Goal: Task Accomplishment & Management: Manage account settings

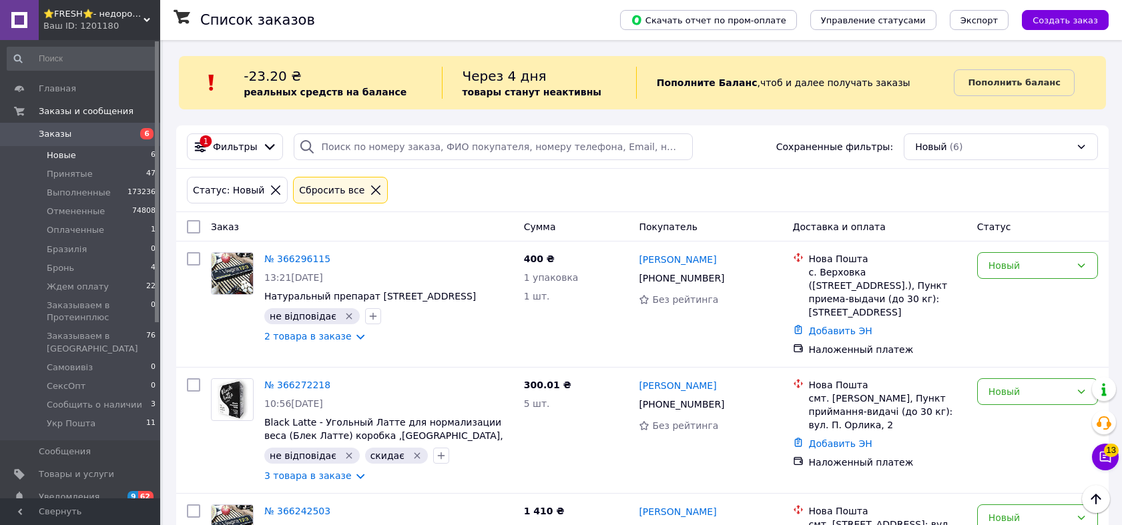
scroll to position [433, 0]
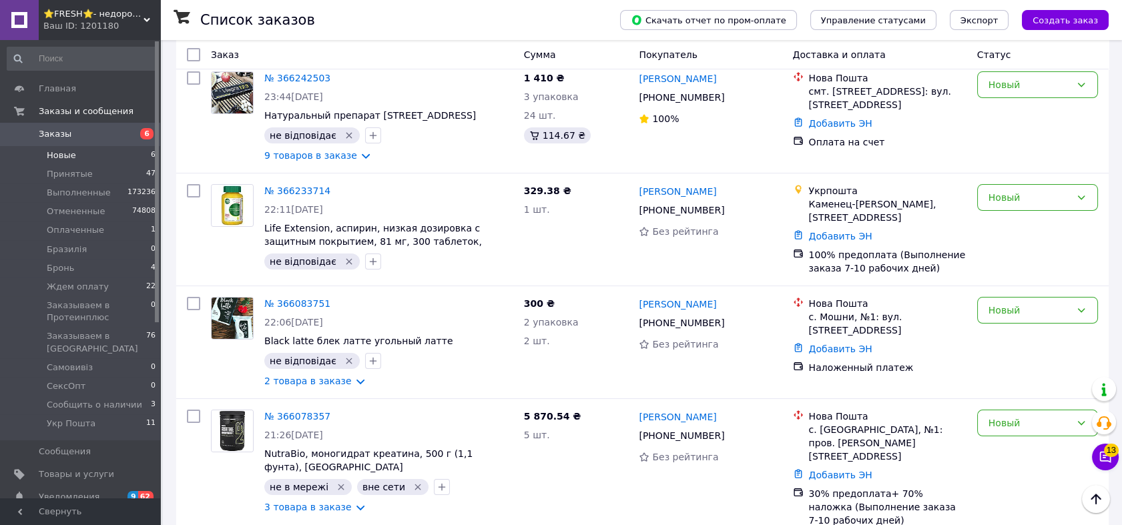
click at [111, 133] on span "Заказы" at bounding box center [81, 134] width 85 height 12
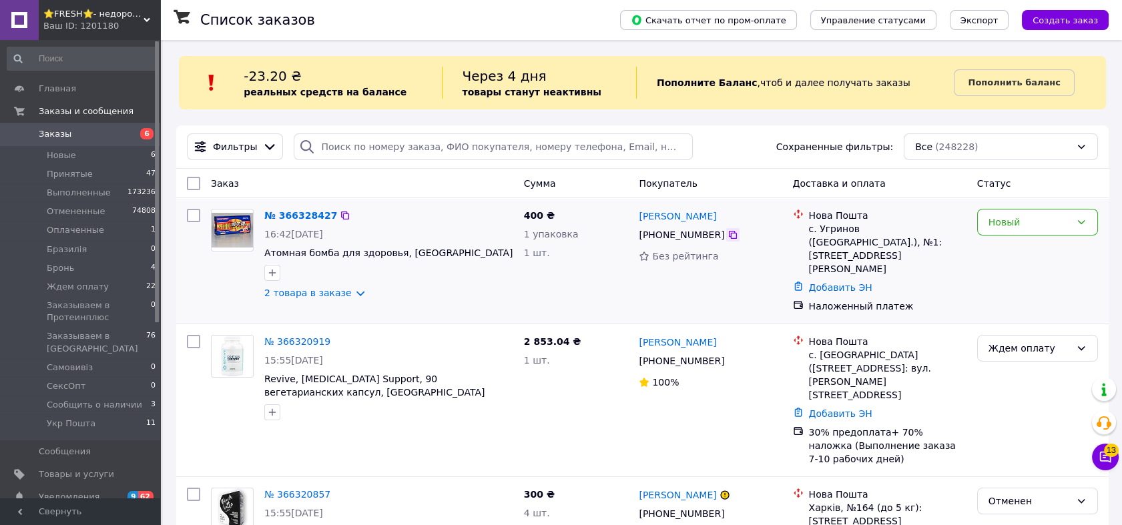
click at [727, 236] on icon at bounding box center [732, 235] width 11 height 11
click at [273, 272] on icon "button" at bounding box center [272, 273] width 11 height 11
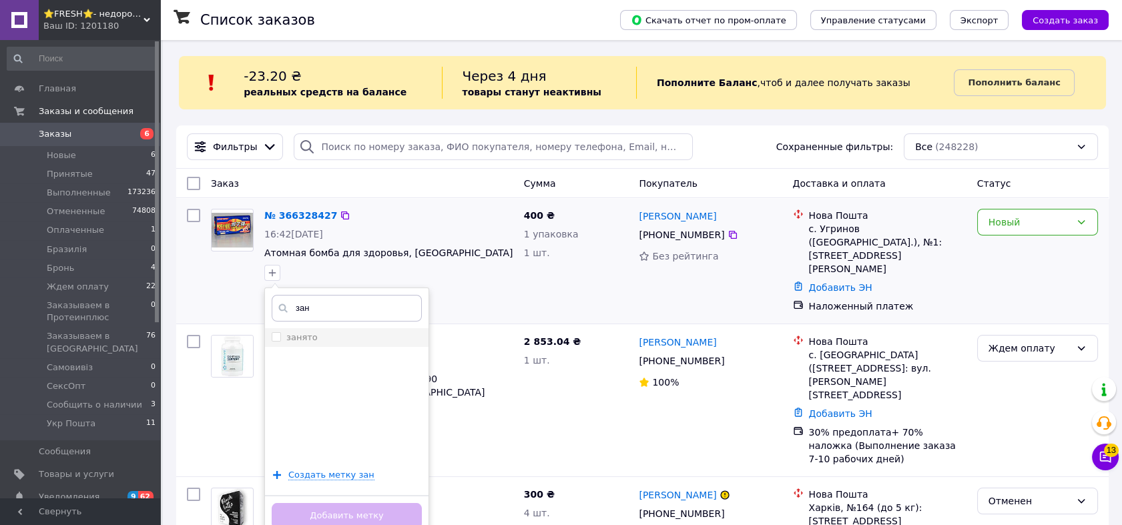
type input "зан"
click at [274, 336] on input "занято" at bounding box center [276, 336] width 9 height 9
checkbox input "true"
click at [332, 514] on button "Добавить метку" at bounding box center [347, 516] width 150 height 26
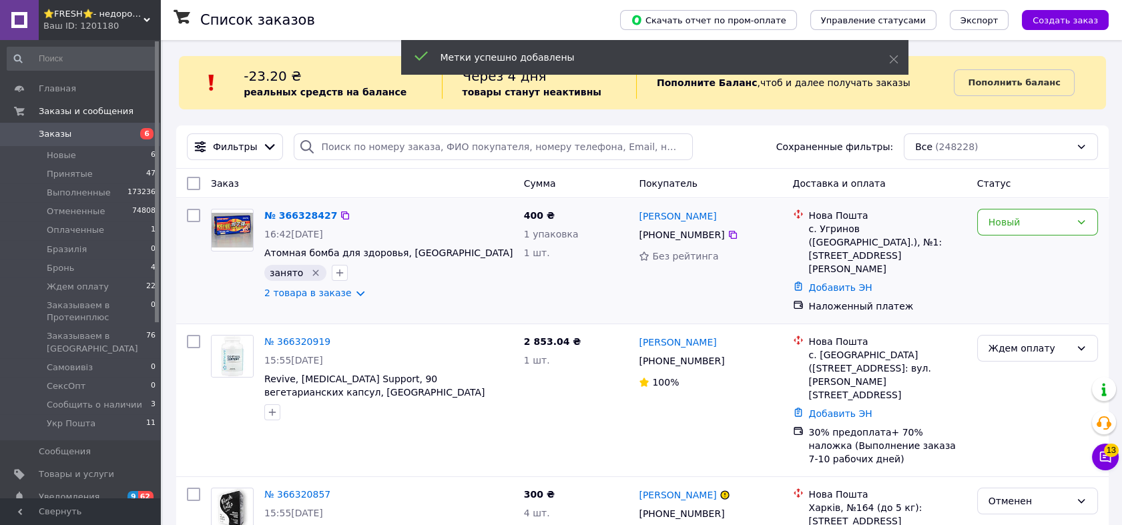
click at [112, 31] on div "Ваш ID: 1201180" at bounding box center [101, 26] width 117 height 12
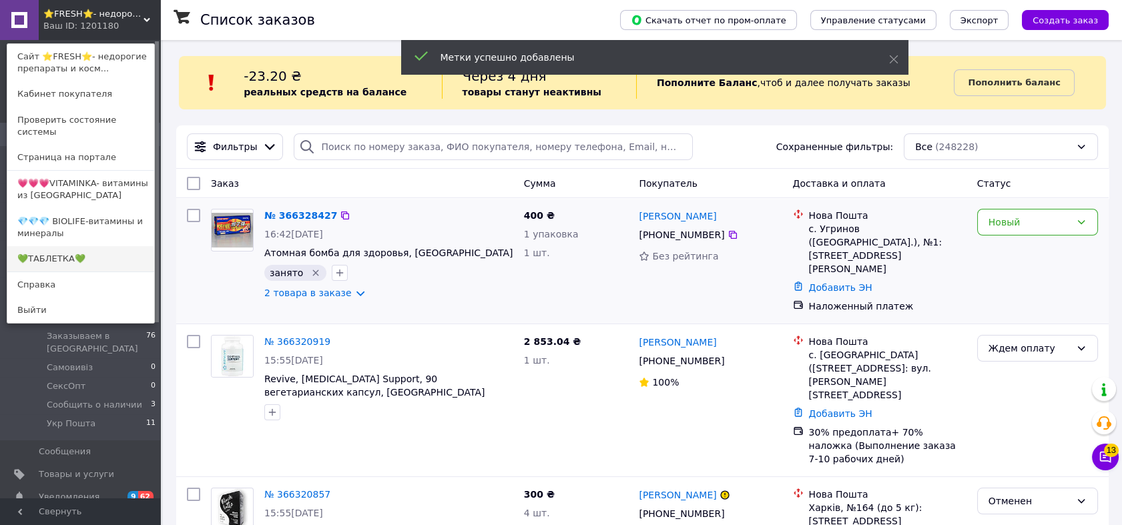
click at [96, 247] on link "💚ТАБЛЕТКА💚" at bounding box center [80, 258] width 147 height 25
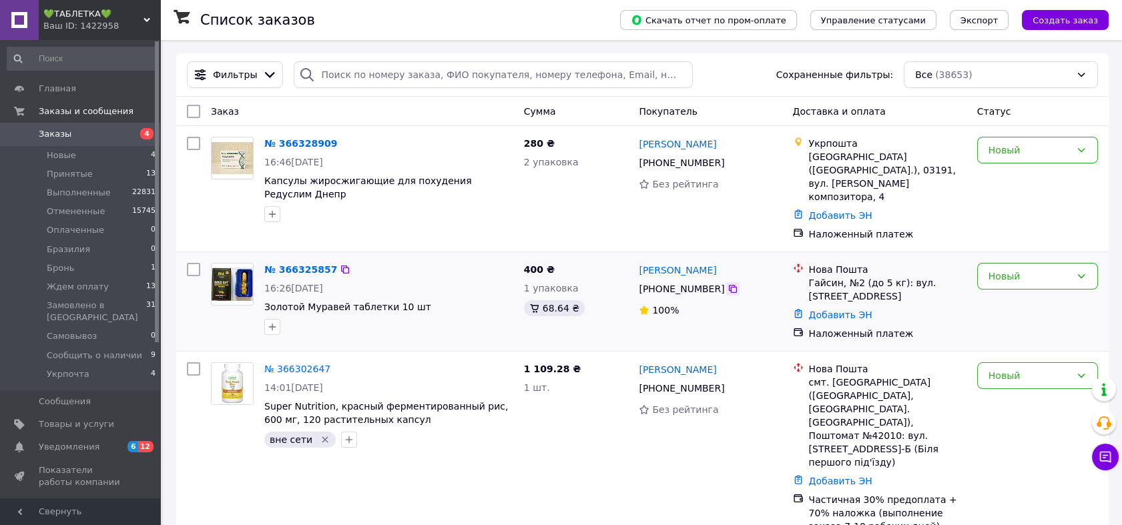
click at [727, 284] on icon at bounding box center [732, 289] width 11 height 11
click at [1032, 269] on div "Новый" at bounding box center [1029, 276] width 82 height 15
click at [1024, 283] on li "Принят" at bounding box center [1036, 286] width 119 height 24
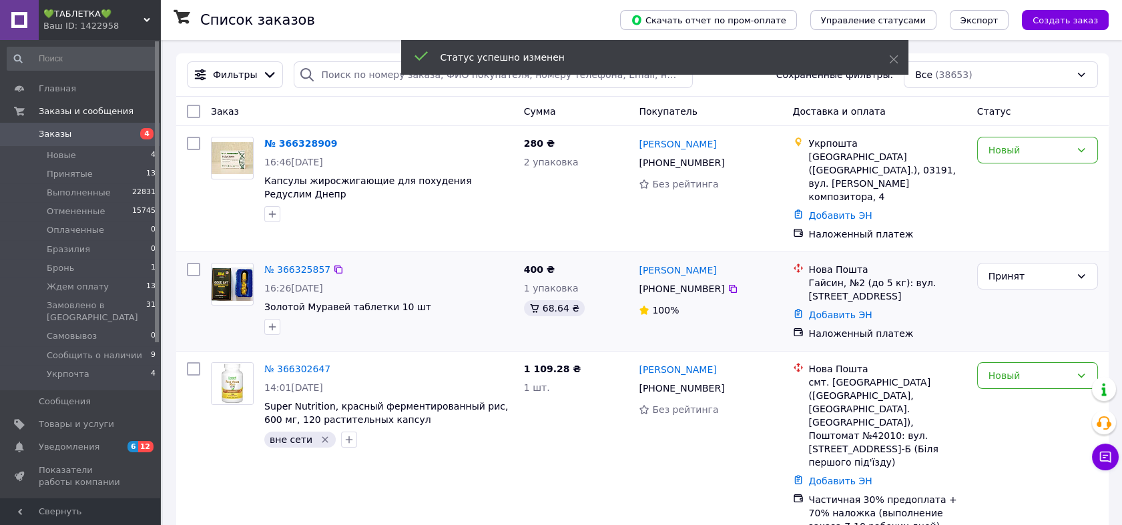
drag, startPoint x: 296, startPoint y: 254, endPoint x: 305, endPoint y: 268, distance: 17.4
click at [296, 264] on link "№ 366325857" at bounding box center [297, 269] width 66 height 11
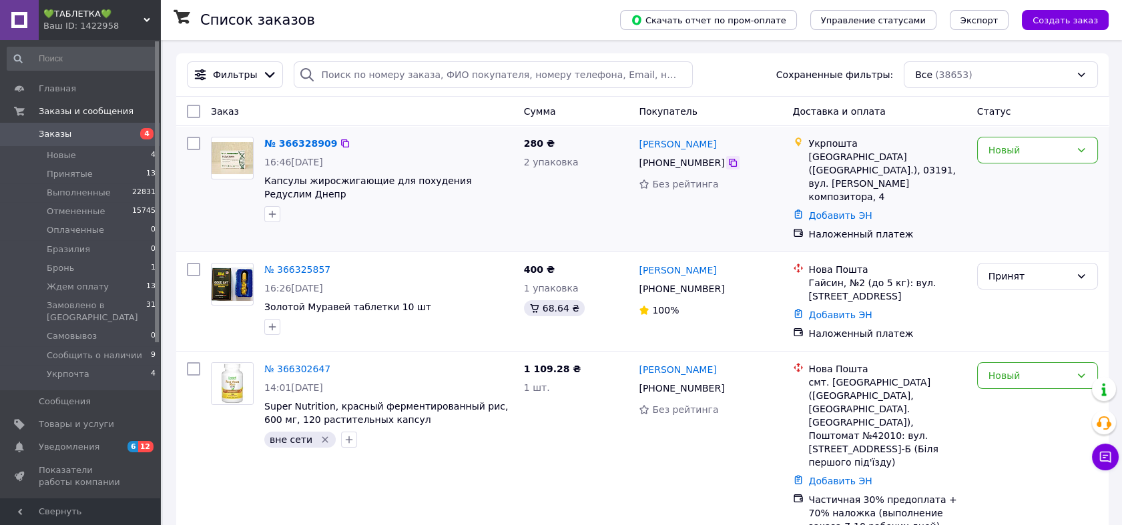
click at [727, 161] on icon at bounding box center [732, 162] width 11 height 11
click at [1053, 140] on div "Новый" at bounding box center [1037, 150] width 121 height 27
click at [1048, 286] on li "Укрпочта" at bounding box center [1036, 298] width 119 height 24
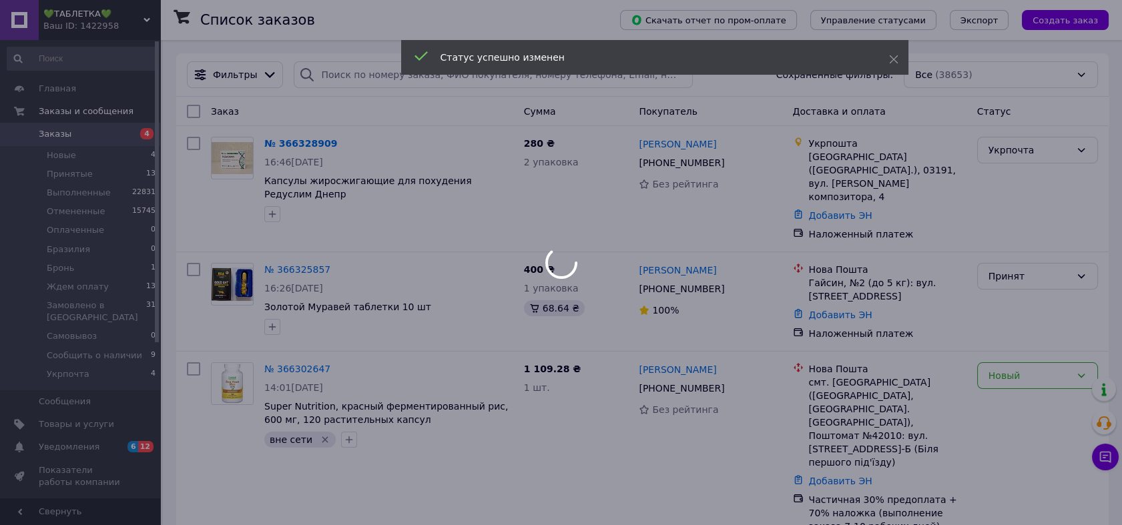
click at [496, 181] on div at bounding box center [561, 262] width 1122 height 525
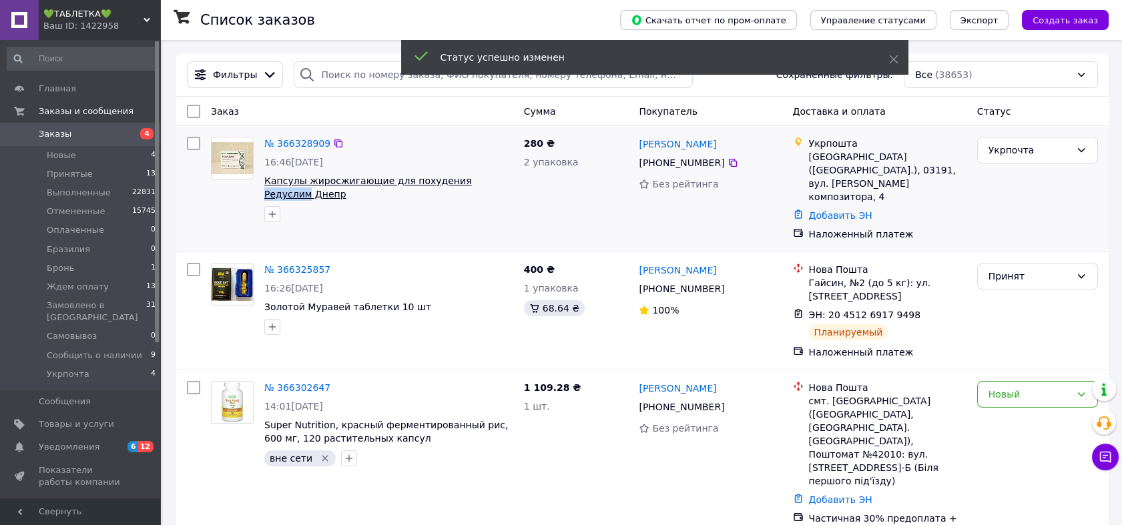
drag, startPoint x: 491, startPoint y: 181, endPoint x: 445, endPoint y: 179, distance: 46.1
click at [445, 179] on span "Капсулы жиросжигающие для похудения Редуслим Днепр" at bounding box center [388, 187] width 249 height 27
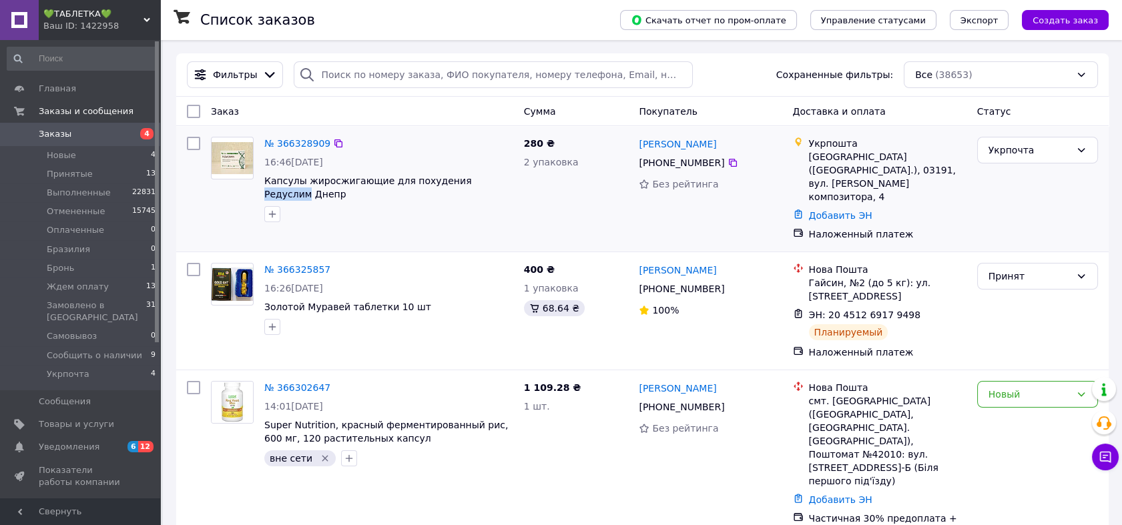
copy span "Редуслим"
click at [283, 146] on link "№ 366328909" at bounding box center [297, 143] width 66 height 11
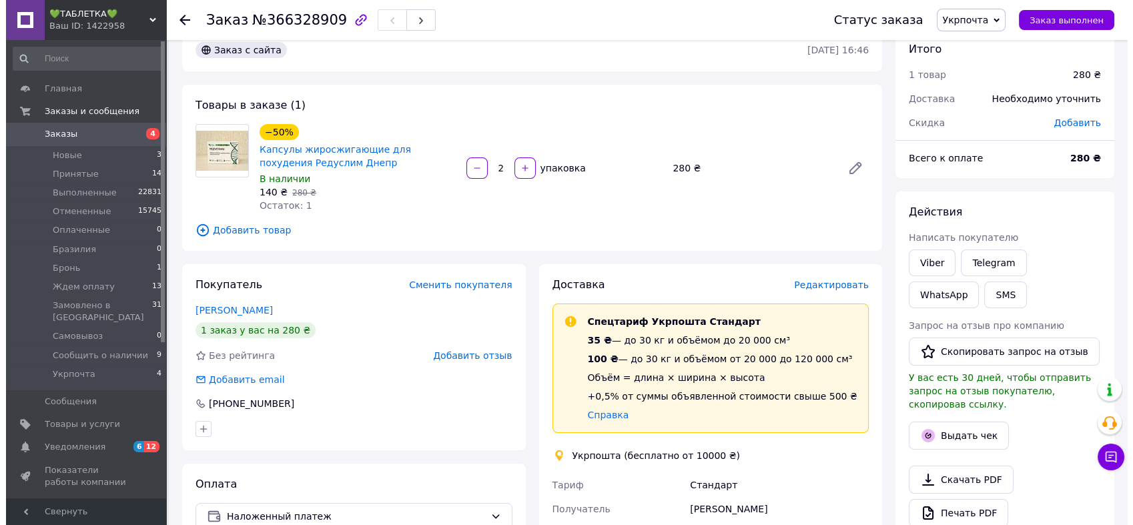
scroll to position [197, 0]
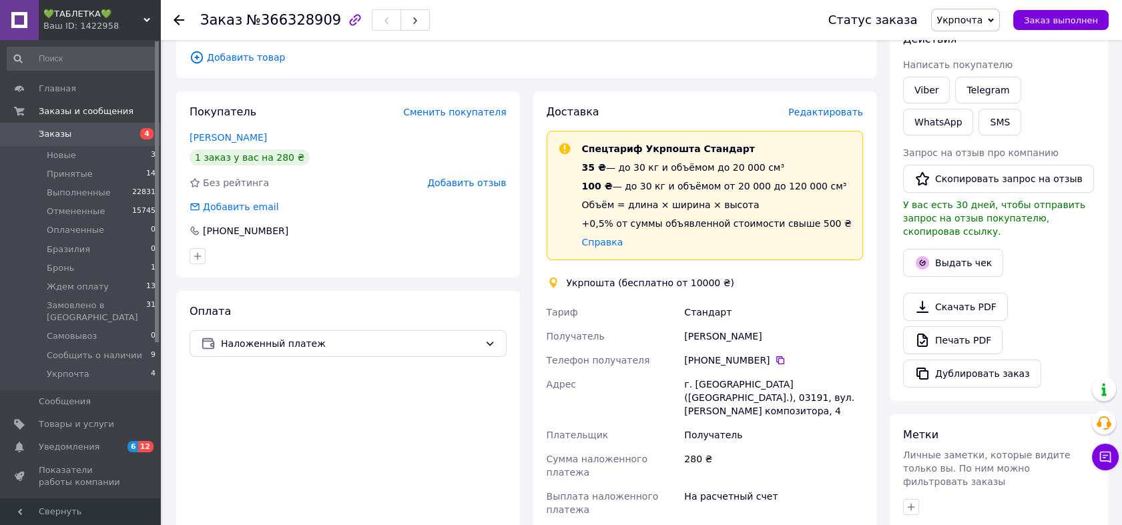
click at [834, 115] on span "Редактировать" at bounding box center [825, 112] width 75 height 11
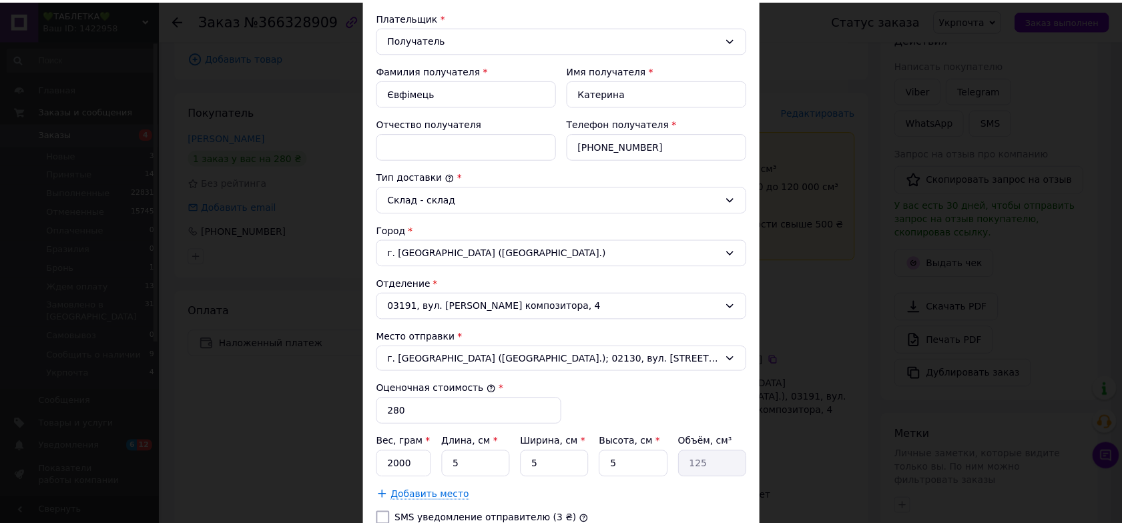
scroll to position [395, 0]
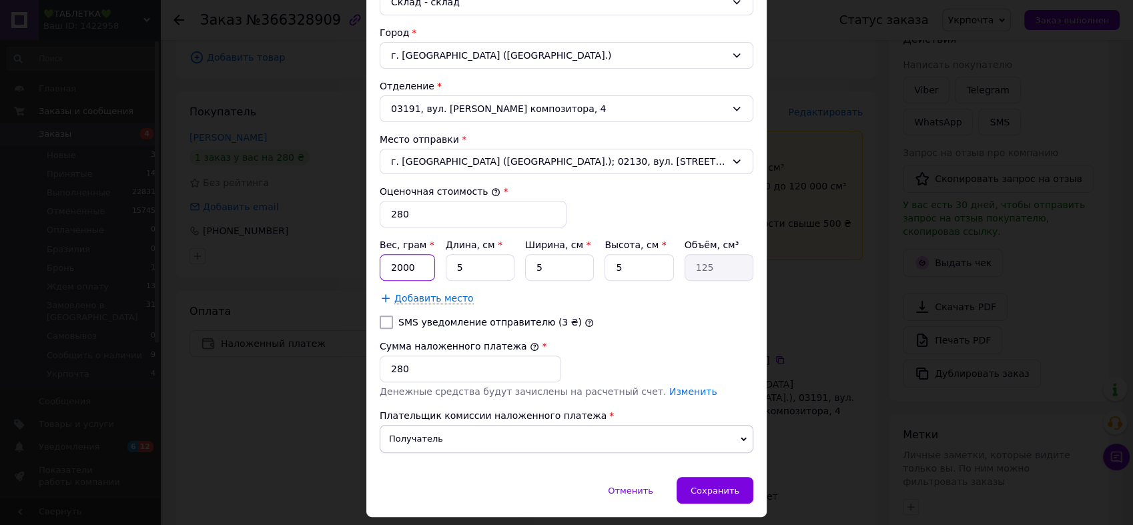
click at [412, 270] on input "2000" at bounding box center [407, 267] width 55 height 27
type input "200"
click at [382, 317] on input "SMS уведомление отправителю (3 ₴)" at bounding box center [386, 322] width 13 height 13
checkbox input "true"
click at [742, 485] on div "Сохранить" at bounding box center [715, 490] width 77 height 27
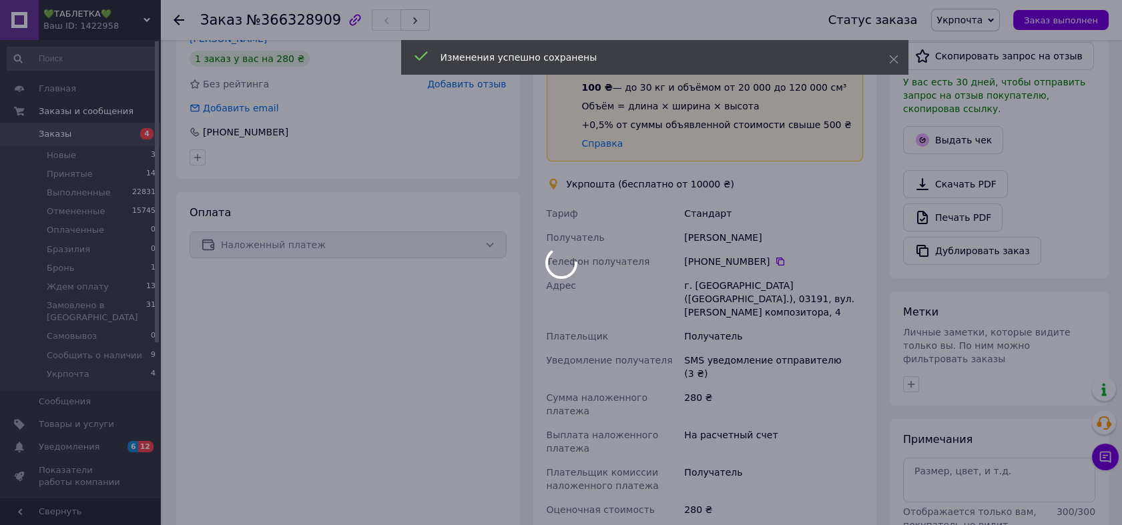
scroll to position [444, 0]
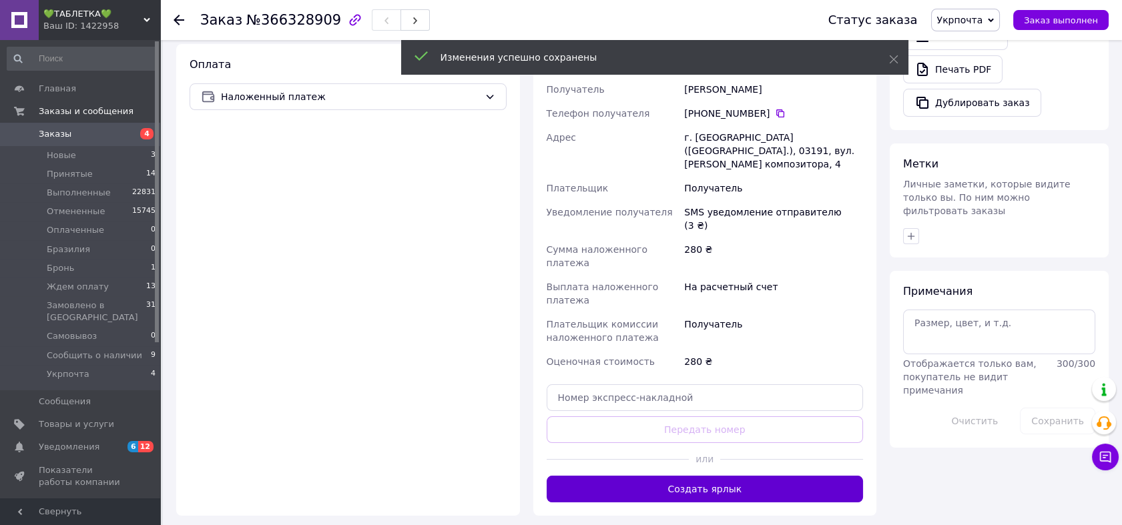
click at [737, 476] on button "Создать ярлык" at bounding box center [704, 489] width 317 height 27
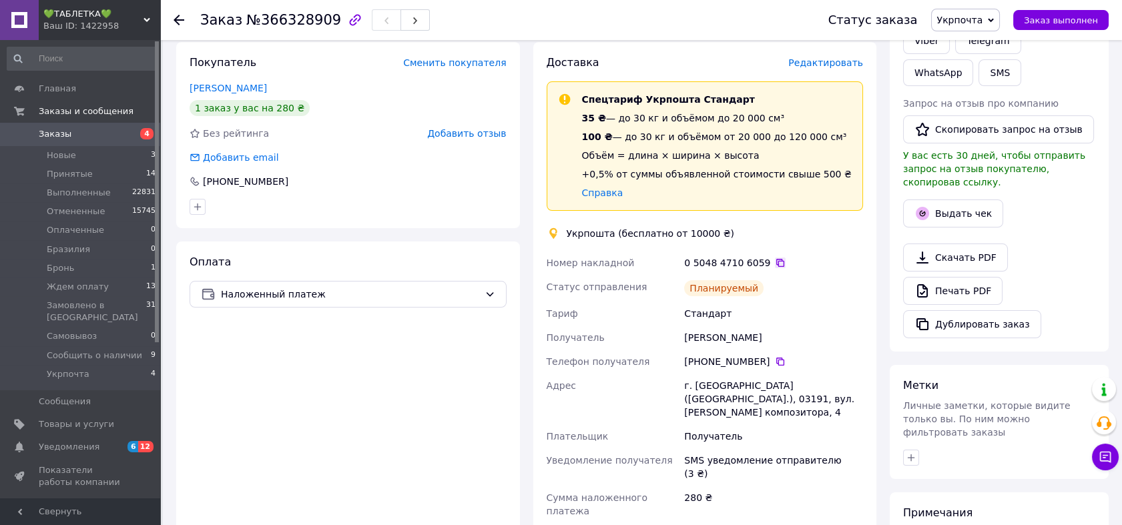
click at [775, 262] on icon at bounding box center [780, 263] width 11 height 11
click at [101, 154] on li "Новые 3" at bounding box center [81, 155] width 163 height 19
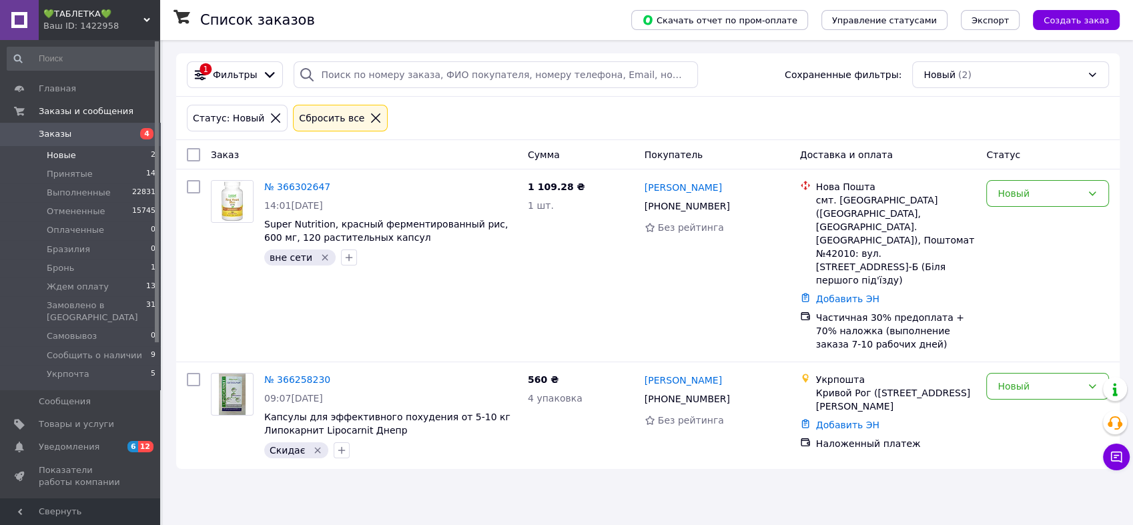
click at [73, 23] on div "Ваш ID: 1422958" at bounding box center [101, 26] width 117 height 12
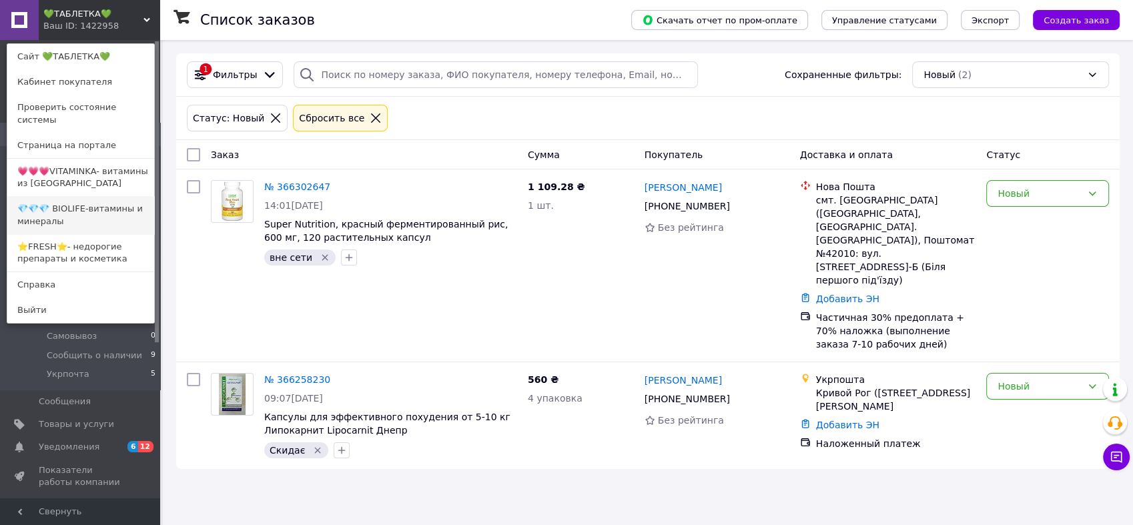
click at [103, 208] on link "💎💎💎 BIOLIFE-витамины и минералы" at bounding box center [80, 214] width 147 height 37
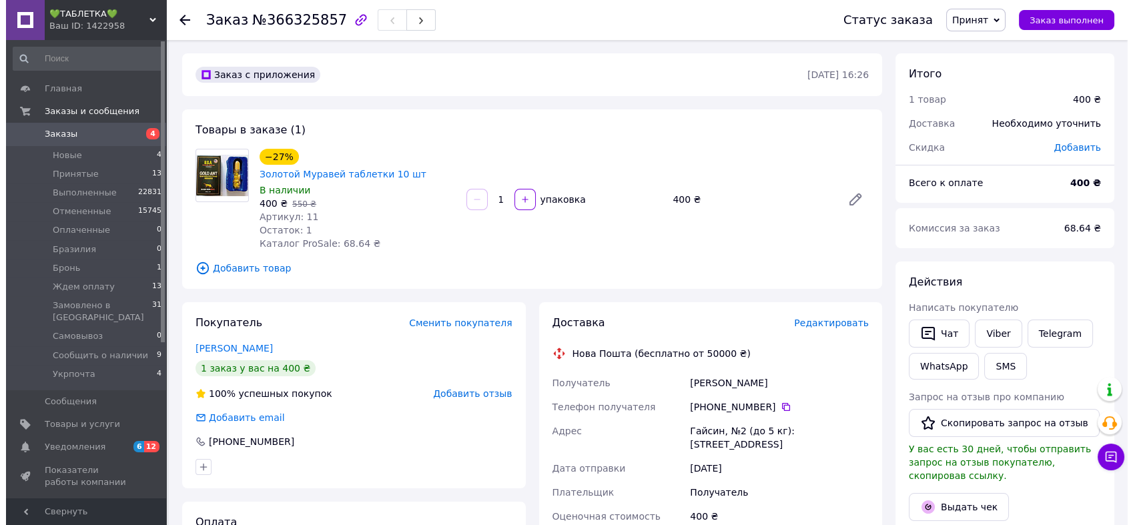
scroll to position [197, 0]
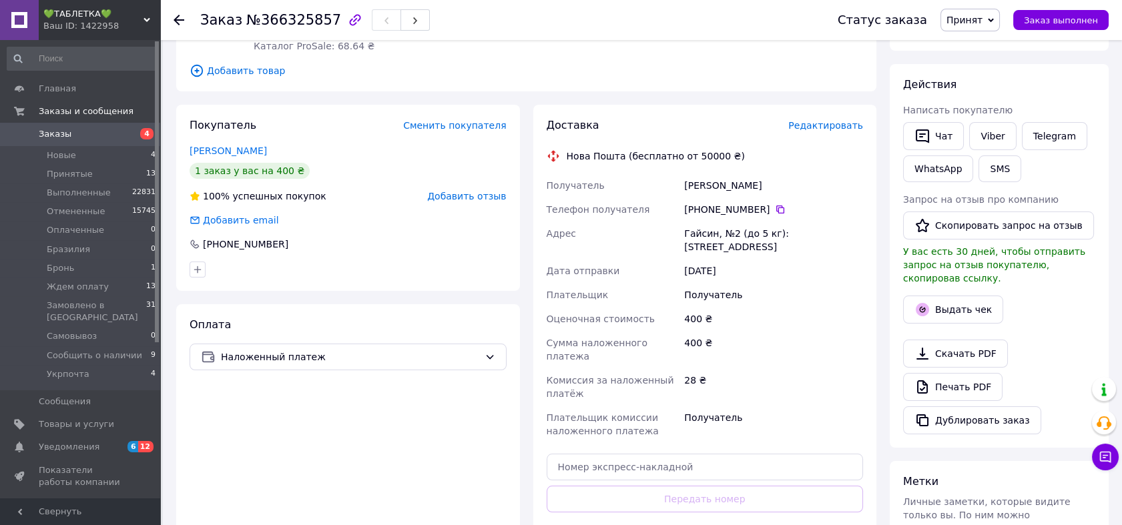
click at [839, 120] on span "Редактировать" at bounding box center [825, 125] width 75 height 11
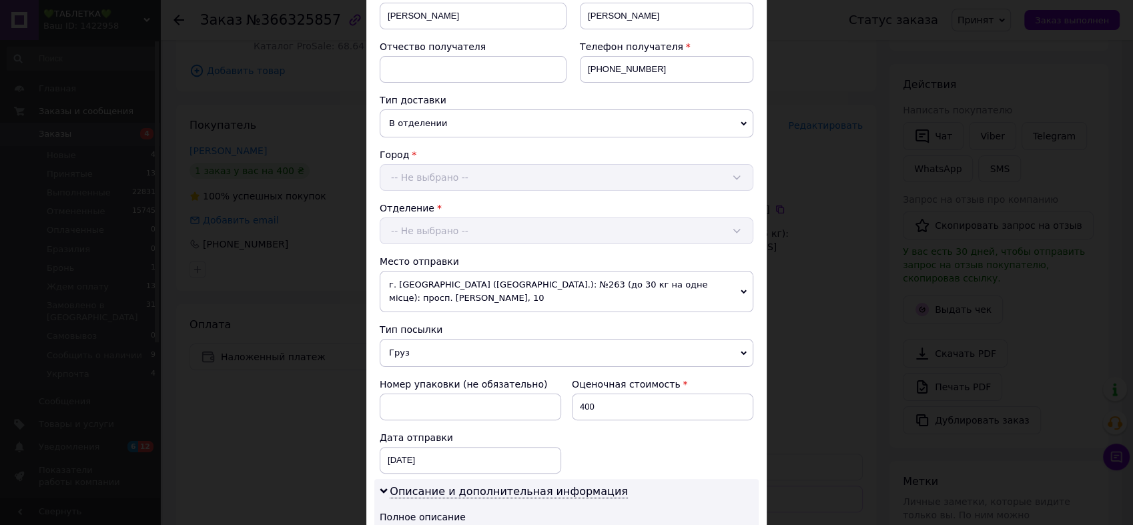
scroll to position [395, 0]
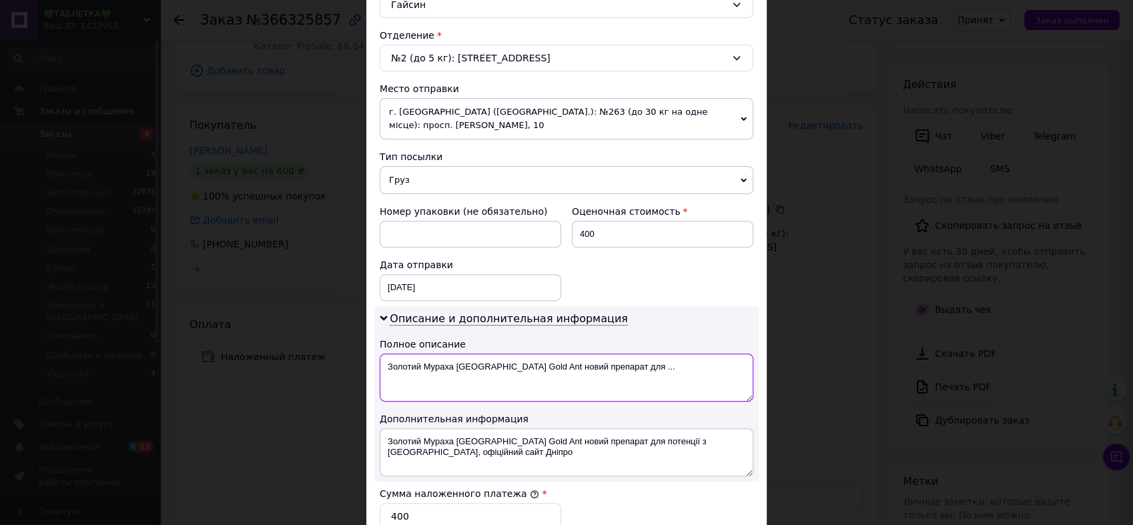
drag, startPoint x: 637, startPoint y: 355, endPoint x: 512, endPoint y: 362, distance: 124.9
click at [512, 362] on textarea "Золотий Мураха USA Gold Ant новий препарат для ..." at bounding box center [567, 378] width 374 height 48
click at [512, 362] on textarea "1 шт. -USA Gold Ant фл." at bounding box center [567, 378] width 374 height 48
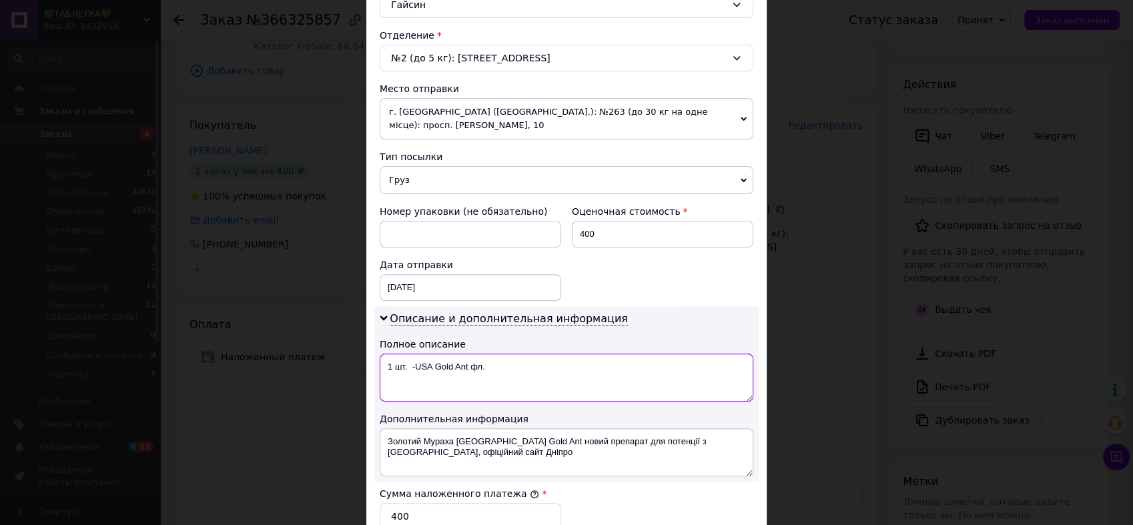
type textarea "1 шт. -USA Gold Ant фл."
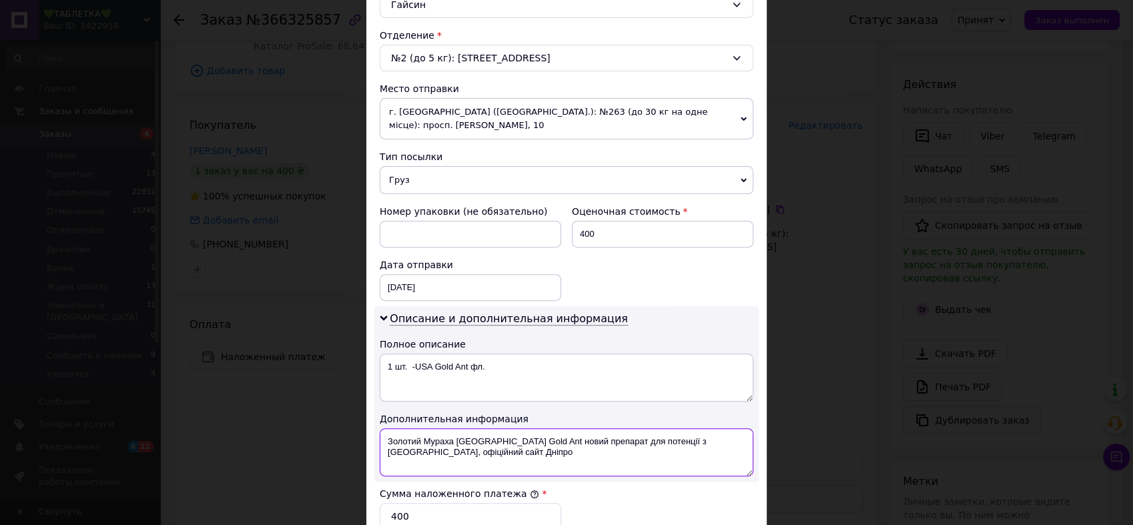
click at [524, 428] on textarea "Золотий Мураха USA Gold Ant новий препарат для потенції з Гонконгу, офіційний с…" at bounding box center [567, 452] width 374 height 48
paste textarea "1 шт. -USA Gold Ant фл."
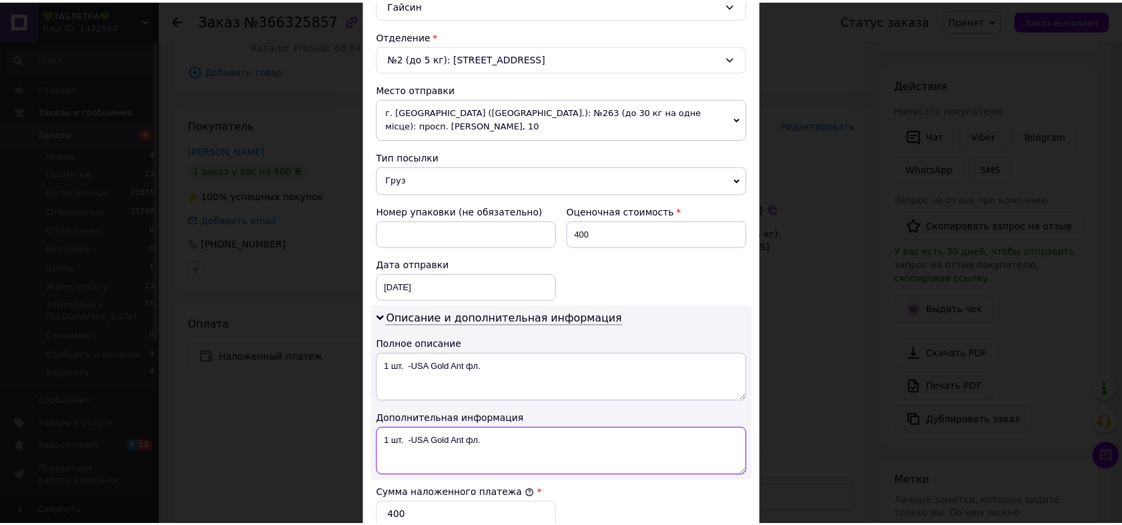
scroll to position [592, 0]
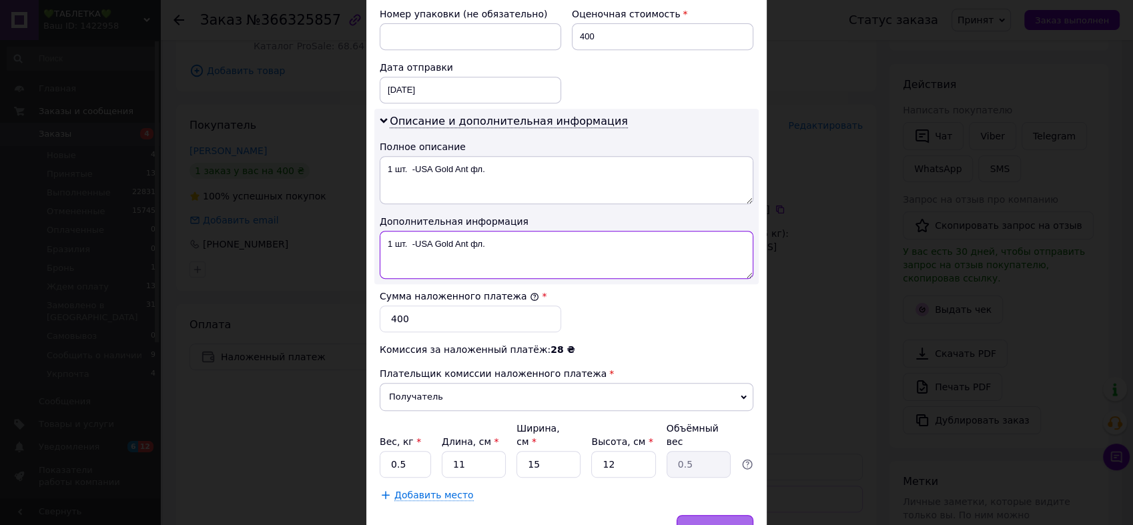
type textarea "1 шт. -USA Gold Ant фл."
click at [699, 523] on span "Сохранить" at bounding box center [715, 528] width 49 height 10
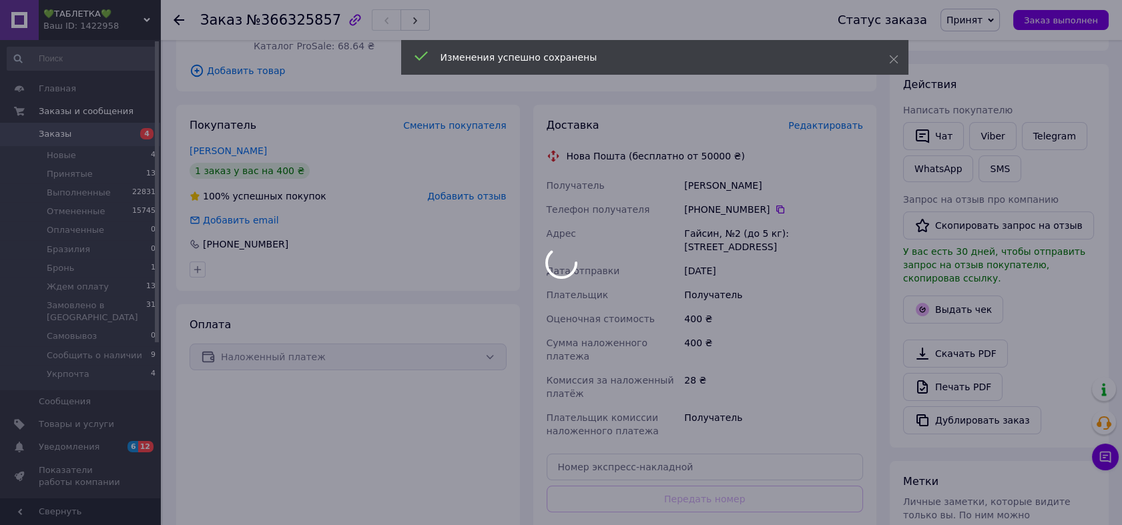
scroll to position [395, 0]
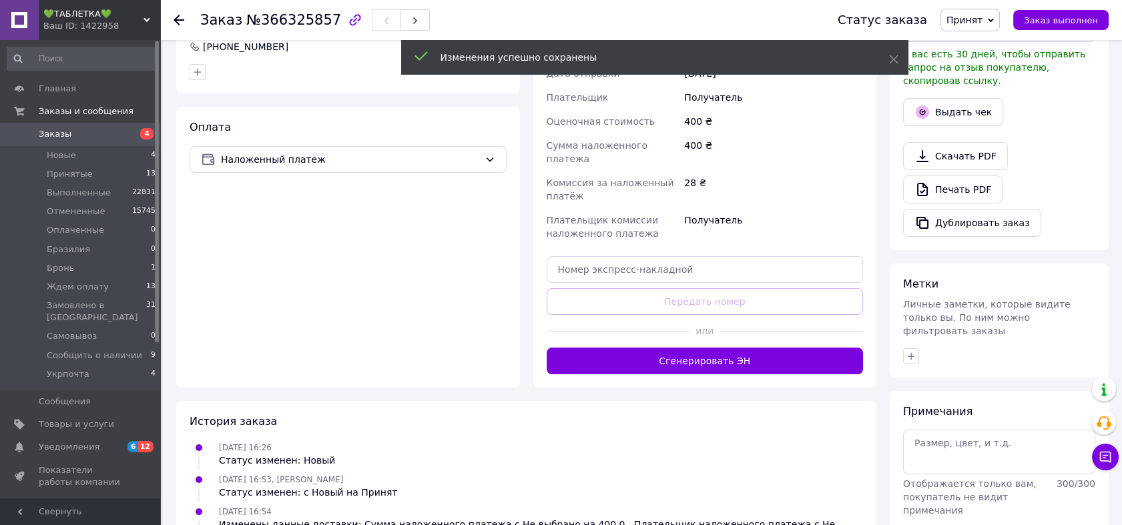
click at [712, 348] on button "Сгенерировать ЭН" at bounding box center [704, 361] width 317 height 27
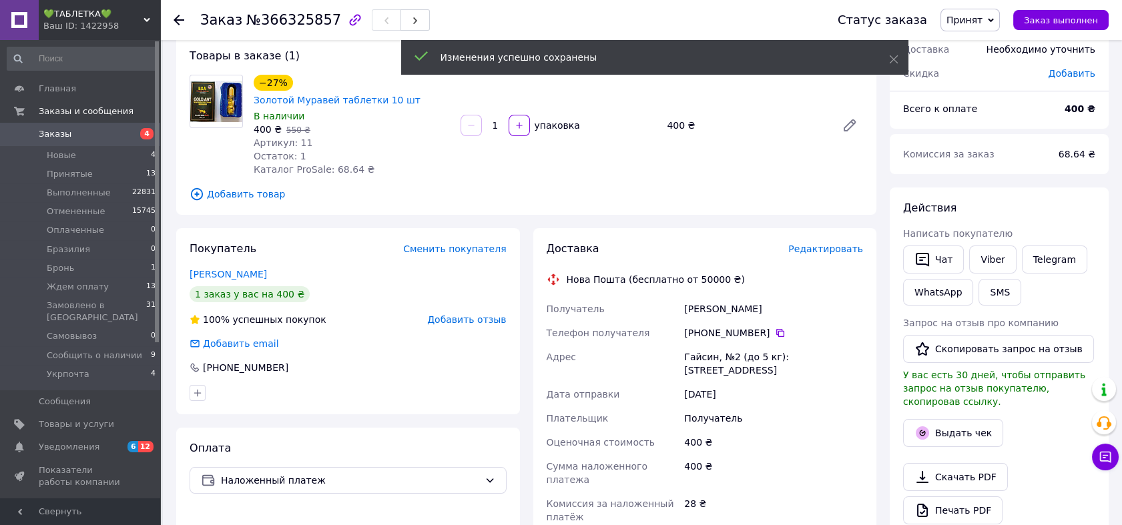
scroll to position [0, 0]
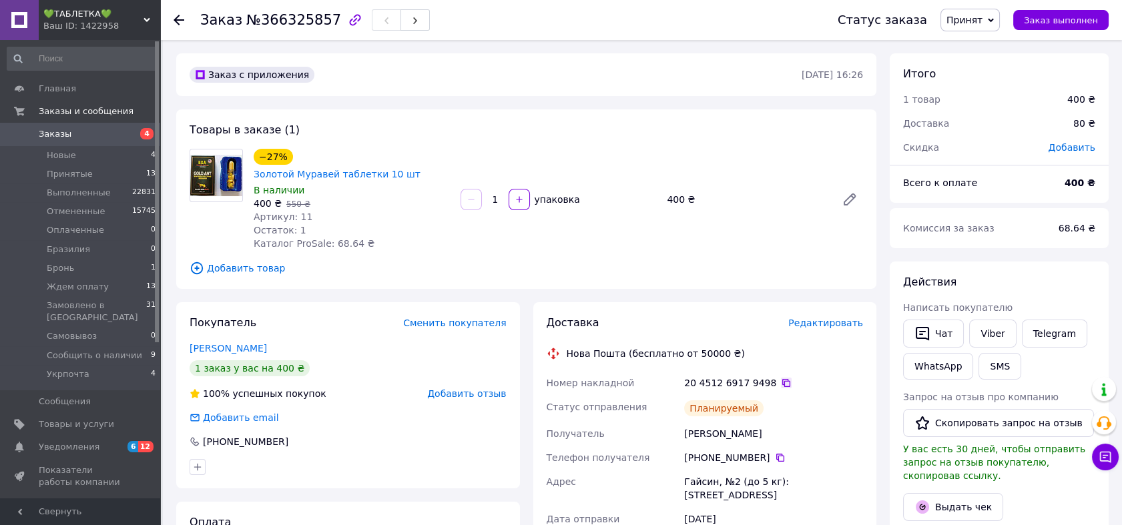
click at [781, 378] on icon at bounding box center [786, 383] width 11 height 11
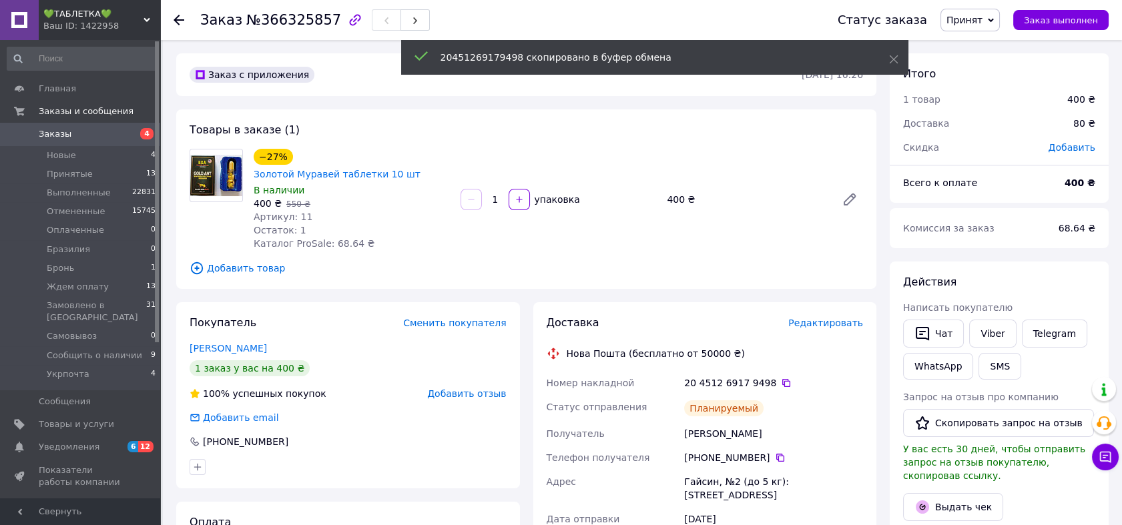
click at [982, 20] on span "Принят" at bounding box center [964, 20] width 36 height 11
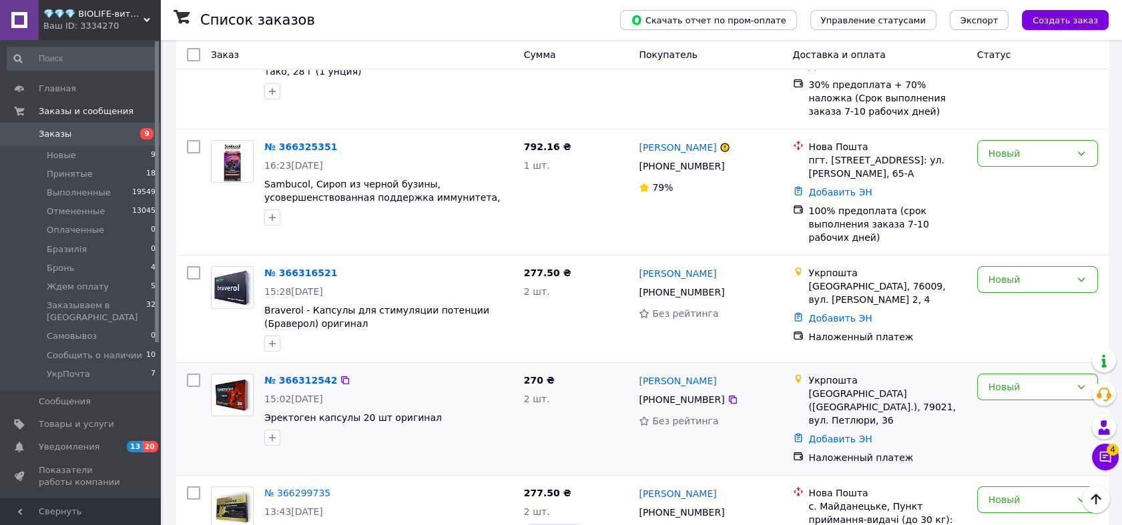
scroll to position [420, 0]
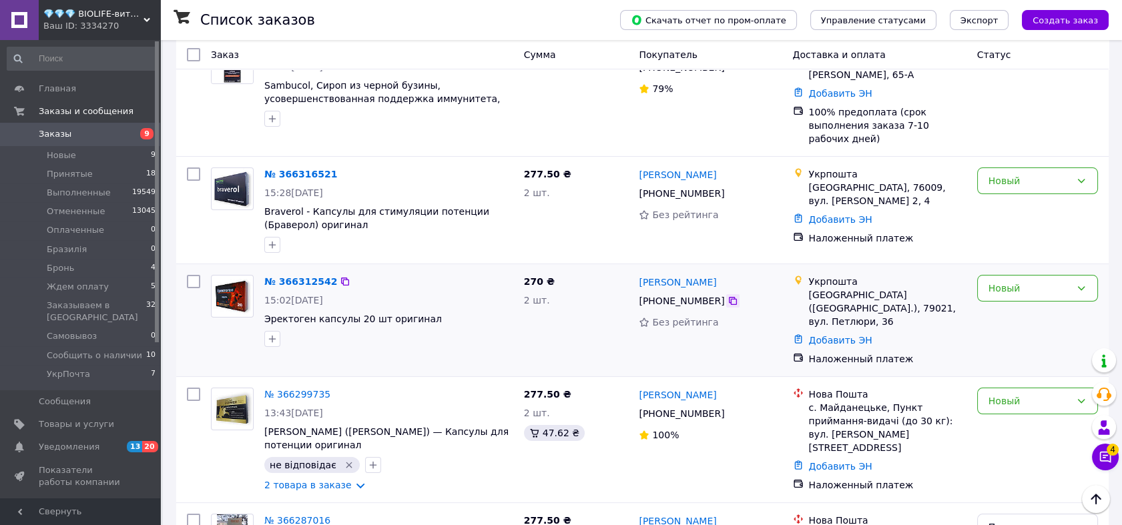
click at [728, 296] on icon at bounding box center [732, 301] width 11 height 11
click at [230, 276] on img at bounding box center [233, 296] width 38 height 41
click at [1054, 281] on div "Новый" at bounding box center [1029, 288] width 82 height 15
click at [1031, 395] on li "УкрПочта" at bounding box center [1036, 407] width 119 height 24
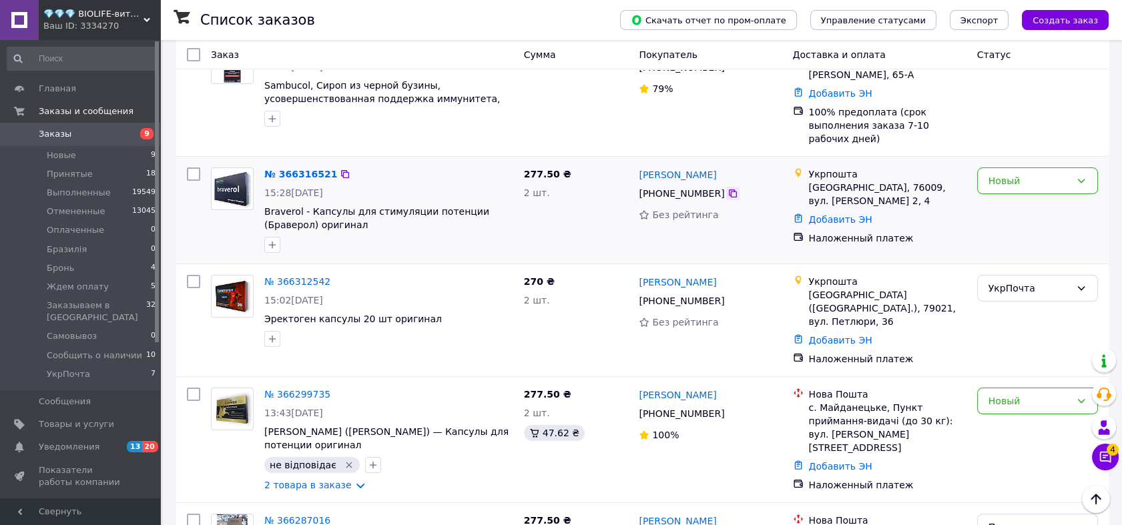
click at [729, 189] on icon at bounding box center [733, 193] width 8 height 8
drag, startPoint x: 262, startPoint y: 290, endPoint x: 346, endPoint y: 290, distance: 84.1
click at [346, 290] on div "№ 366312542 15:02, 12.10.2025 Эректоген капсулы 20 шт оригинал" at bounding box center [389, 311] width 260 height 83
copy span "Эректоген капсулы"
click at [1004, 173] on div "Новый" at bounding box center [1029, 180] width 82 height 15
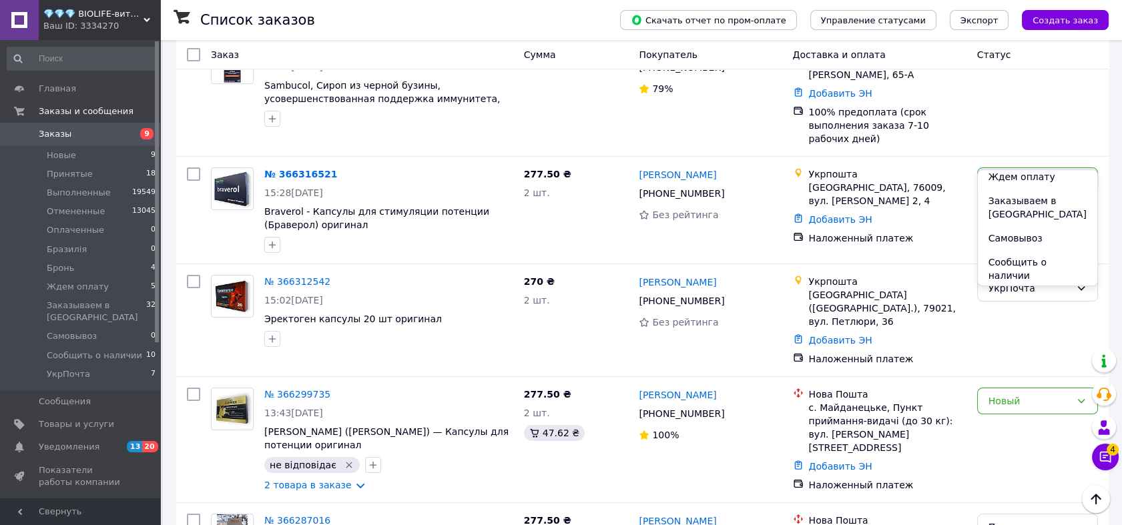
click at [1025, 288] on li "УкрПочта" at bounding box center [1036, 300] width 119 height 24
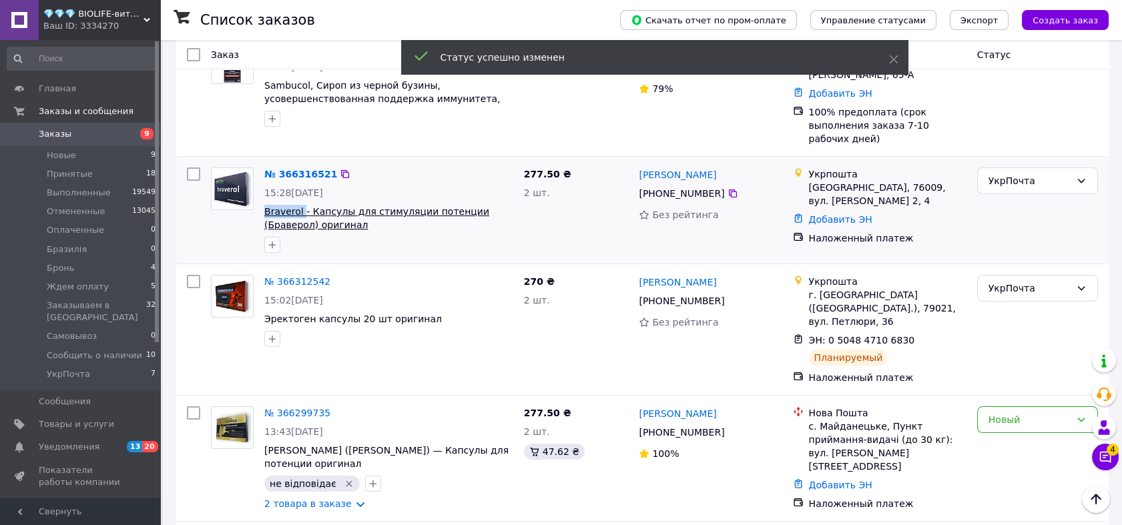
drag, startPoint x: 261, startPoint y: 183, endPoint x: 301, endPoint y: 183, distance: 40.0
click at [301, 183] on div "№ 366316521 15:28, 12.10.2025 Braverol - Капсулы для стимуляции потенции (Браве…" at bounding box center [389, 210] width 260 height 96
copy span "Braverol"
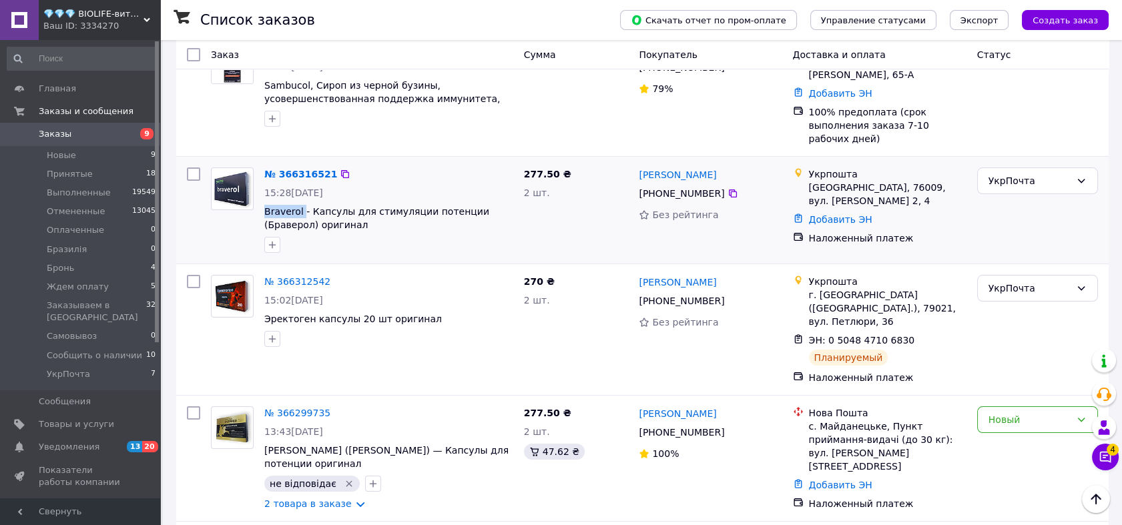
click at [241, 168] on img at bounding box center [232, 188] width 39 height 41
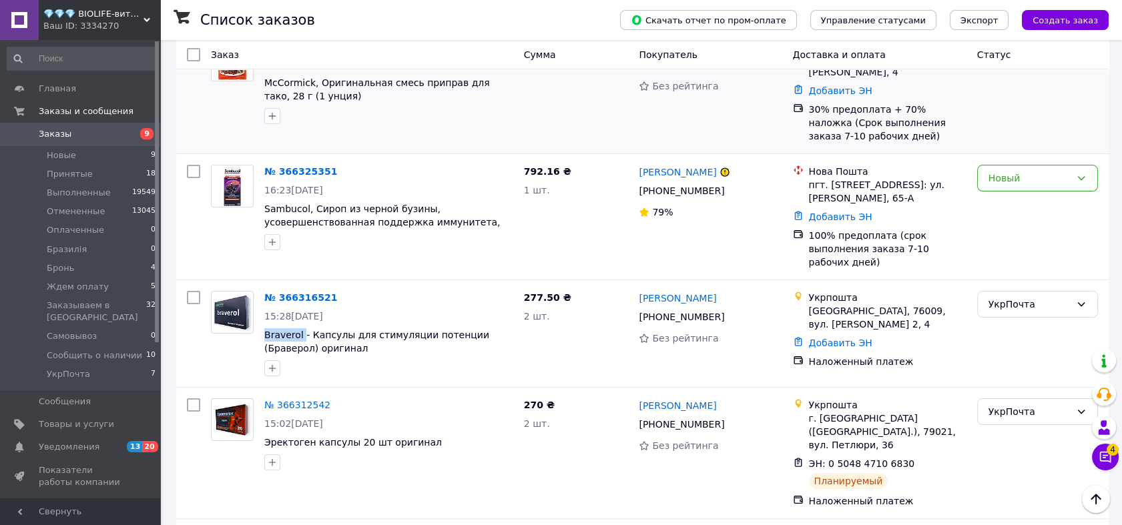
scroll to position [272, 0]
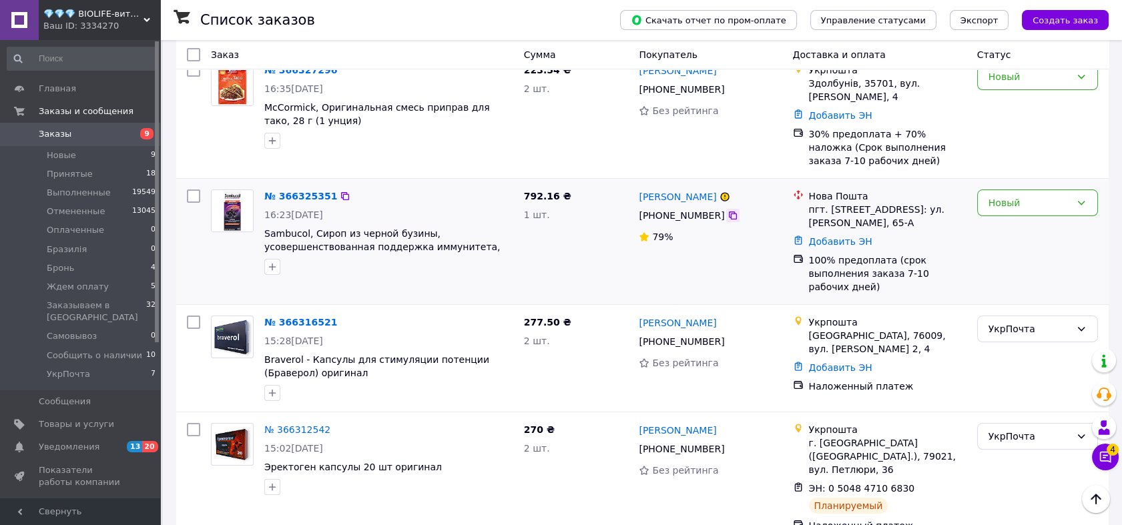
click at [727, 210] on icon at bounding box center [732, 215] width 11 height 11
click at [228, 197] on img at bounding box center [232, 210] width 41 height 41
click at [272, 262] on icon "button" at bounding box center [272, 267] width 11 height 11
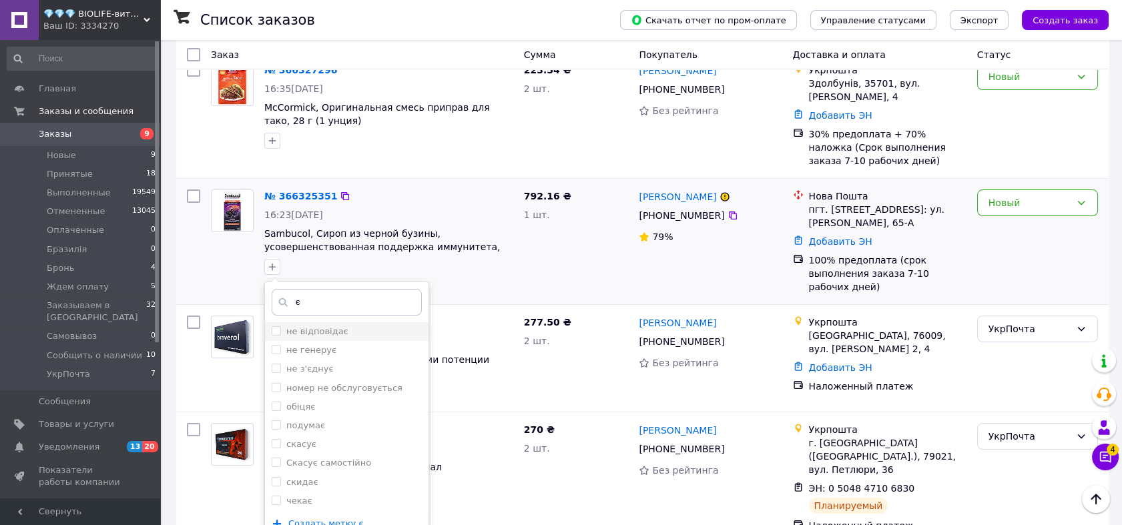
type input "є"
click at [274, 326] on input "не відповідає" at bounding box center [276, 330] width 9 height 9
checkbox input "true"
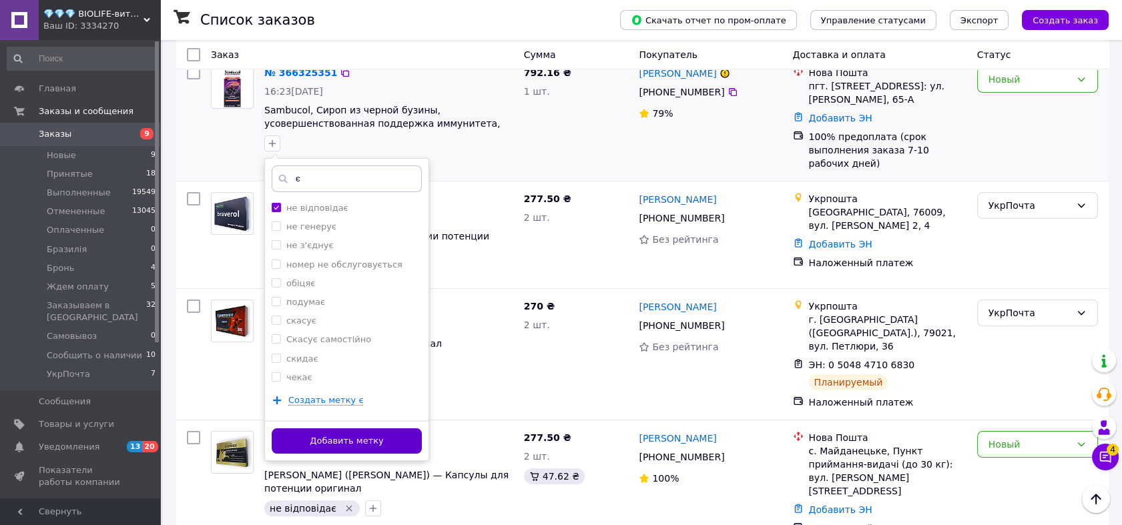
click at [368, 428] on button "Добавить метку" at bounding box center [347, 441] width 150 height 26
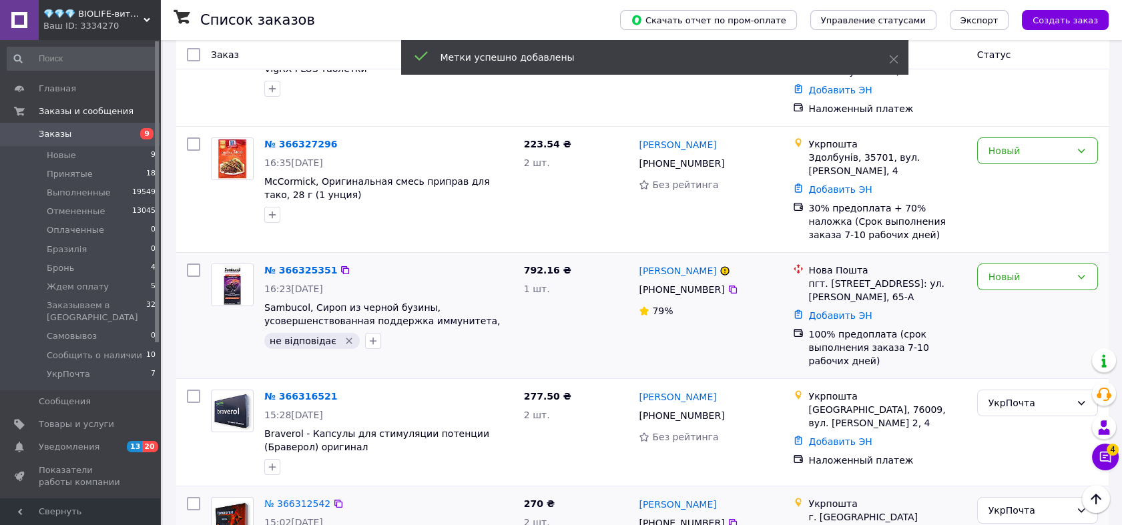
scroll to position [49, 0]
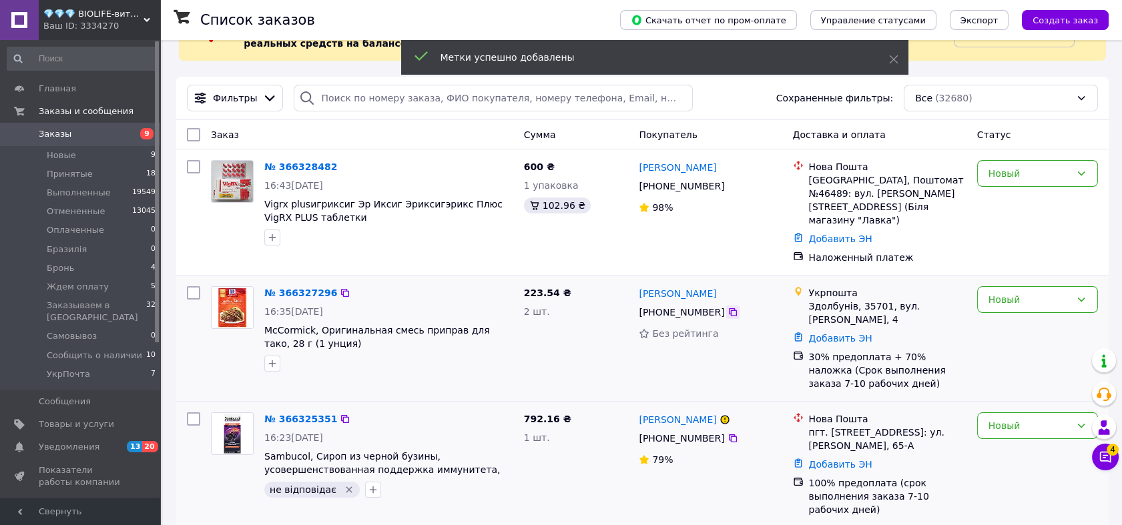
click at [726, 306] on div at bounding box center [732, 312] width 13 height 13
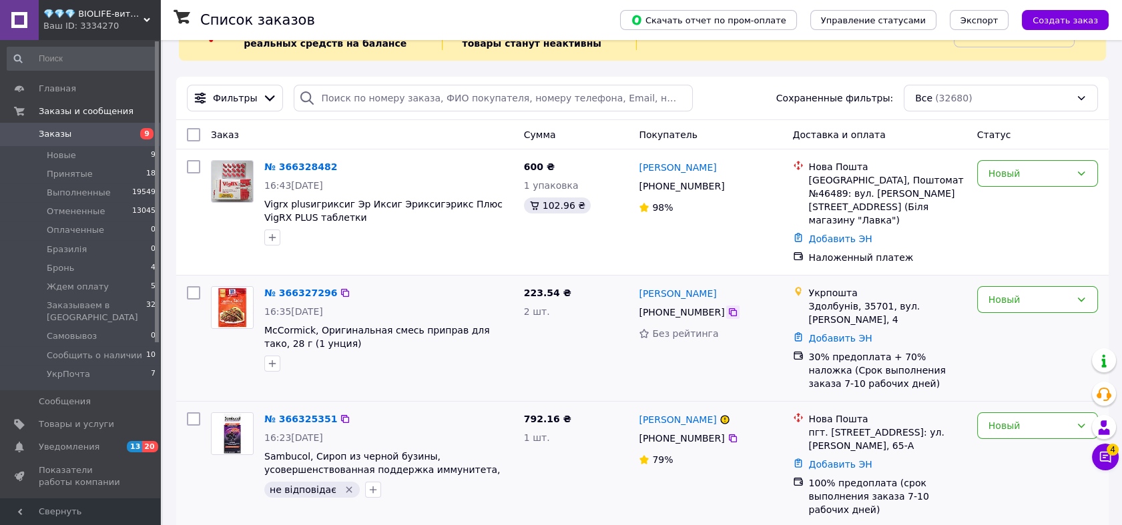
click at [729, 308] on icon at bounding box center [733, 312] width 8 height 8
click at [125, 304] on li "Заказываем в США 32" at bounding box center [81, 311] width 163 height 31
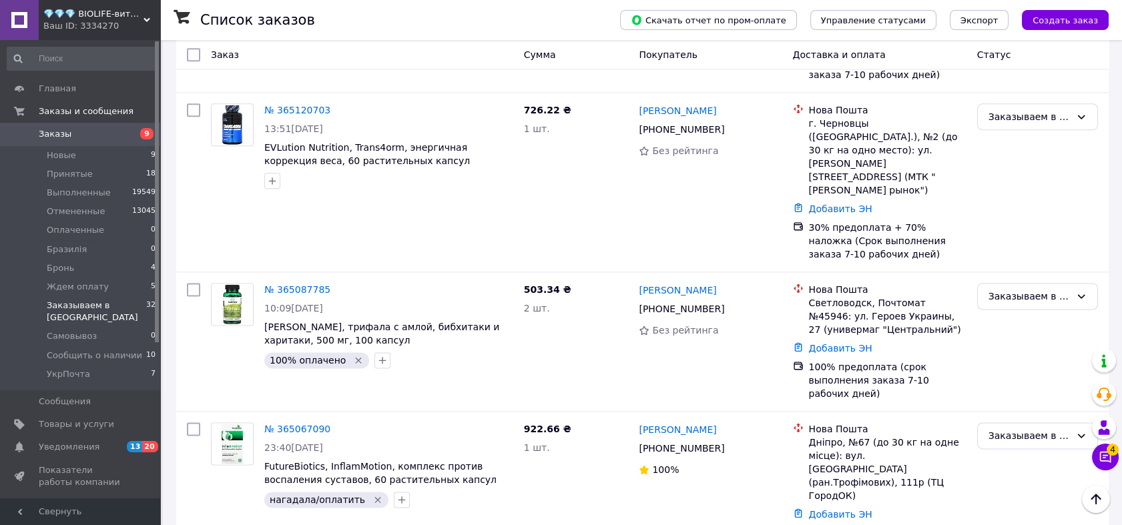
scroll to position [3525, 0]
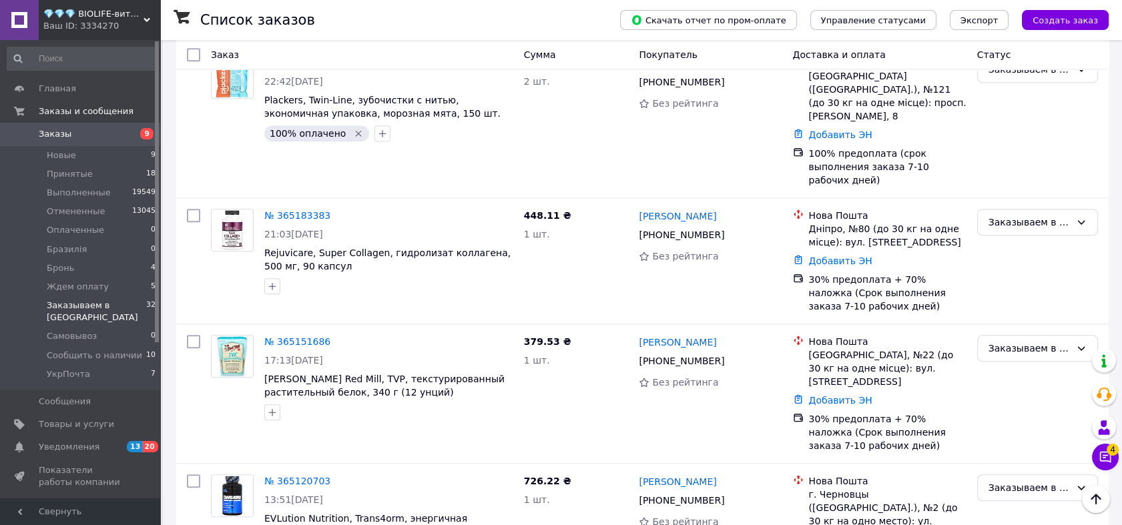
scroll to position [3179, 0]
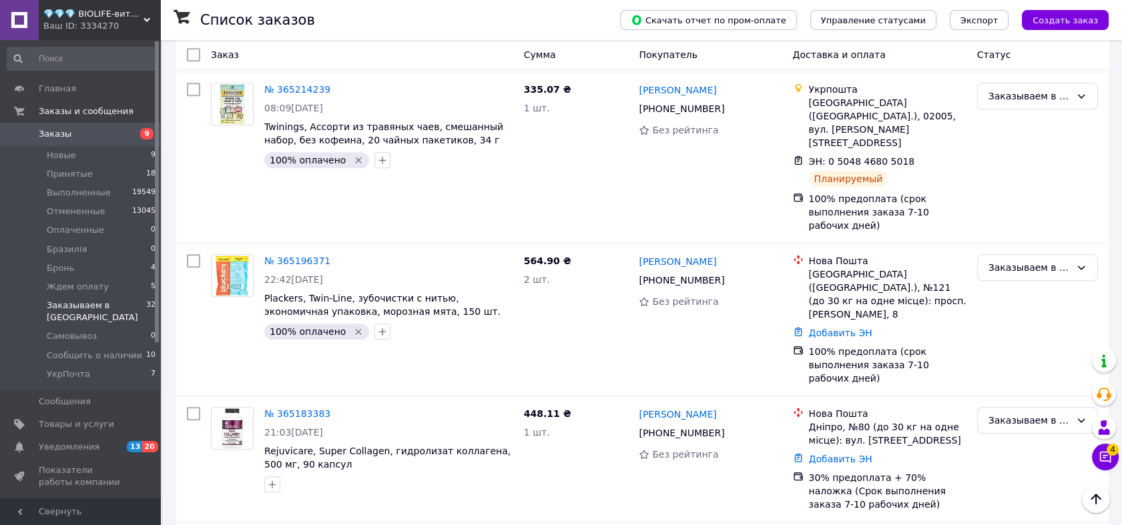
scroll to position [2982, 0]
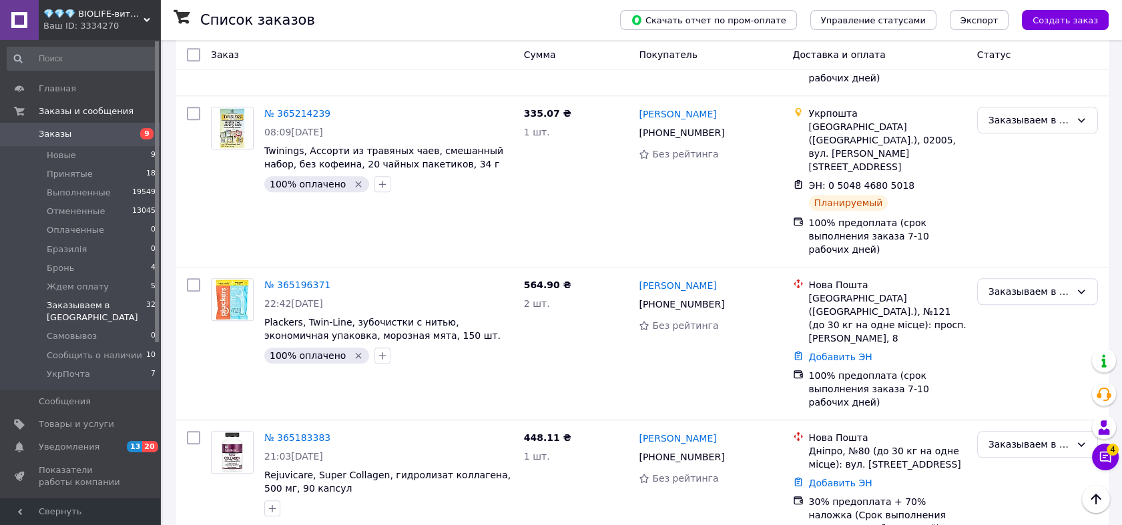
click at [107, 139] on span "Заказы" at bounding box center [81, 134] width 85 height 12
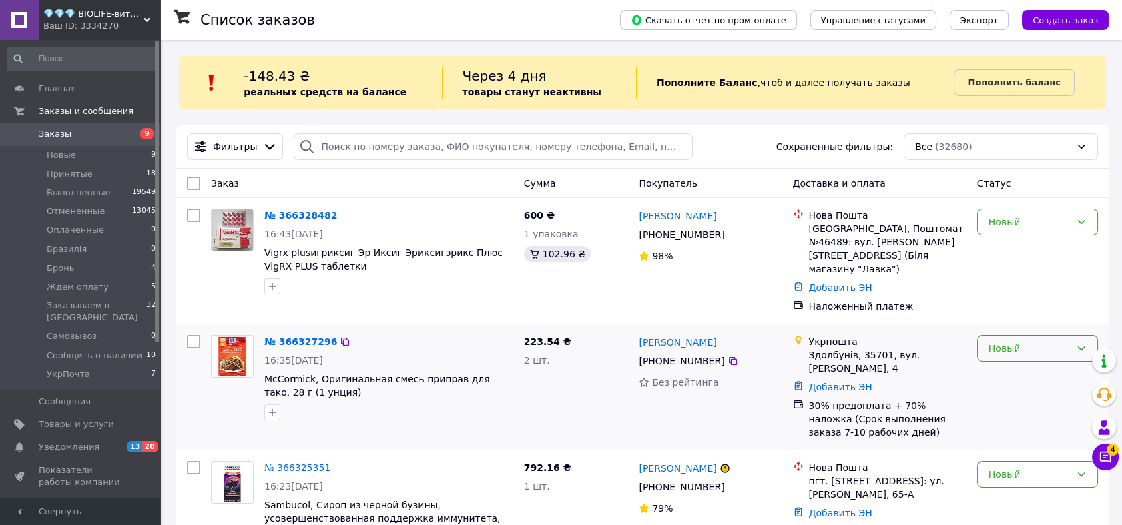
click at [1024, 341] on div "Новый" at bounding box center [1029, 348] width 82 height 15
click at [1009, 407] on li "Отменен" at bounding box center [1036, 412] width 119 height 24
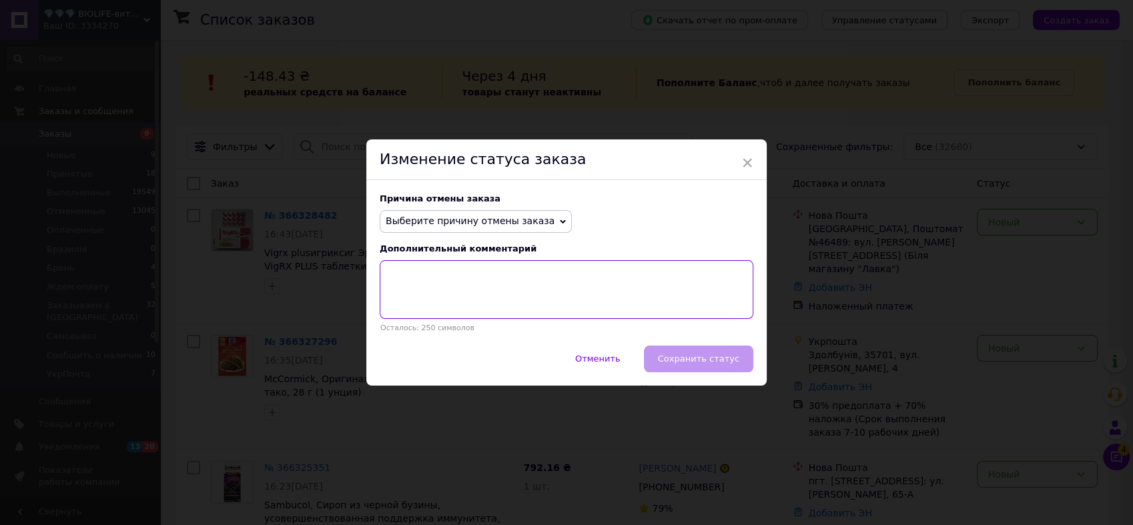
click at [604, 285] on textarea at bounding box center [567, 289] width 374 height 59
paste textarea "На відправку чекати 7-10 днів, оформлення по частковій або повній передоплаті."
type textarea "На відправку чекати 7-10 днів, оформлення по частковій або повній передоплаті."
click at [498, 219] on span "Выберите причину отмены заказа" at bounding box center [470, 221] width 169 height 11
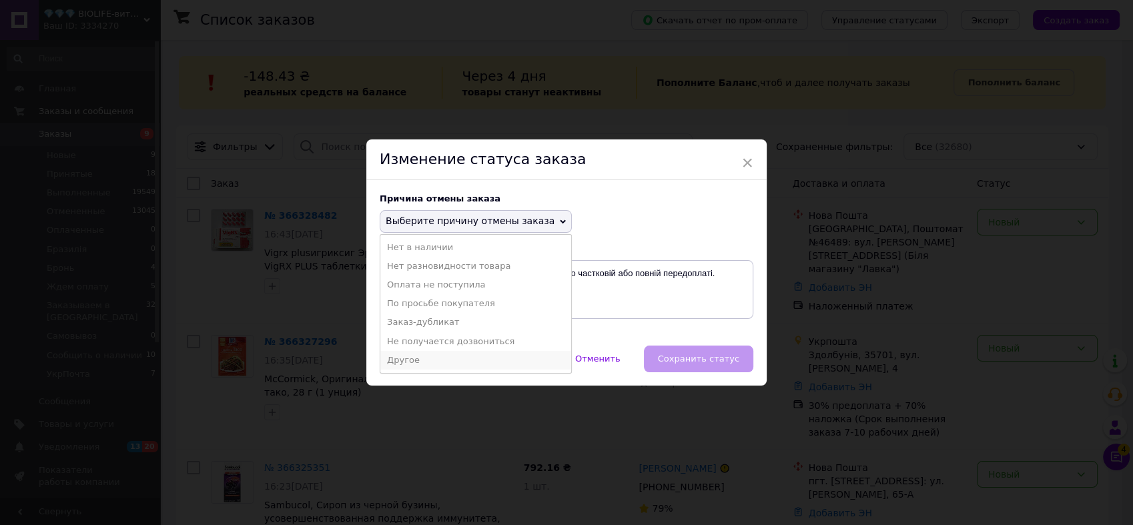
click at [454, 357] on li "Другое" at bounding box center [475, 360] width 191 height 19
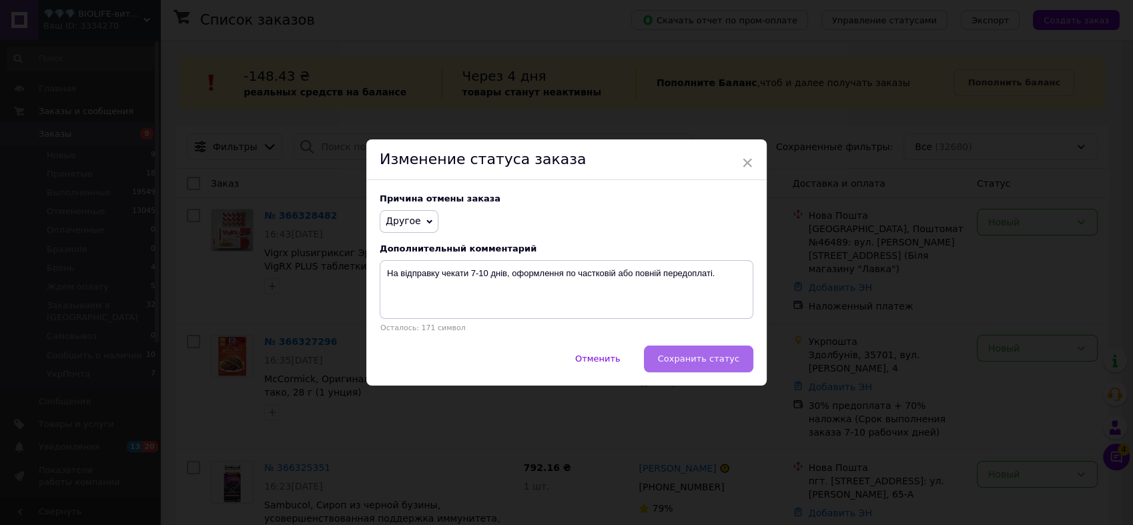
click at [725, 367] on button "Сохранить статус" at bounding box center [698, 359] width 109 height 27
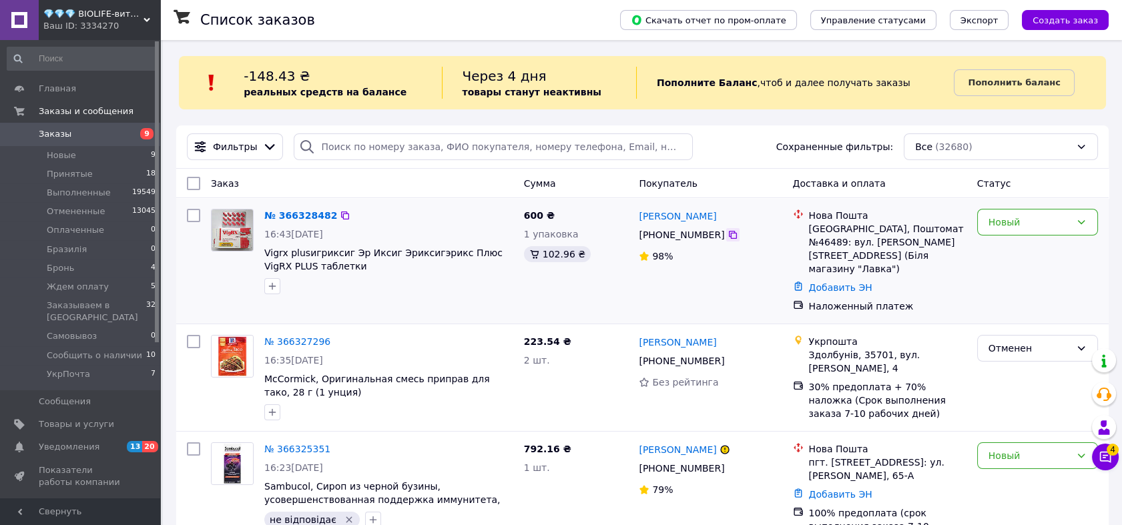
click at [729, 236] on icon at bounding box center [733, 235] width 8 height 8
click at [131, 25] on div "Ваш ID: 3334270" at bounding box center [101, 26] width 117 height 12
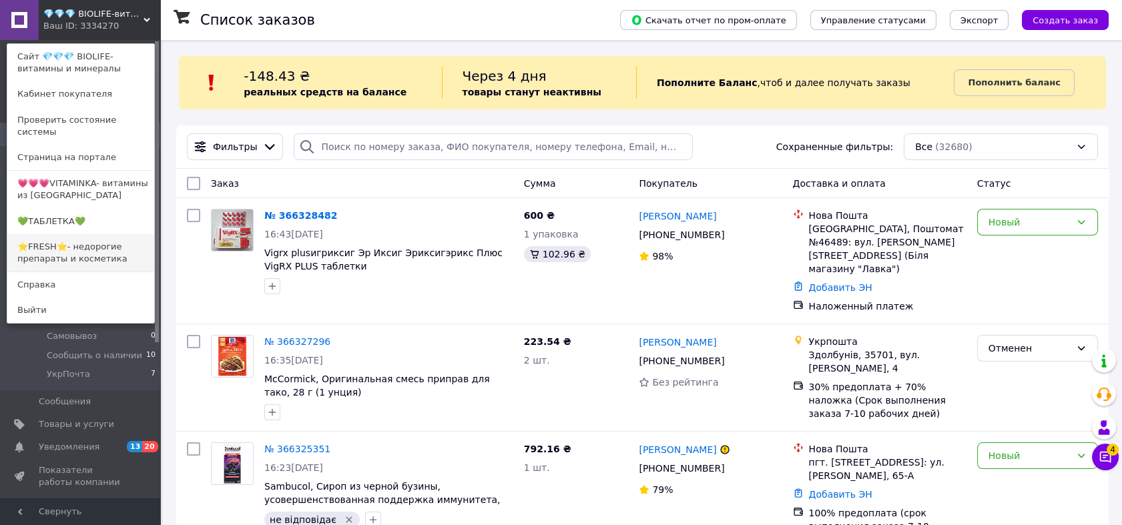
click at [109, 246] on link "⭐FRESH⭐- недорогие препараты и косметика" at bounding box center [80, 252] width 147 height 37
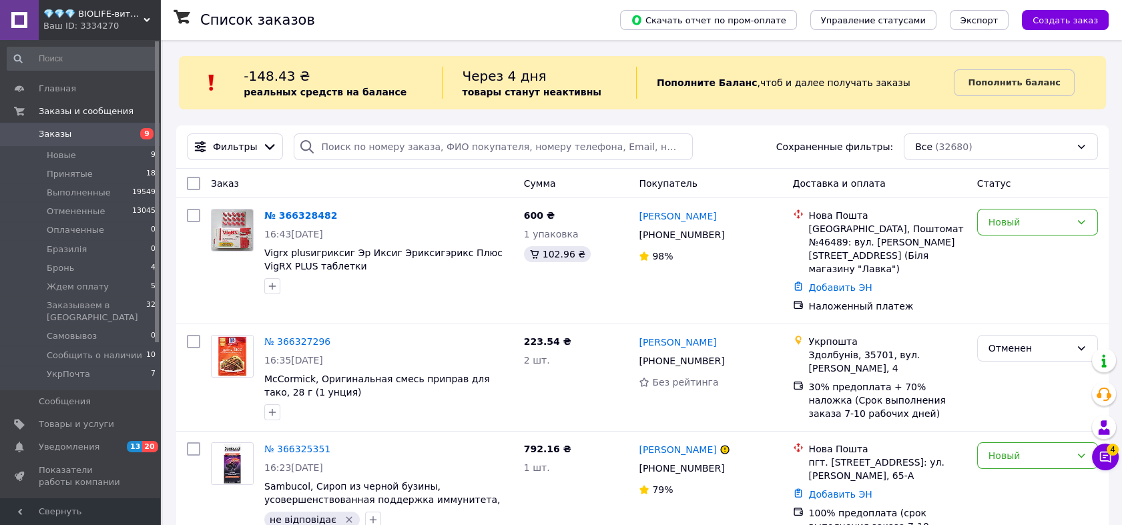
click at [117, 23] on div "Ваш ID: 3334270" at bounding box center [101, 26] width 117 height 12
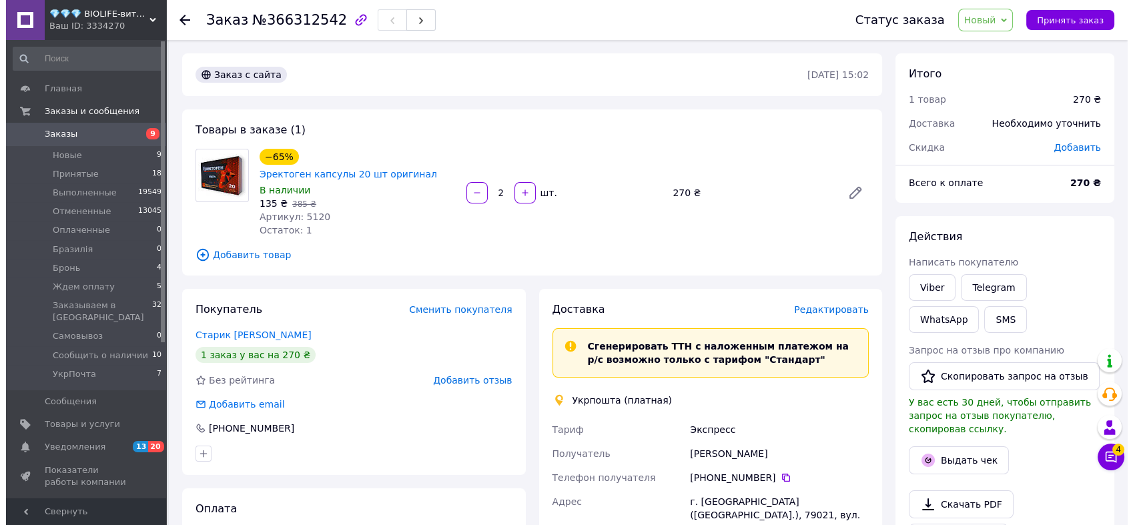
scroll to position [197, 0]
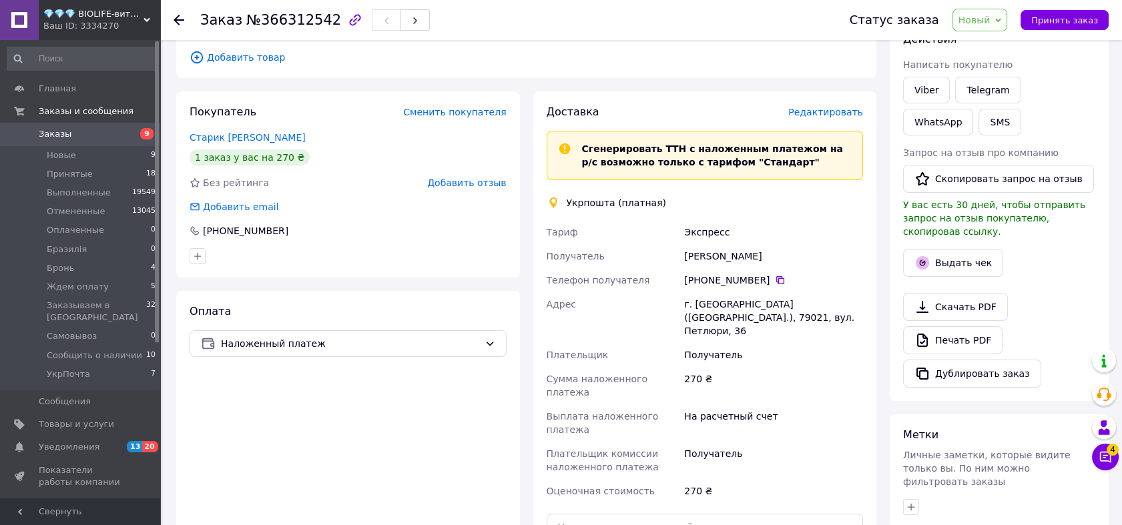
click at [835, 107] on span "Редактировать" at bounding box center [825, 112] width 75 height 11
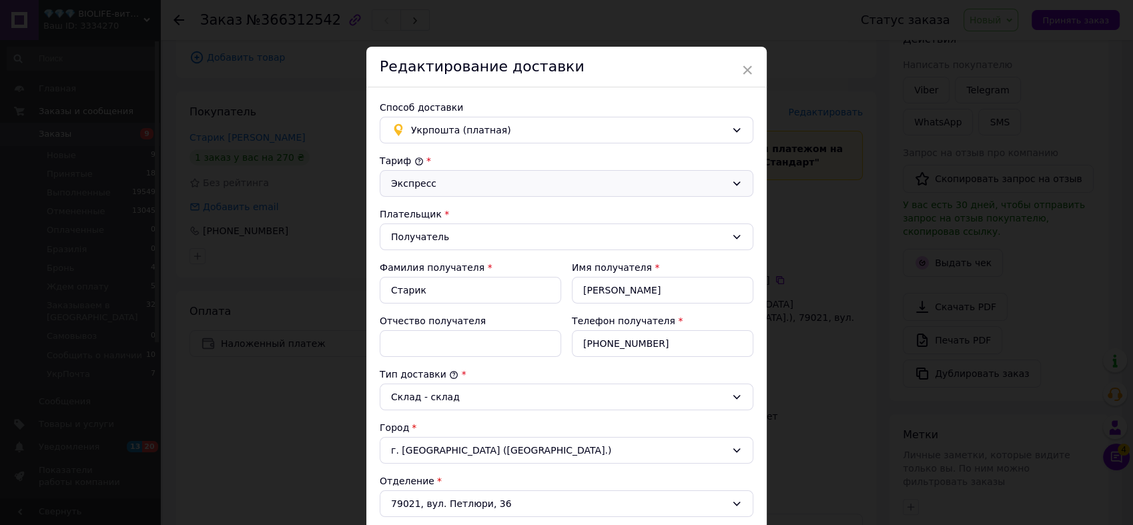
click at [486, 176] on div "Экспресс" at bounding box center [558, 183] width 335 height 15
click at [444, 214] on li "Стандарт" at bounding box center [564, 212] width 372 height 24
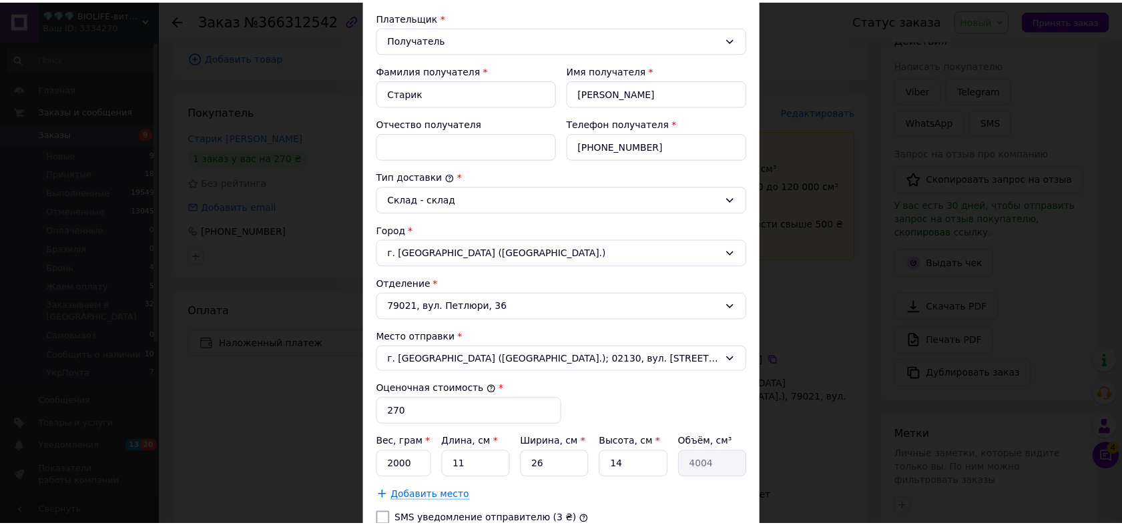
scroll to position [370, 0]
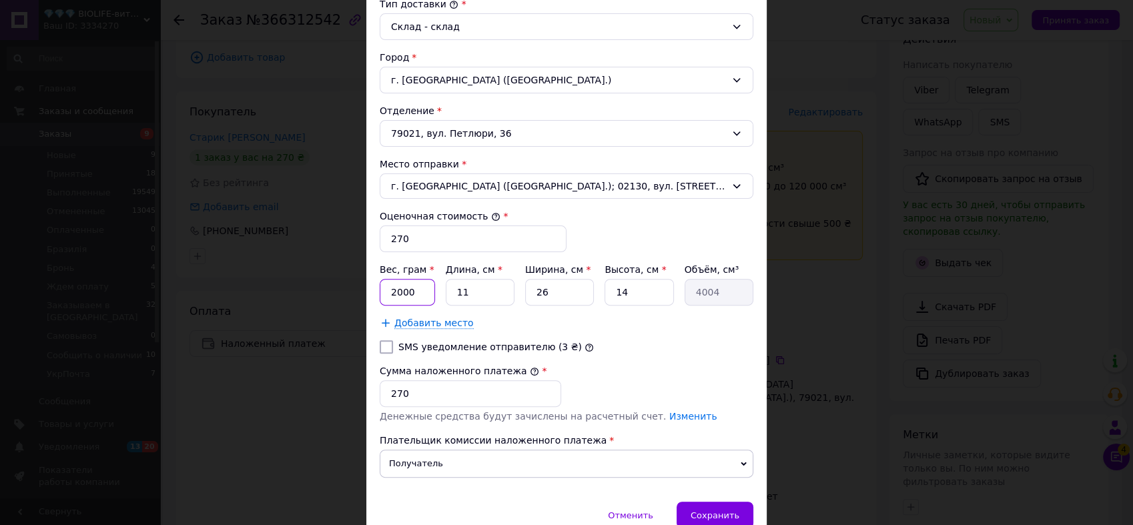
click at [422, 294] on input "2000" at bounding box center [407, 292] width 55 height 27
type input "200"
click at [380, 342] on input "SMS уведомление отправителю (3 ₴)" at bounding box center [386, 346] width 13 height 13
checkbox input "true"
click at [718, 520] on div "Сохранить" at bounding box center [715, 515] width 77 height 27
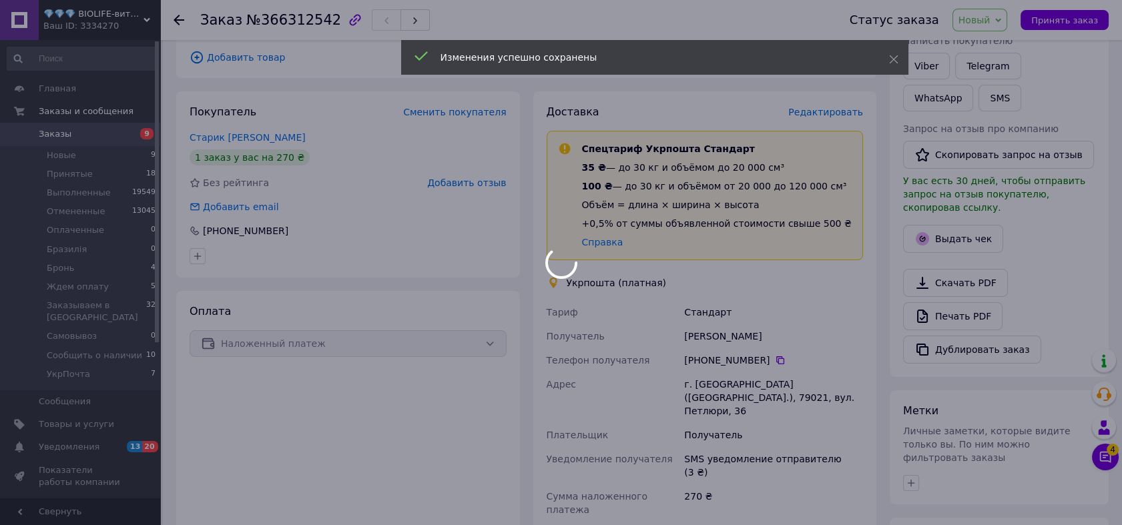
scroll to position [395, 0]
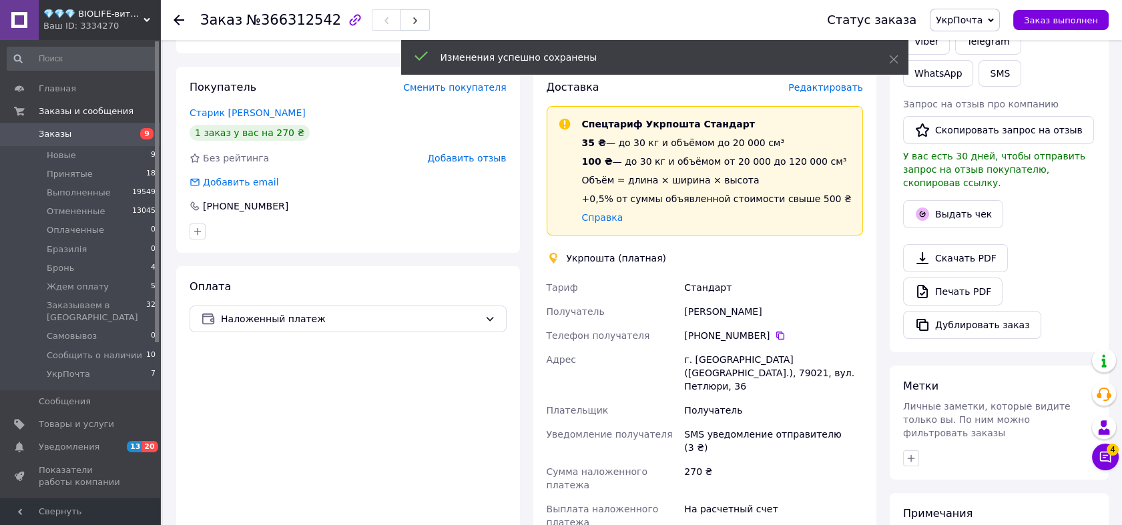
scroll to position [197, 0]
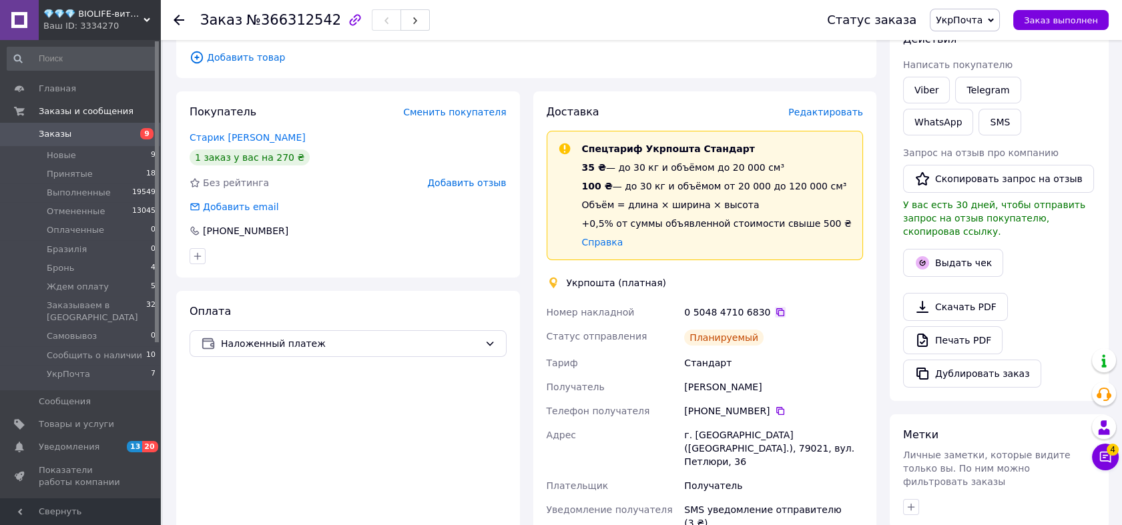
click at [776, 308] on icon at bounding box center [780, 312] width 8 height 8
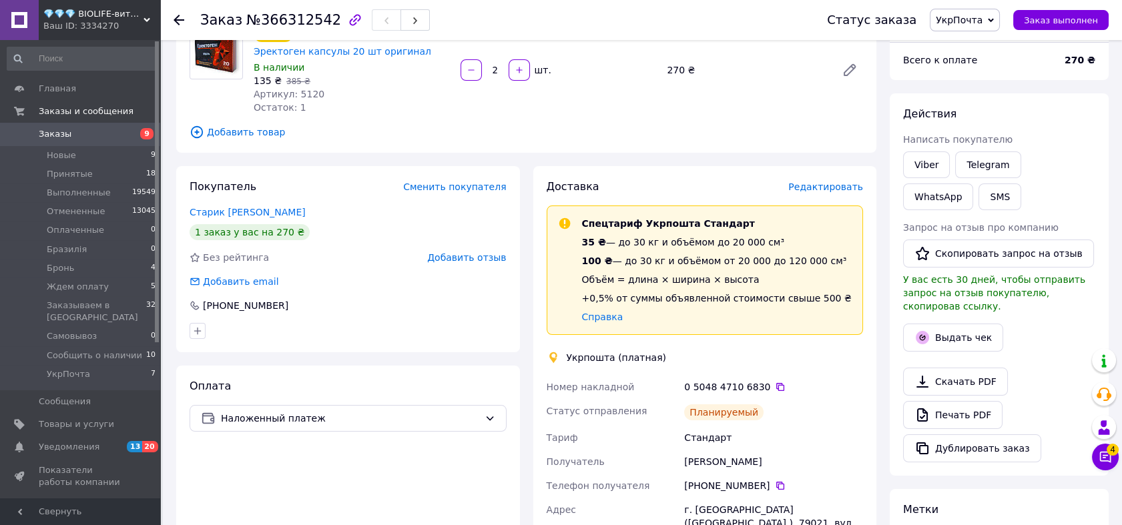
scroll to position [25, 0]
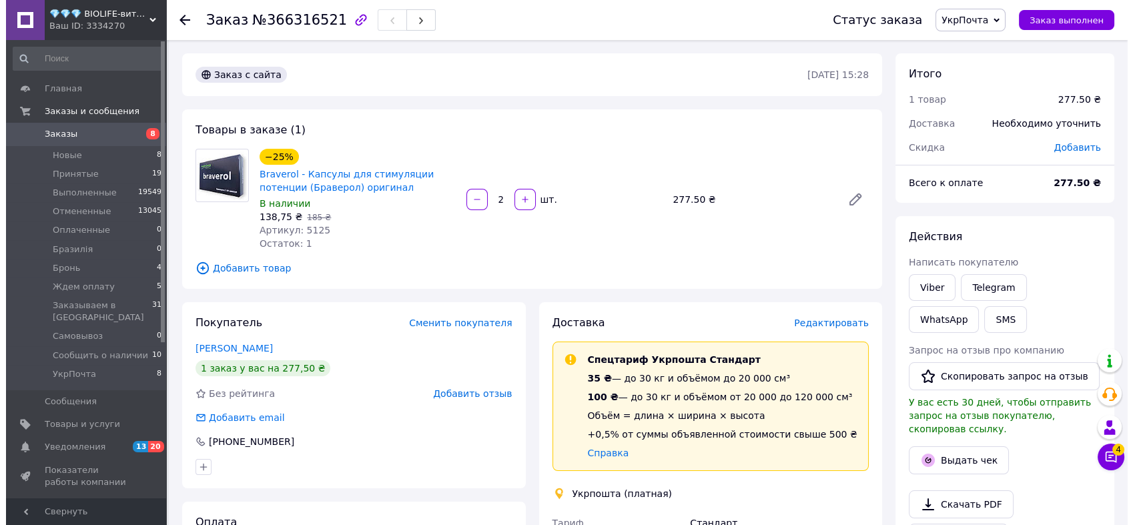
scroll to position [173, 0]
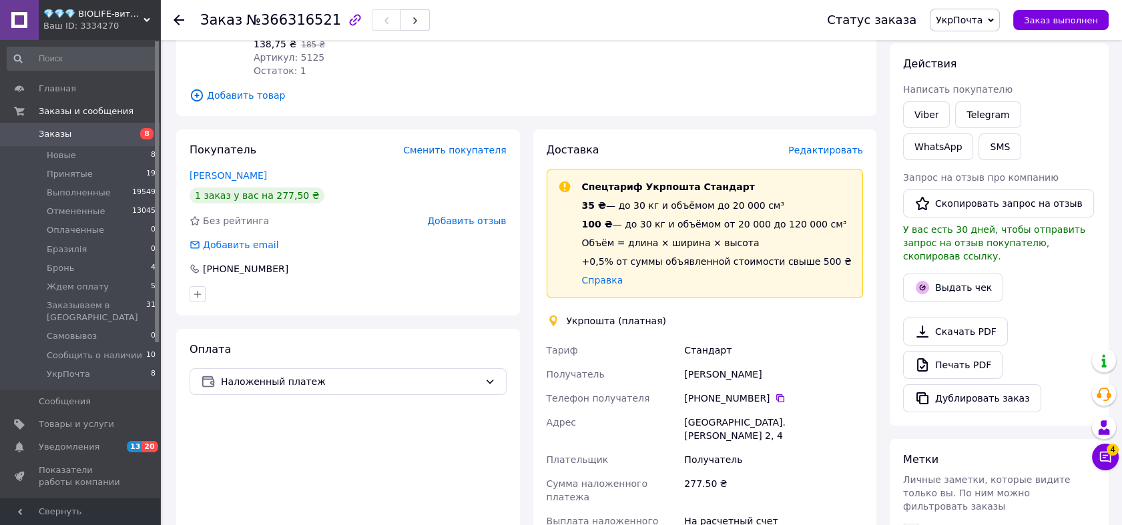
click at [833, 149] on span "Редактировать" at bounding box center [825, 150] width 75 height 11
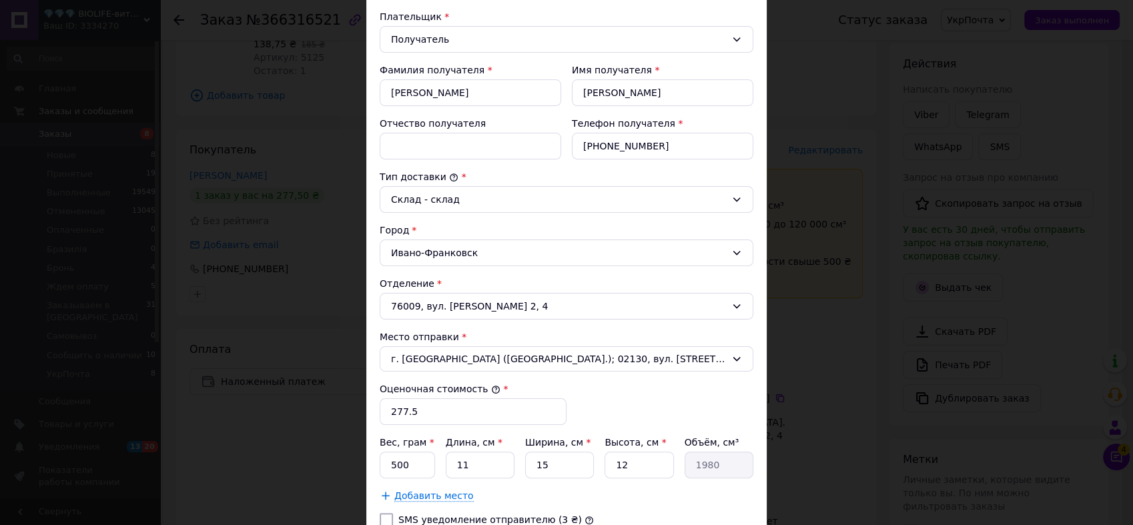
scroll to position [346, 0]
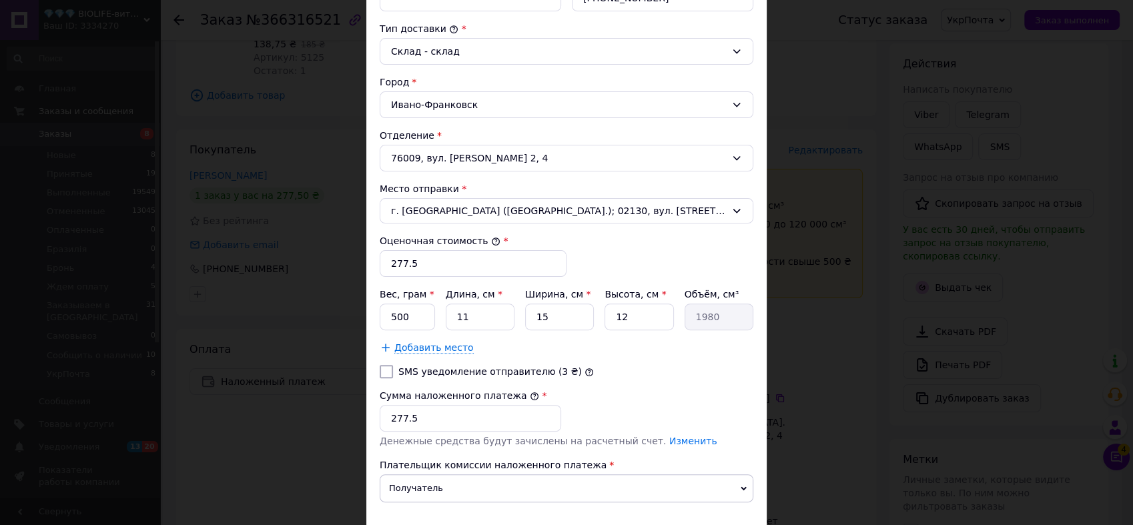
click at [380, 369] on input "SMS уведомление отправителю (3 ₴)" at bounding box center [386, 371] width 13 height 13
checkbox input "true"
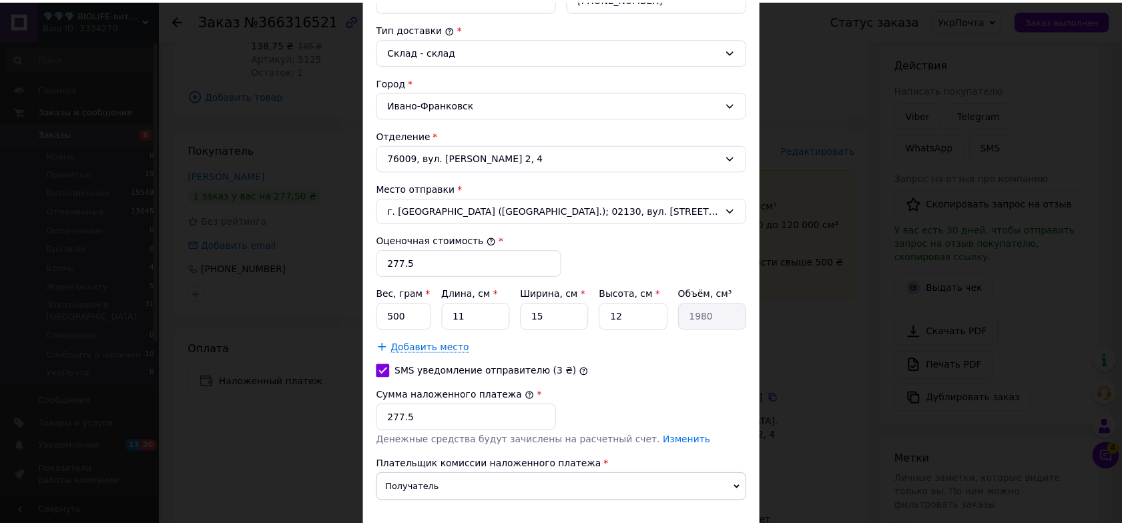
scroll to position [432, 0]
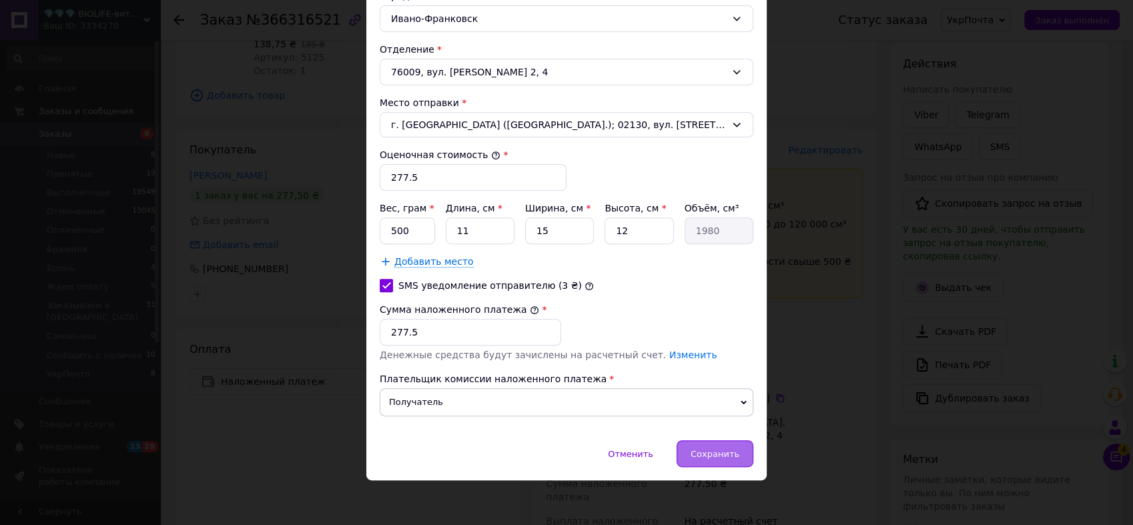
click at [741, 454] on div "Сохранить" at bounding box center [715, 453] width 77 height 27
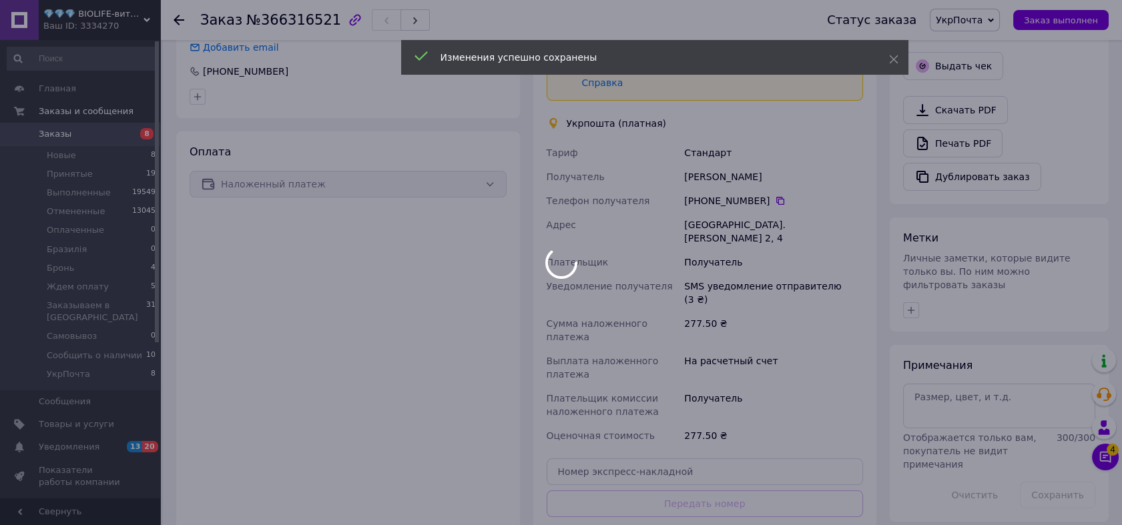
scroll to position [544, 0]
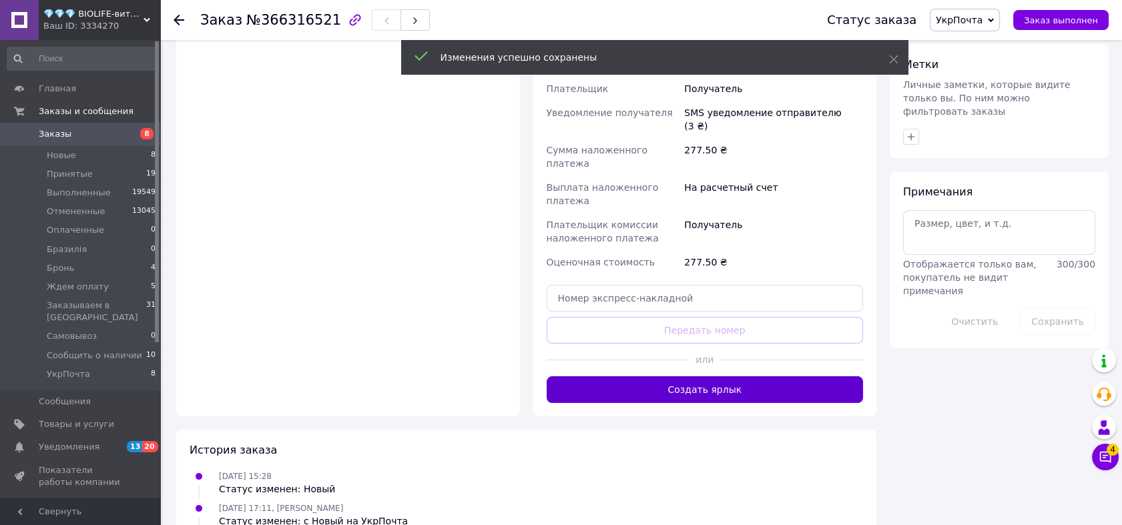
click at [745, 376] on button "Создать ярлык" at bounding box center [704, 389] width 317 height 27
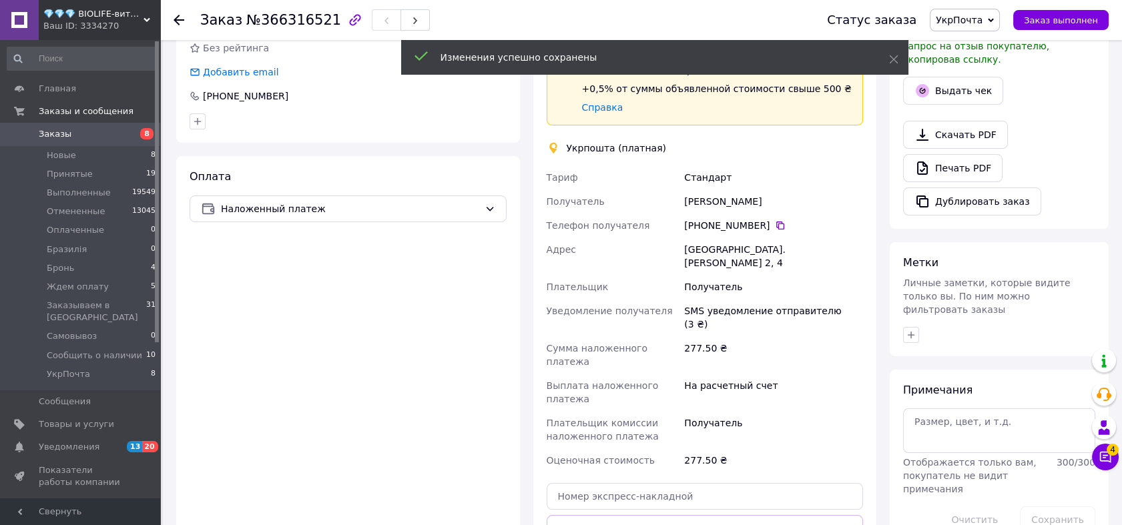
scroll to position [321, 0]
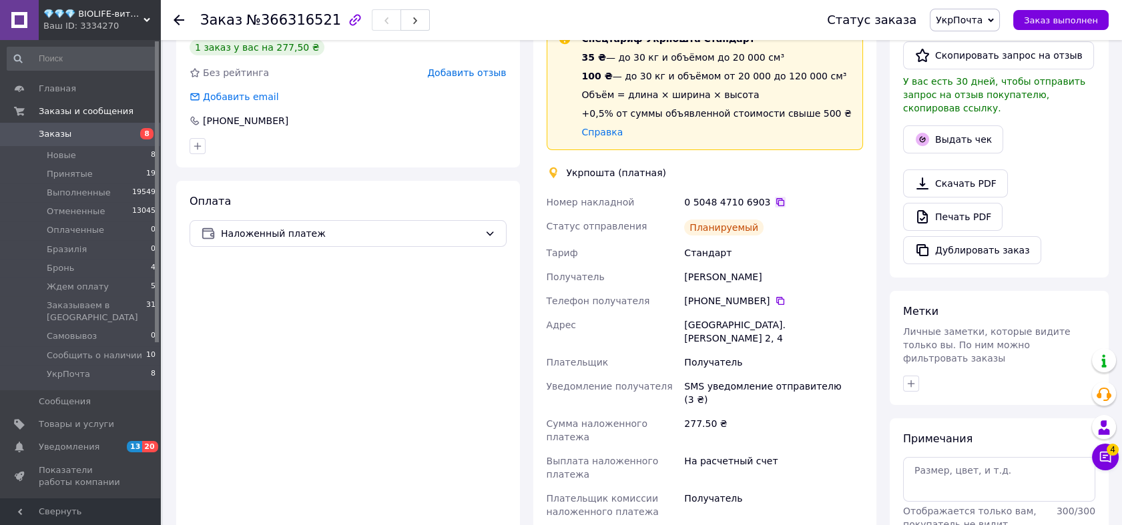
click at [776, 200] on icon at bounding box center [780, 202] width 8 height 8
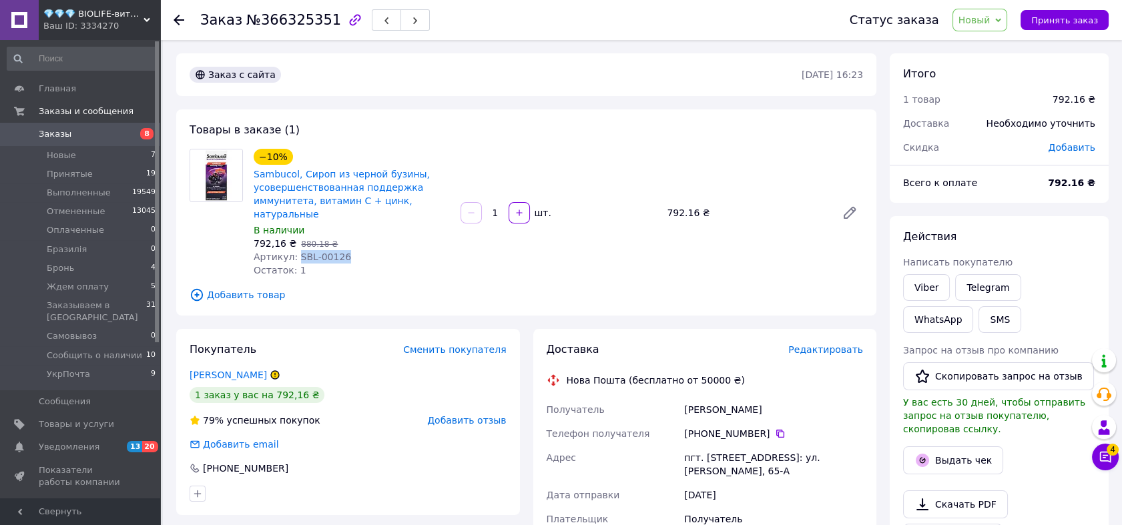
drag, startPoint x: 337, startPoint y: 242, endPoint x: 294, endPoint y: 246, distance: 43.5
click at [294, 250] on div "Артикул: SBL-00126" at bounding box center [352, 256] width 196 height 13
copy span "SBL-00126"
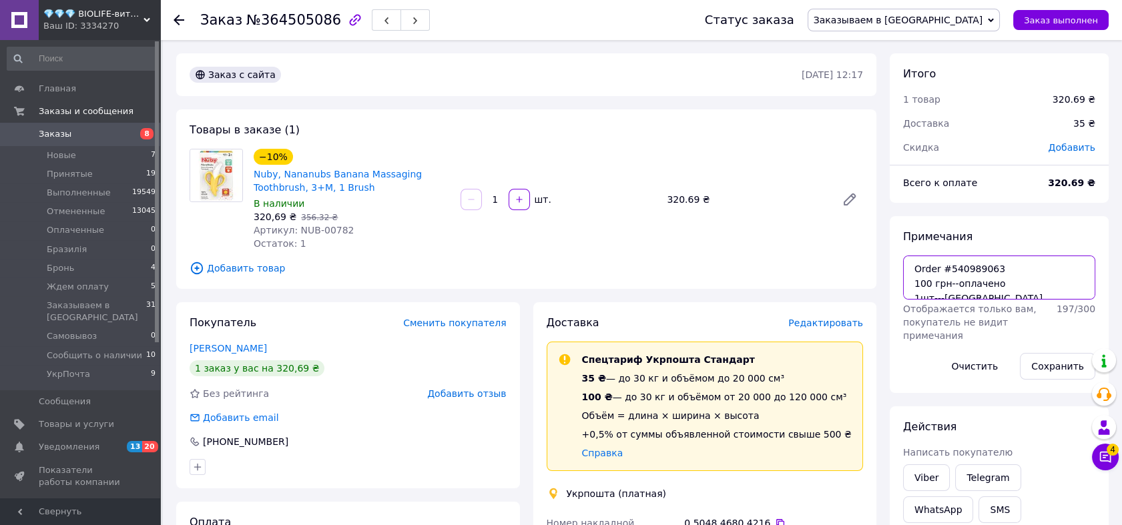
click at [935, 300] on textarea "Order #540989063 100 грн--оплачено 1шт---[GEOGRAPHIC_DATA], NanaNubs Banana Mas…" at bounding box center [999, 278] width 192 height 44
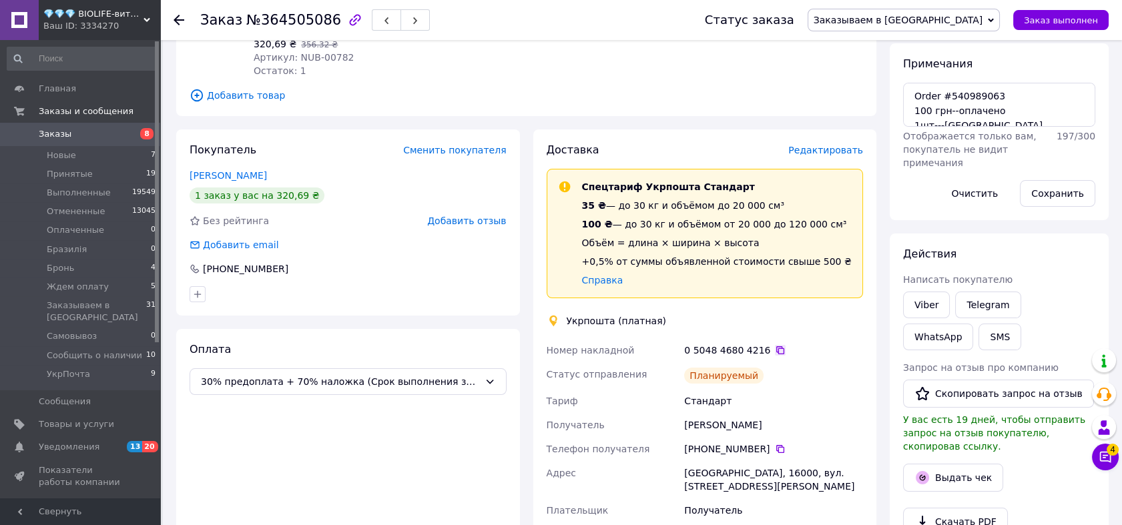
click at [775, 353] on icon at bounding box center [780, 350] width 11 height 11
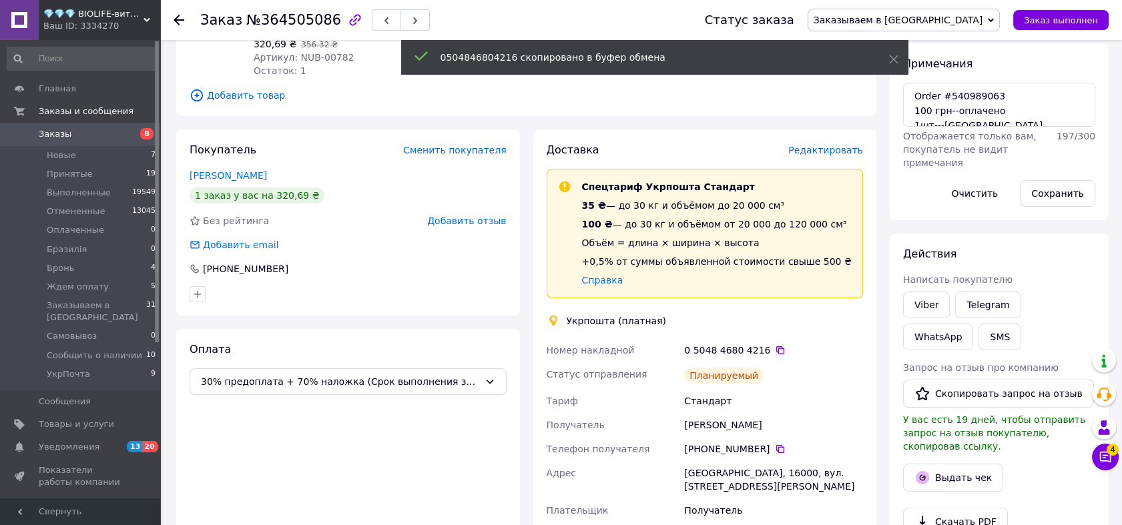
click at [969, 28] on span "Заказываем в [GEOGRAPHIC_DATA]" at bounding box center [903, 20] width 192 height 23
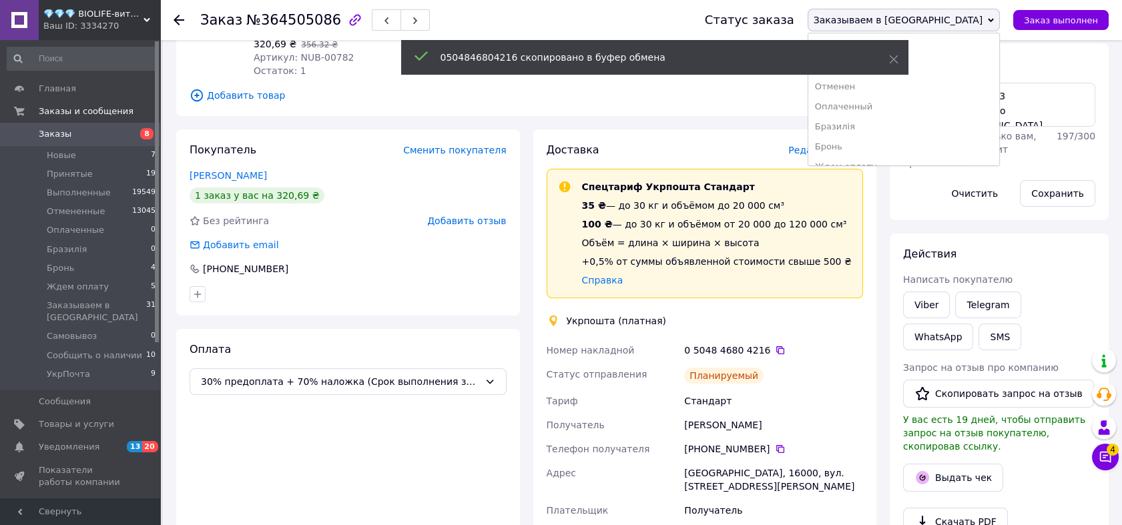
scroll to position [197, 0]
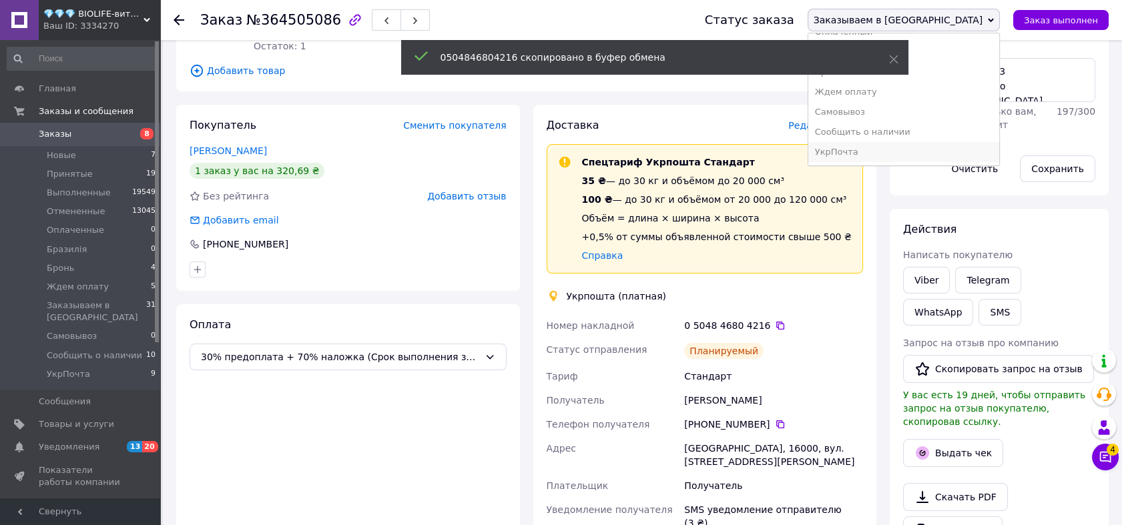
click at [956, 155] on li "УкрПочта" at bounding box center [903, 152] width 191 height 20
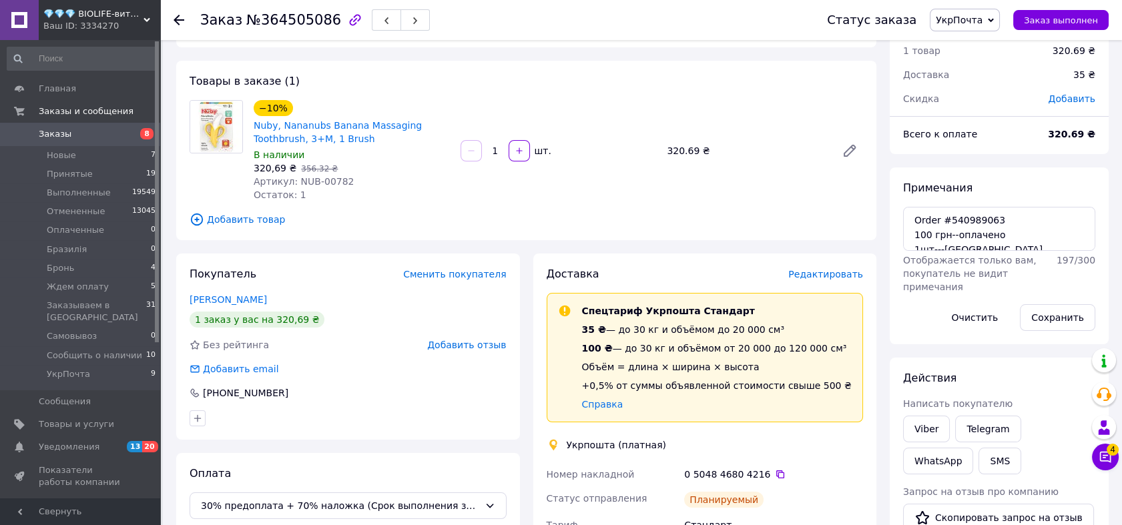
scroll to position [0, 0]
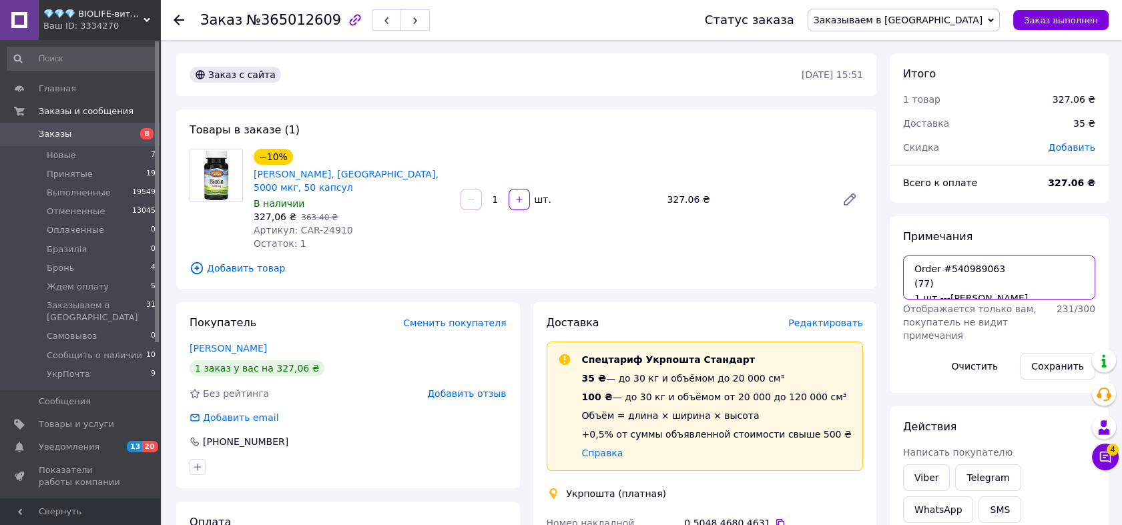
click at [950, 300] on textarea "Order #540989063 (77) 1 шт.---[PERSON_NAME], [MEDICAL_DATA], 5,000 mcg, 50 Caps…" at bounding box center [999, 278] width 192 height 44
click at [975, 31] on div "Статус заказа Заказываем в [GEOGRAPHIC_DATA] Принят Выполнен Отменен Оплаченный…" at bounding box center [893, 20] width 430 height 40
click at [971, 17] on span "Заказываем в [GEOGRAPHIC_DATA]" at bounding box center [897, 20] width 169 height 11
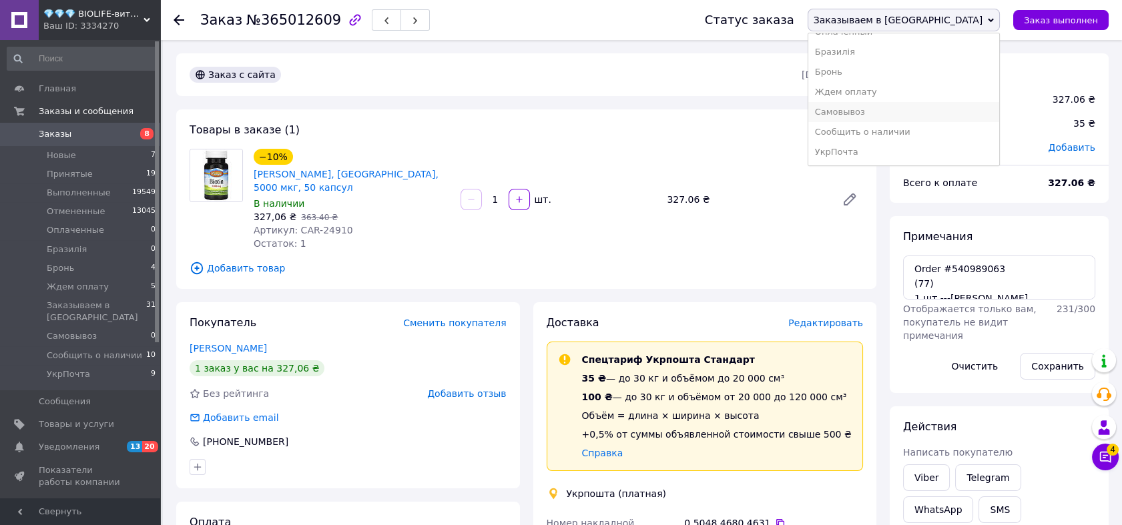
scroll to position [25, 0]
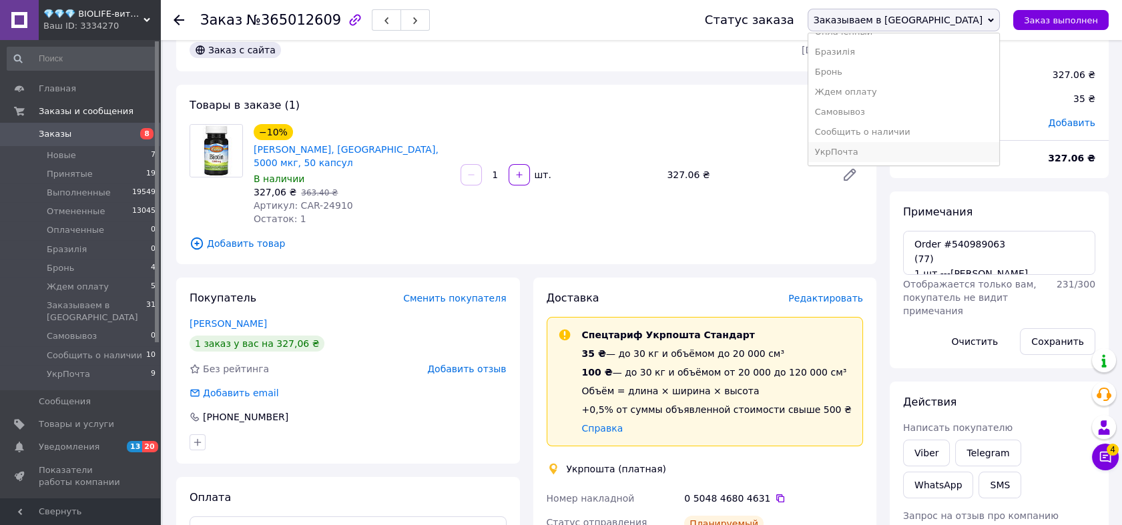
click at [975, 153] on li "УкрПочта" at bounding box center [903, 152] width 191 height 20
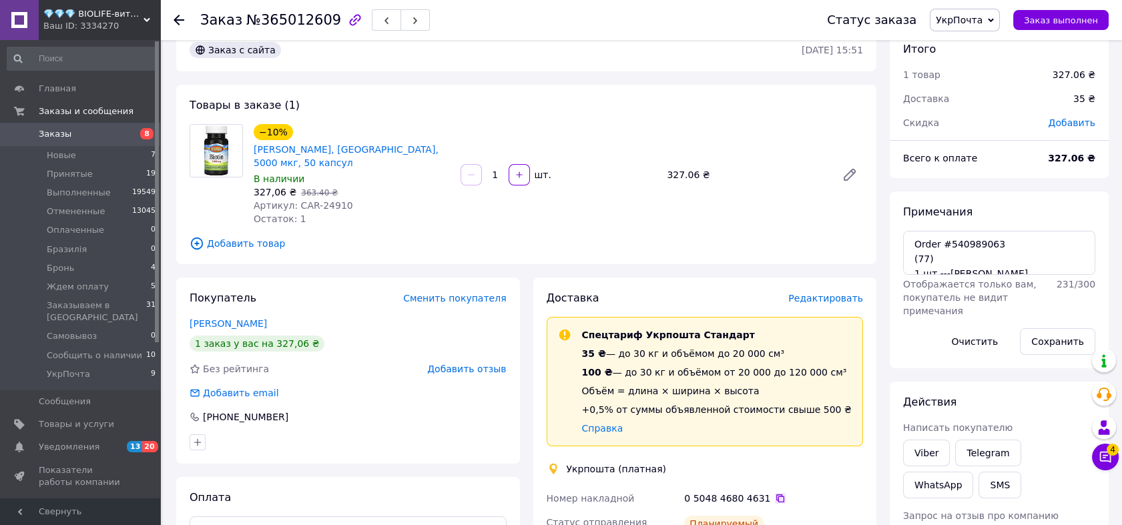
click at [775, 493] on icon at bounding box center [780, 498] width 11 height 11
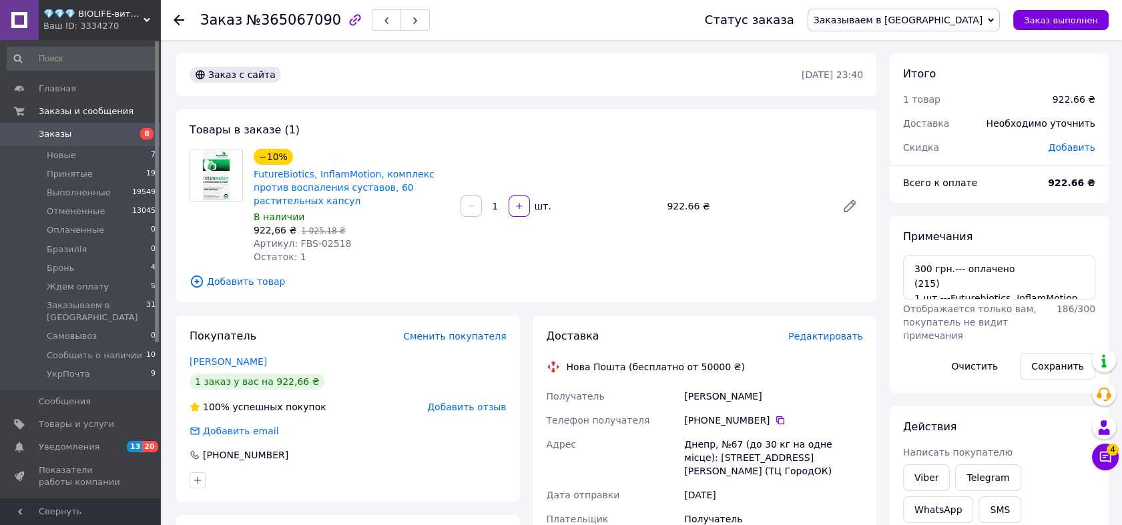
scroll to position [49, 0]
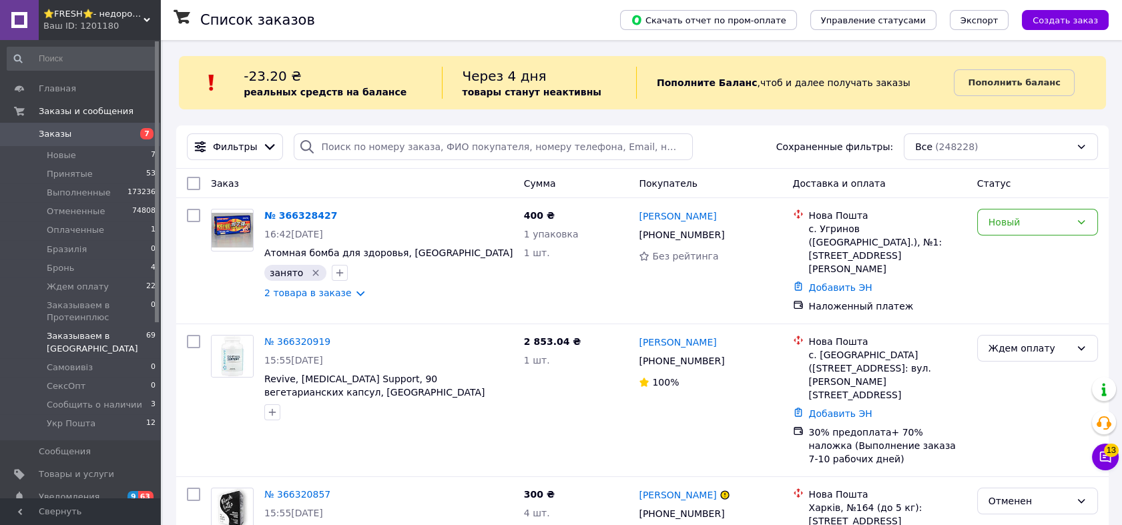
click at [133, 339] on li "Заказываем в США 69" at bounding box center [81, 342] width 163 height 31
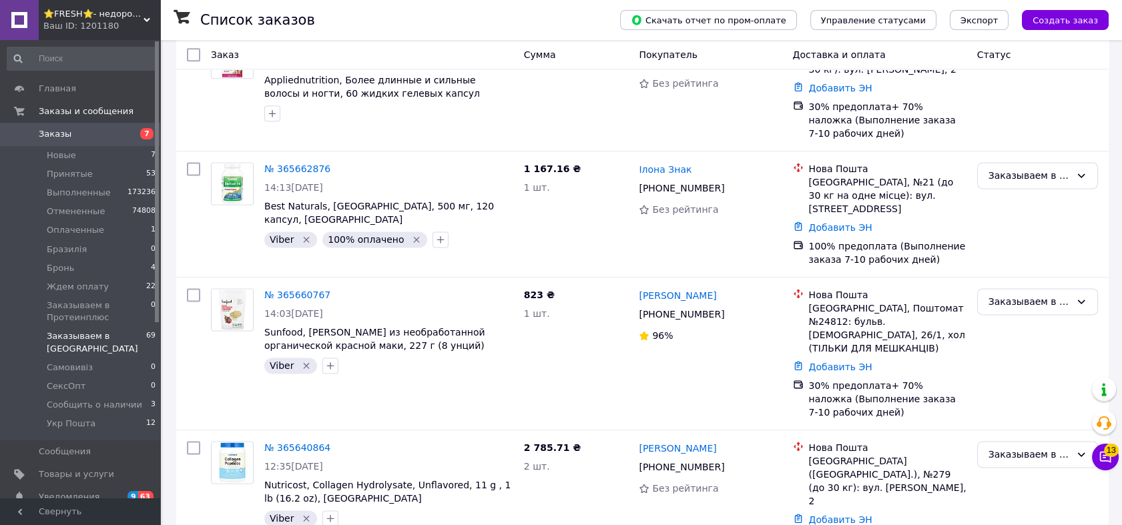
scroll to position [6151, 0]
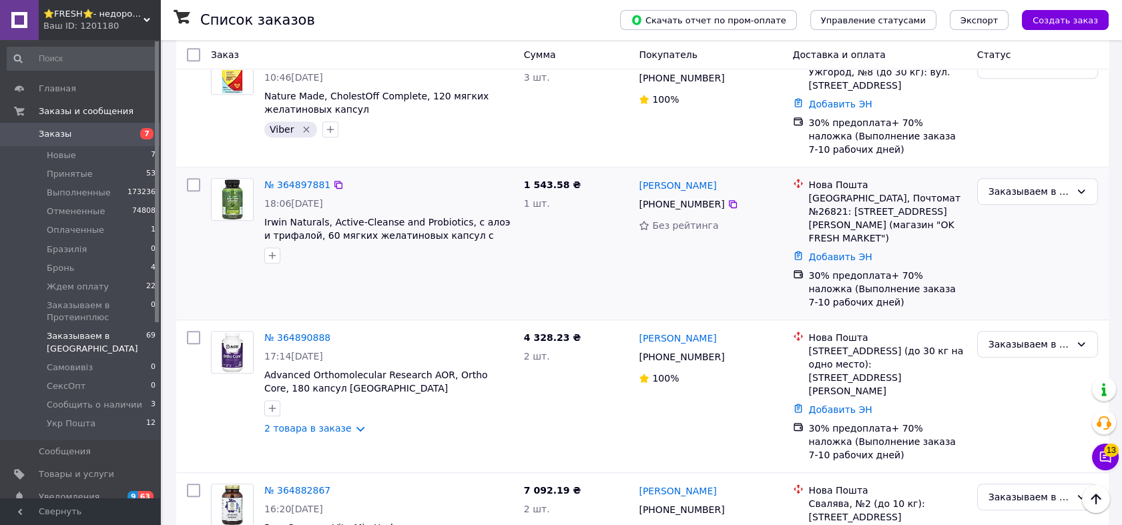
scroll to position [1841, 0]
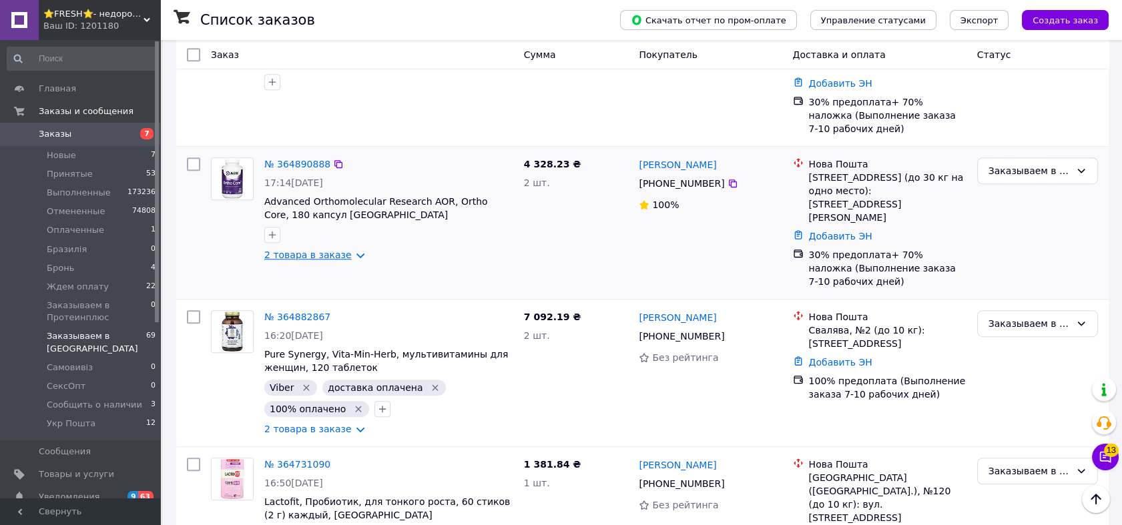
click at [298, 250] on link "2 товара в заказе" at bounding box center [307, 255] width 87 height 11
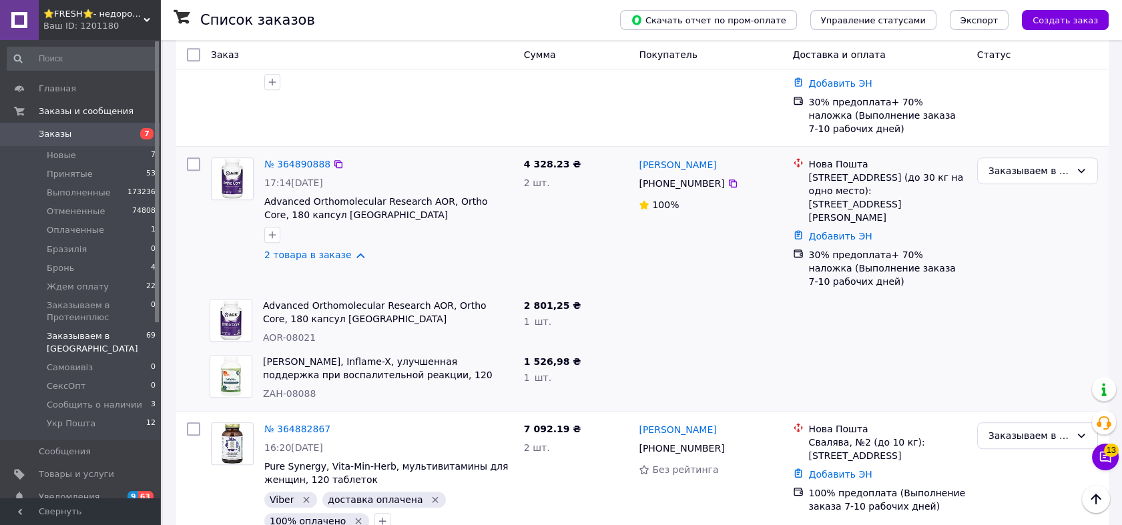
click at [238, 158] on img at bounding box center [232, 178] width 41 height 41
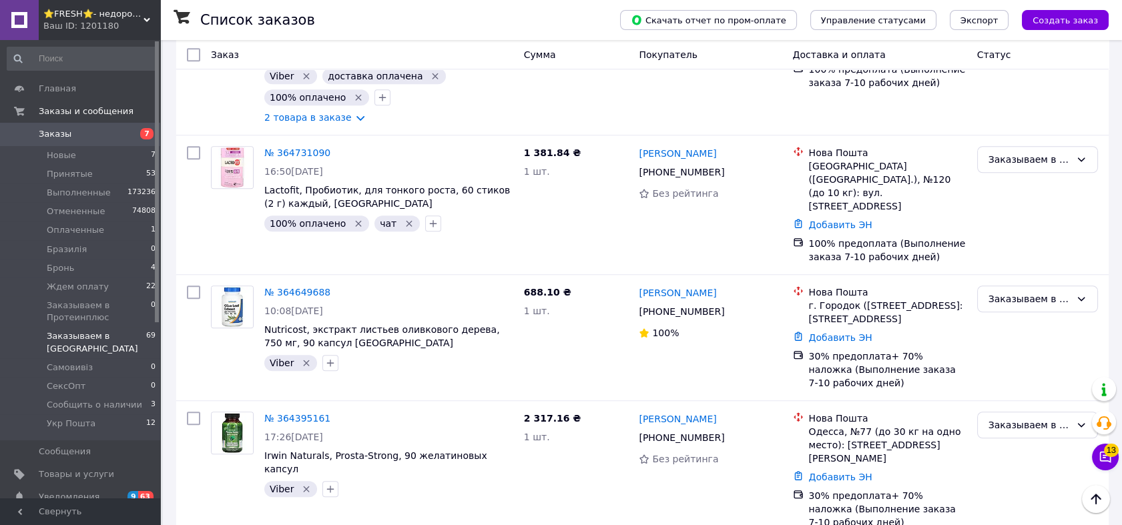
scroll to position [2314, 0]
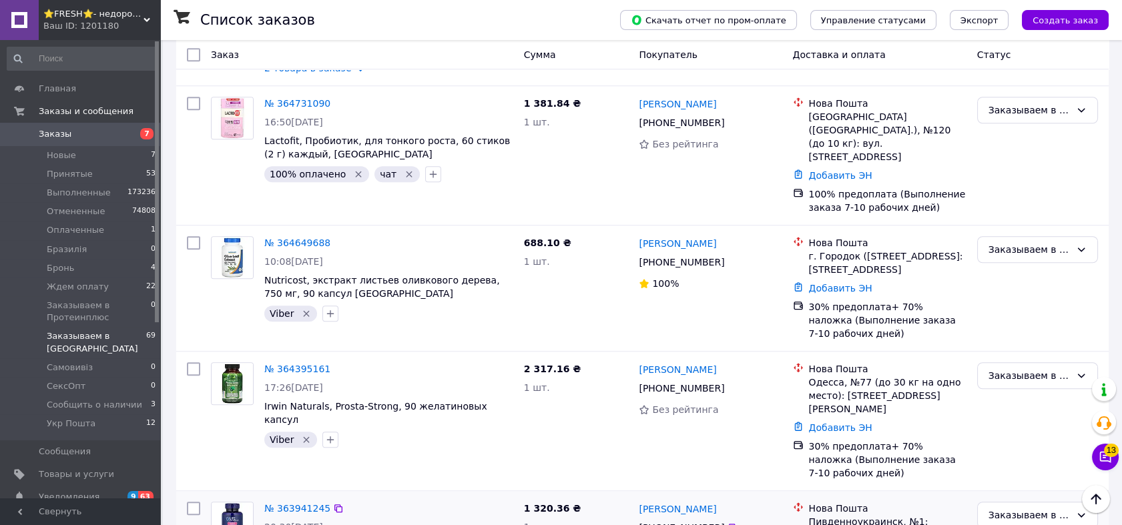
click at [234, 502] on img at bounding box center [232, 522] width 41 height 41
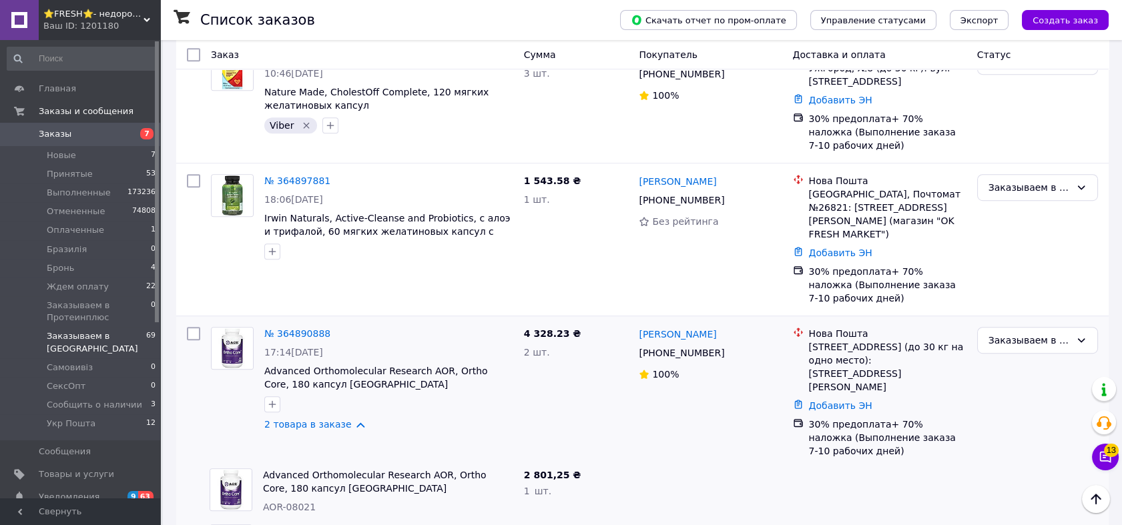
scroll to position [1844, 0]
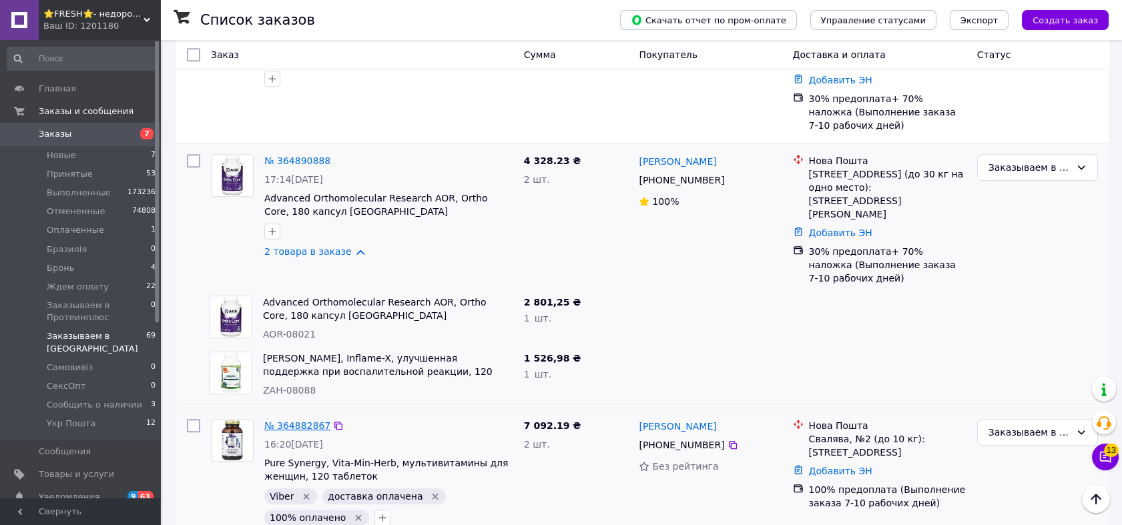
click at [283, 420] on link "№ 364882867" at bounding box center [297, 425] width 66 height 11
click at [304, 246] on link "2 товара в заказе" at bounding box center [307, 251] width 87 height 11
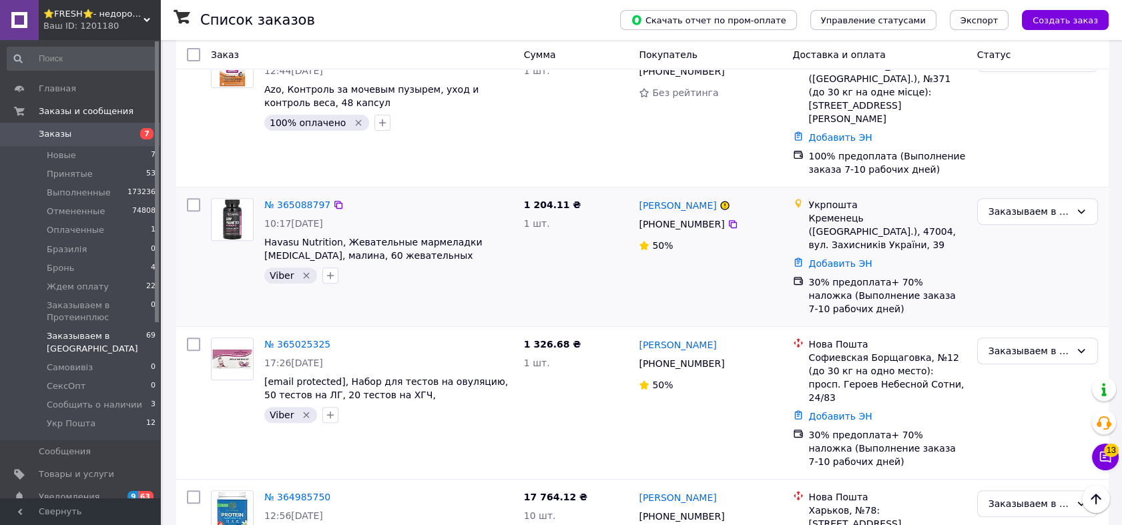
scroll to position [930, 0]
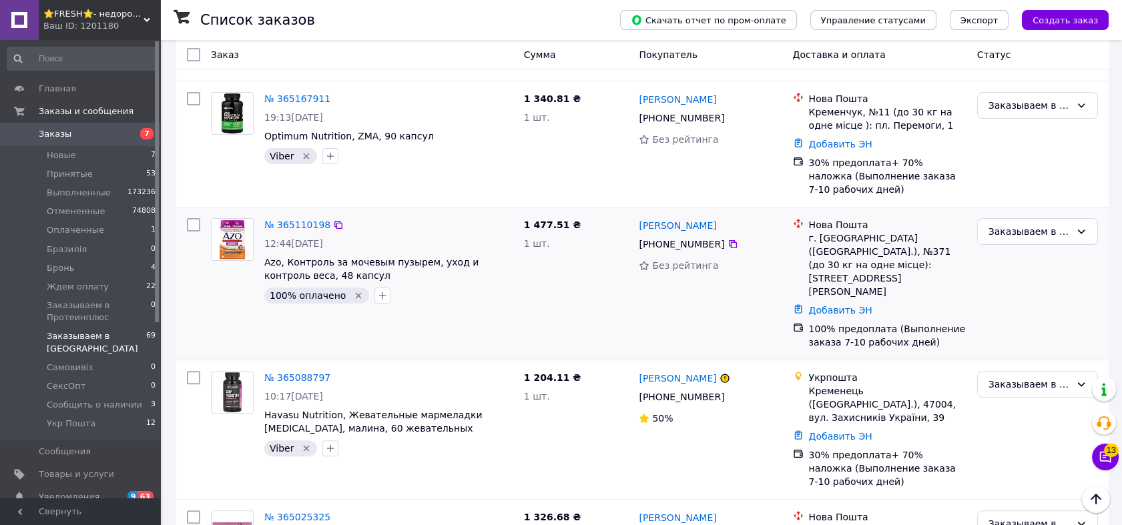
click at [242, 224] on img at bounding box center [232, 239] width 41 height 41
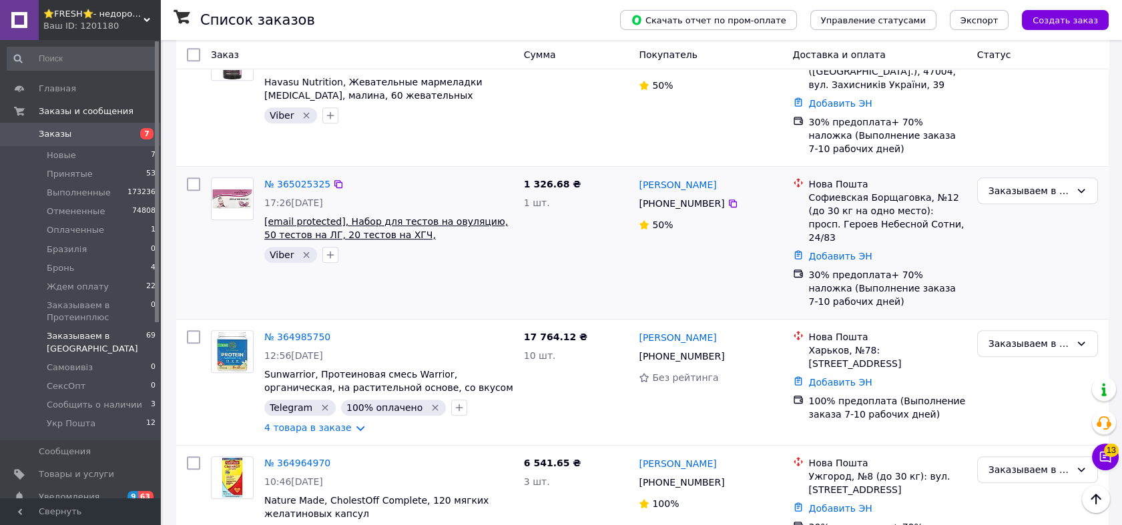
scroll to position [1139, 0]
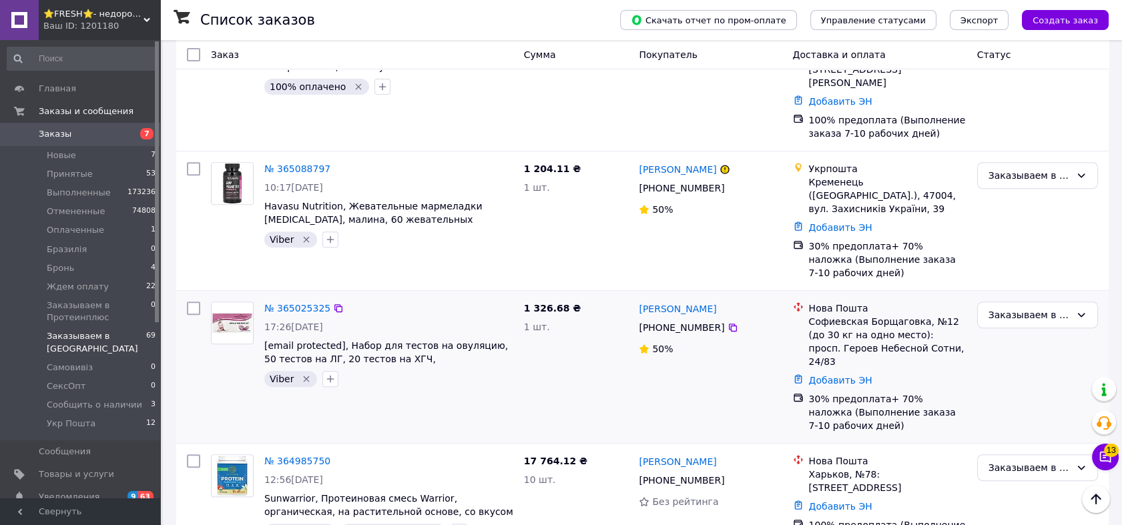
click at [230, 302] on img at bounding box center [232, 322] width 41 height 41
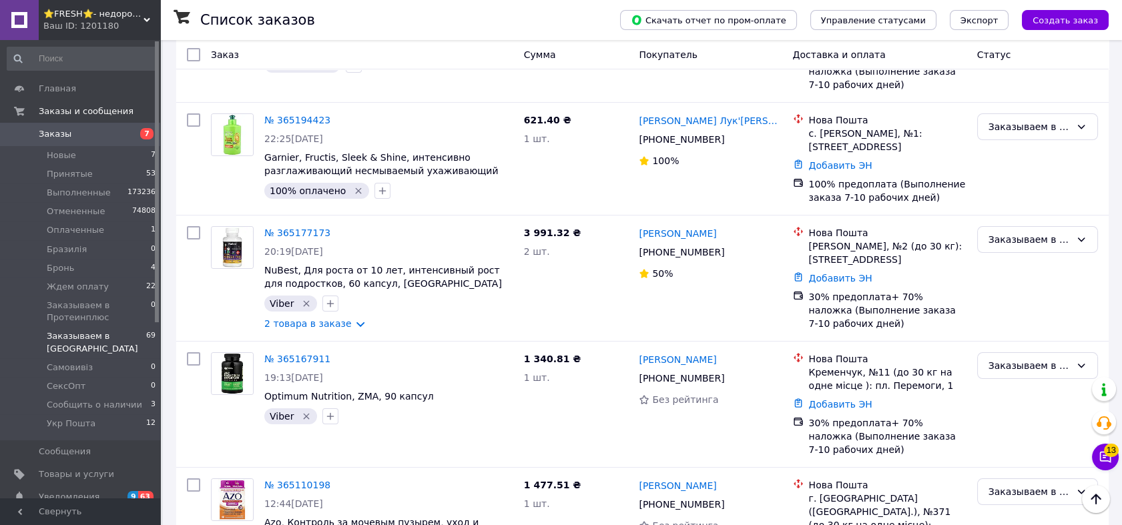
scroll to position [596, 0]
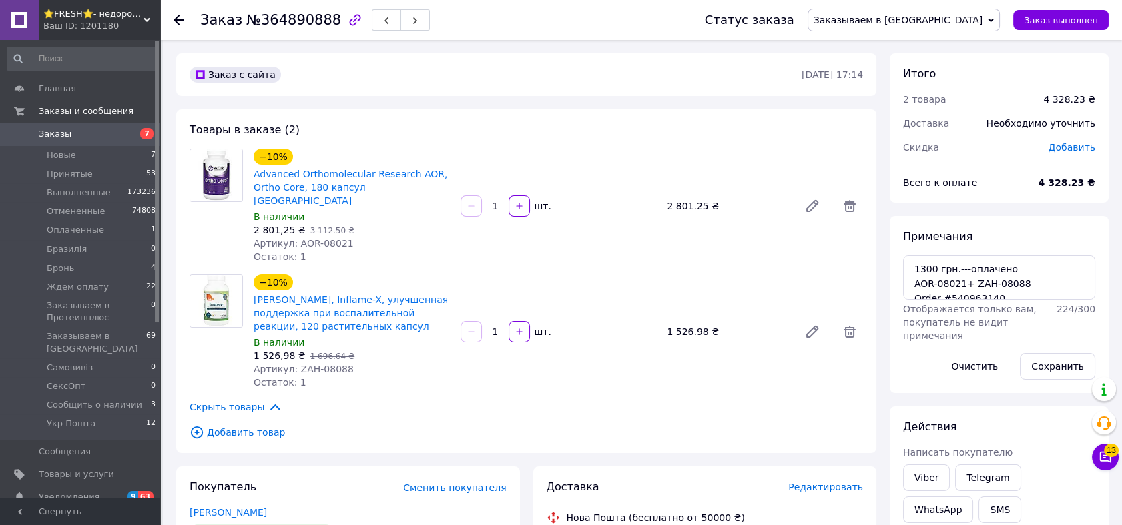
scroll to position [27, 0]
click at [975, 266] on textarea "1300 грн.---оплачено AOR-08021+ ZAH-08088 Order #540963140 Order #540963090" at bounding box center [999, 278] width 192 height 44
click at [975, 22] on span "Заказываем в [GEOGRAPHIC_DATA]" at bounding box center [897, 20] width 169 height 11
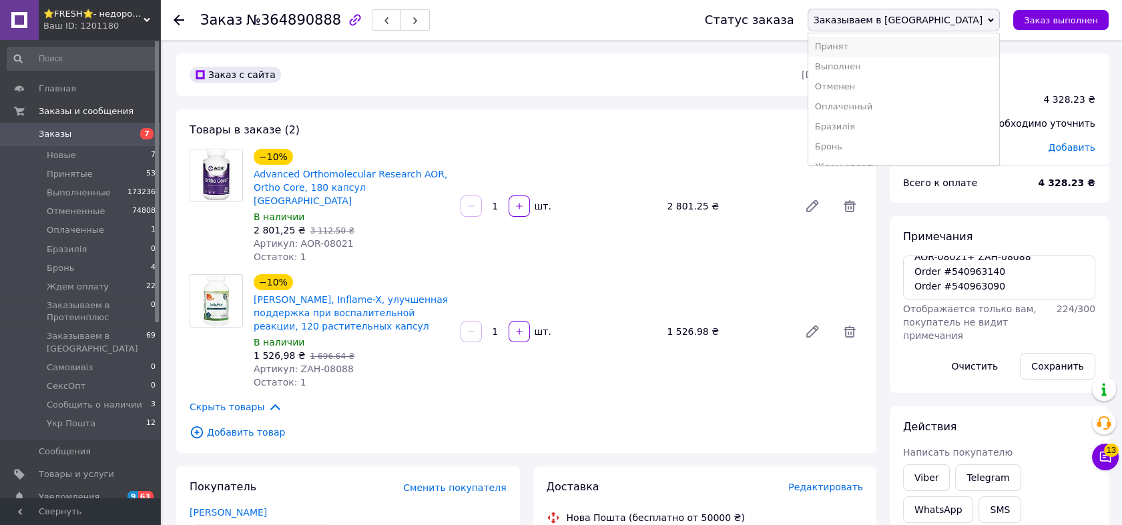
click at [970, 49] on li "Принят" at bounding box center [903, 47] width 191 height 20
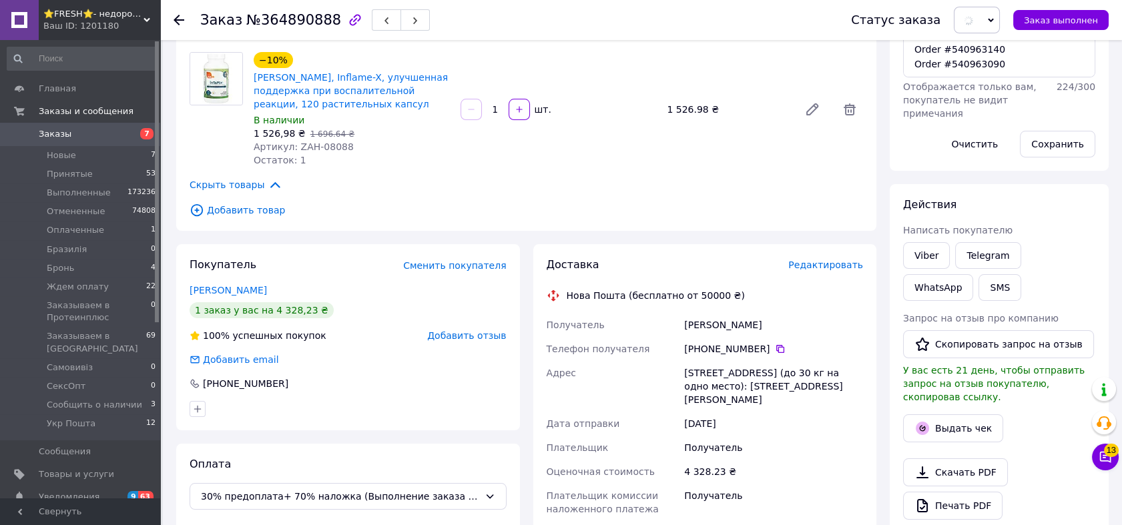
scroll to position [420, 0]
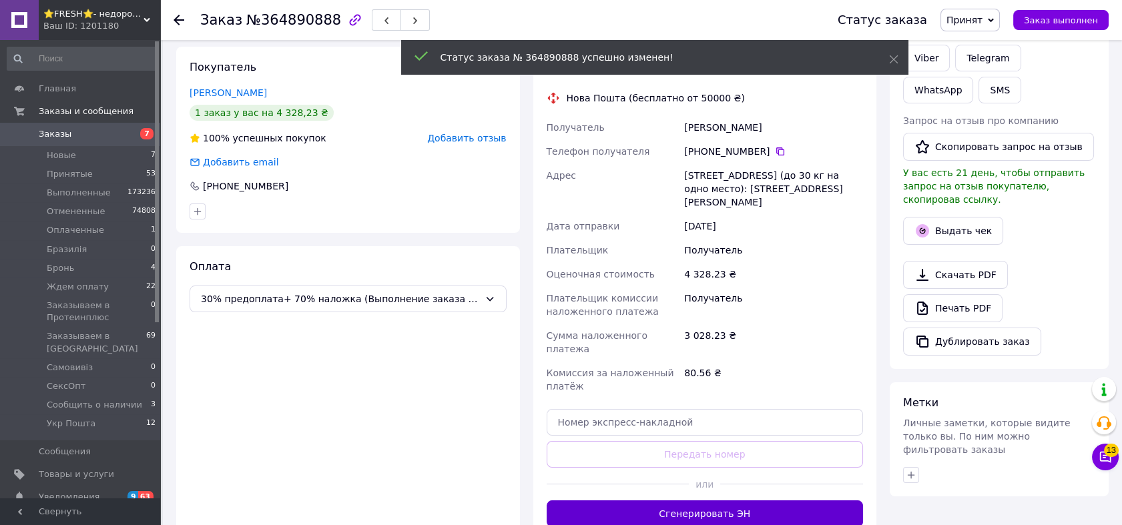
click at [763, 500] on button "Сгенерировать ЭН" at bounding box center [704, 513] width 317 height 27
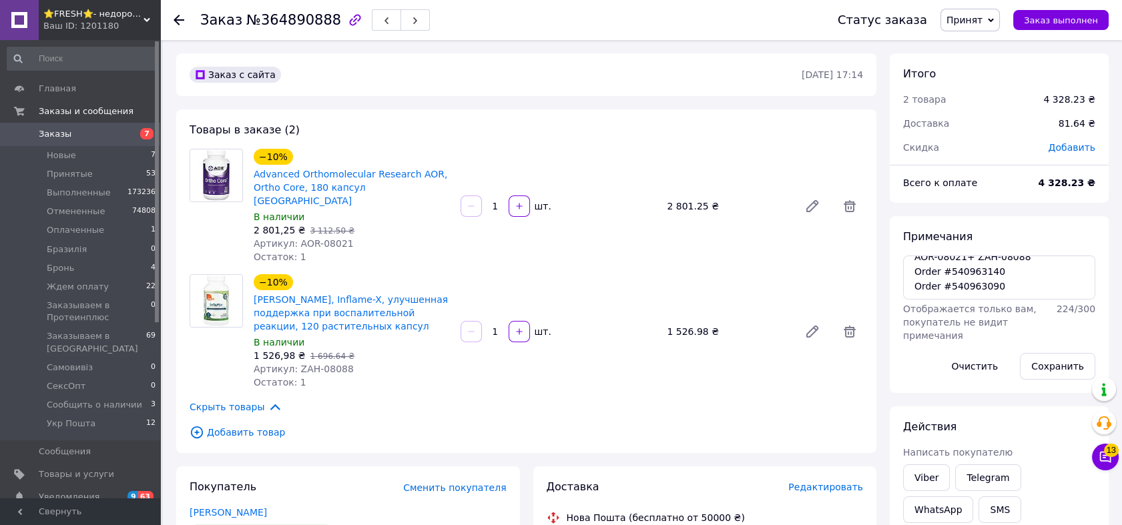
scroll to position [0, 0]
click at [117, 19] on span "⭐FRESH⭐- недорогие препараты и косметика" at bounding box center [93, 14] width 100 height 12
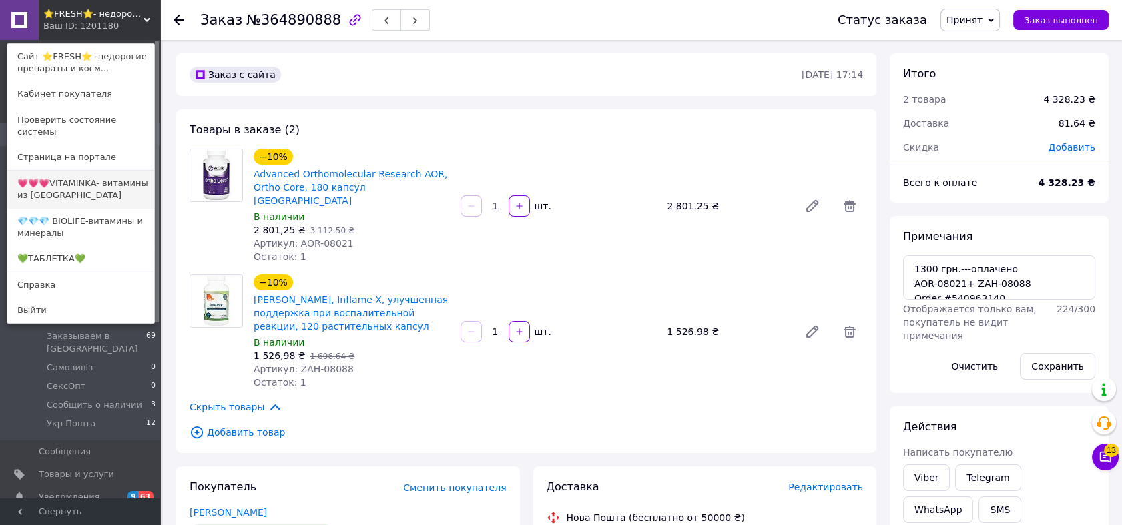
click at [108, 178] on link "💗💗💗VITAMINKA- витамины из [GEOGRAPHIC_DATA]" at bounding box center [80, 189] width 147 height 37
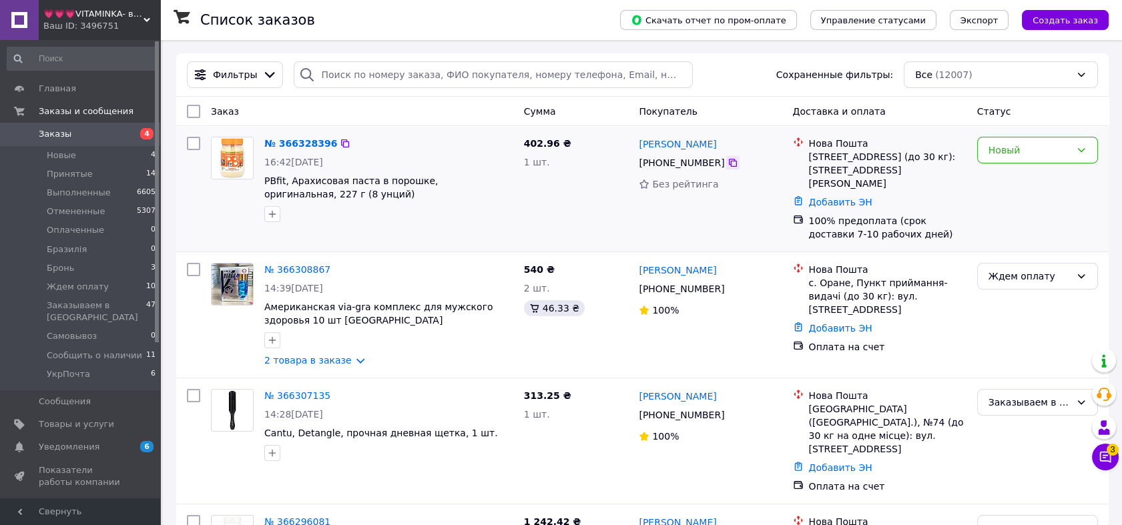
click at [727, 166] on icon at bounding box center [732, 162] width 11 height 11
drag, startPoint x: 309, startPoint y: 141, endPoint x: 280, endPoint y: 162, distance: 35.4
click at [309, 141] on link "№ 366328396" at bounding box center [300, 143] width 73 height 11
click at [125, 306] on li "Заказываем в США 47" at bounding box center [81, 311] width 163 height 31
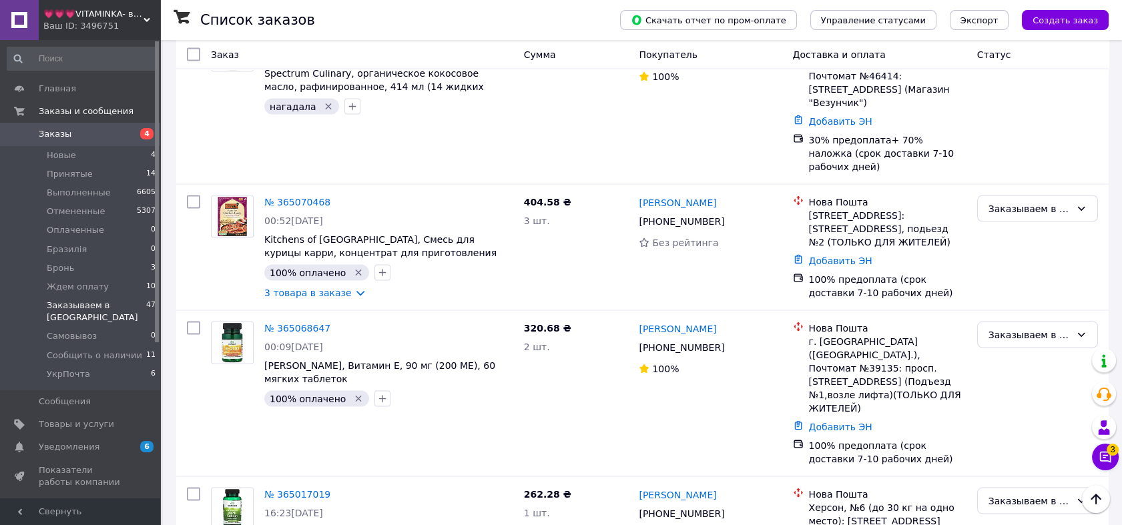
scroll to position [5044, 0]
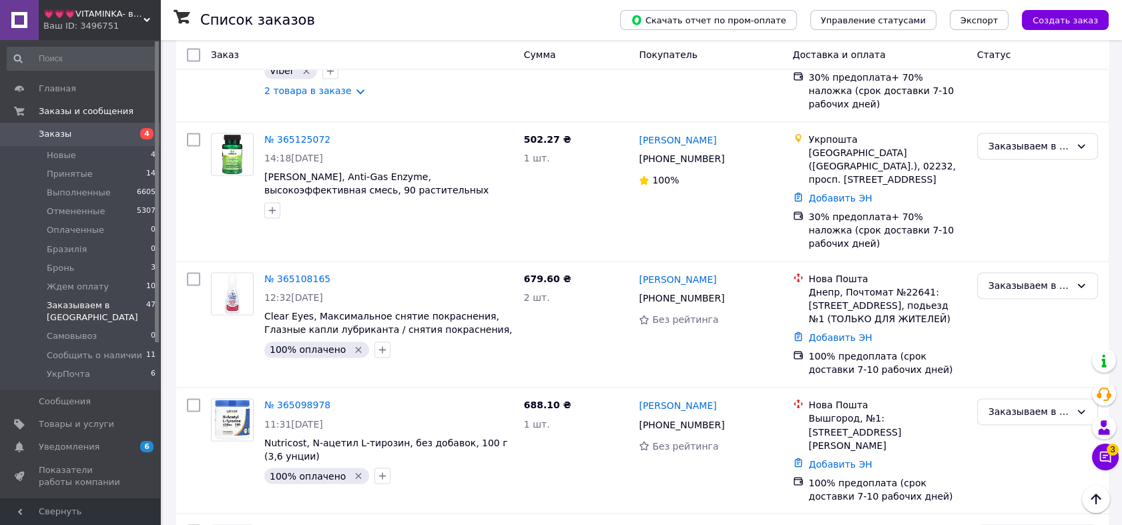
scroll to position [4548, 0]
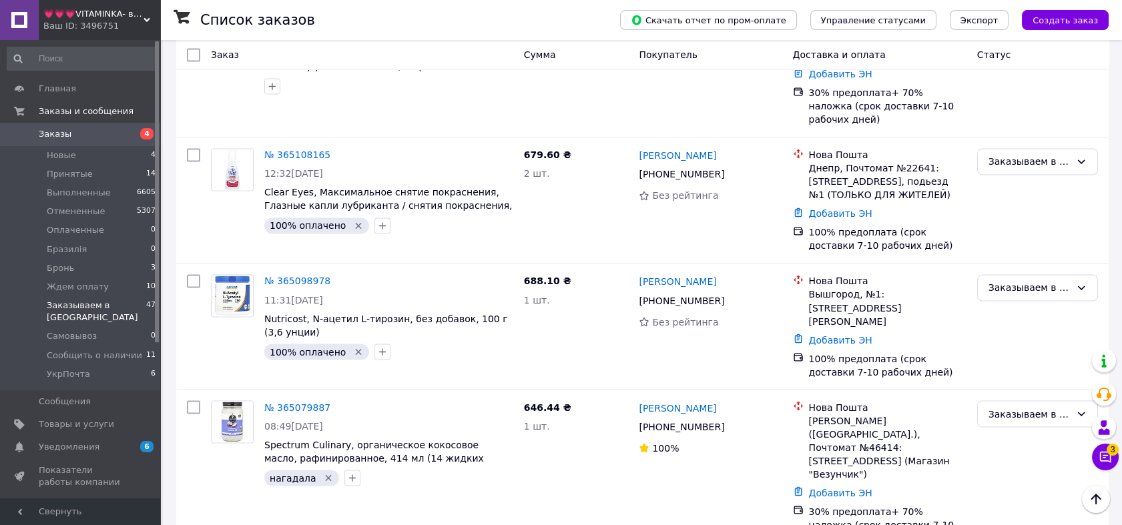
scroll to position [4919, 0]
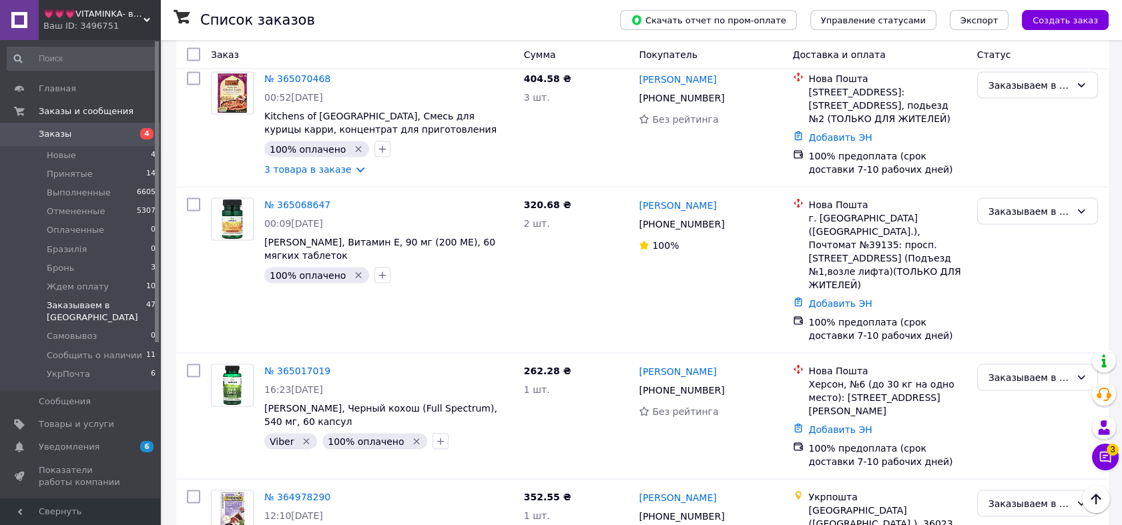
scroll to position [5315, 0]
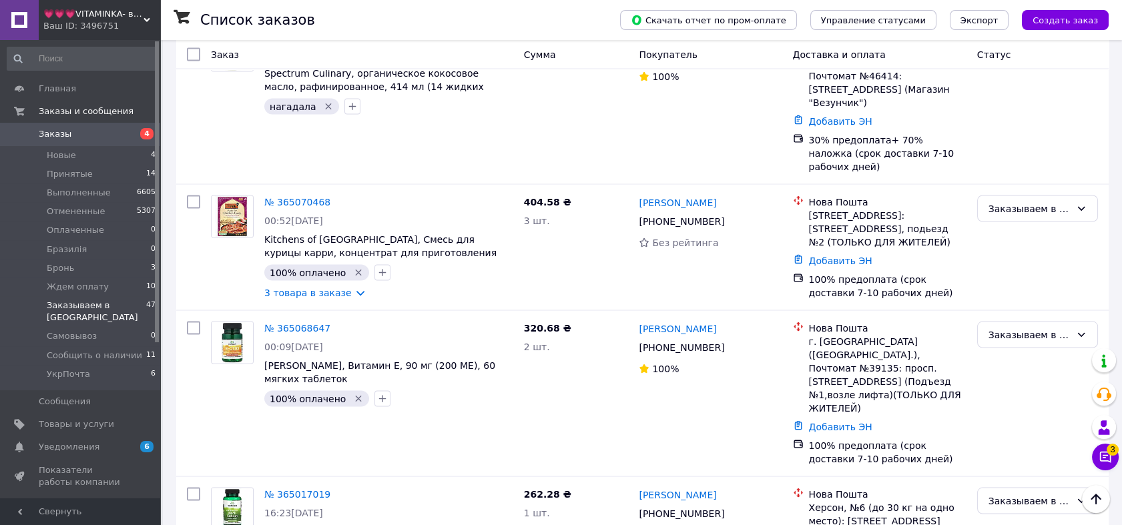
scroll to position [5018, 0]
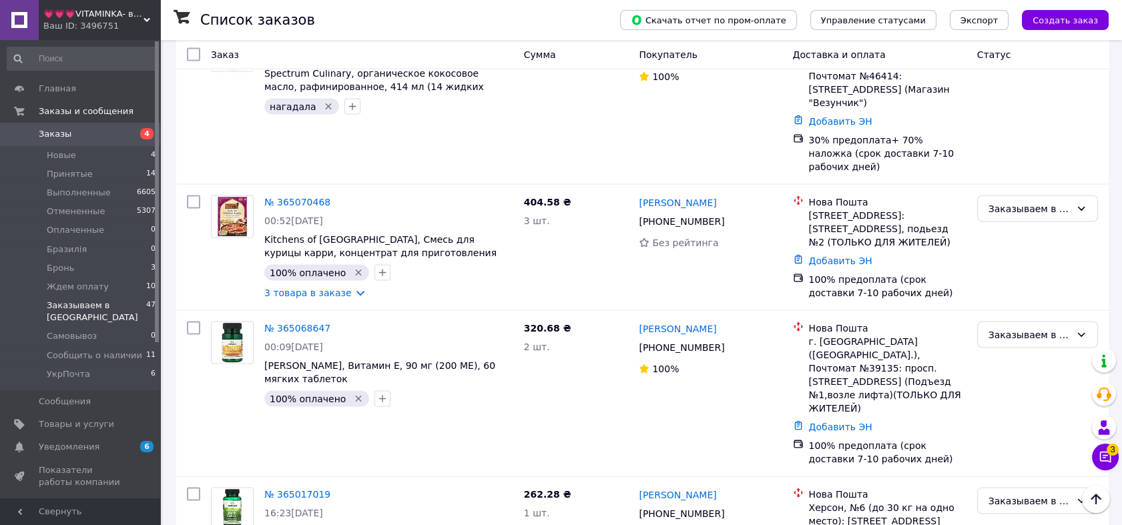
scroll to position [5315, 0]
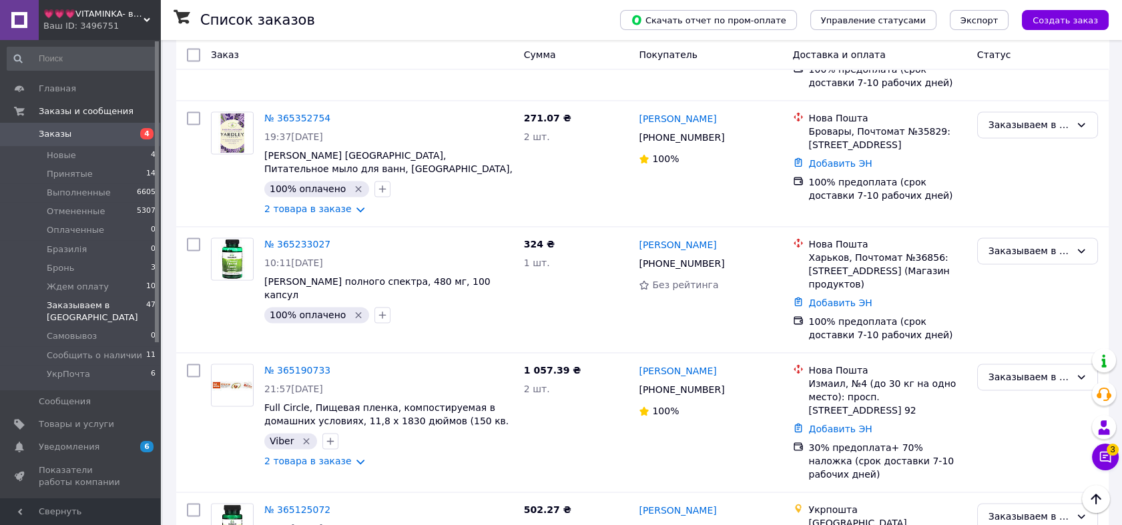
scroll to position [4153, 0]
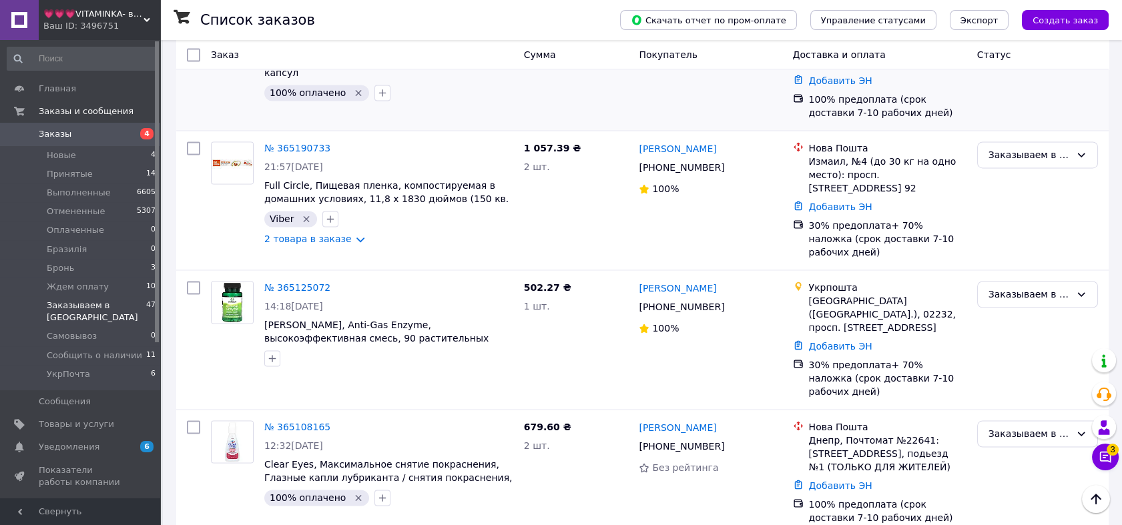
scroll to position [4500, 0]
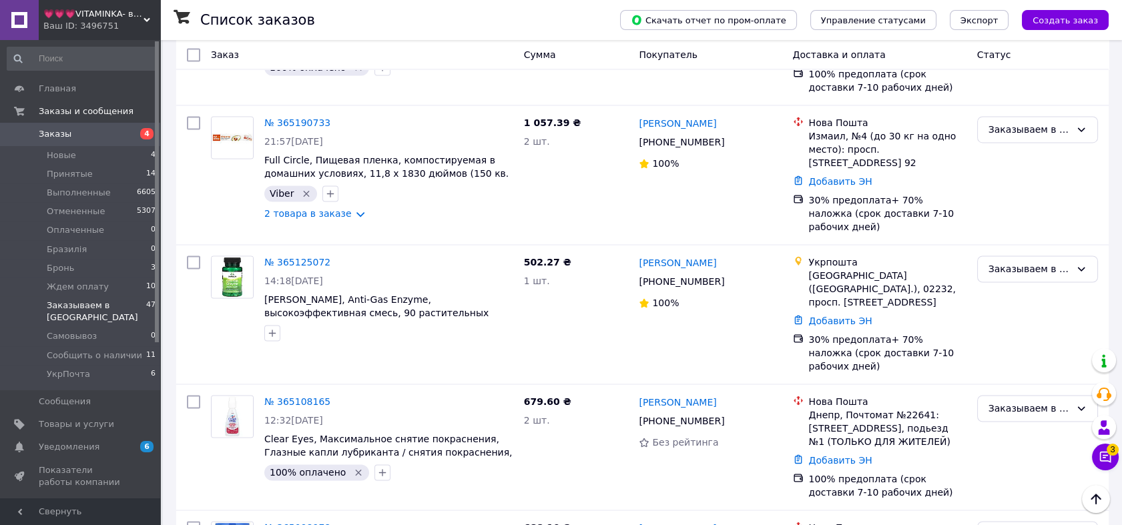
drag, startPoint x: 1004, startPoint y: 219, endPoint x: 1003, endPoint y: 238, distance: 18.7
click at [1000, 246] on li "Принят" at bounding box center [1036, 251] width 119 height 24
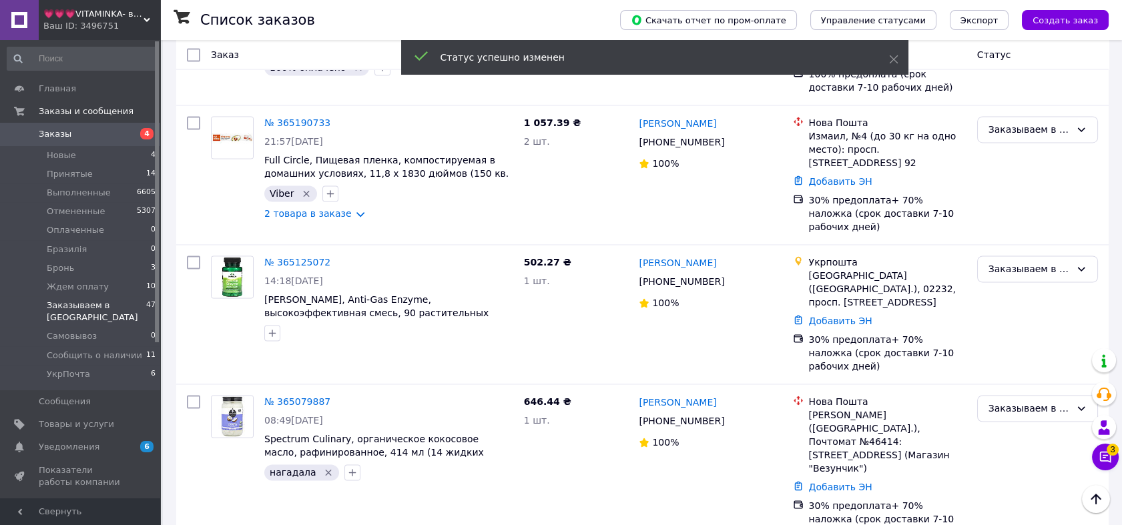
scroll to position [4266, 0]
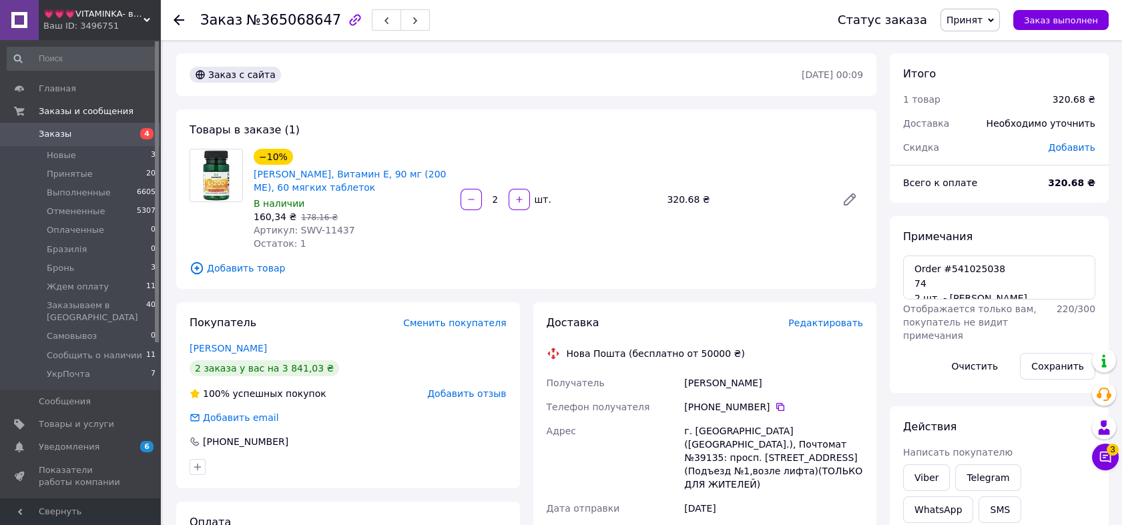
scroll to position [222, 0]
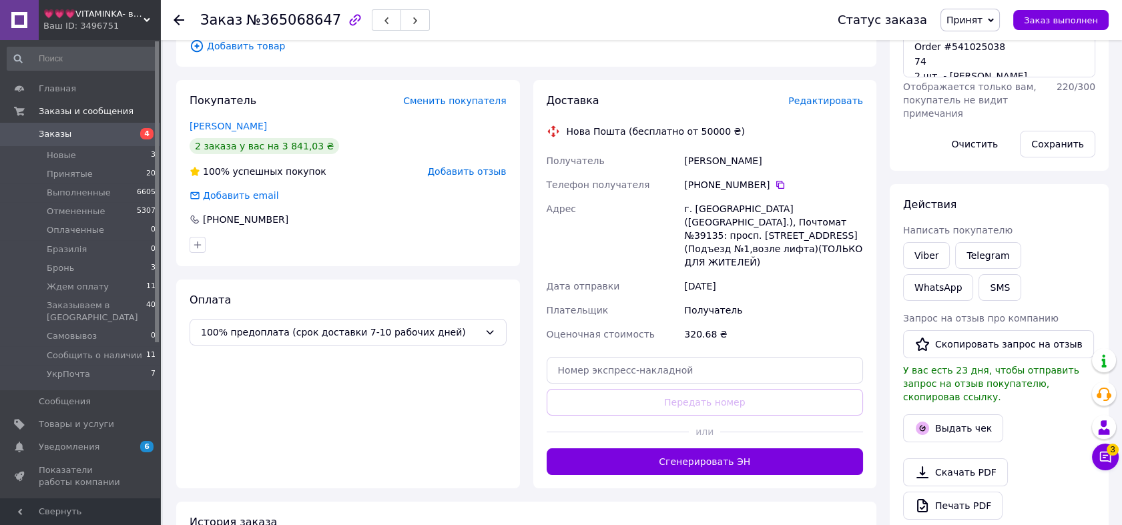
click at [774, 461] on div "Доставка Редактировать Нова Пошта (бесплатно от 50000 ₴) Получатель Кудрявченко…" at bounding box center [705, 284] width 344 height 408
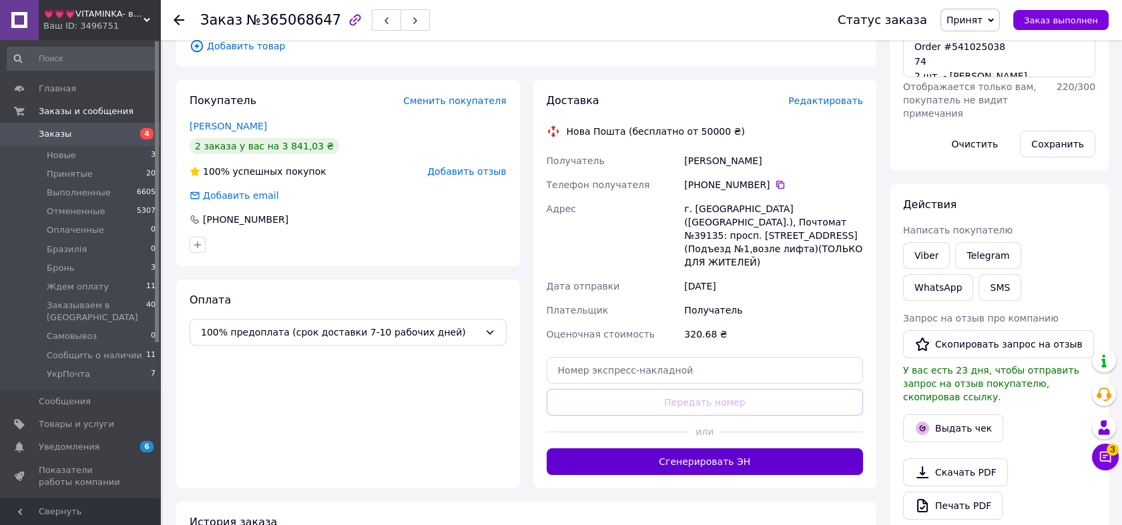
click at [774, 454] on button "Сгенерировать ЭН" at bounding box center [704, 461] width 317 height 27
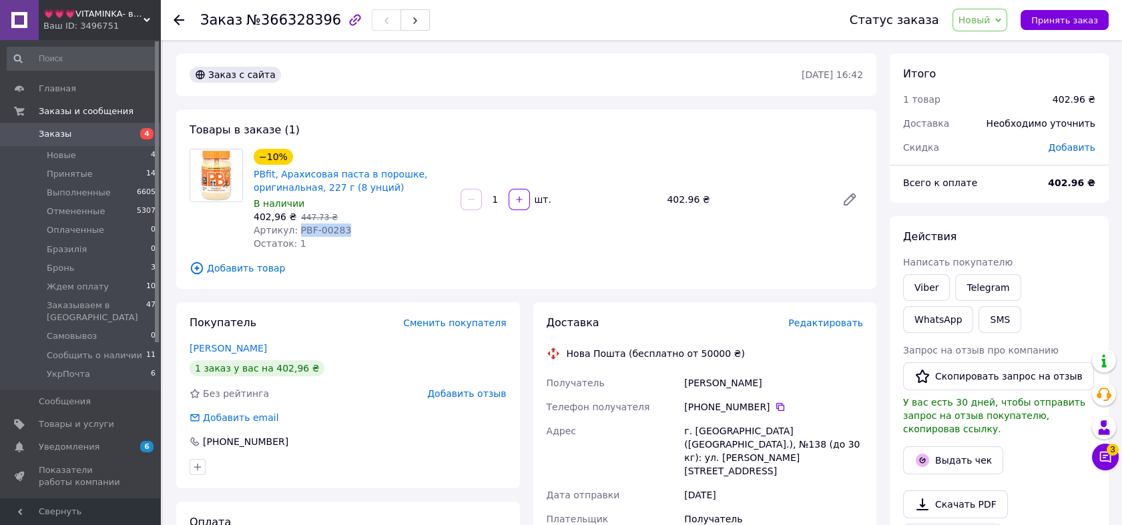
drag, startPoint x: 336, startPoint y: 234, endPoint x: 295, endPoint y: 232, distance: 40.8
click at [295, 232] on div "Артикул: PBF-00283" at bounding box center [352, 230] width 196 height 13
click at [998, 12] on span "Новый" at bounding box center [979, 20] width 55 height 23
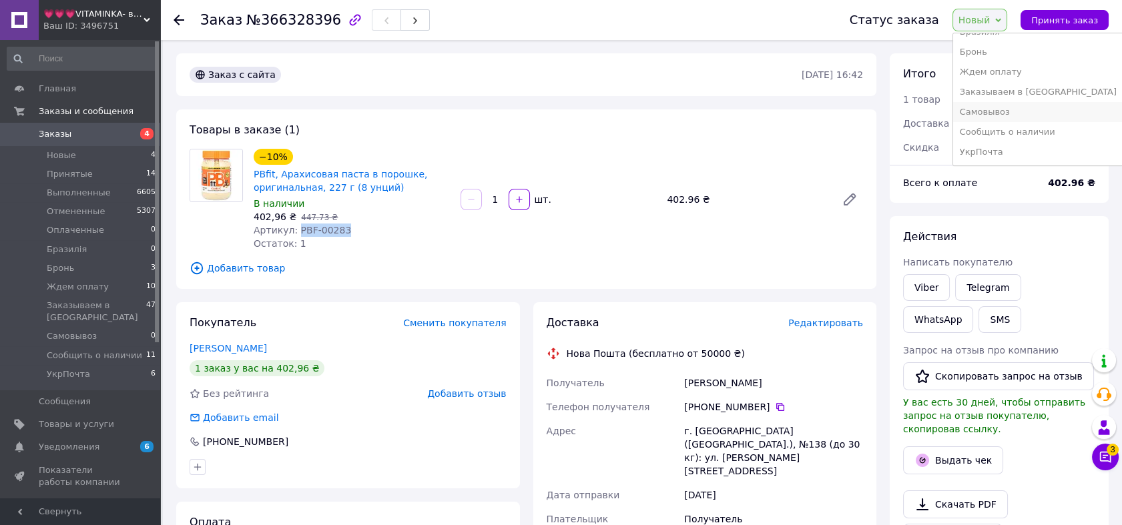
scroll to position [74, 0]
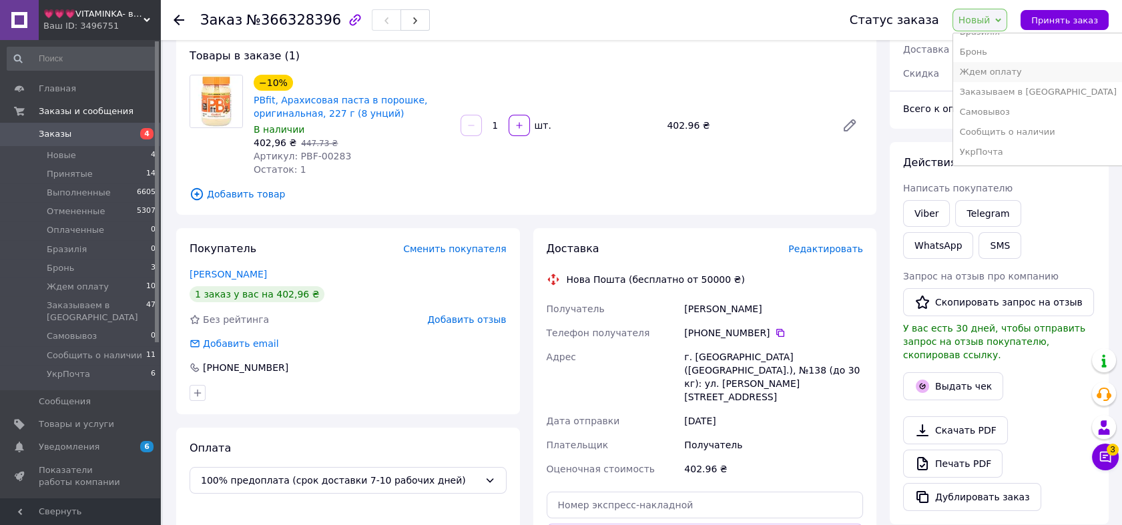
click at [1009, 72] on li "Ждем оплату" at bounding box center [1038, 72] width 170 height 20
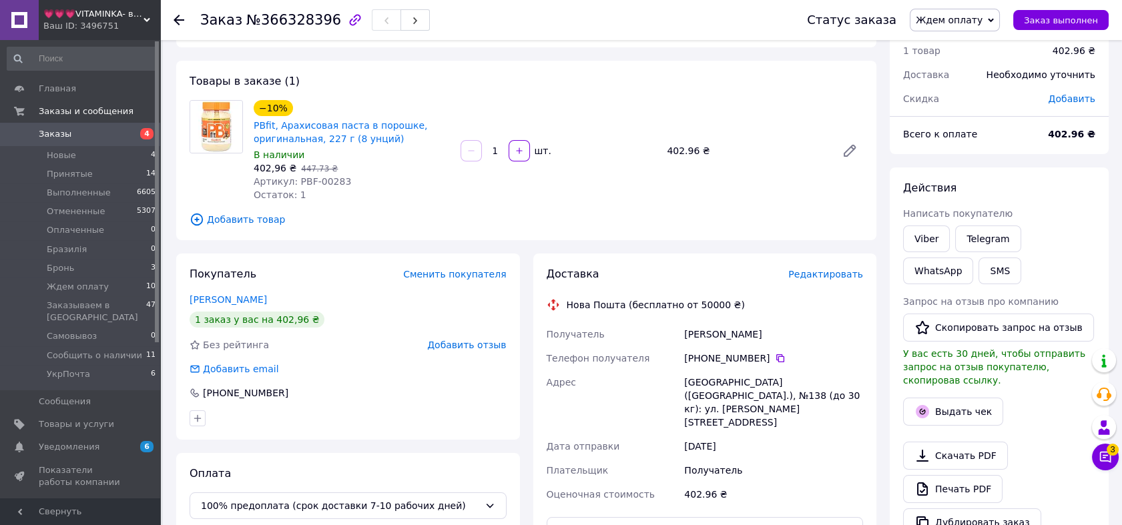
scroll to position [25, 0]
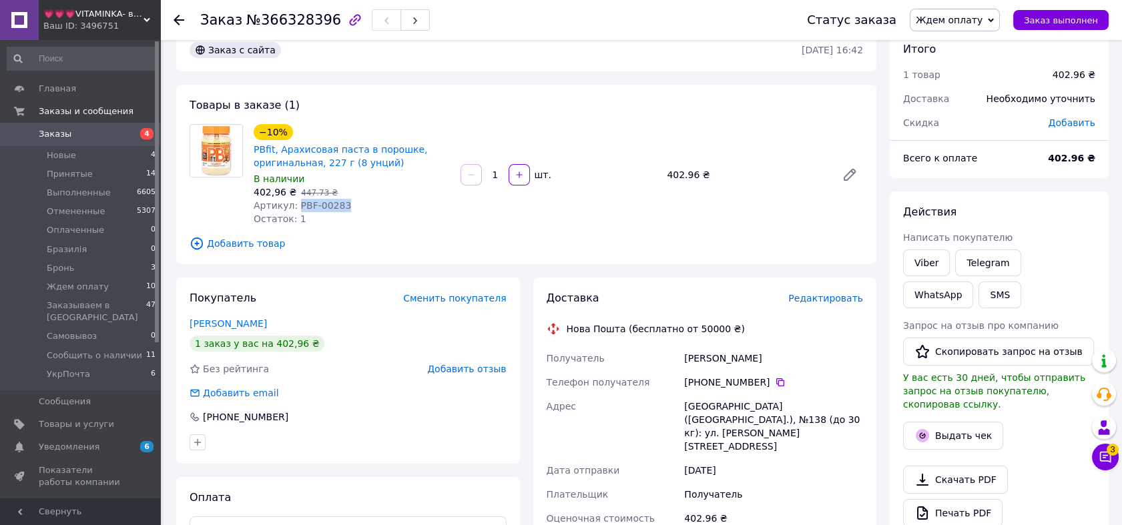
drag, startPoint x: 336, startPoint y: 206, endPoint x: 292, endPoint y: 208, distance: 44.1
click at [292, 208] on div "Артикул: PBF-00283" at bounding box center [352, 205] width 196 height 13
copy span "PBF-00283"
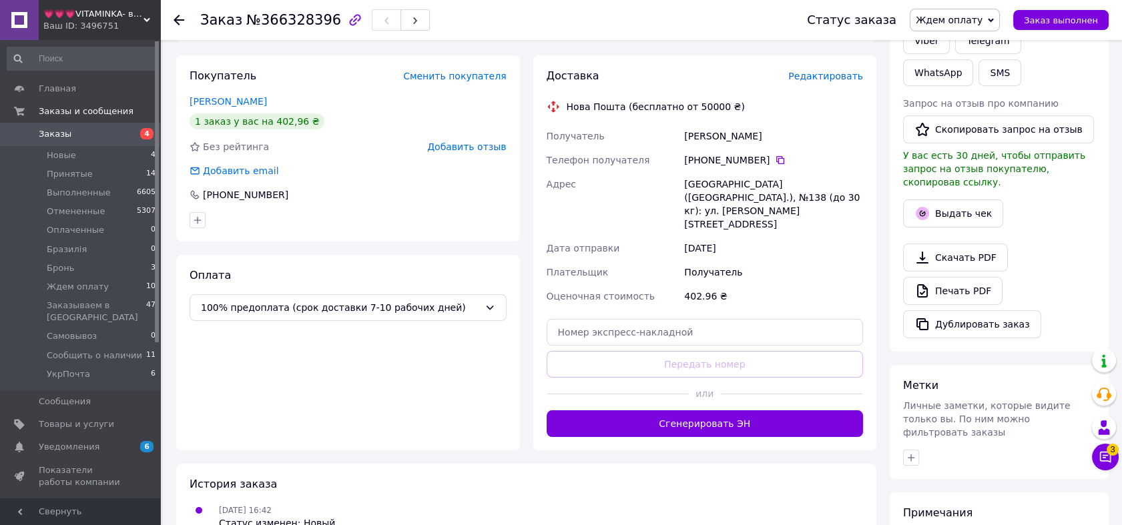
scroll to position [376, 0]
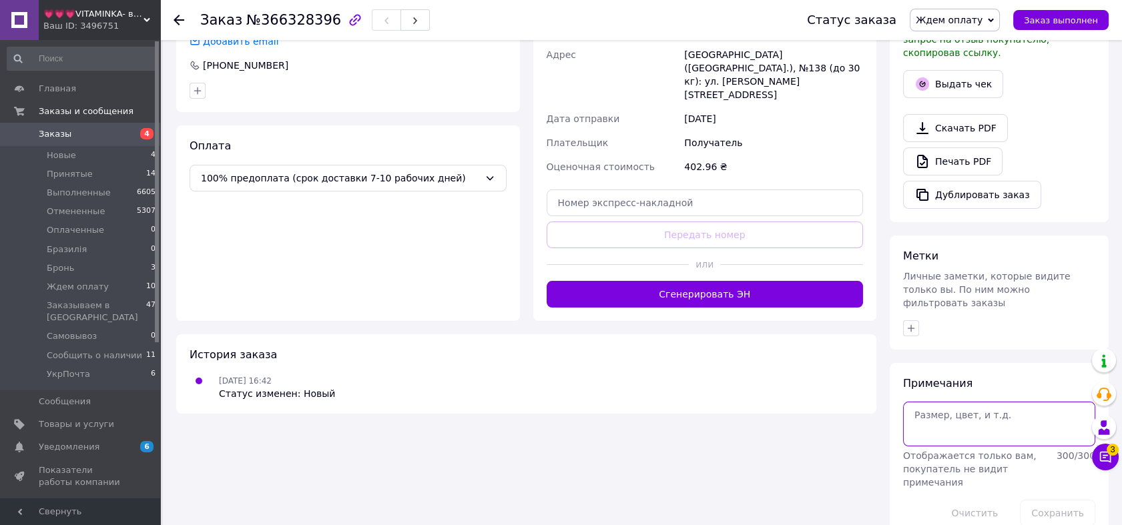
click at [953, 406] on textarea at bounding box center [999, 424] width 192 height 44
paste textarea "PBfit, Roasted Peanut Powder, Classic, 8 oz (227 g)"
type textarea "95 1 шт. - PBfit, Roasted Peanut Powder, Classic, 8 oz (227 g)"
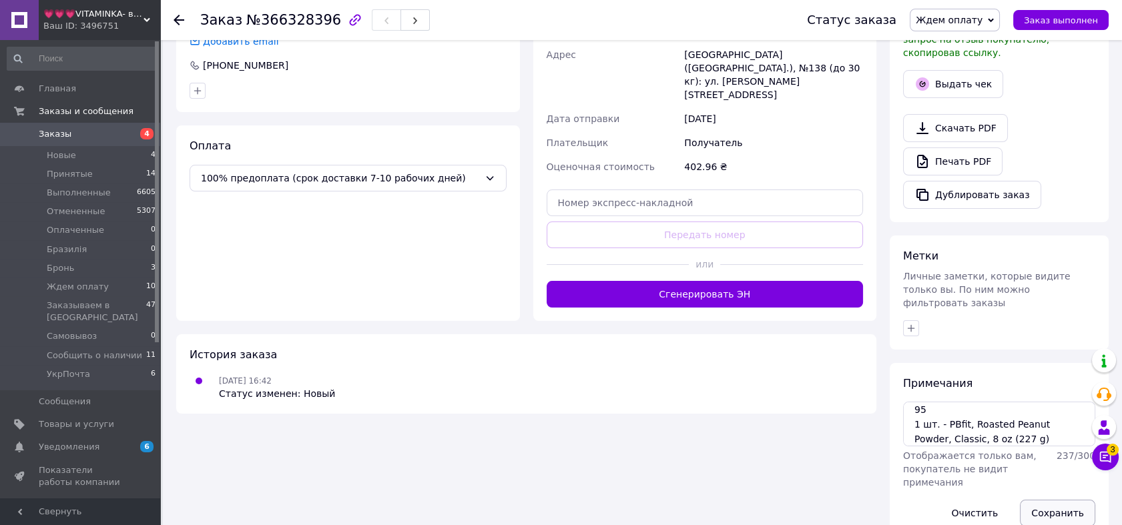
click at [1046, 500] on button "Сохранить" at bounding box center [1057, 513] width 75 height 27
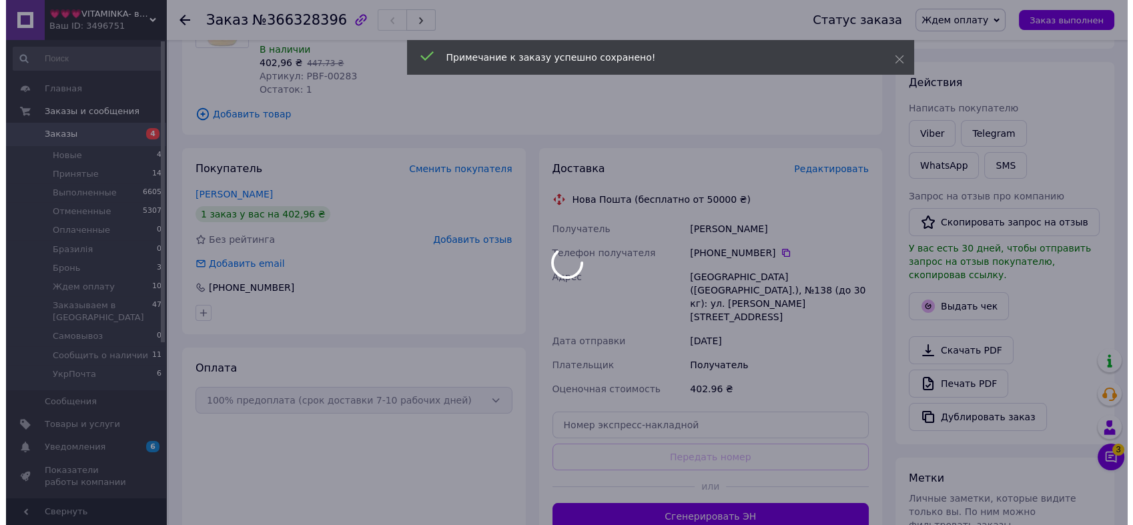
scroll to position [0, 0]
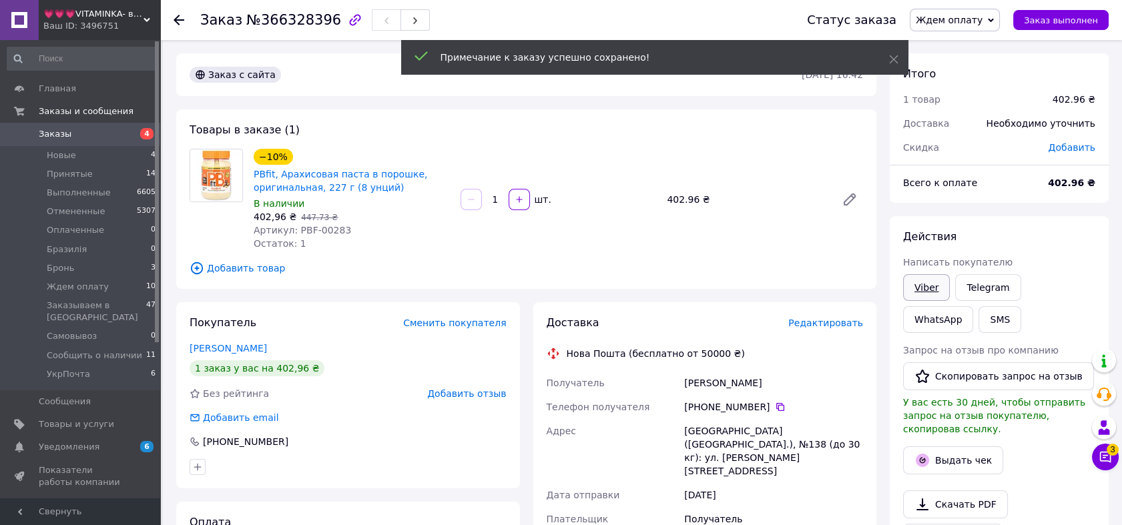
click at [931, 283] on link "Viber" at bounding box center [926, 287] width 47 height 27
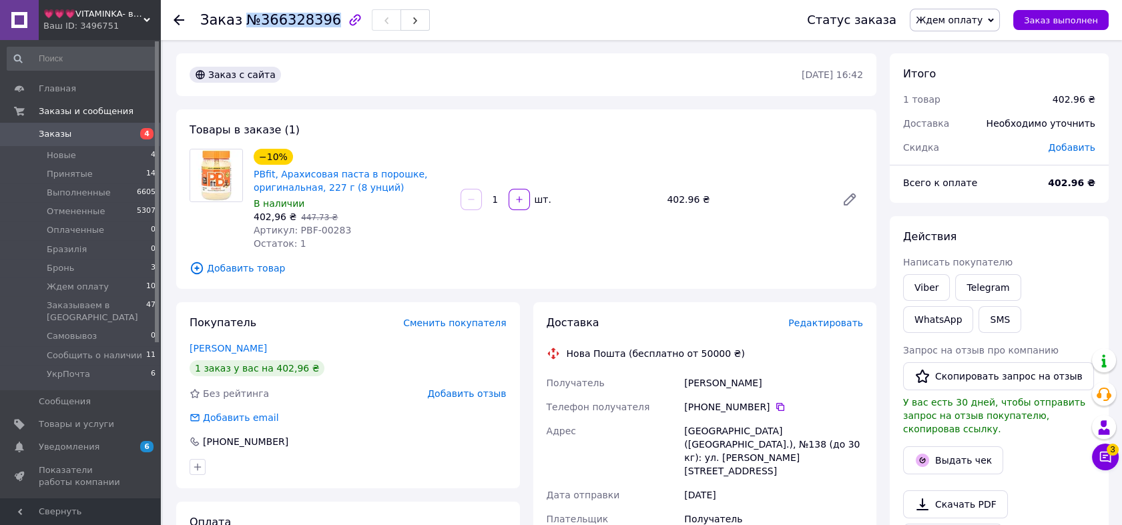
drag, startPoint x: 234, startPoint y: 20, endPoint x: 320, endPoint y: 23, distance: 86.1
click at [320, 23] on h1 "Заказ №366328396" at bounding box center [270, 20] width 141 height 16
copy span "№366328396"
click at [978, 318] on button "SMS" at bounding box center [999, 319] width 43 height 27
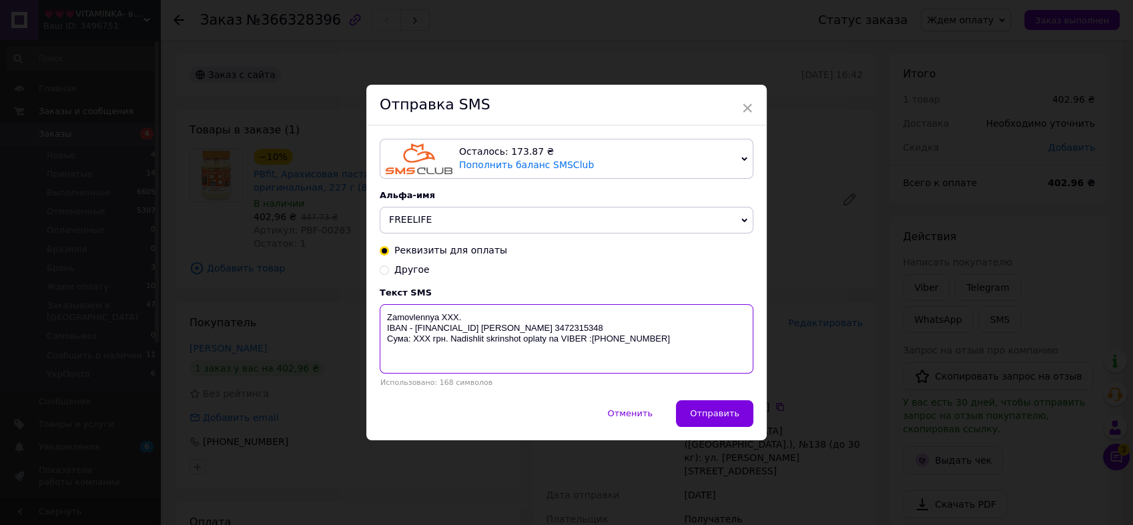
click at [448, 310] on textarea "Zamovlennya XXX. IBAN - UA669358710000067325000069664 Кучеренко Тетяна Олександ…" at bounding box center [567, 338] width 374 height 69
drag, startPoint x: 448, startPoint y: 310, endPoint x: 424, endPoint y: 336, distance: 35.9
click at [448, 310] on textarea "Zamovlennya XXX. IBAN - UA669358710000067325000069664 Кучеренко Тетяна Олександ…" at bounding box center [567, 338] width 374 height 69
paste textarea "№366328396"
click at [417, 351] on textarea "Zamovlennya №366328396. IBAN - UA669358710000067325000069664 Кучеренко Тетяна О…" at bounding box center [567, 338] width 374 height 69
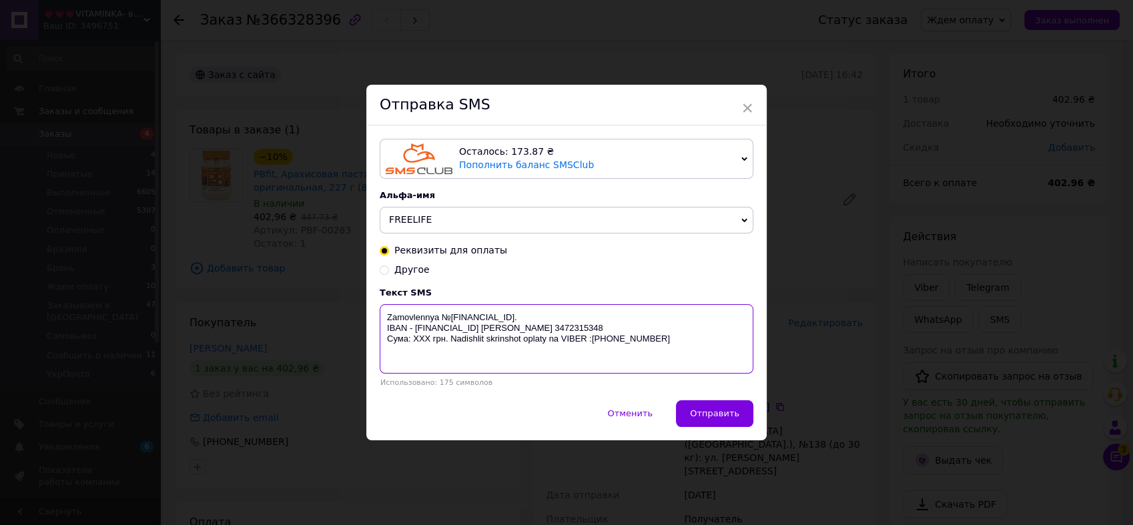
click at [417, 351] on textarea "Zamovlennya №366328396. IBAN - UA669358710000067325000069664 Кучеренко Тетяна О…" at bounding box center [567, 338] width 374 height 69
drag, startPoint x: 382, startPoint y: 316, endPoint x: 592, endPoint y: 358, distance: 214.3
click at [592, 358] on textarea "Zamovlennya №366328396. IBAN - UA669358710000067325000069664 Кучеренко Тетяна О…" at bounding box center [567, 338] width 374 height 69
type textarea "Zamovlennya №366328396. IBAN - UA669358710000067325000069664 Кучеренко Тетяна О…"
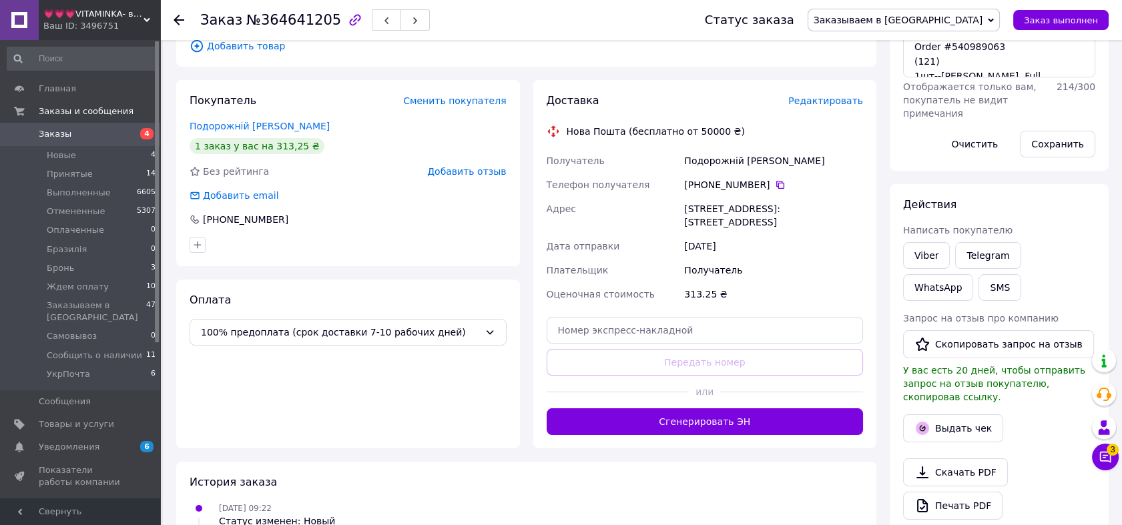
scroll to position [370, 0]
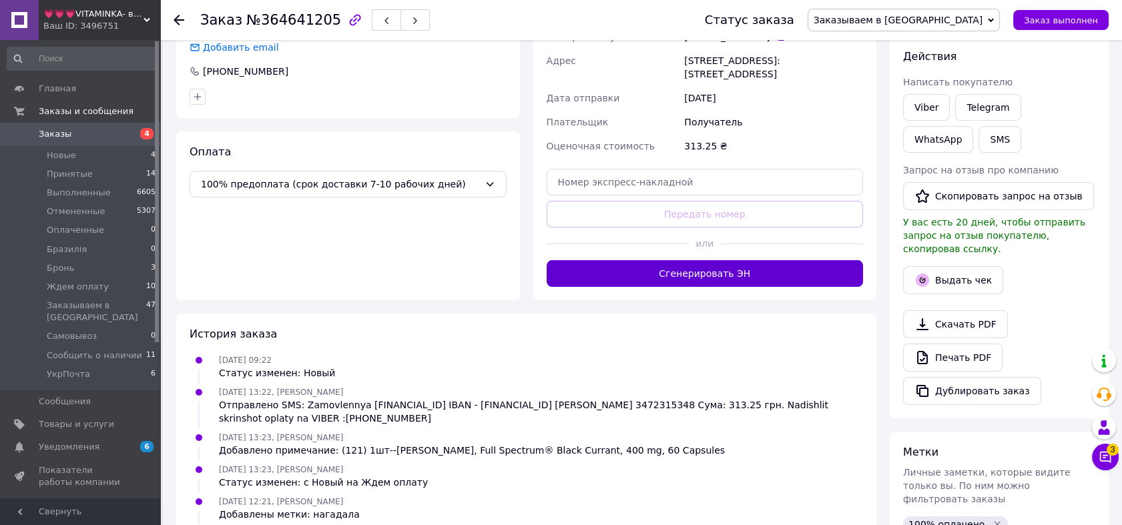
click at [767, 269] on button "Сгенерировать ЭН" at bounding box center [704, 273] width 317 height 27
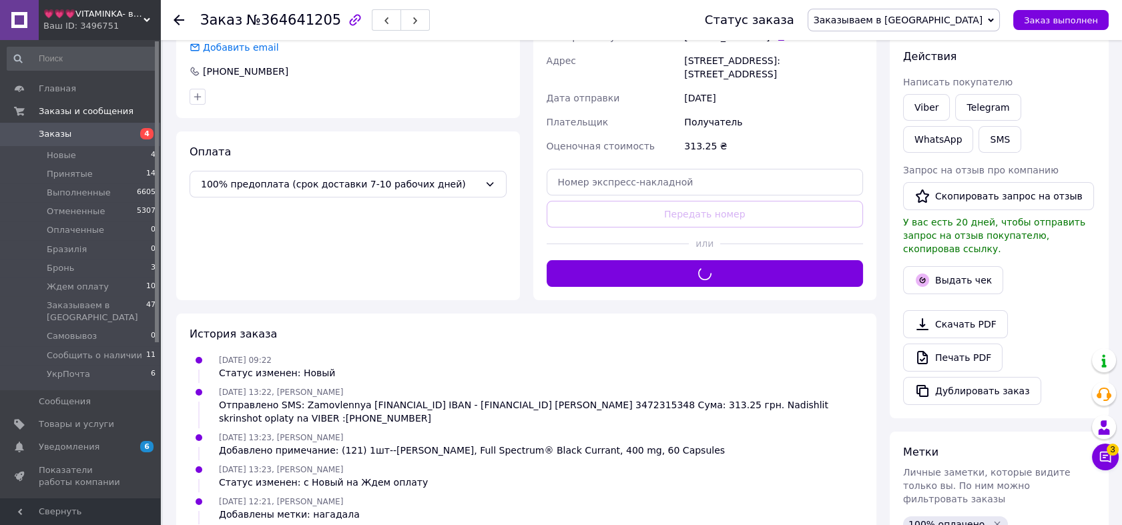
drag, startPoint x: 951, startPoint y: 21, endPoint x: 949, endPoint y: 37, distance: 16.8
click at [951, 25] on span "Заказываем в [GEOGRAPHIC_DATA]" at bounding box center [897, 20] width 169 height 11
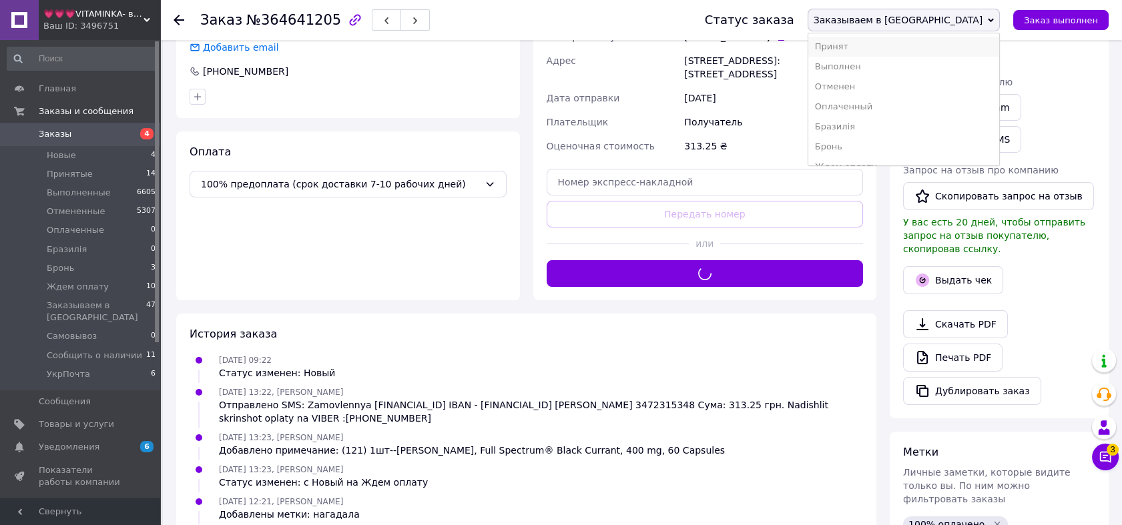
click at [947, 45] on li "Принят" at bounding box center [903, 47] width 191 height 20
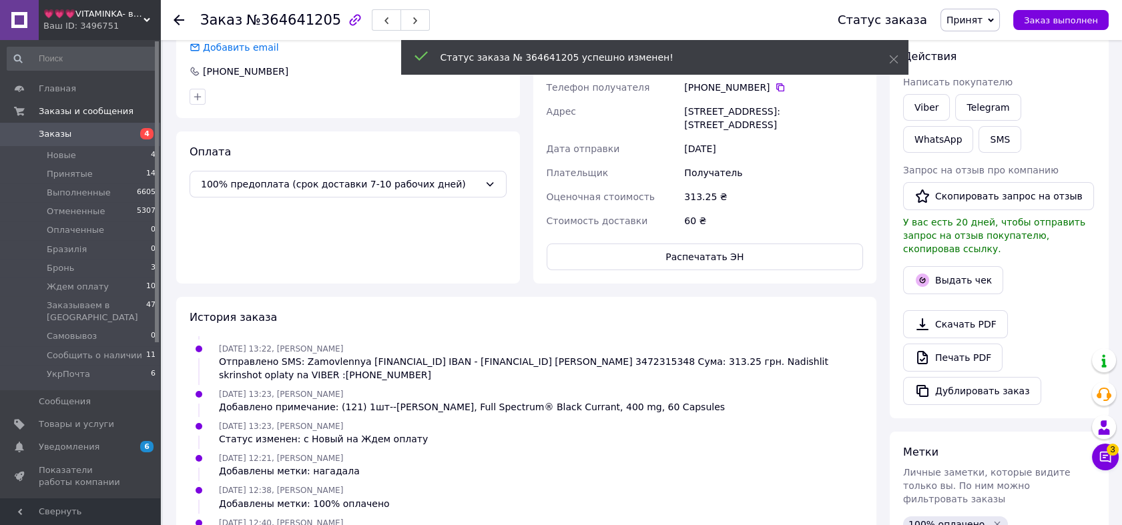
scroll to position [59, 0]
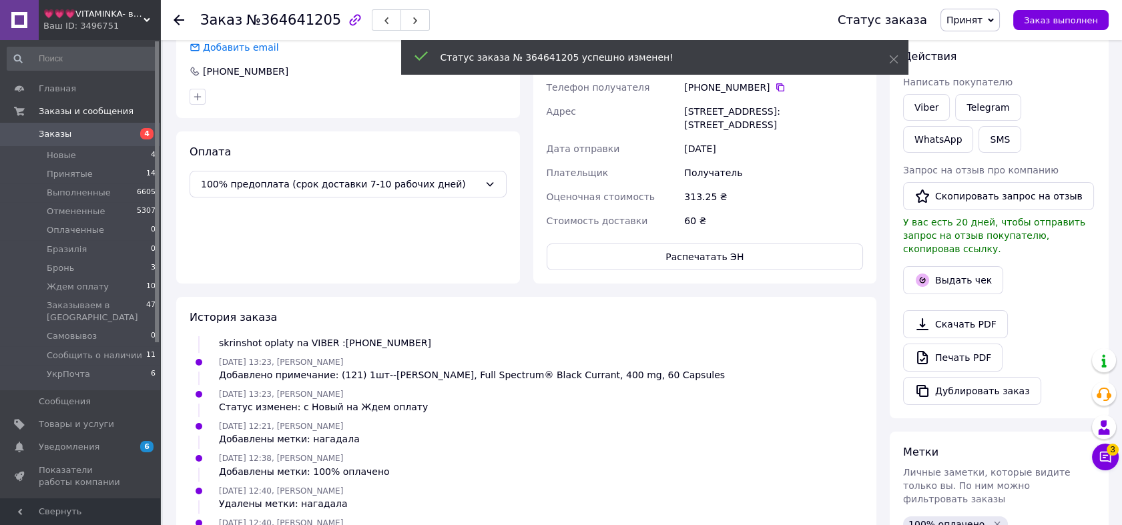
click at [118, 31] on div "Ваш ID: 3496751" at bounding box center [101, 26] width 117 height 12
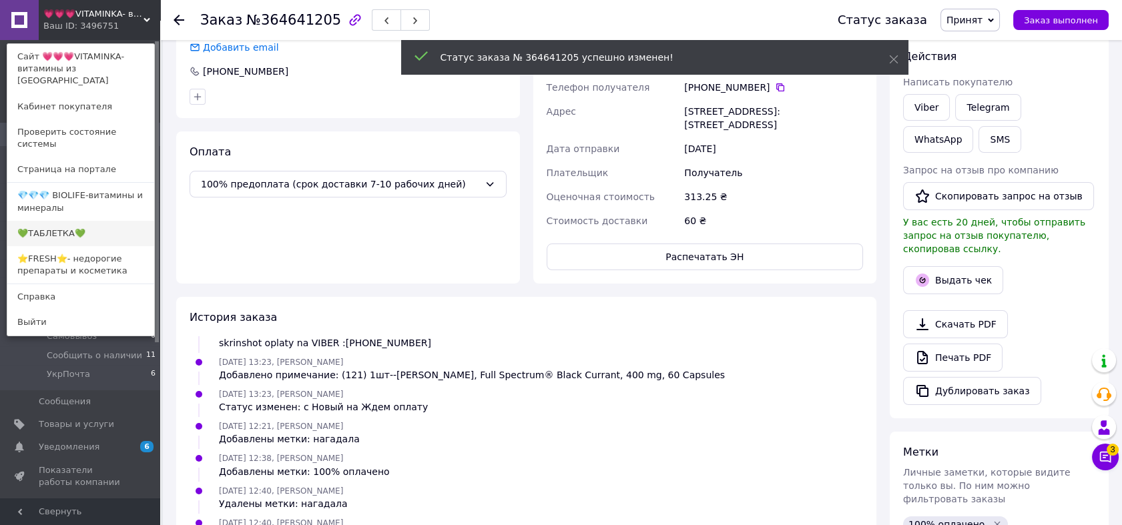
click at [93, 221] on link "💚ТАБЛЕТКА💚" at bounding box center [80, 233] width 147 height 25
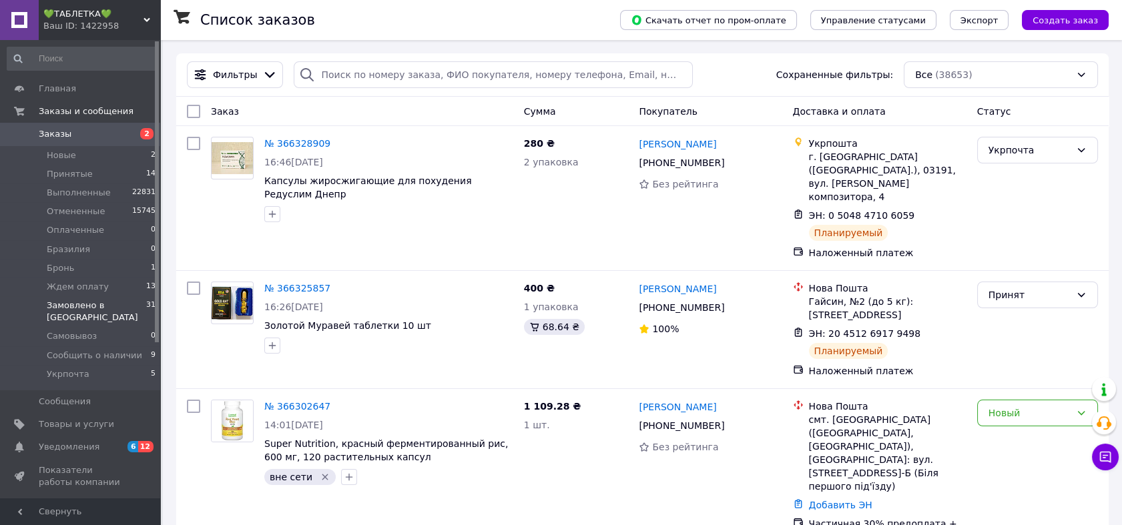
click at [137, 306] on li "Замовлено в [GEOGRAPHIC_DATA] 31" at bounding box center [81, 311] width 163 height 31
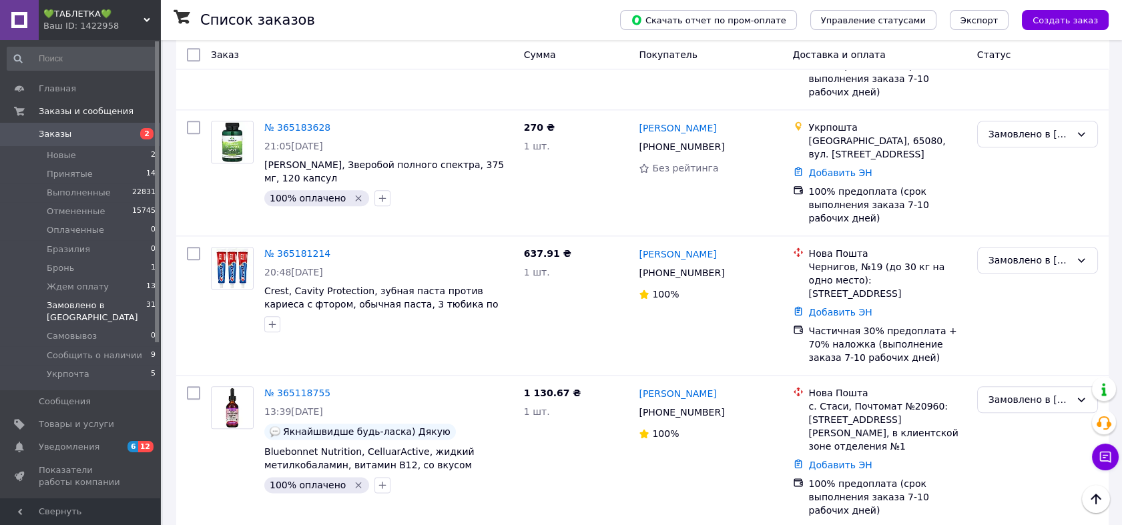
scroll to position [3280, 0]
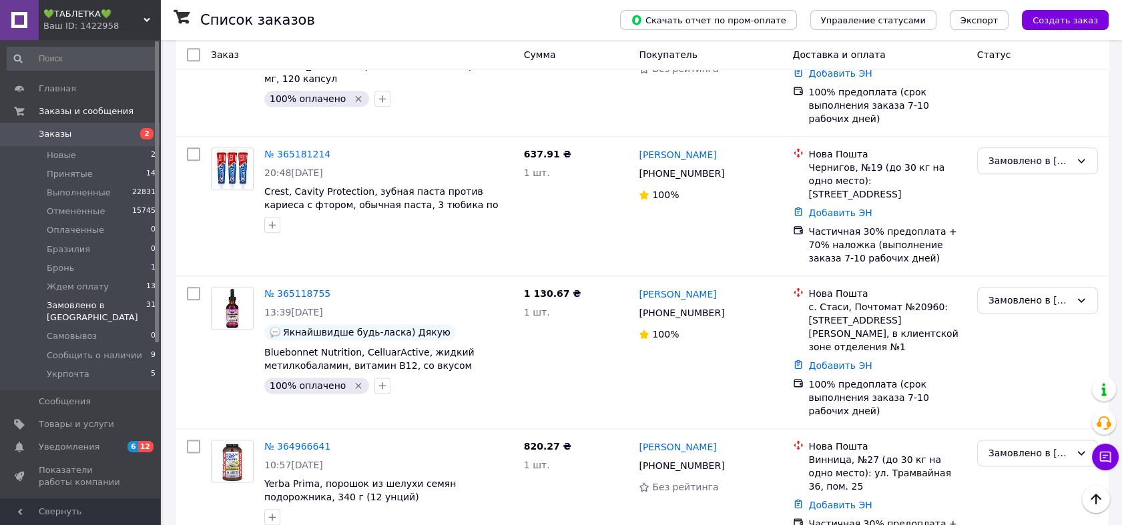
scroll to position [3576, 0]
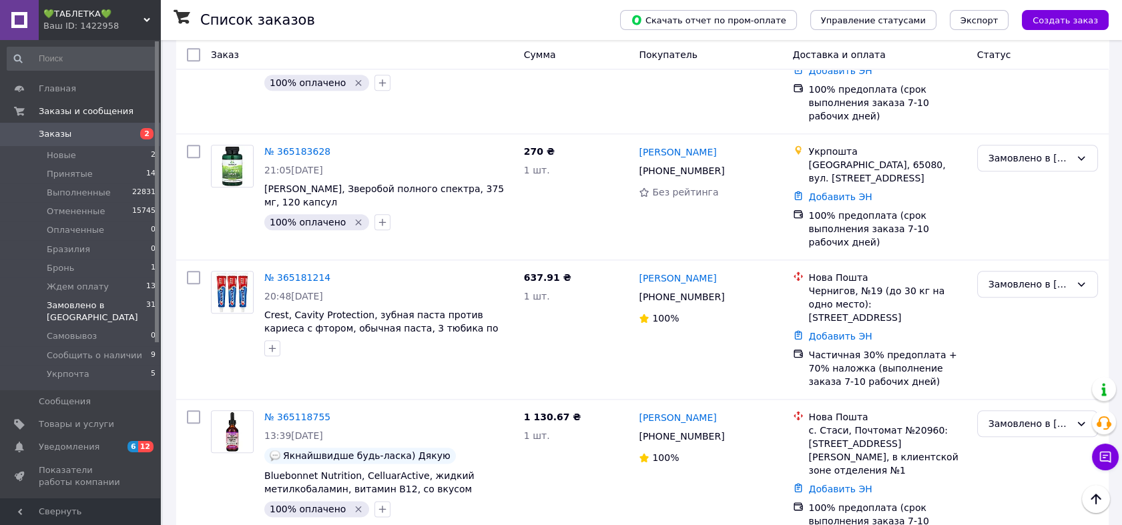
scroll to position [3206, 0]
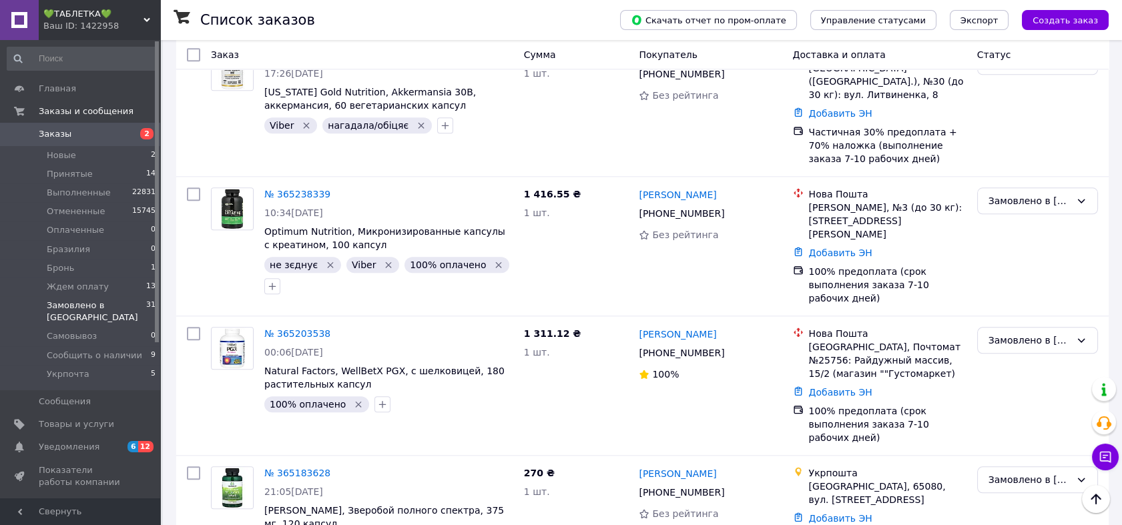
scroll to position [2885, 0]
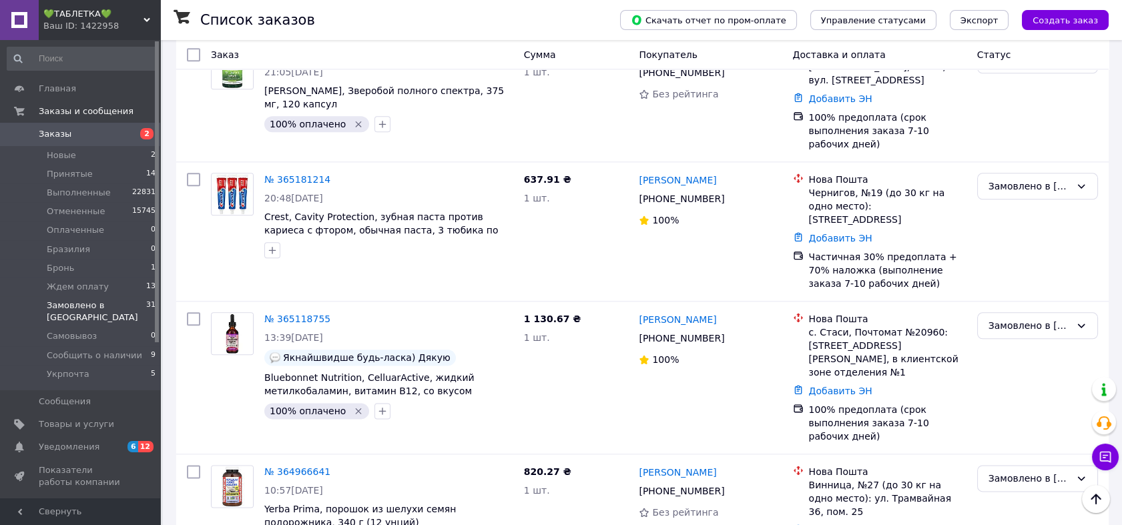
scroll to position [3576, 0]
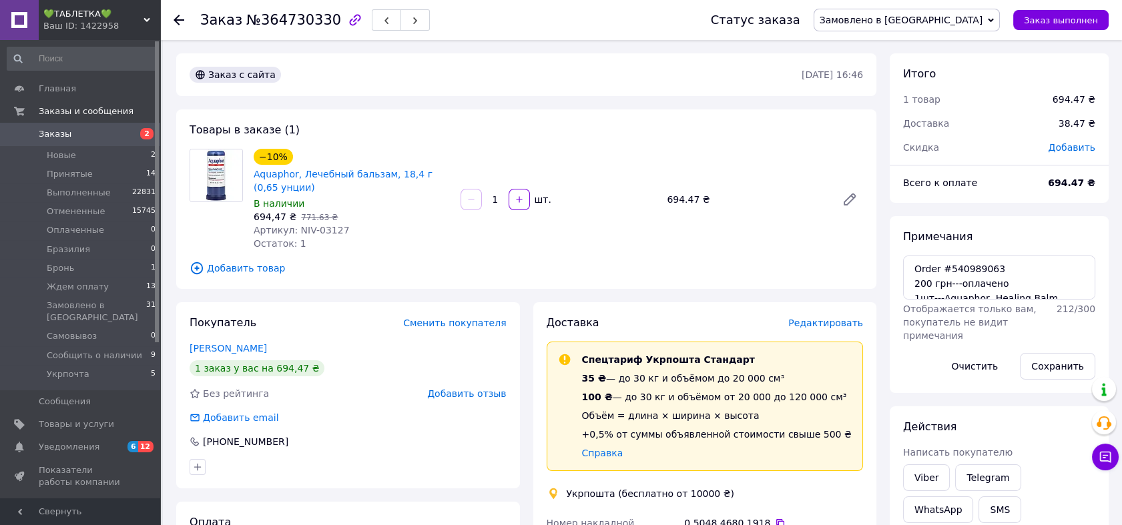
scroll to position [173, 0]
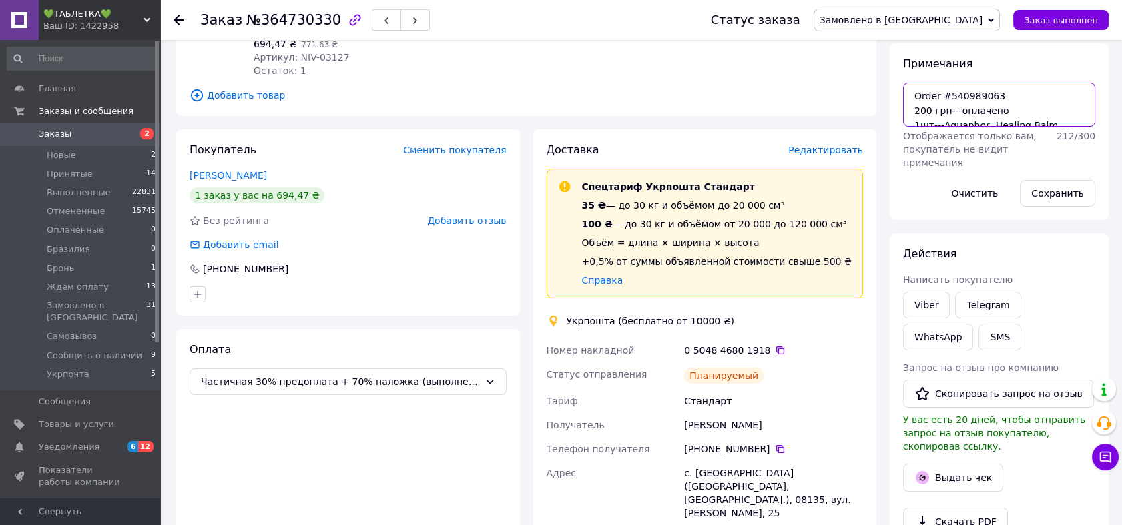
click at [970, 122] on textarea "Order #540989063 200 грн---оплачено 1шт---Aquaphor, Healing Balm Stick, 0.65 oz…" at bounding box center [999, 105] width 192 height 44
click at [961, 28] on span "Замовлено в [GEOGRAPHIC_DATA]" at bounding box center [906, 20] width 187 height 23
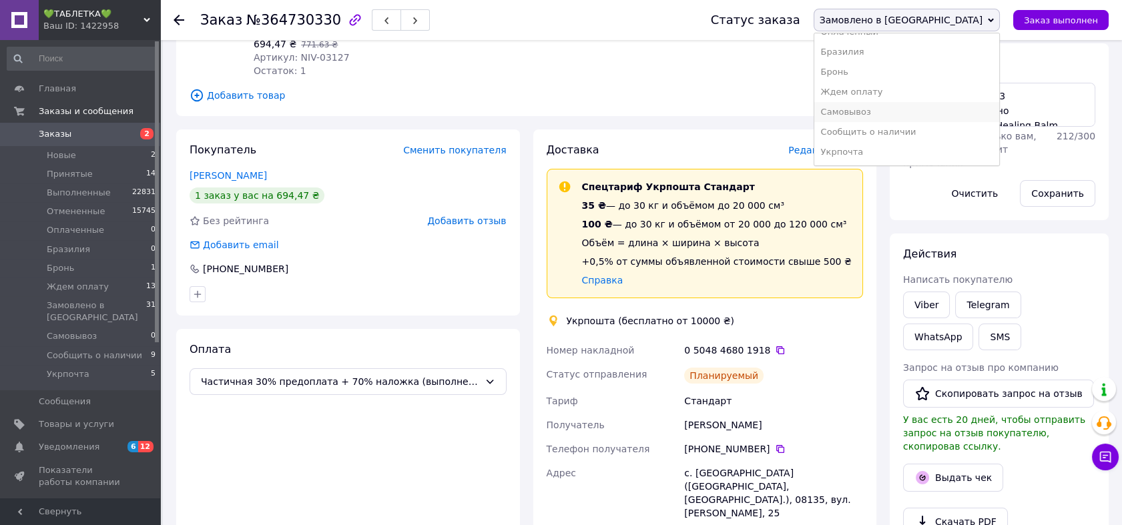
scroll to position [197, 0]
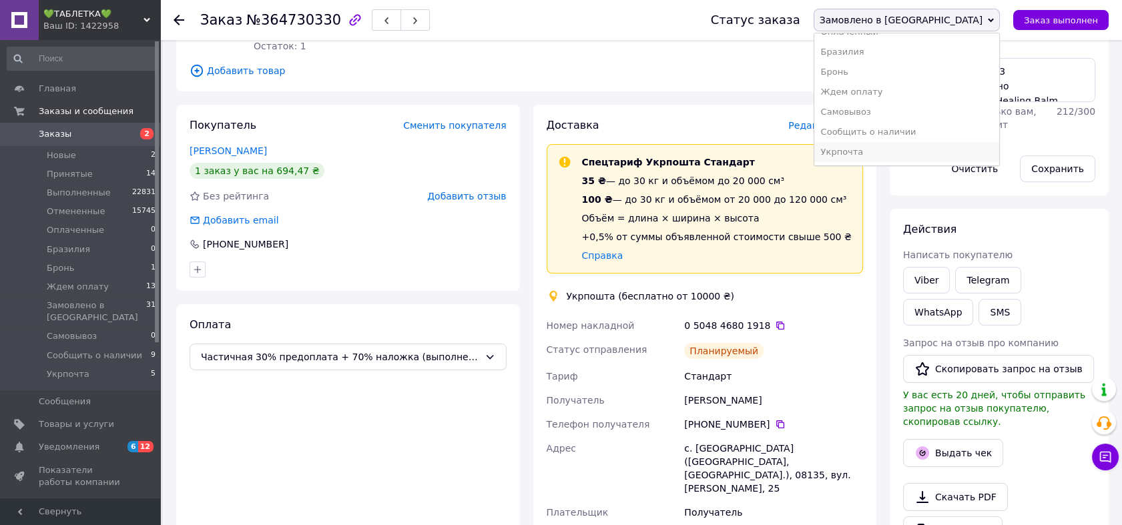
click at [961, 153] on li "Укрпочта" at bounding box center [906, 152] width 185 height 20
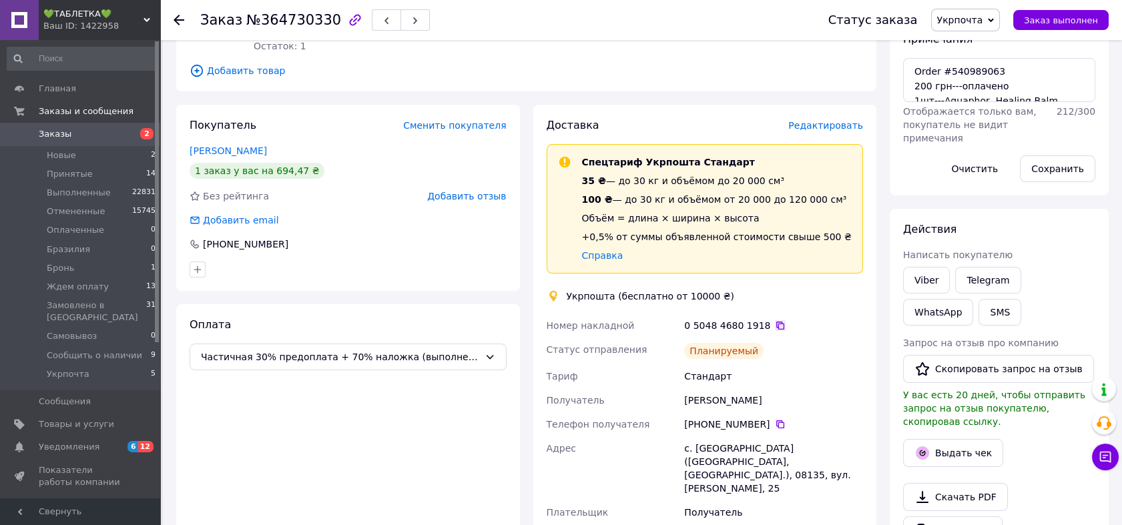
click at [775, 320] on icon at bounding box center [780, 325] width 11 height 11
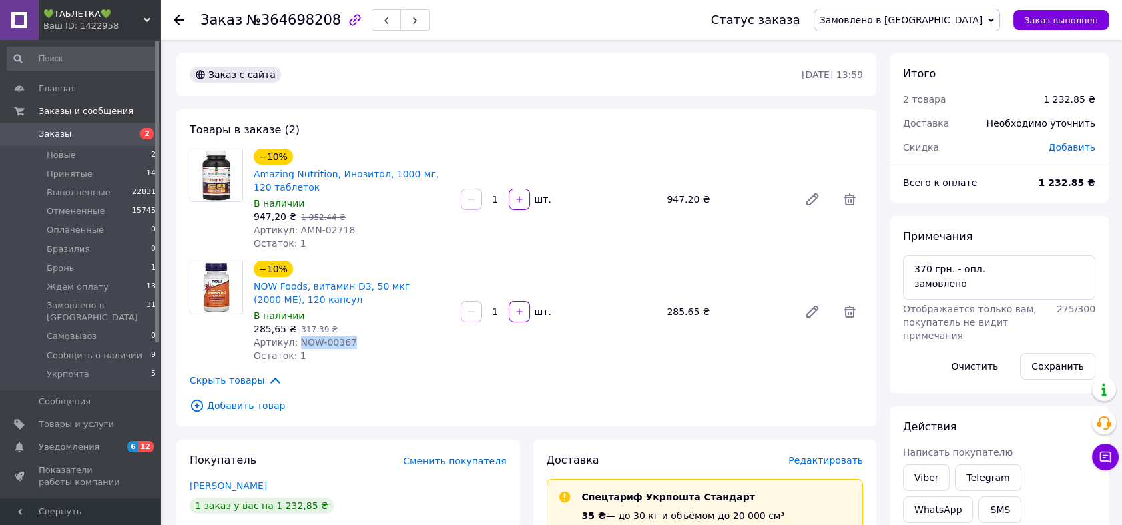
drag, startPoint x: 347, startPoint y: 342, endPoint x: 295, endPoint y: 340, distance: 52.1
click at [295, 340] on div "Артикул: NOW-00367" at bounding box center [352, 342] width 196 height 13
copy span "NOW-00367"
click at [999, 300] on textarea "370 грн. - опл. замовлено" at bounding box center [999, 278] width 192 height 44
paste textarea "NOW-00367"
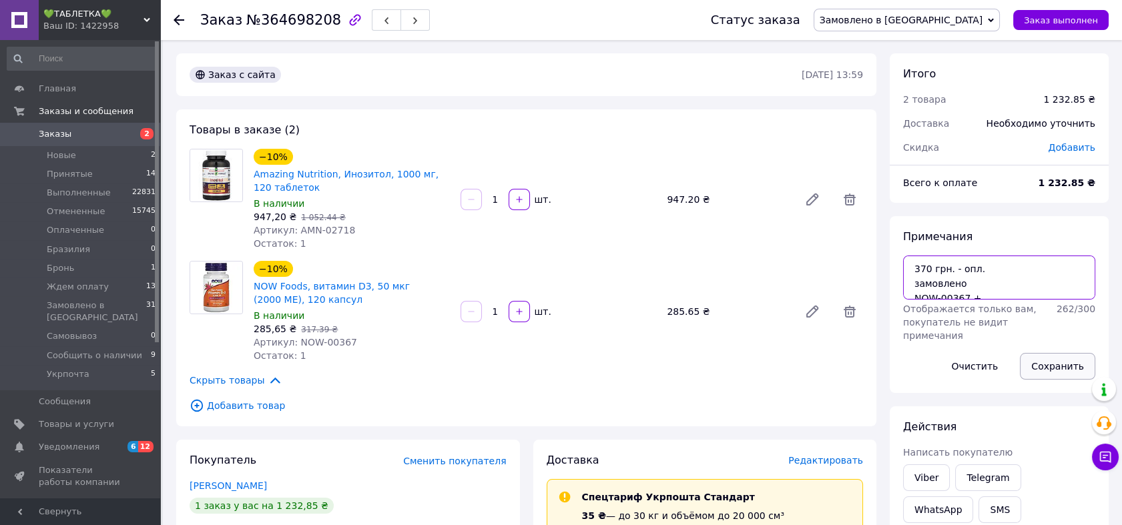
type textarea "370 грн. - опл. замовлено NOW-00367 +"
click at [1057, 357] on button "Сохранить" at bounding box center [1057, 366] width 75 height 27
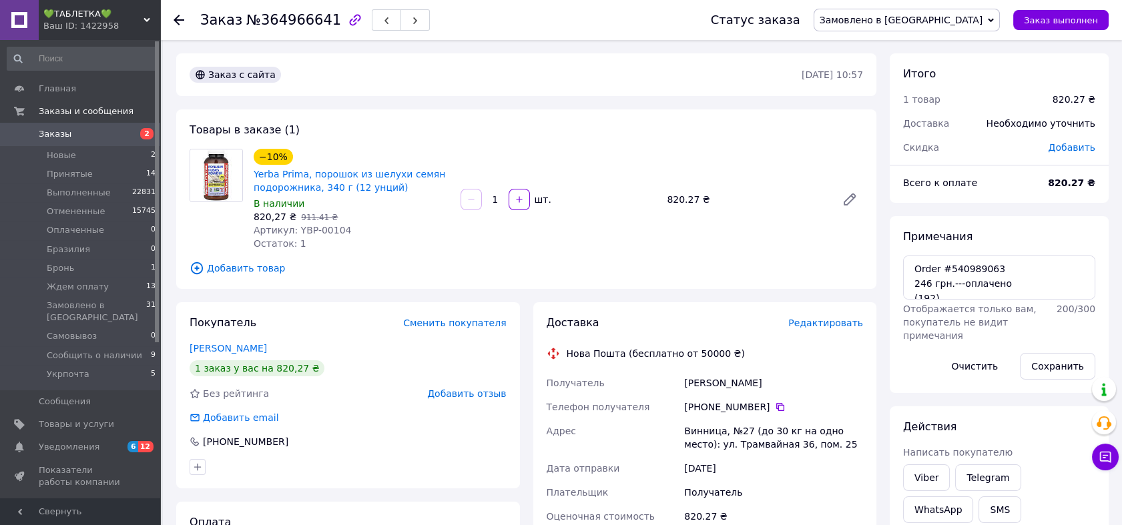
drag, startPoint x: 987, startPoint y: 17, endPoint x: 949, endPoint y: 42, distance: 45.9
click at [983, 19] on span "Замовлено в [GEOGRAPHIC_DATA]" at bounding box center [900, 20] width 163 height 11
click at [945, 43] on li "Принят" at bounding box center [906, 47] width 185 height 20
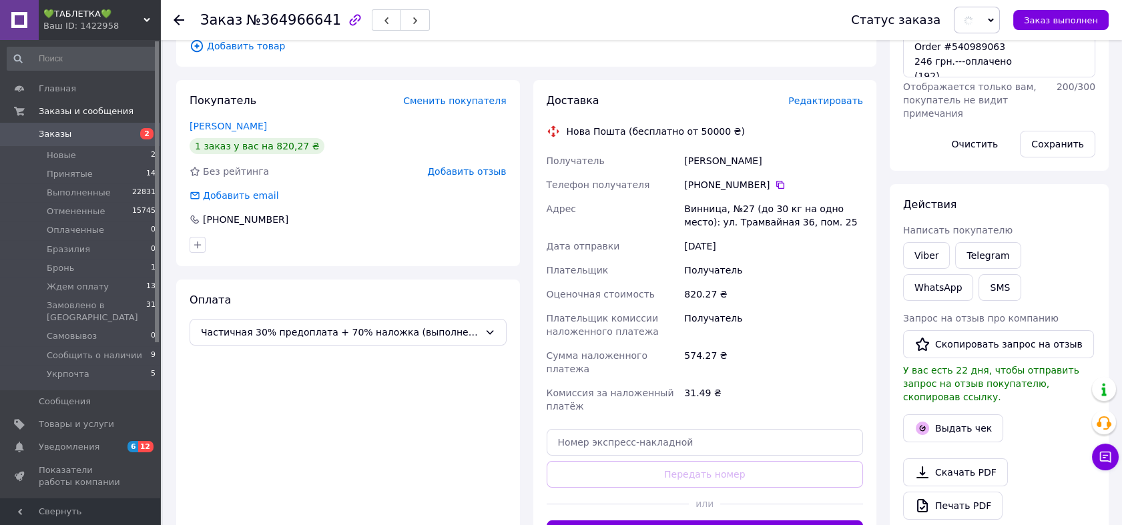
scroll to position [395, 0]
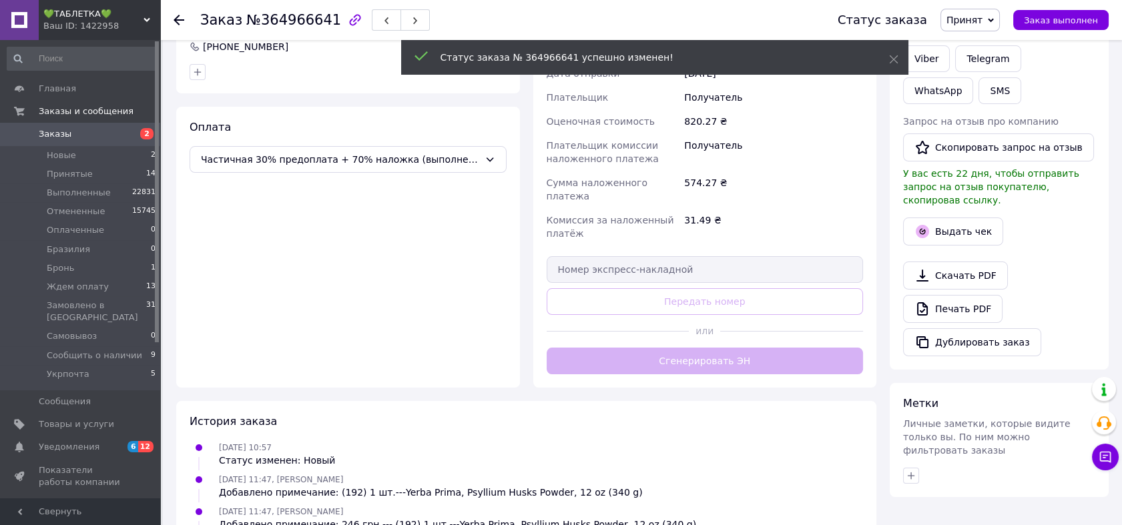
click at [783, 348] on div "Доставка Редактировать Нова Пошта (бесплатно от 50000 ₴) Получатель Горбонос Ма…" at bounding box center [704, 148] width 317 height 454
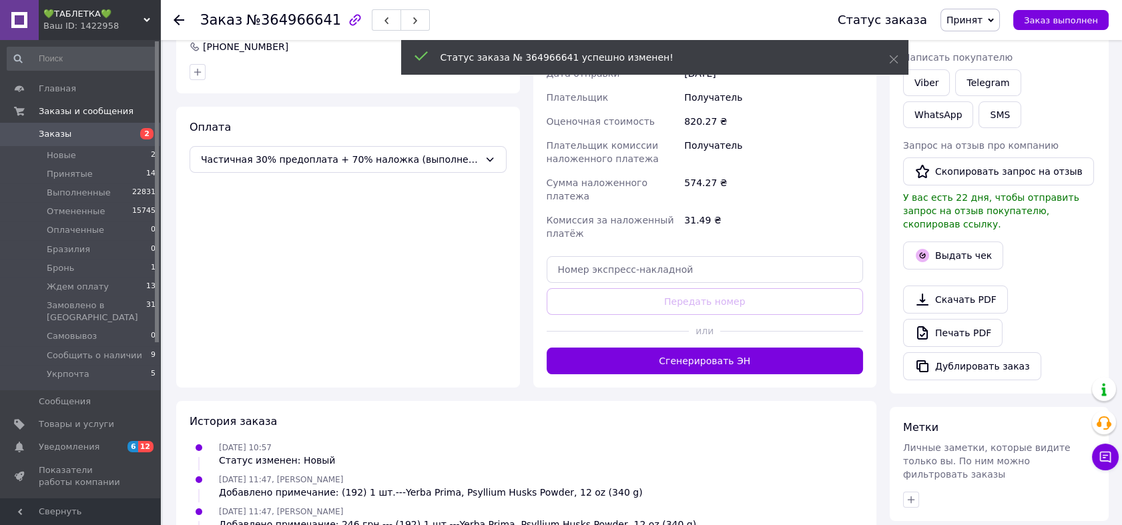
click at [783, 348] on button "Сгенерировать ЭН" at bounding box center [704, 361] width 317 height 27
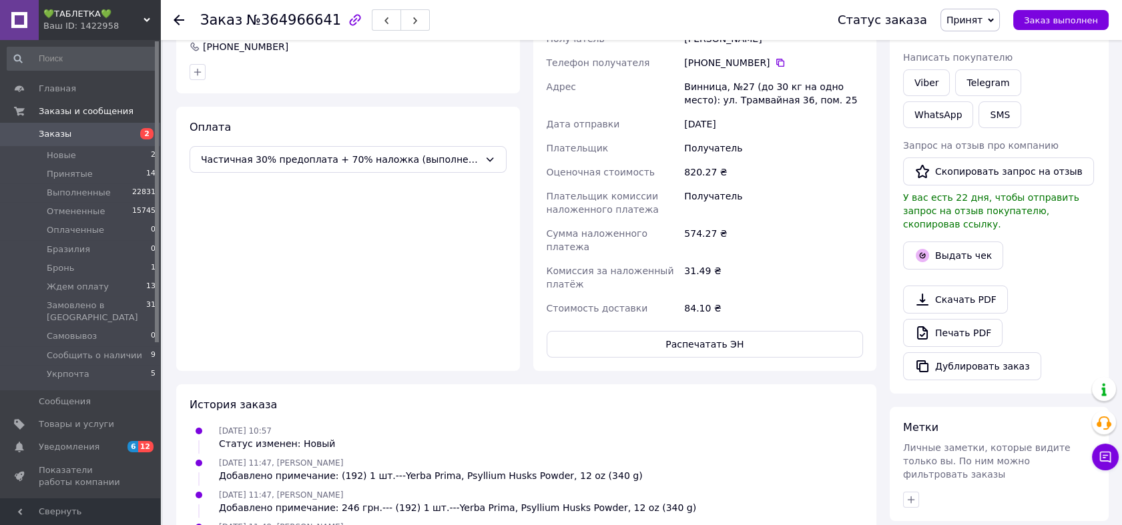
scroll to position [27, 0]
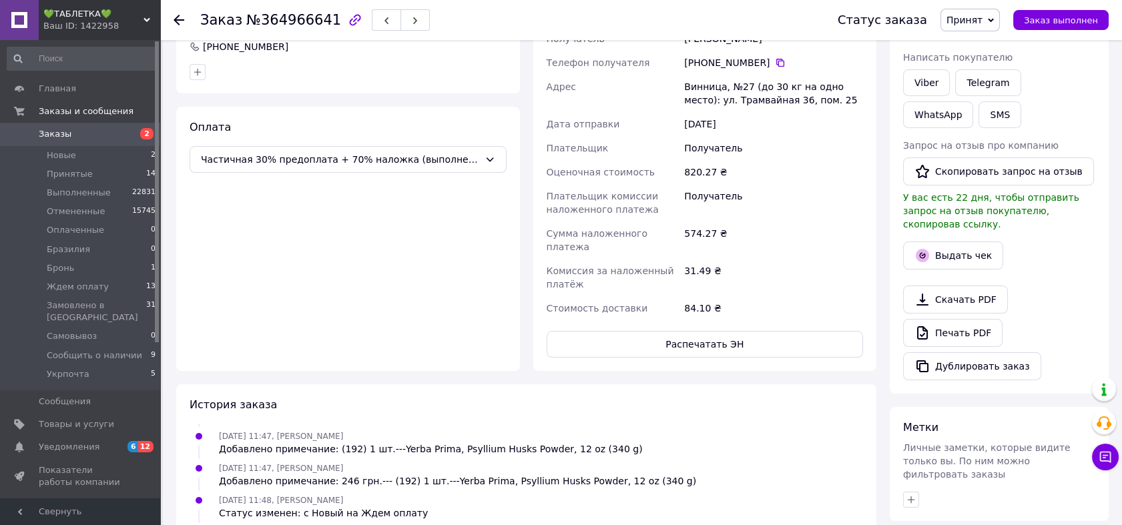
click at [99, 27] on div "Ваш ID: 1422958" at bounding box center [101, 26] width 117 height 12
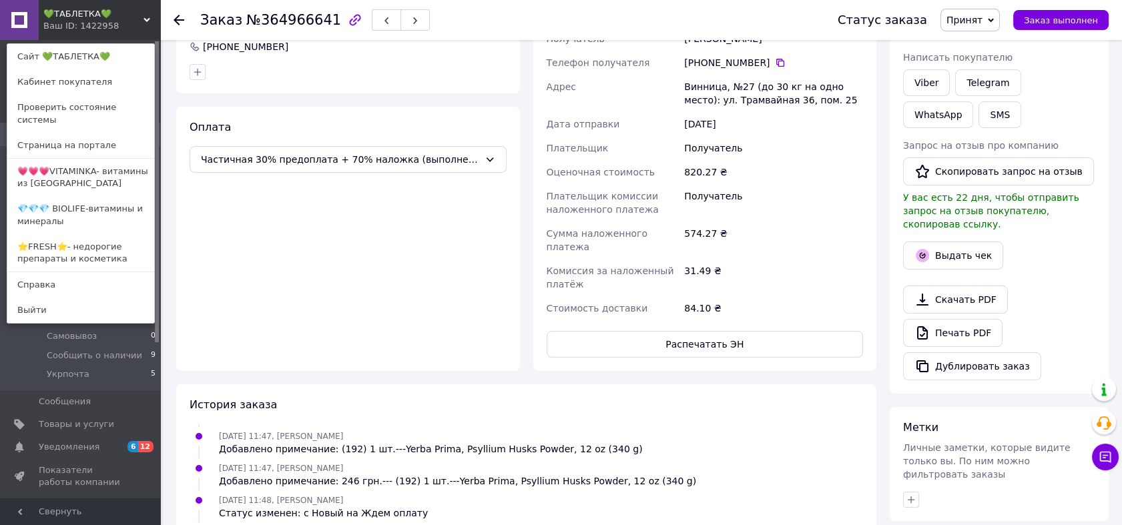
drag, startPoint x: 89, startPoint y: 160, endPoint x: 101, endPoint y: 154, distance: 12.8
click at [89, 160] on link "💗💗💗VITAMINKA- витамины из [GEOGRAPHIC_DATA]" at bounding box center [80, 177] width 147 height 37
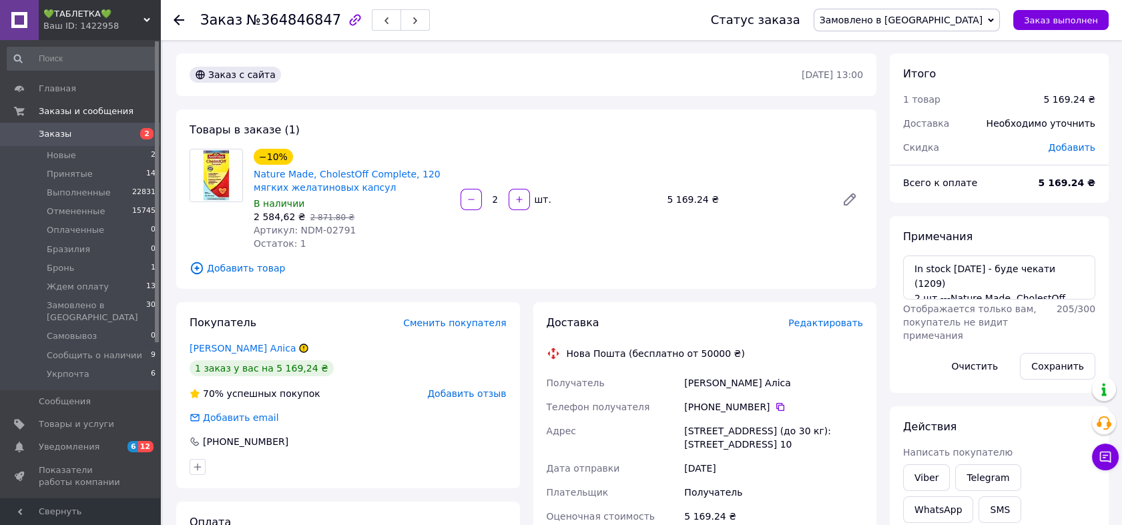
scroll to position [12, 0]
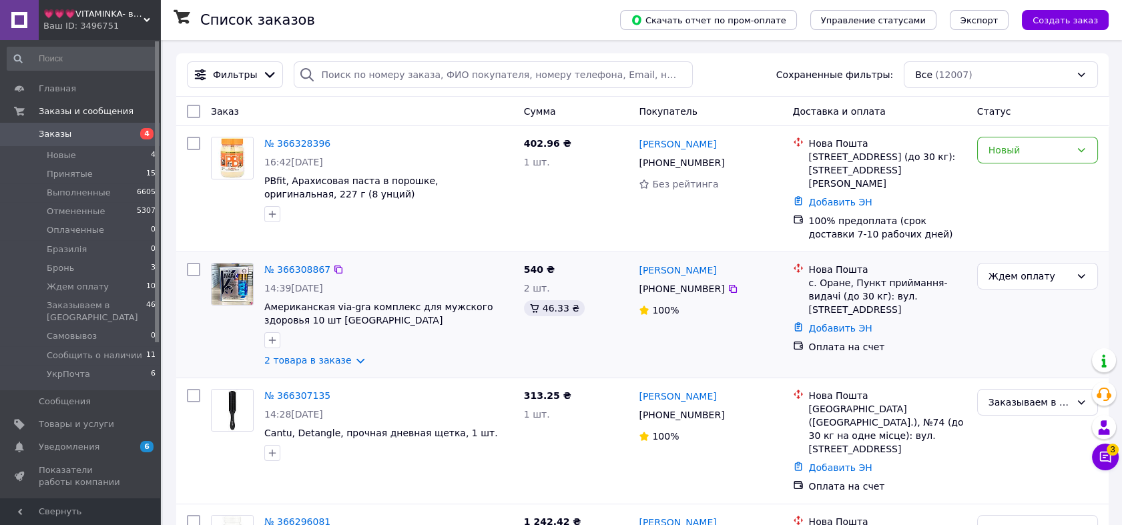
scroll to position [49, 0]
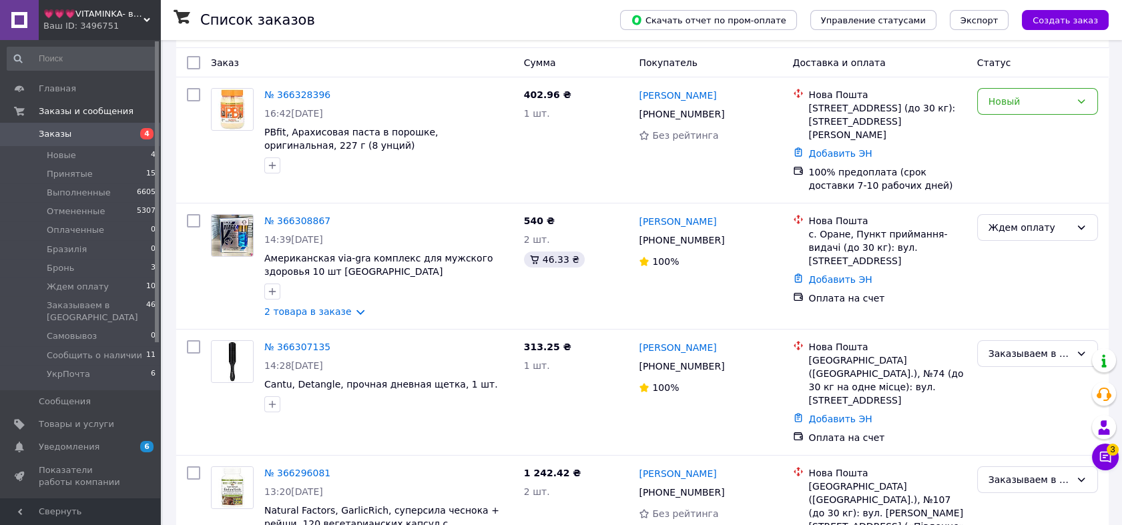
click at [84, 19] on span "💗💗💗VITAMINKA- витамины из [GEOGRAPHIC_DATA]" at bounding box center [93, 14] width 100 height 12
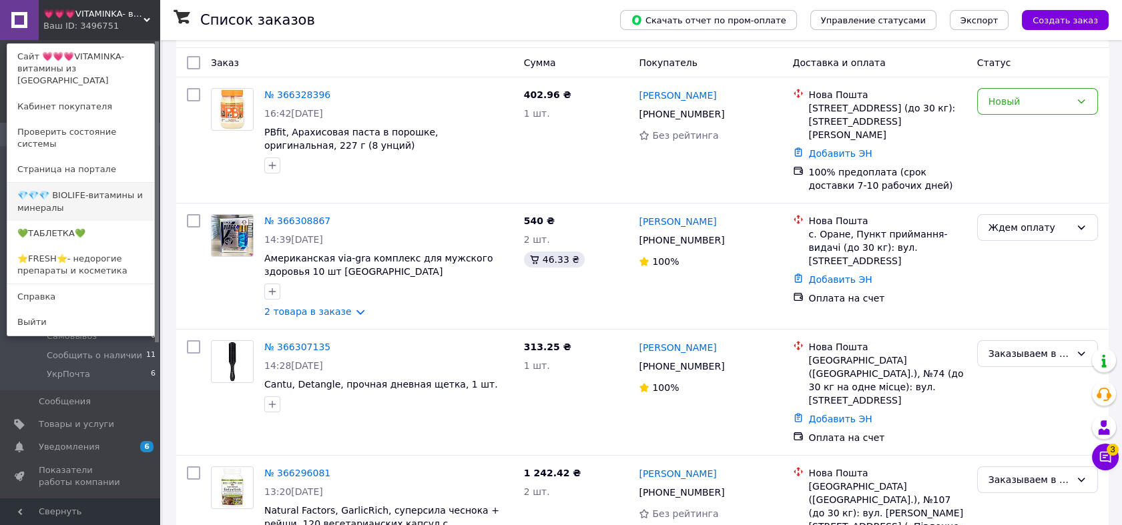
click at [71, 183] on link "💎💎💎 BIOLIFE-витамины и минералы" at bounding box center [80, 201] width 147 height 37
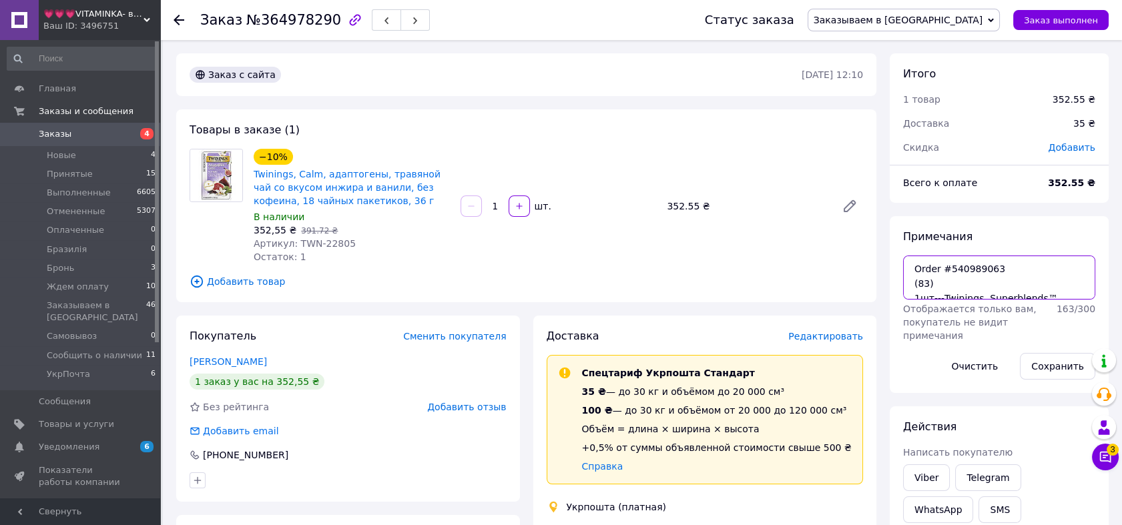
click at [987, 290] on textarea "Order #540989063 (83) 1шт---Twinings, Superblends™, Adaptogens Calm Herbal Tea,…" at bounding box center [999, 278] width 192 height 44
drag, startPoint x: 941, startPoint y: 12, endPoint x: 939, endPoint y: 53, distance: 41.4
click at [940, 12] on span "Заказываем в [GEOGRAPHIC_DATA]" at bounding box center [903, 20] width 192 height 23
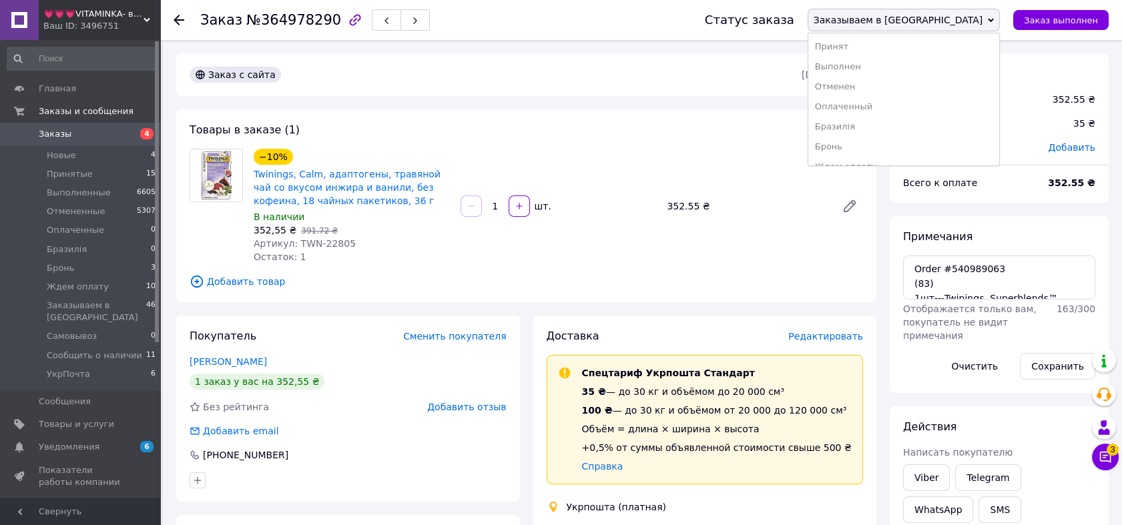
scroll to position [49, 0]
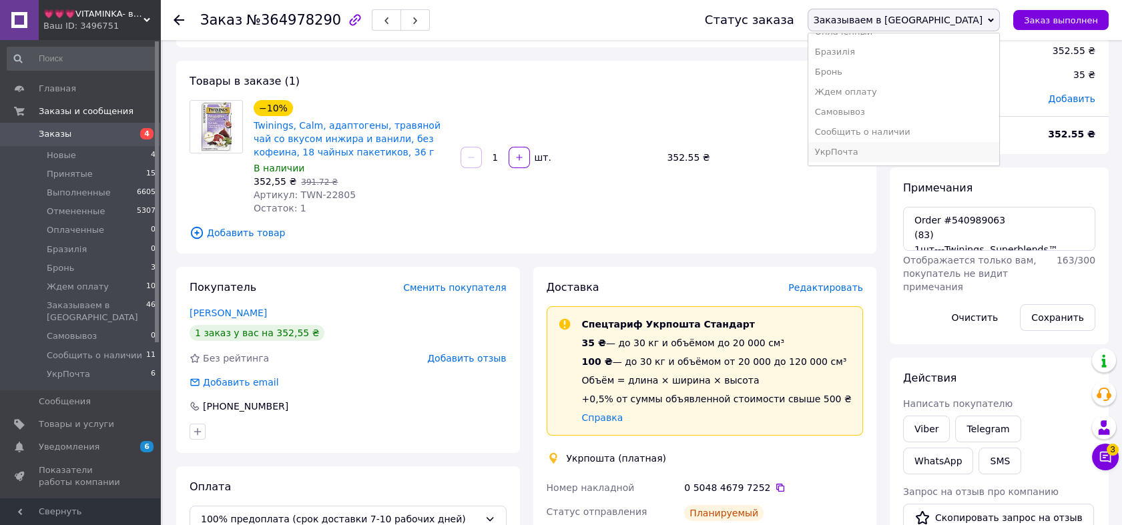
click at [931, 147] on li "УкрПочта" at bounding box center [903, 152] width 191 height 20
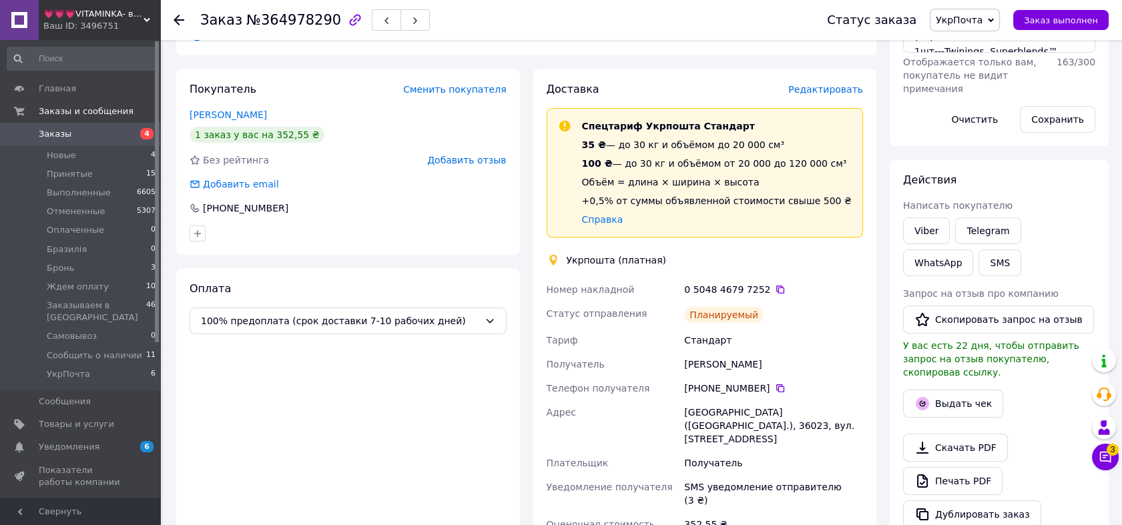
scroll to position [272, 0]
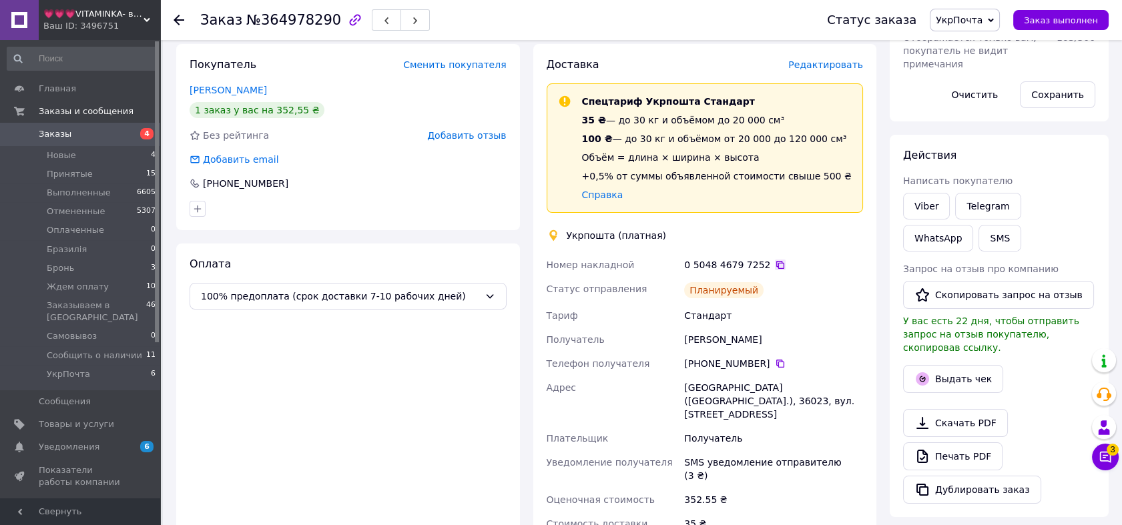
click at [775, 264] on icon at bounding box center [780, 265] width 11 height 11
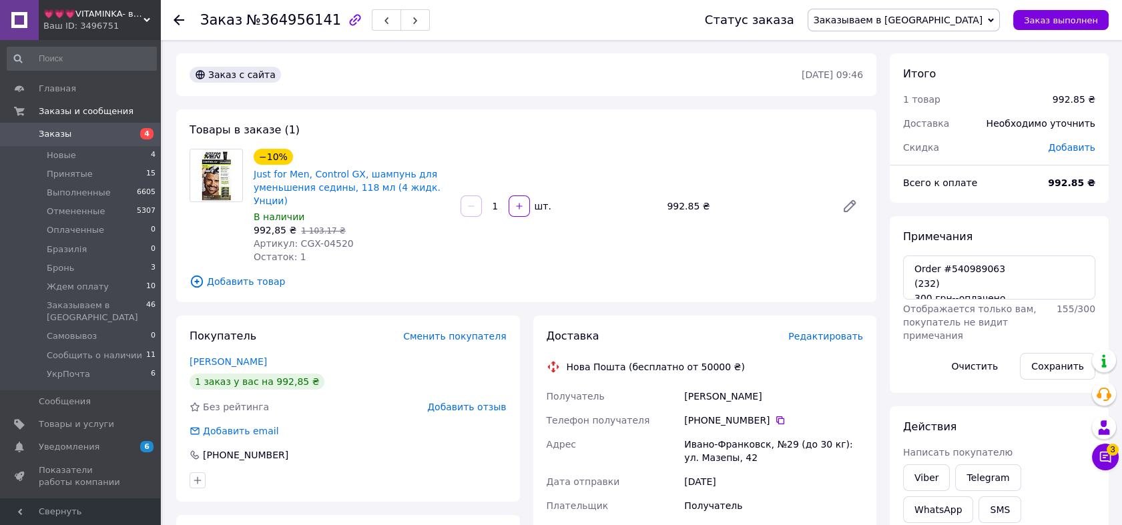
scroll to position [8, 0]
click at [967, 27] on span "Заказываем в [GEOGRAPHIC_DATA]" at bounding box center [903, 20] width 192 height 23
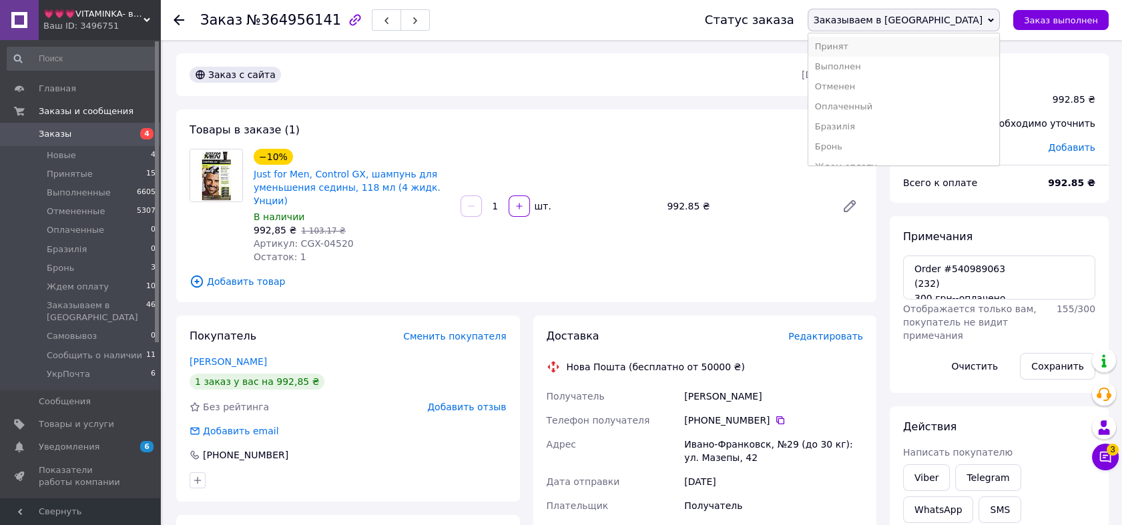
click at [955, 49] on li "Принят" at bounding box center [903, 47] width 191 height 20
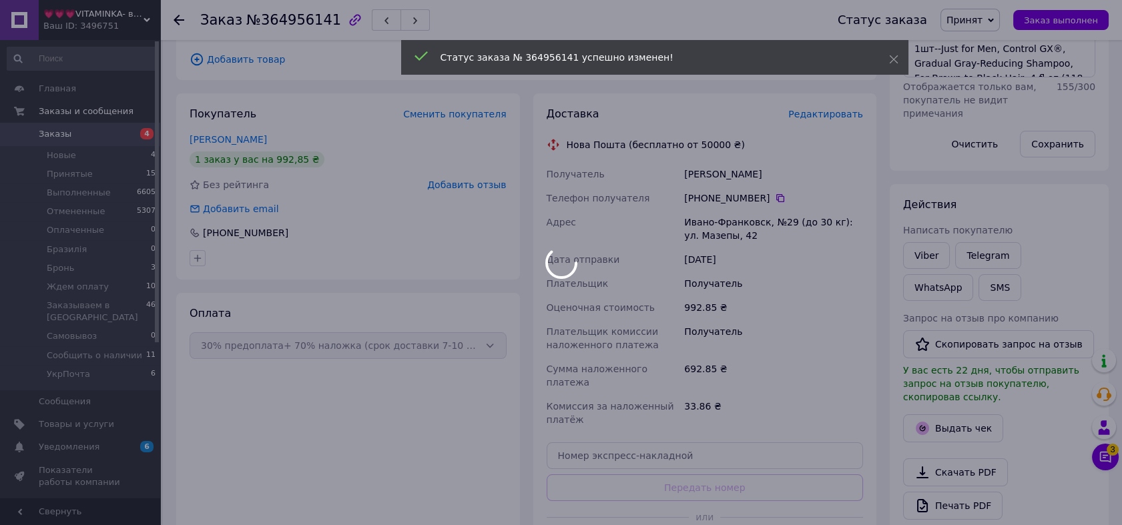
scroll to position [370, 0]
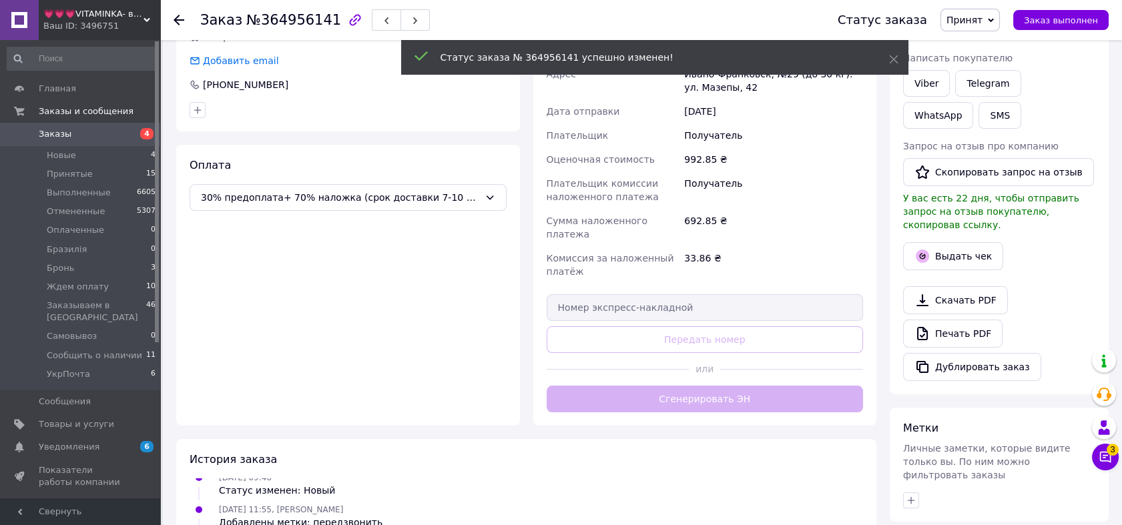
click at [762, 374] on div "Доставка Редактировать Нова Пошта (бесплатно от 50000 ₴) Получатель [PERSON_NAM…" at bounding box center [704, 186] width 317 height 454
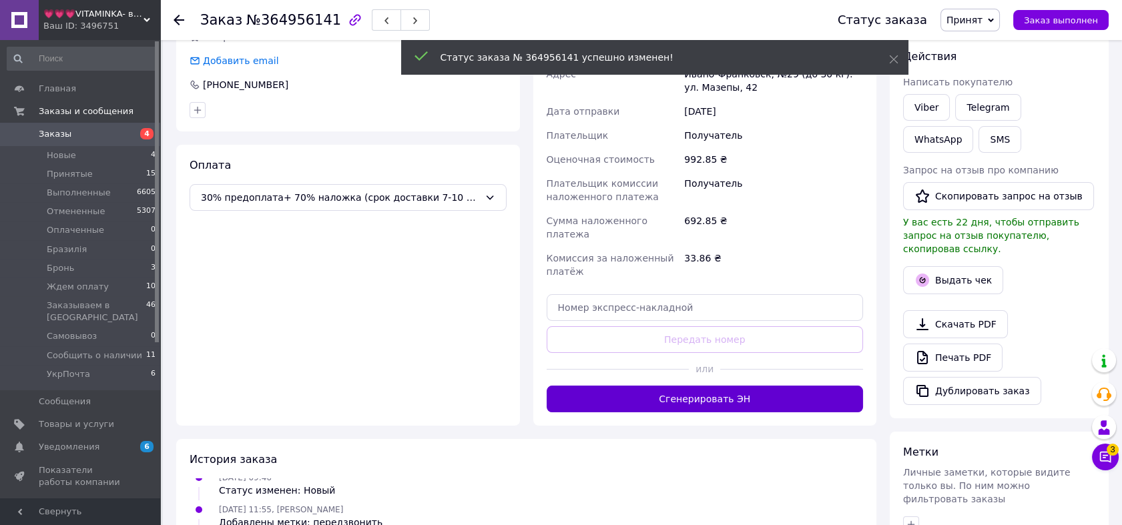
click at [759, 386] on button "Сгенерировать ЭН" at bounding box center [704, 399] width 317 height 27
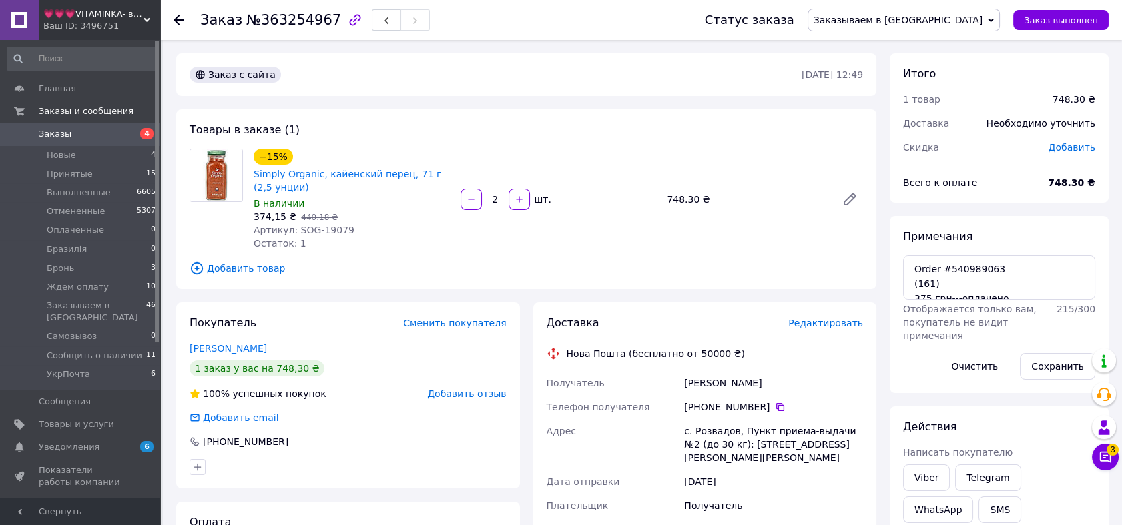
scroll to position [331, 0]
drag, startPoint x: 985, startPoint y: 5, endPoint x: 979, endPoint y: 18, distance: 14.9
click at [985, 5] on div "Статус заказа Заказываем в США Принят Выполнен Отменен Оплаченный Бразилія Брон…" at bounding box center [893, 20] width 430 height 40
drag, startPoint x: 979, startPoint y: 18, endPoint x: 965, endPoint y: 43, distance: 29.0
click at [978, 19] on span "Заказываем в [GEOGRAPHIC_DATA]" at bounding box center [897, 20] width 169 height 11
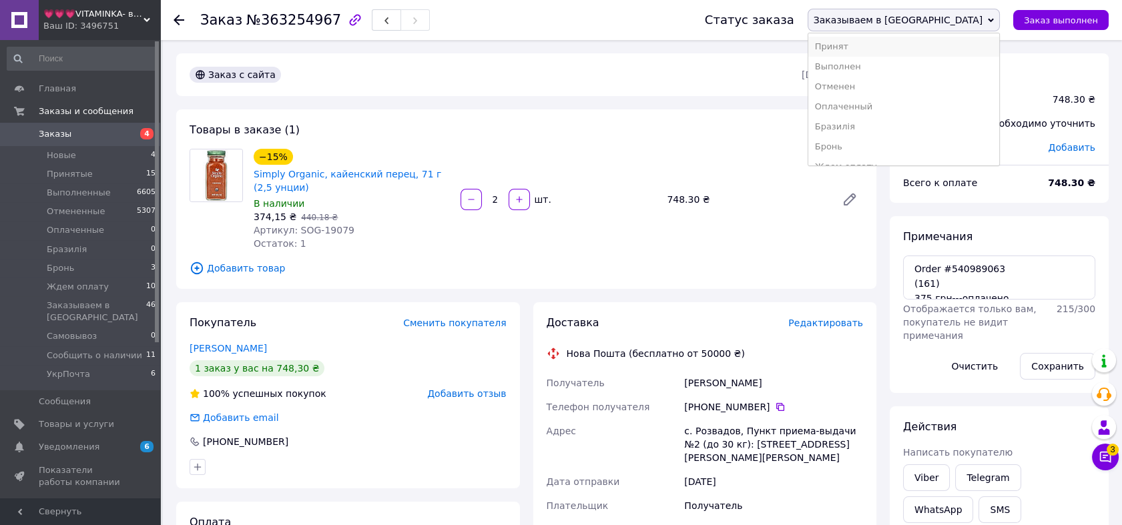
click at [963, 46] on li "Принят" at bounding box center [903, 47] width 191 height 20
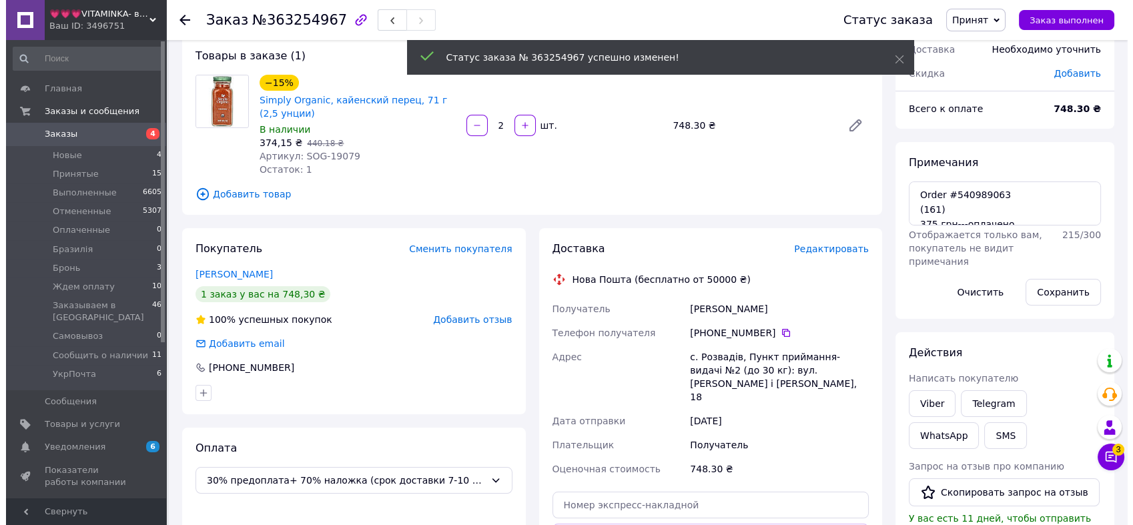
scroll to position [27, 0]
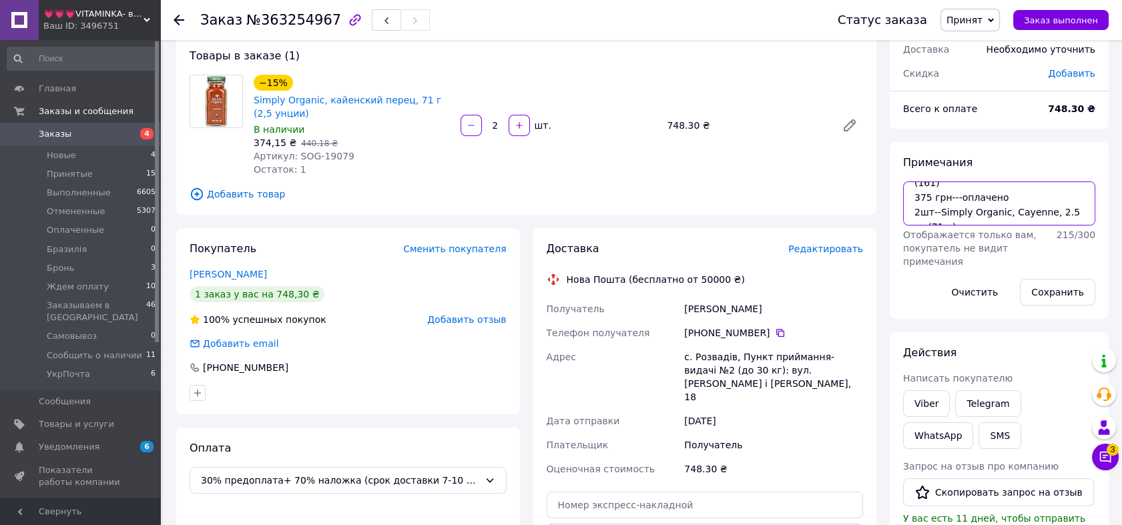
click at [954, 214] on textarea "Order #540989063 (161) 375 грн---оплачено 2шт--Simply Organic, Cayenne, 2.5 oz …" at bounding box center [999, 203] width 192 height 44
click at [822, 248] on span "Редактировать" at bounding box center [825, 249] width 75 height 11
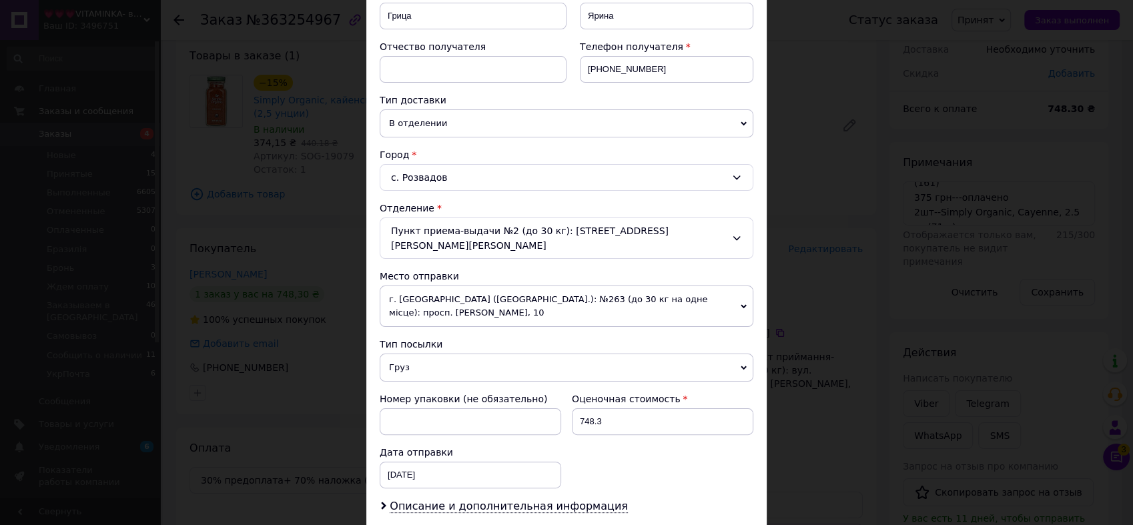
scroll to position [383, 0]
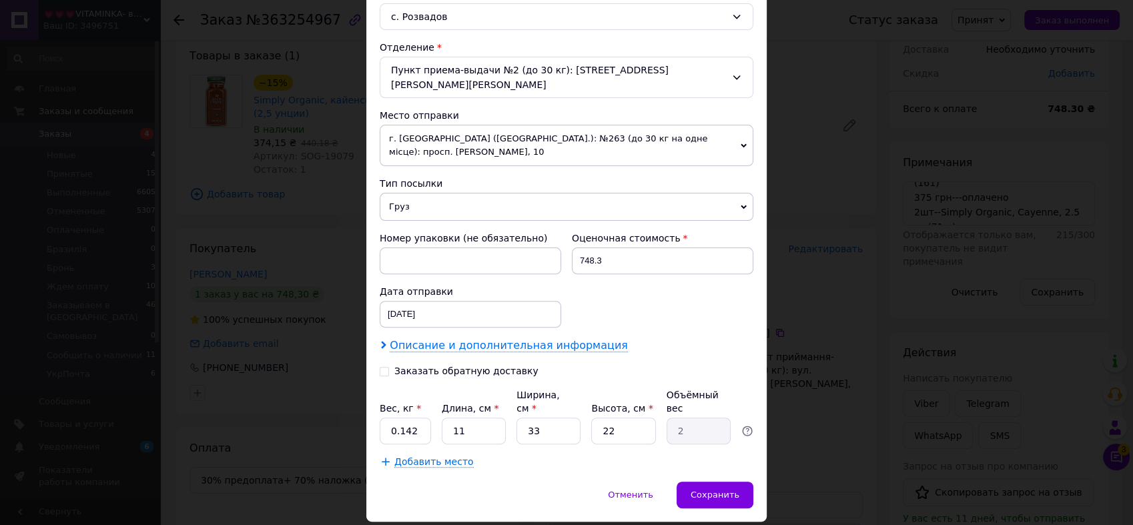
drag, startPoint x: 532, startPoint y: 310, endPoint x: 534, endPoint y: 322, distance: 12.7
click at [532, 339] on span "Описание и дополнительная информация" at bounding box center [509, 345] width 238 height 13
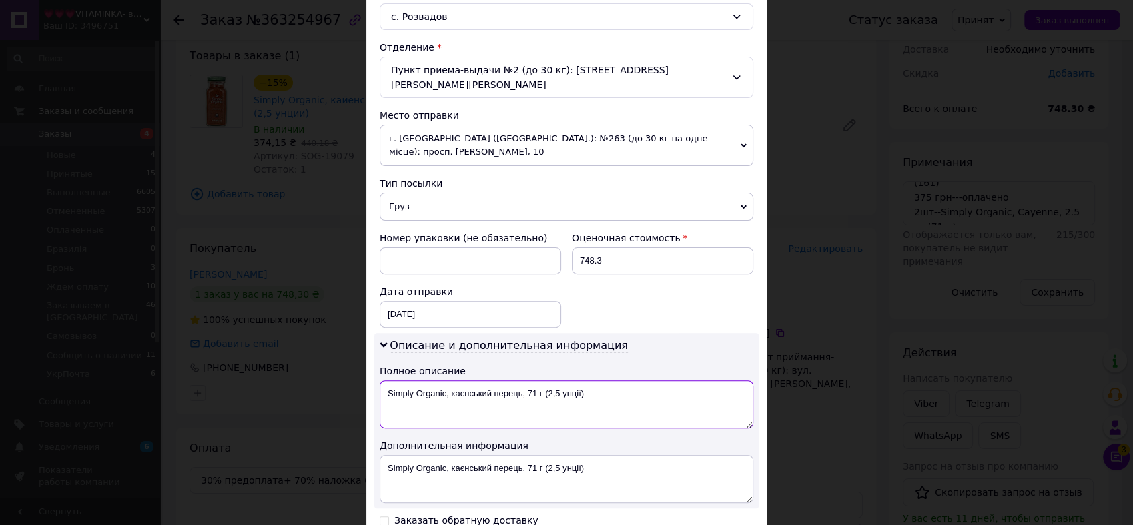
click at [547, 380] on textarea "Simply Organic, каєнський перець, 71 г (2,5 унції)" at bounding box center [567, 404] width 374 height 48
click at [548, 380] on textarea "Simply Organic, каєнський перець, 71 г (2,5 унції)" at bounding box center [567, 404] width 374 height 48
paste textarea "2шт--Simply Organic, Cayenne, 2.5 oz (71 g"
type textarea "2шт--Simply Organic, Cayenne, 2.5 oz (71 g)"
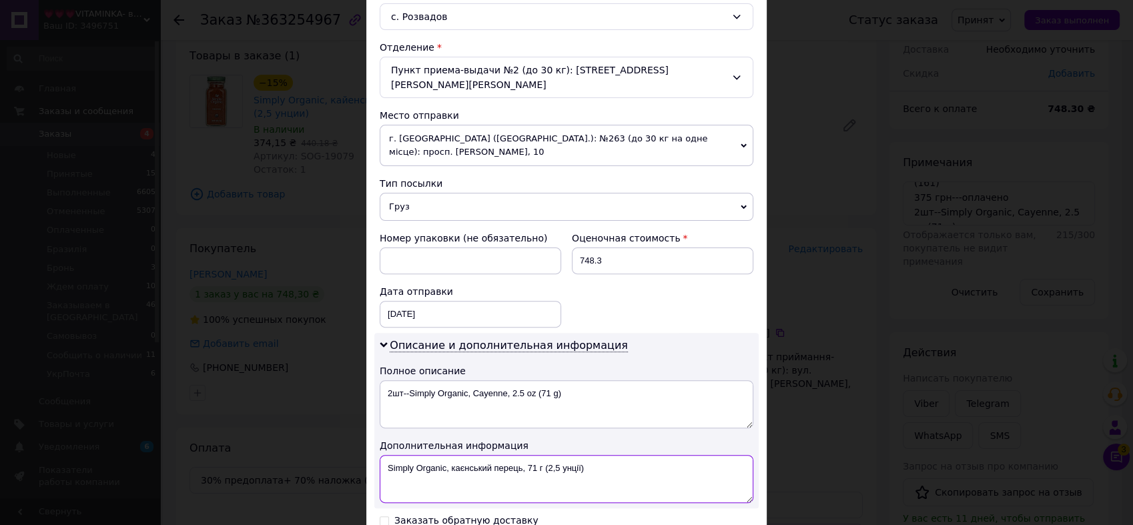
click at [539, 455] on textarea "Simply Organic, каєнський перець, 71 г (2,5 унції)" at bounding box center [567, 479] width 374 height 48
paste textarea "2шт--Simply Organic, Cayenne, 2.5 oz (71 g"
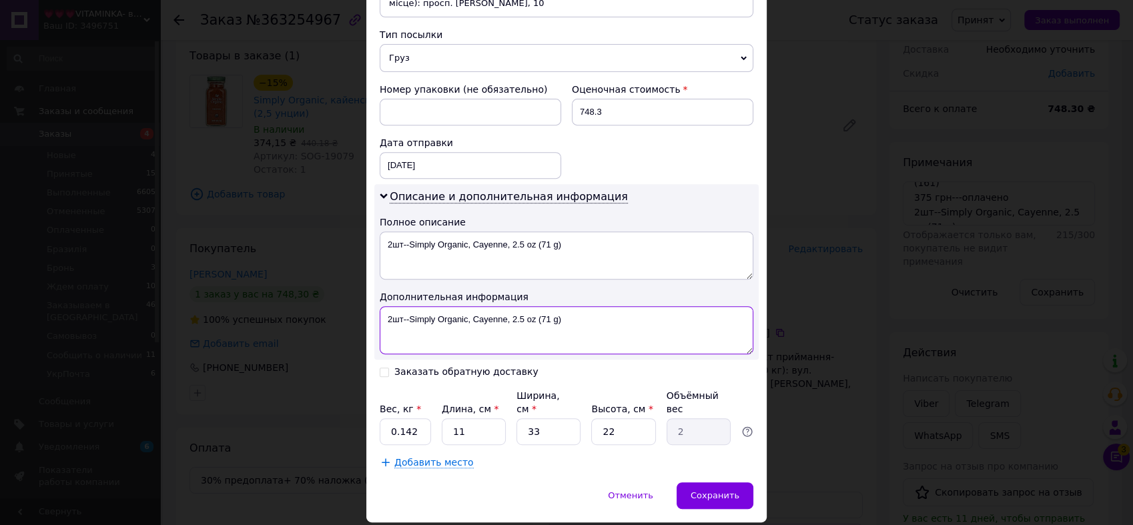
type textarea "2шт--Simply Organic, Cayenne, 2.5 oz (71 g)"
click at [380, 368] on icon at bounding box center [384, 372] width 9 height 9
click at [380, 366] on input "Заказать обратную доставку" at bounding box center [384, 370] width 9 height 9
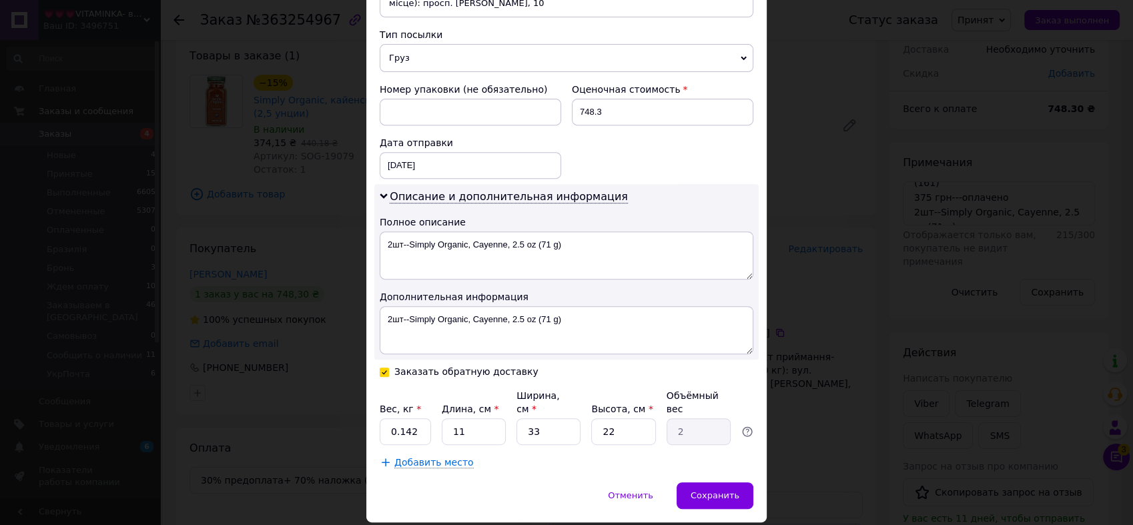
checkbox input "true"
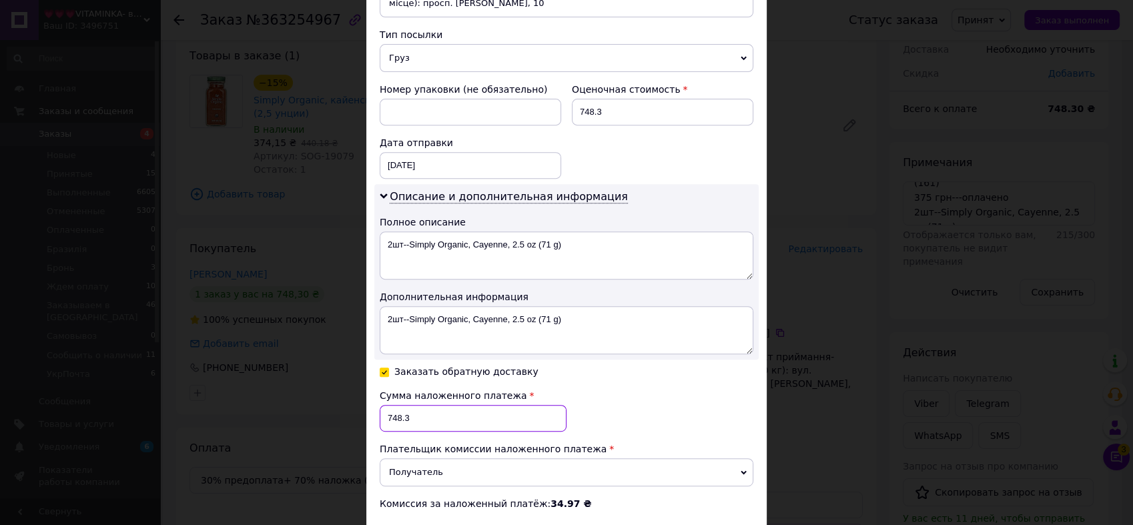
drag, startPoint x: 416, startPoint y: 389, endPoint x: 391, endPoint y: 385, distance: 25.7
click at [391, 405] on input "748.3" at bounding box center [473, 418] width 187 height 27
type input "7"
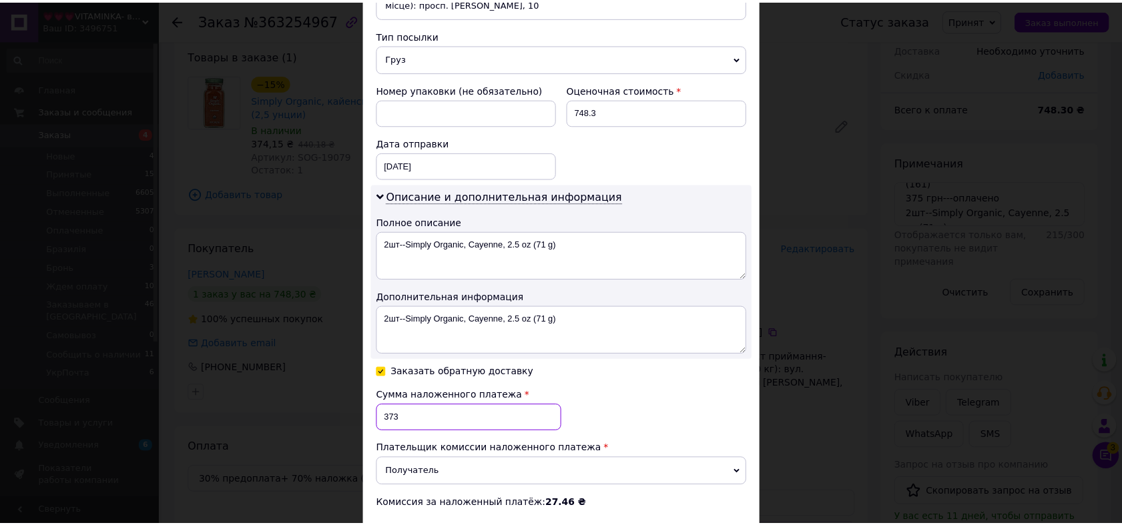
scroll to position [667, 0]
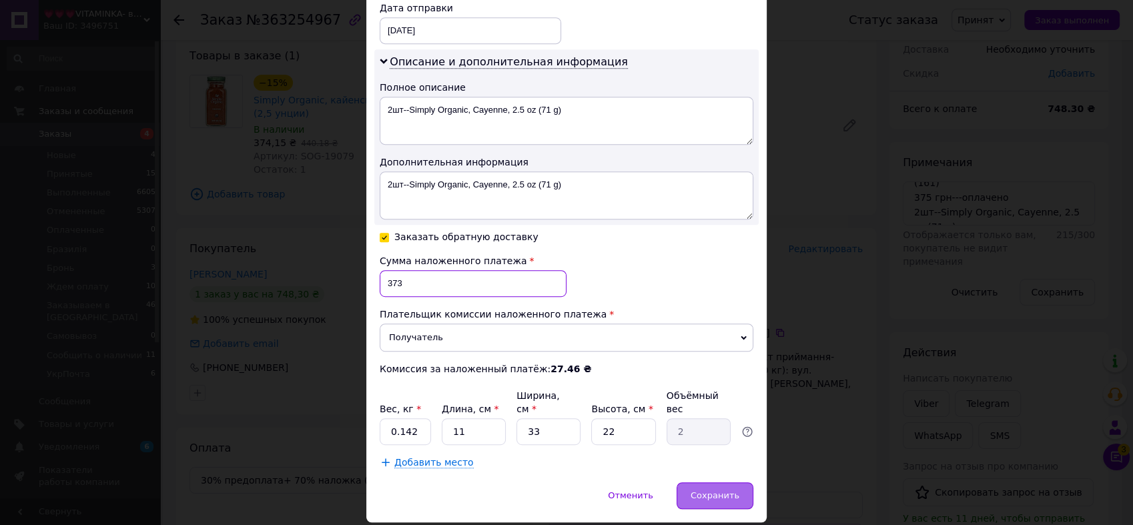
type input "373"
click at [738, 482] on div "Сохранить" at bounding box center [715, 495] width 77 height 27
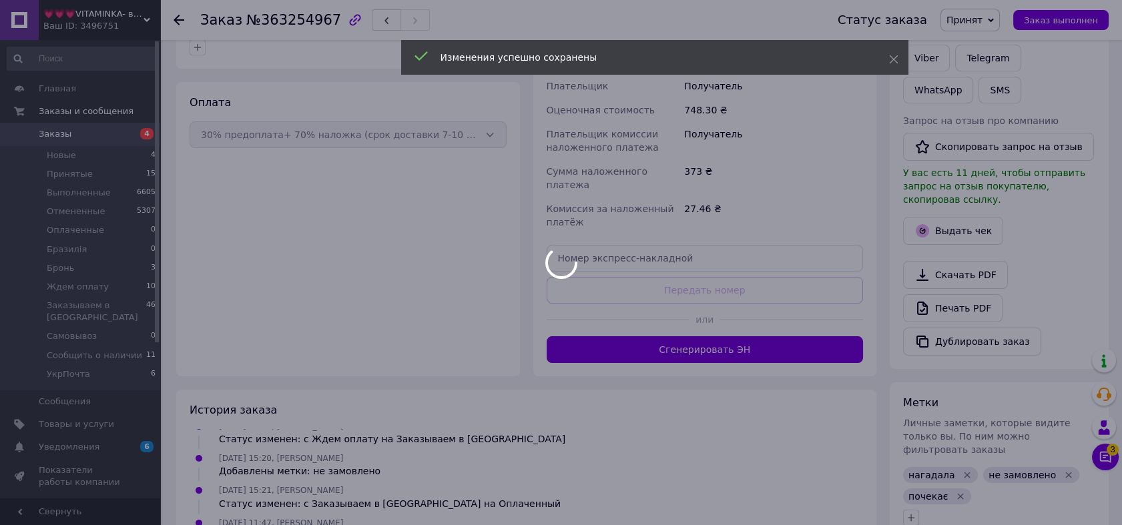
scroll to position [462, 0]
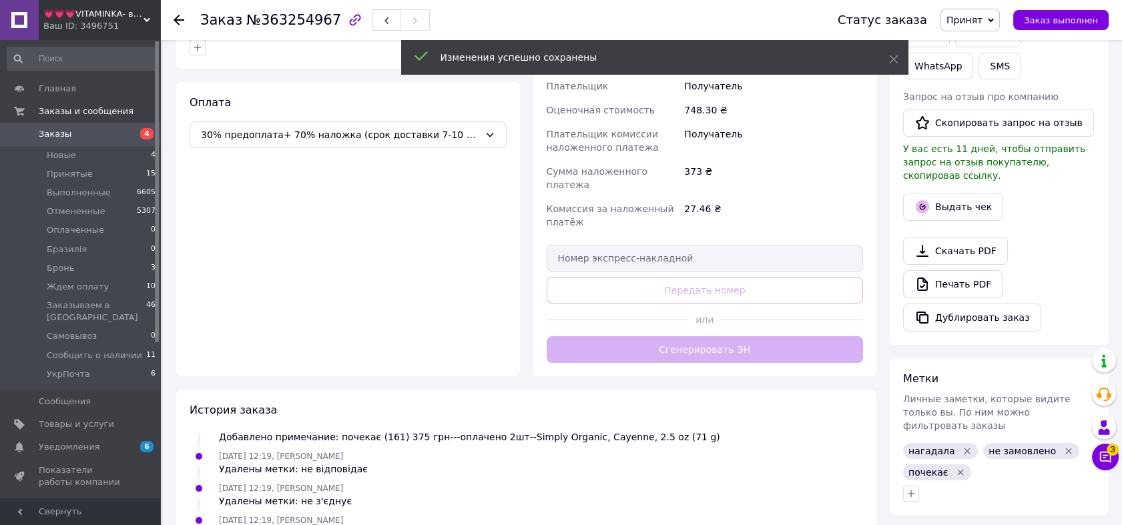
click at [746, 326] on div "Доставка Редактировать Нова Пошта (бесплатно от 50000 ₴) Получатель Грица Ярина…" at bounding box center [704, 129] width 317 height 467
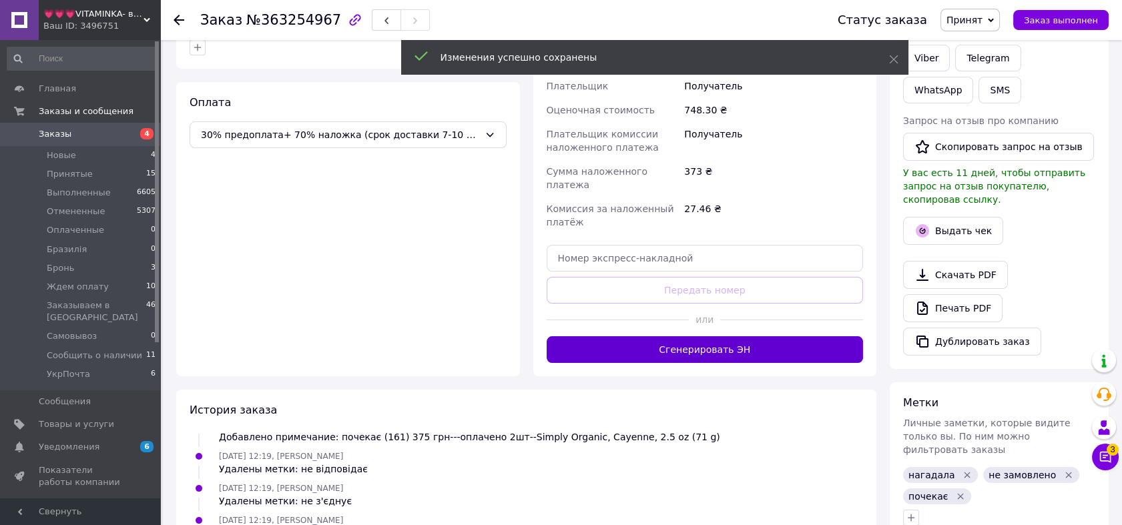
click at [747, 336] on button "Сгенерировать ЭН" at bounding box center [704, 349] width 317 height 27
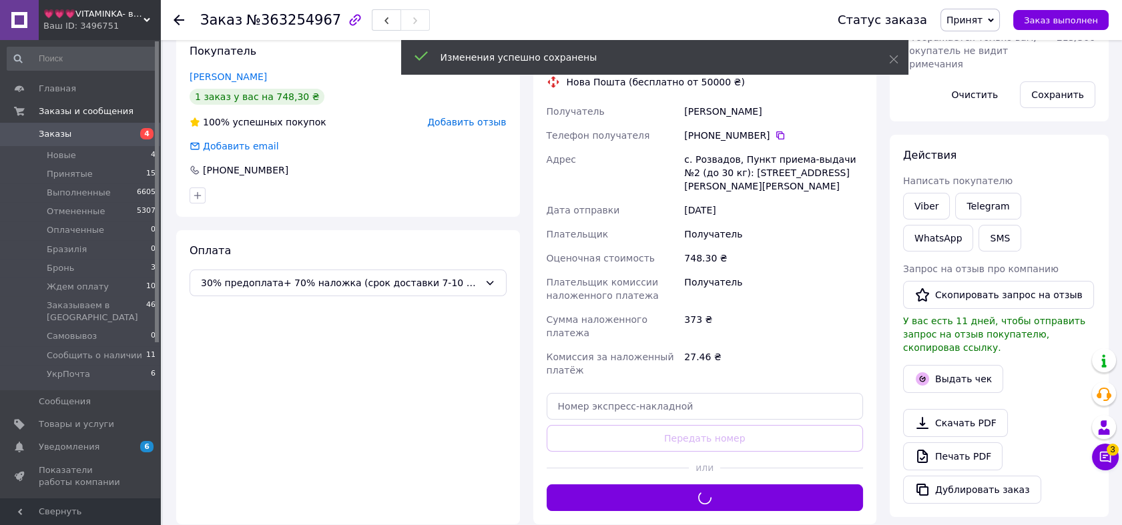
scroll to position [222, 0]
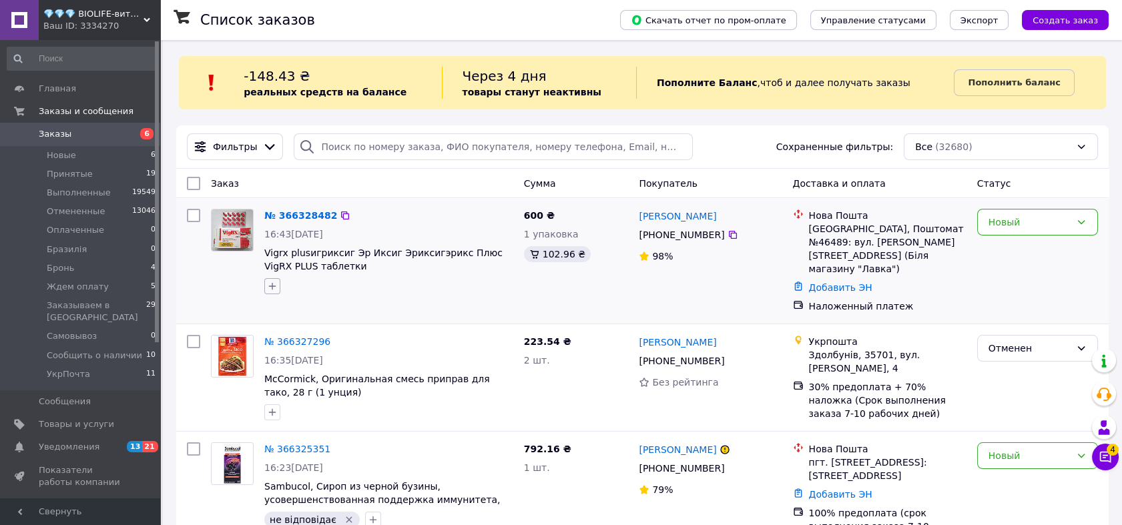
click at [268, 287] on icon "button" at bounding box center [272, 286] width 11 height 11
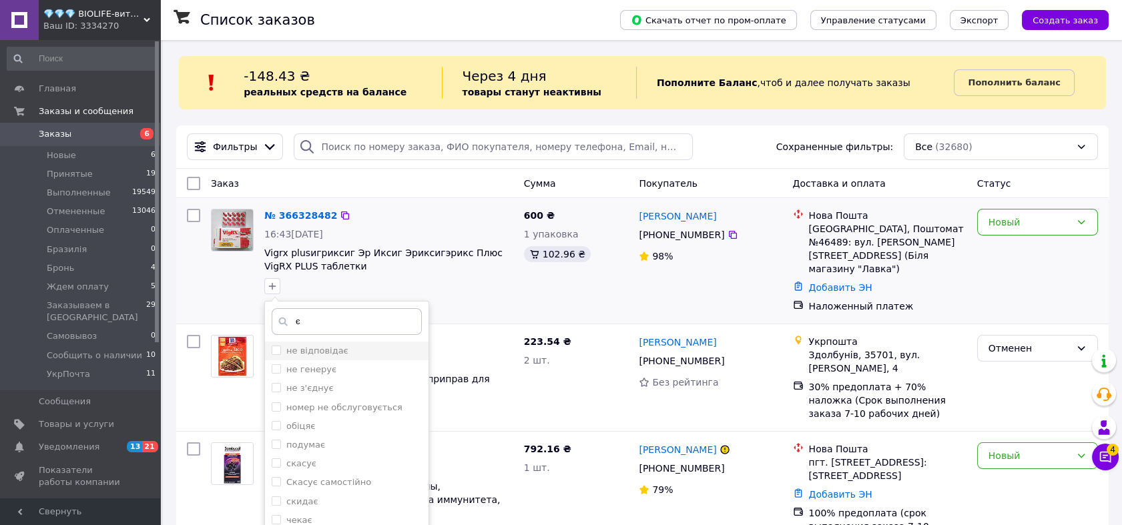
type input "є"
click at [276, 354] on input "не відповідає" at bounding box center [276, 350] width 9 height 9
checkbox input "true"
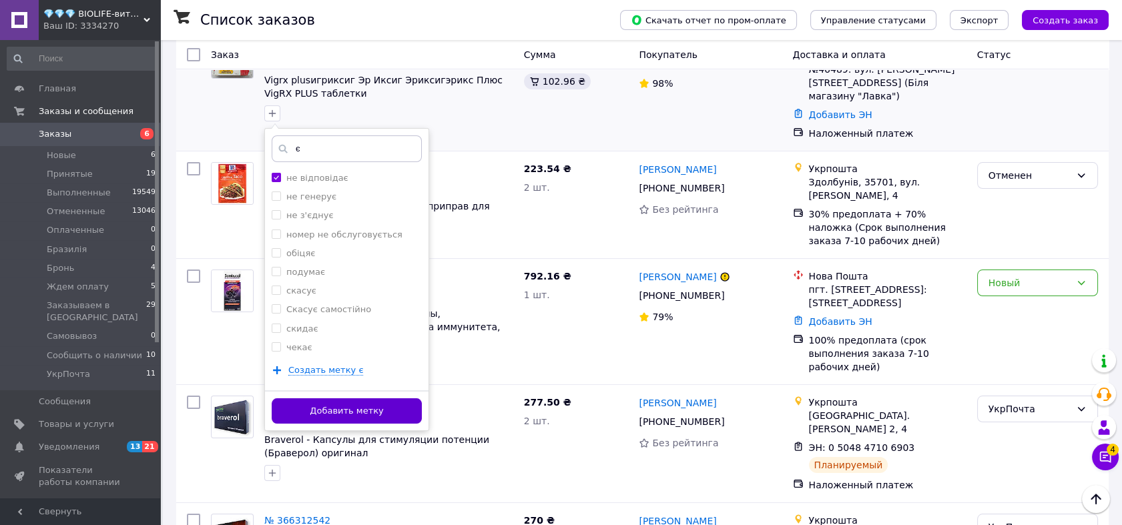
click at [380, 412] on button "Добавить метку" at bounding box center [347, 411] width 150 height 26
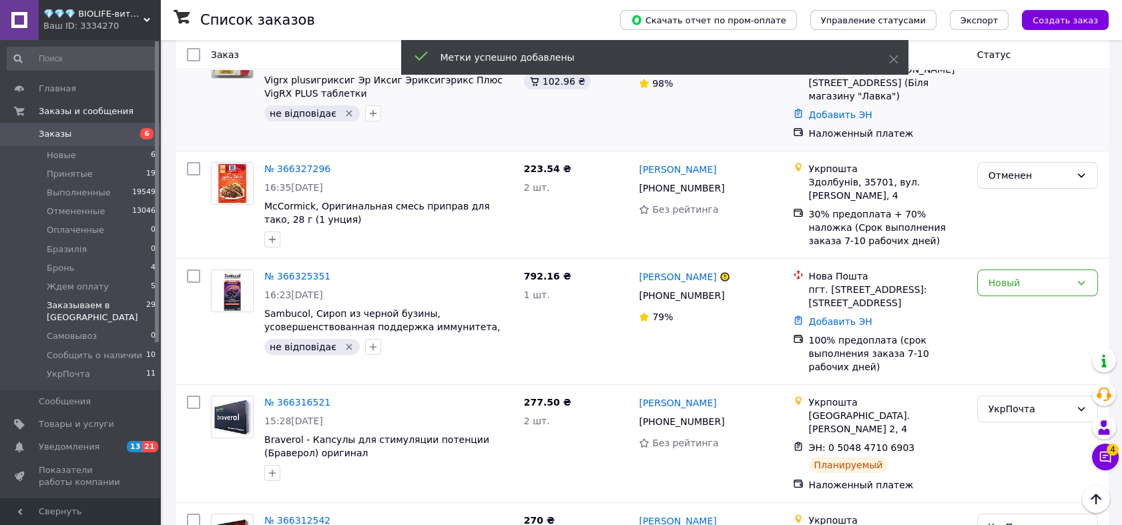
click at [102, 306] on span "Заказываем в [GEOGRAPHIC_DATA]" at bounding box center [96, 312] width 99 height 24
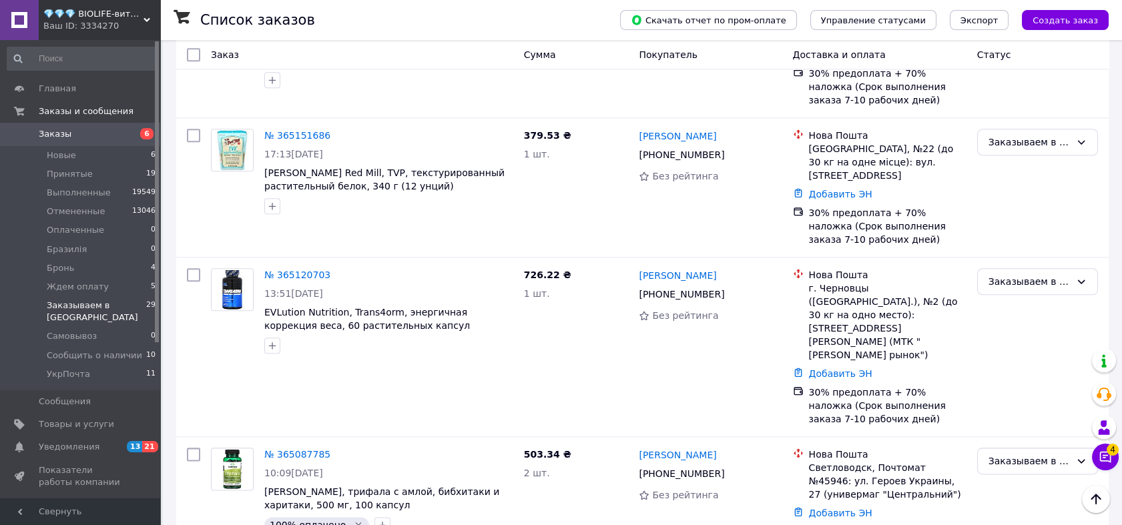
scroll to position [3436, 0]
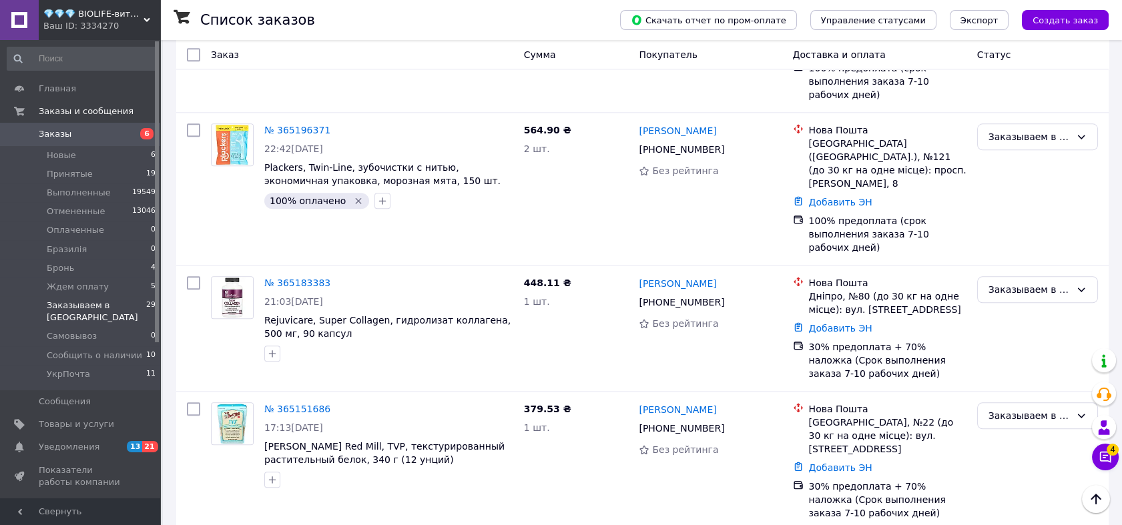
scroll to position [3287, 0]
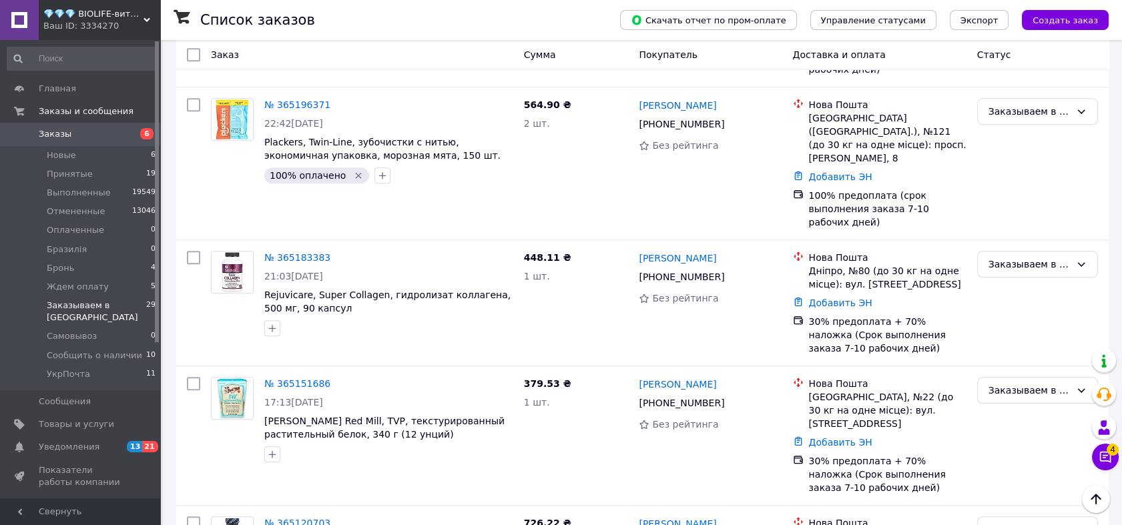
scroll to position [2916, 0]
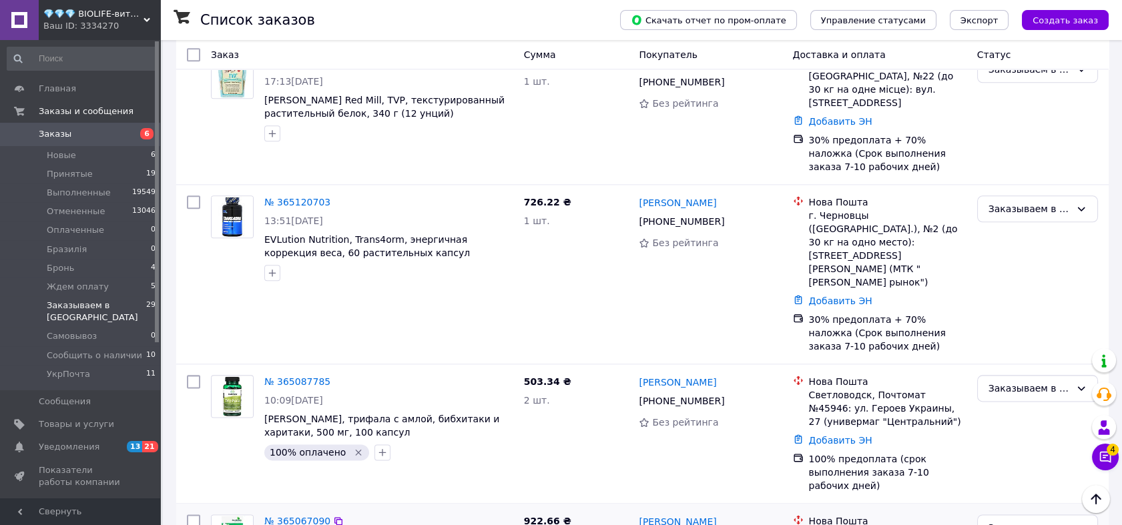
scroll to position [3436, 0]
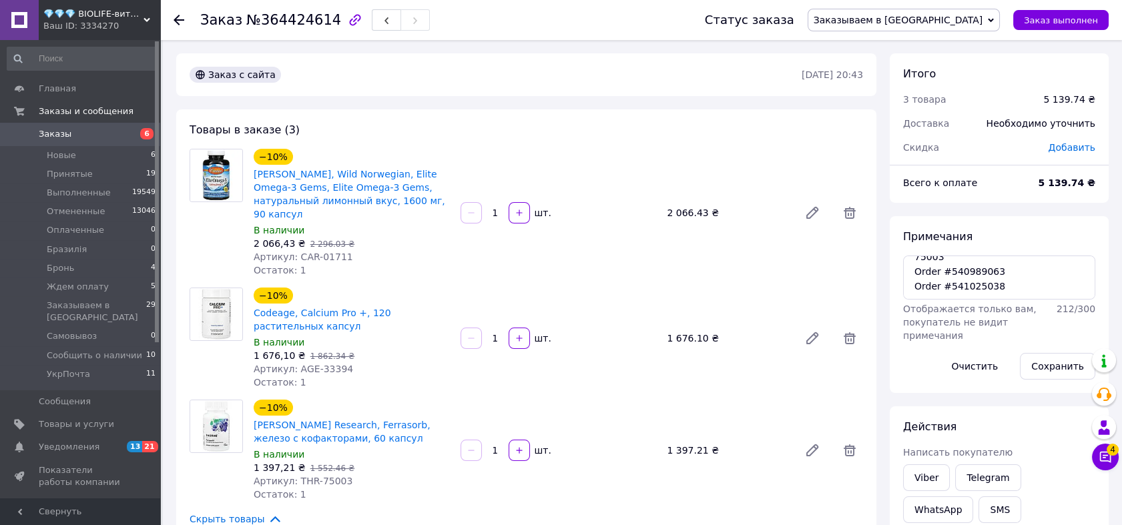
scroll to position [21, 0]
drag, startPoint x: 973, startPoint y: 13, endPoint x: 970, endPoint y: 38, distance: 25.5
click at [973, 15] on span "Заказываем в [GEOGRAPHIC_DATA]" at bounding box center [897, 20] width 169 height 11
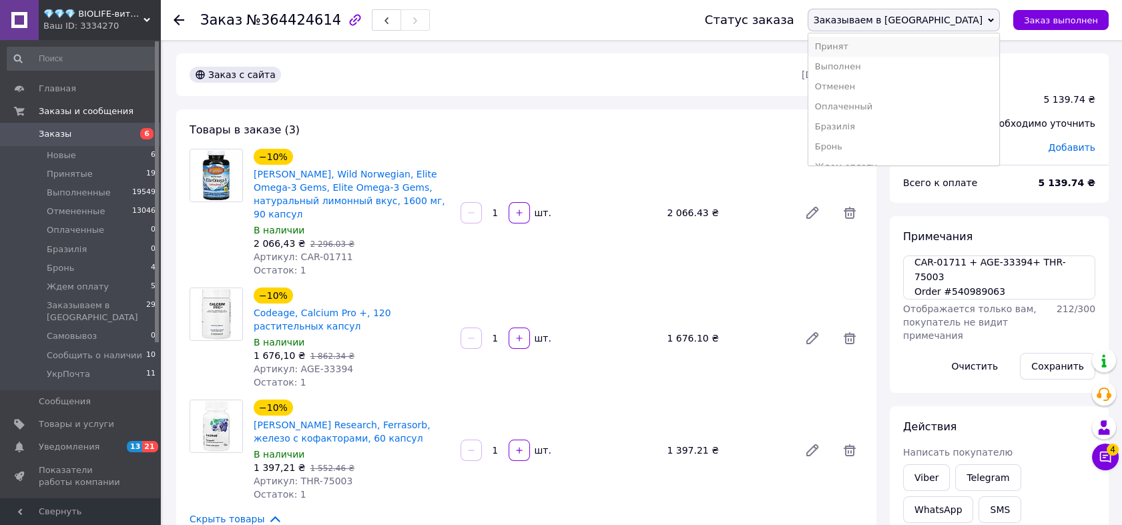
click at [968, 45] on li "Принят" at bounding box center [903, 47] width 191 height 20
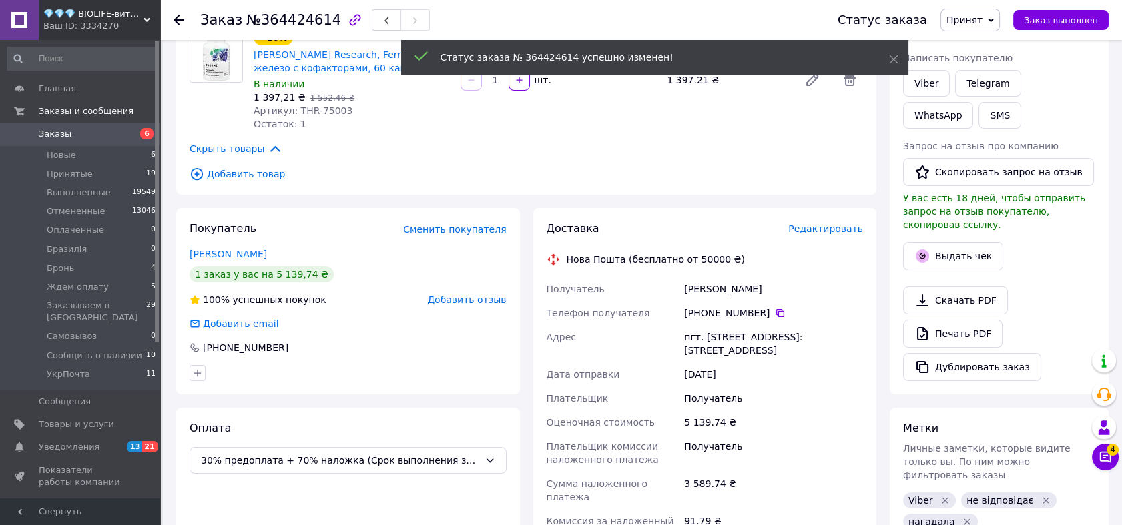
scroll to position [544, 0]
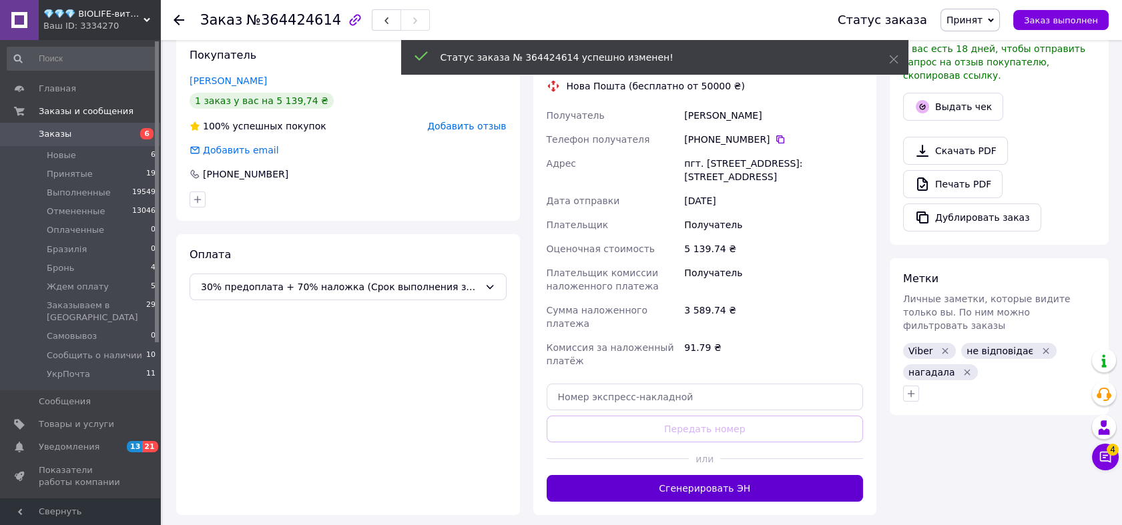
click at [747, 475] on button "Сгенерировать ЭН" at bounding box center [704, 488] width 317 height 27
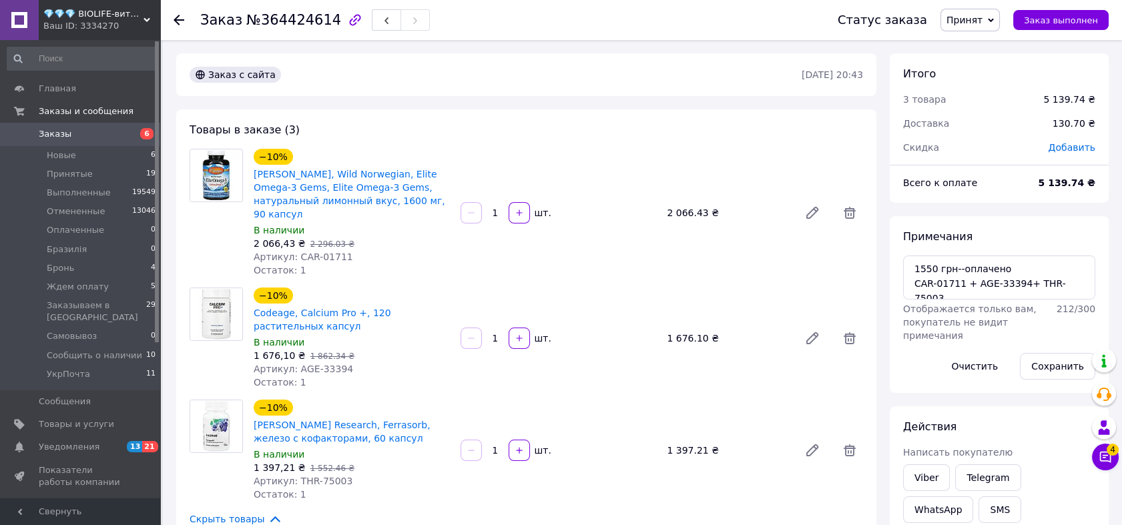
scroll to position [77, 0]
click at [107, 21] on div "Ваш ID: 3334270" at bounding box center [101, 26] width 117 height 12
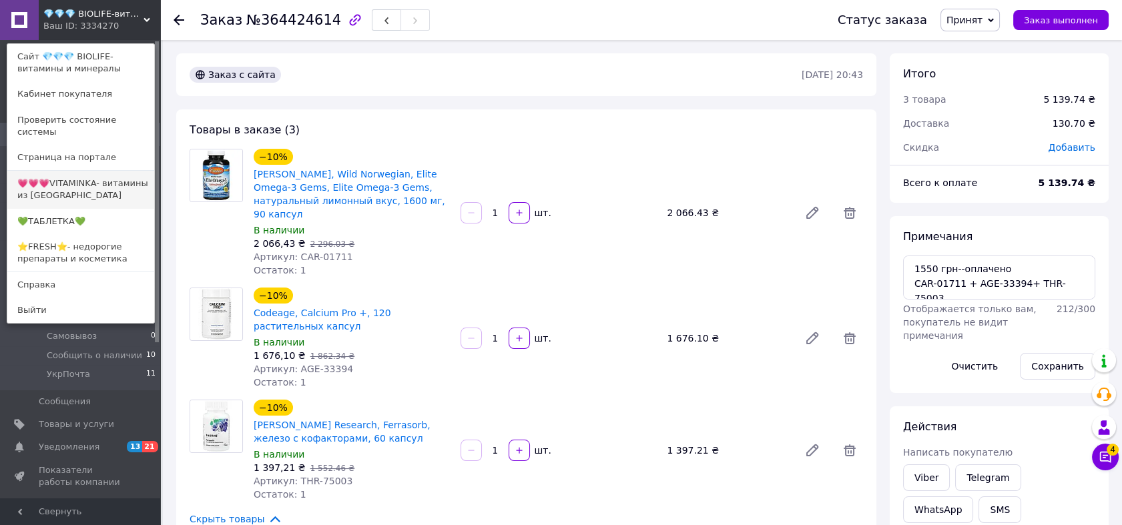
click at [84, 171] on link "💗💗💗VITAMINKA- витамины из [GEOGRAPHIC_DATA]" at bounding box center [80, 189] width 147 height 37
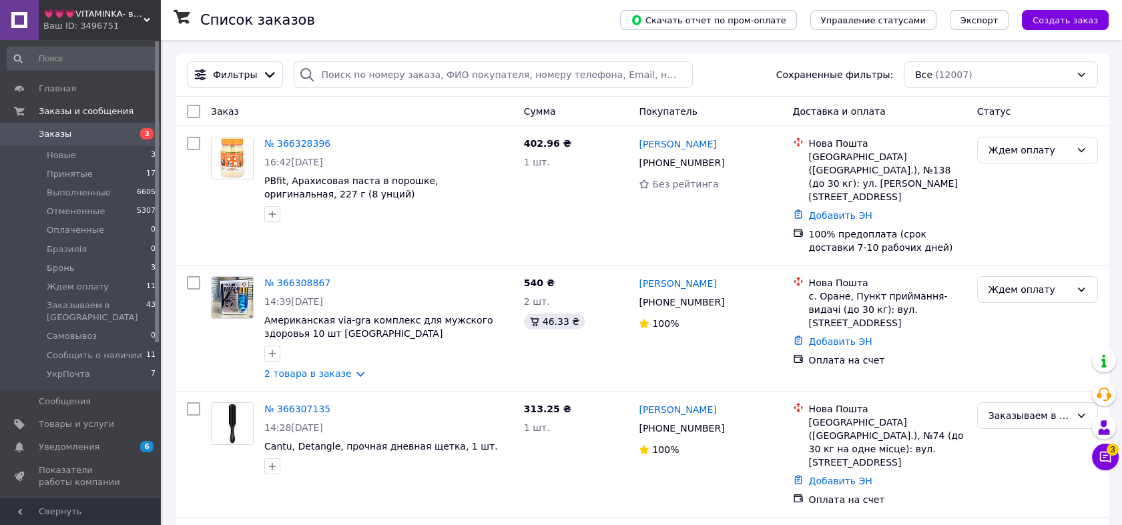
drag, startPoint x: 132, startPoint y: 21, endPoint x: 113, endPoint y: 123, distance: 103.8
click at [131, 23] on div "Ваш ID: 3496751" at bounding box center [101, 26] width 117 height 12
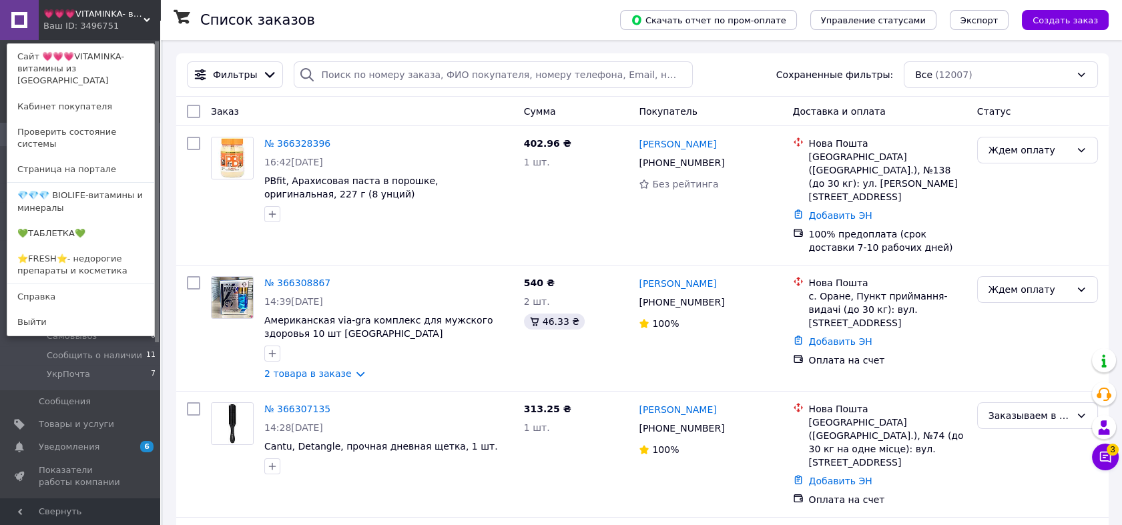
click at [103, 221] on link "💚ТАБЛЕТКА💚" at bounding box center [80, 233] width 147 height 25
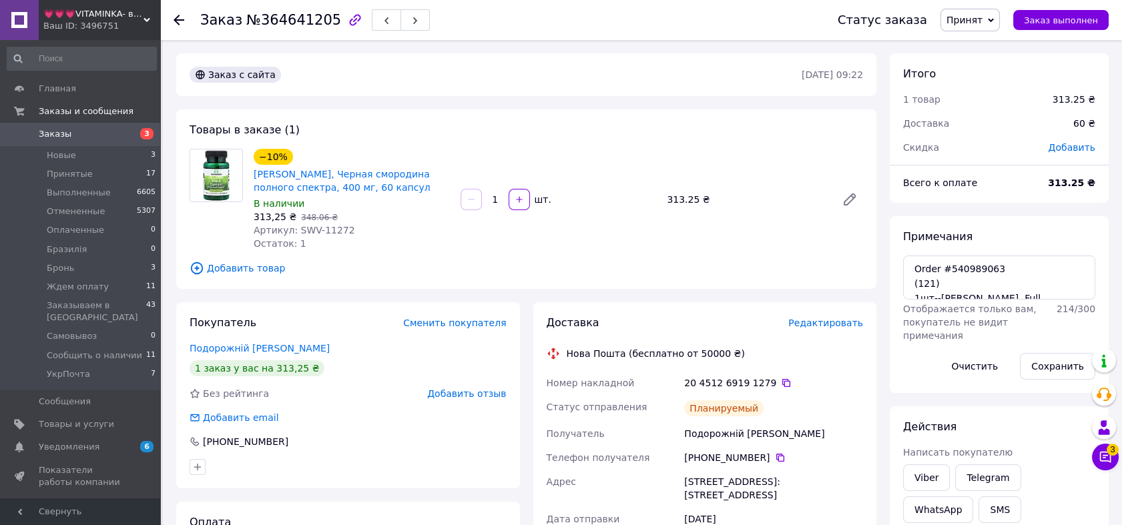
scroll to position [59, 0]
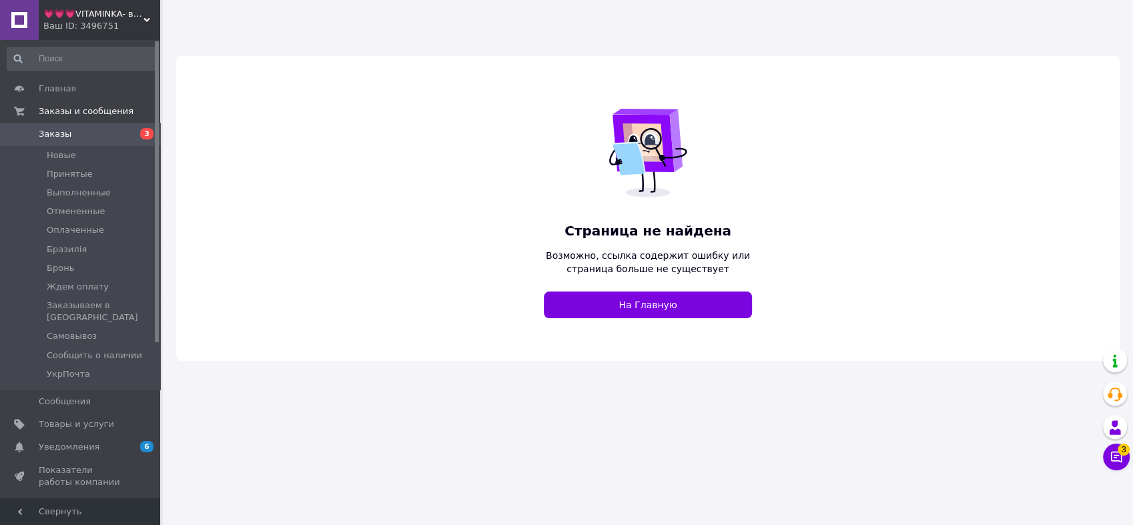
click at [76, 31] on div "Ваш ID: 3496751" at bounding box center [101, 26] width 117 height 12
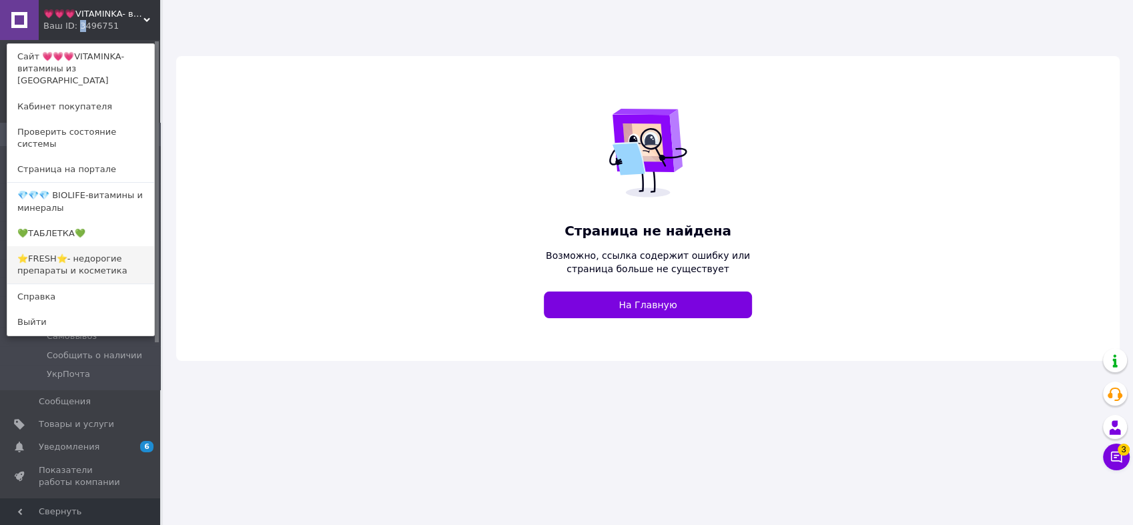
drag, startPoint x: 75, startPoint y: 31, endPoint x: 70, endPoint y: 240, distance: 208.9
click at [70, 246] on link "⭐FRESH⭐- недорогие препараты и косметика" at bounding box center [80, 264] width 147 height 37
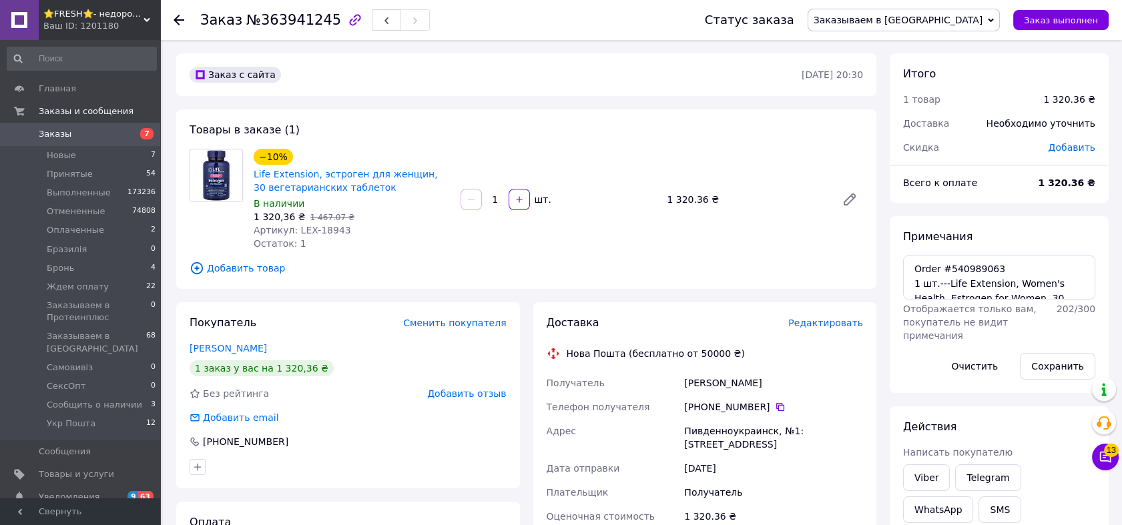
scroll to position [173, 0]
click at [955, 11] on span "Заказываем в [GEOGRAPHIC_DATA]" at bounding box center [903, 20] width 192 height 23
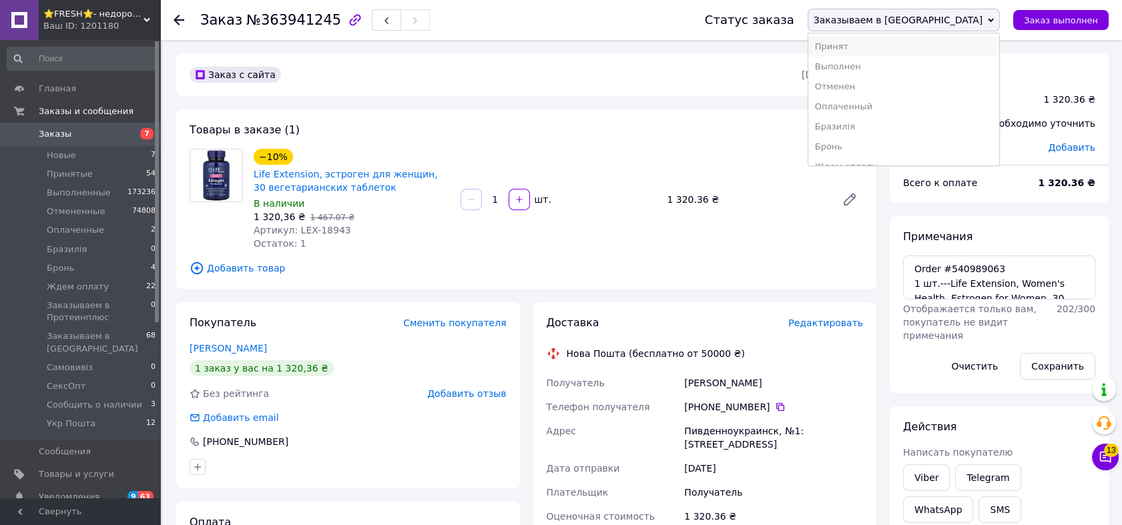
click at [963, 51] on li "Принят" at bounding box center [903, 47] width 191 height 20
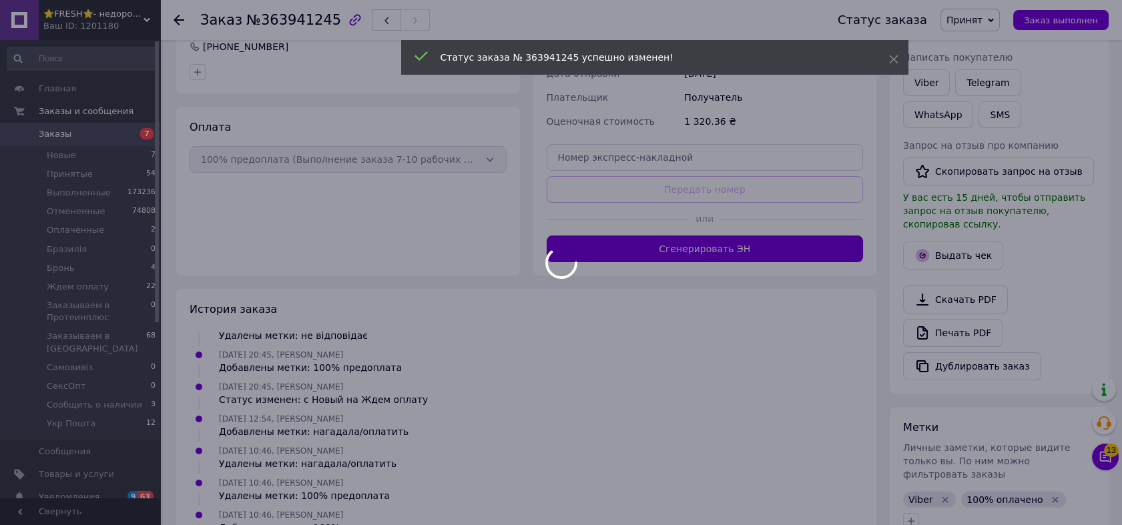
scroll to position [206, 0]
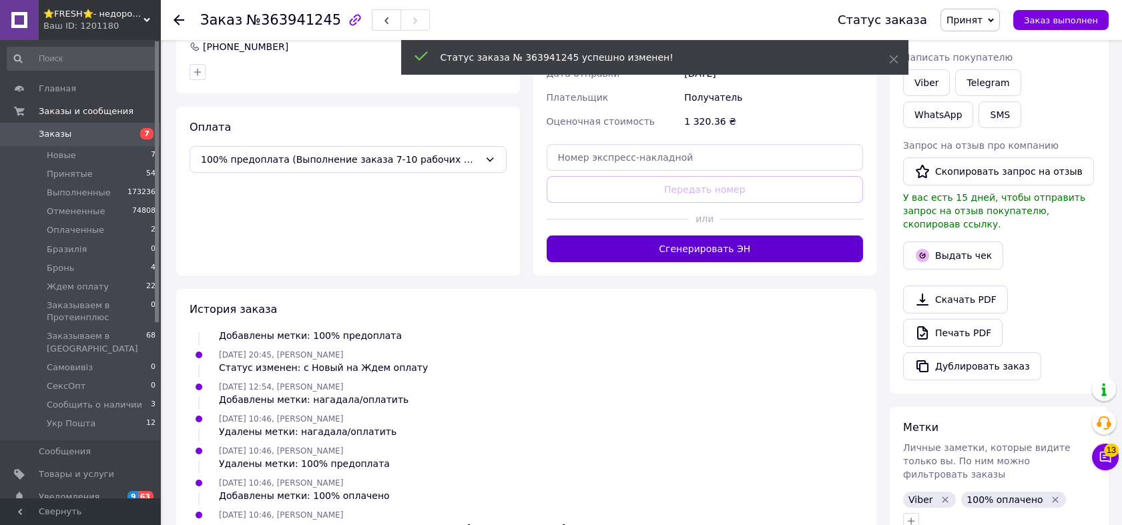
click at [729, 248] on button "Сгенерировать ЭН" at bounding box center [704, 249] width 317 height 27
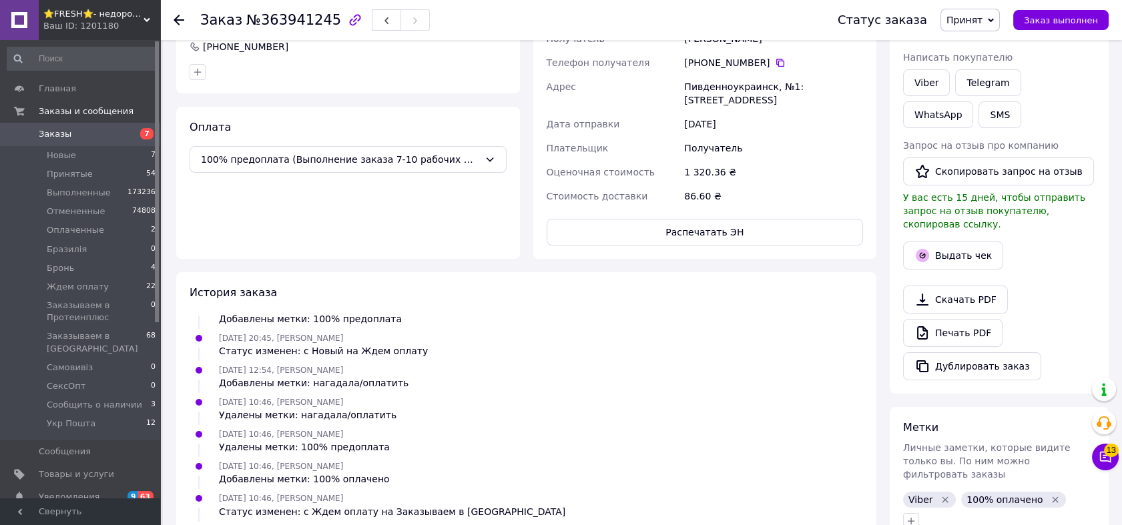
scroll to position [238, 0]
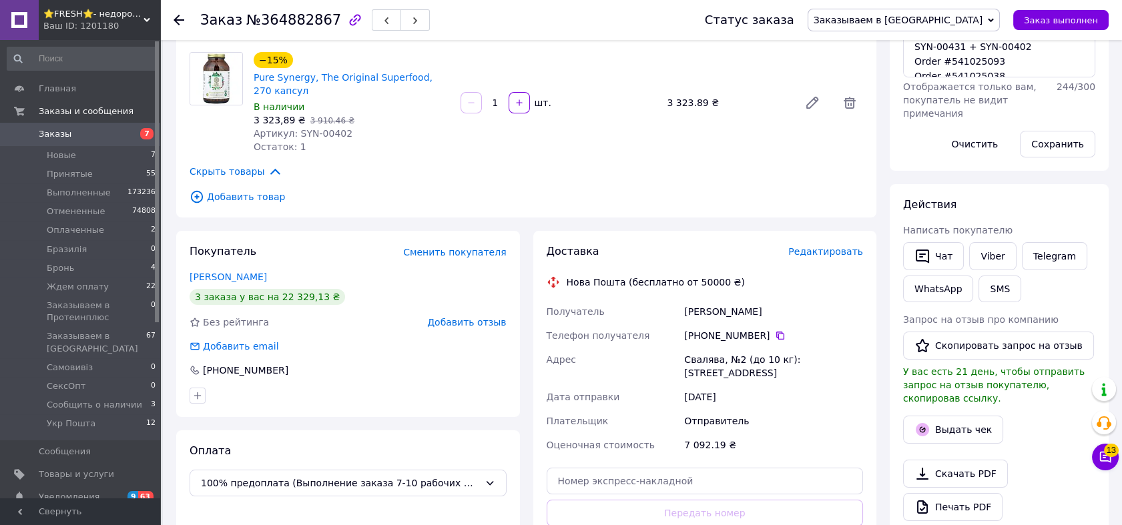
scroll to position [395, 0]
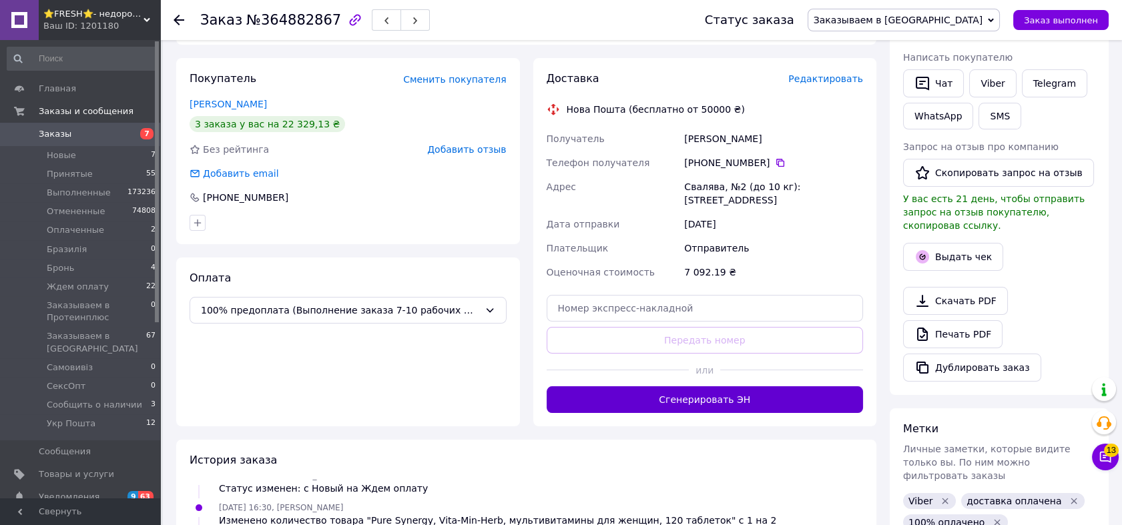
click at [780, 386] on button "Сгенерировать ЭН" at bounding box center [704, 399] width 317 height 27
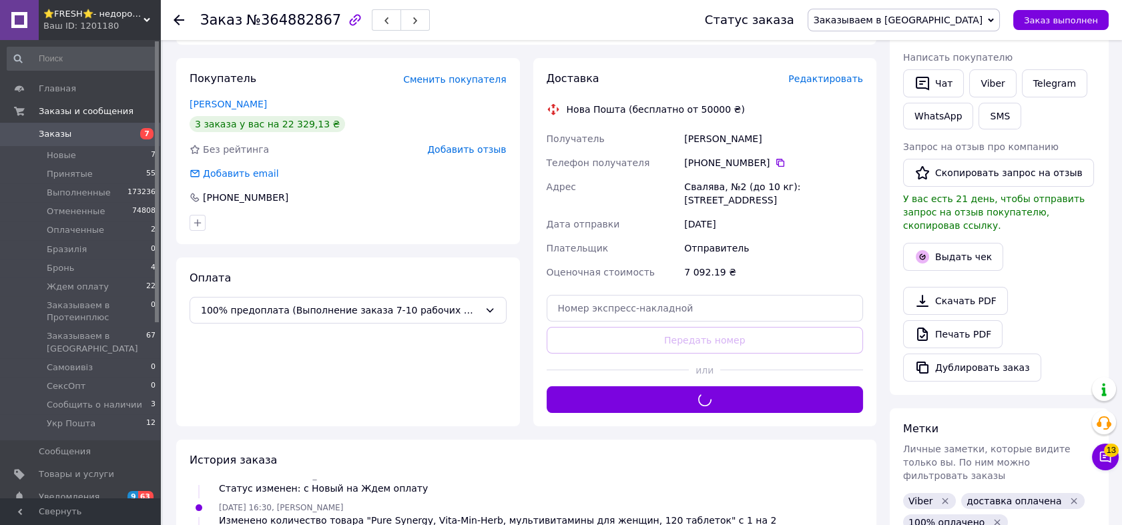
click at [967, 22] on span "Заказываем в [GEOGRAPHIC_DATA]" at bounding box center [897, 20] width 169 height 11
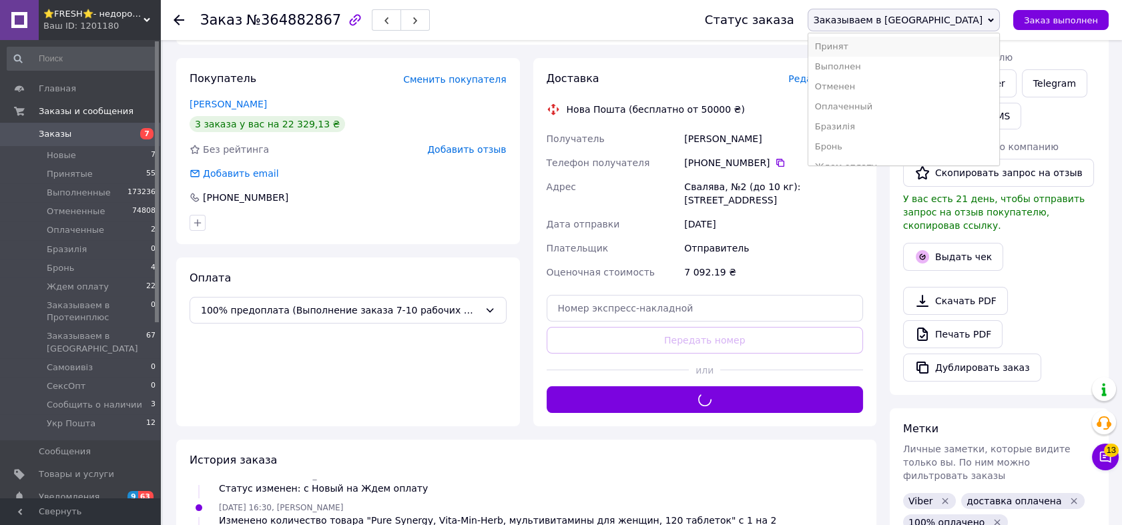
click at [962, 46] on li "Принят" at bounding box center [903, 47] width 191 height 20
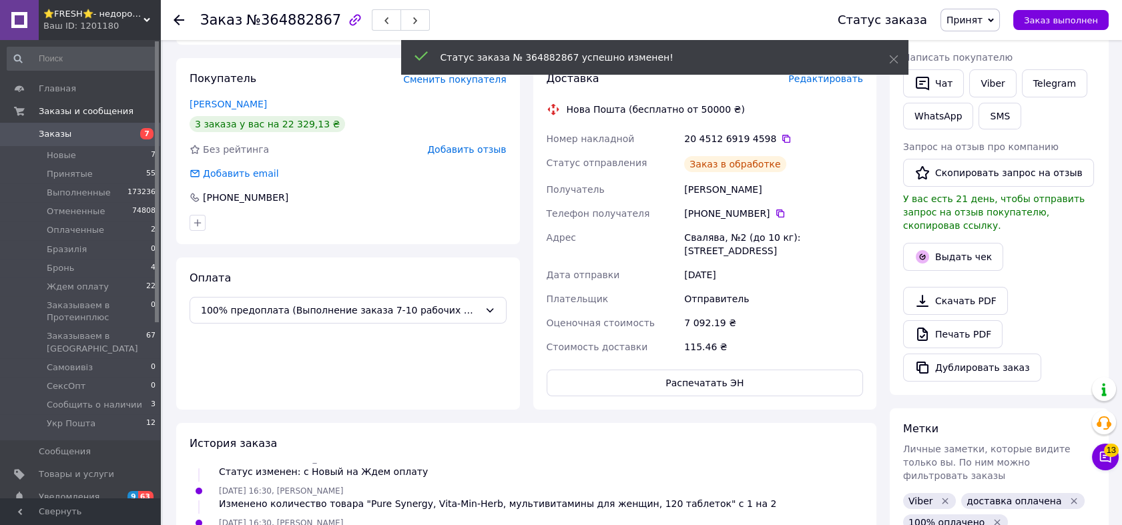
scroll to position [107, 0]
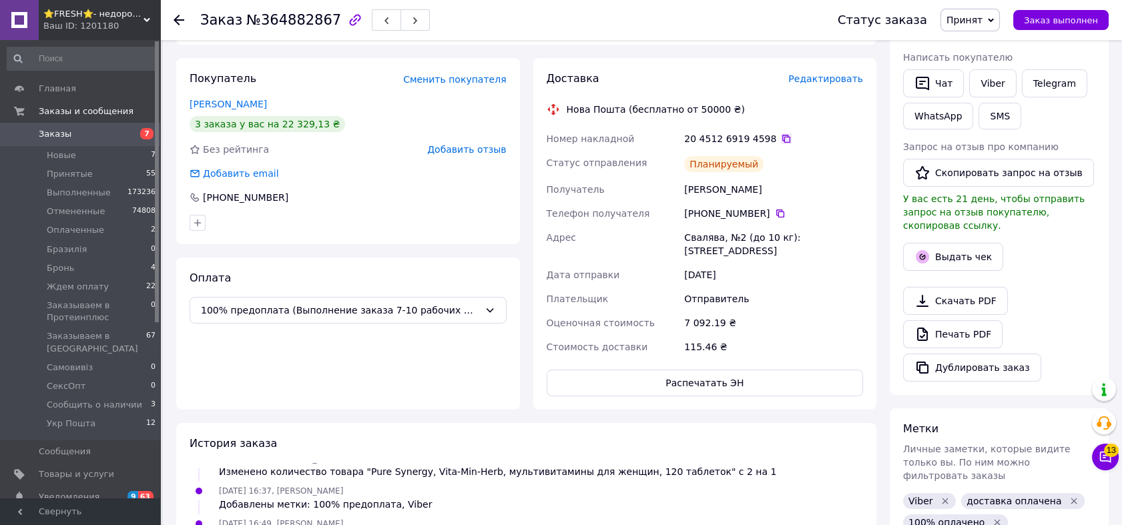
click at [781, 133] on icon at bounding box center [786, 138] width 11 height 11
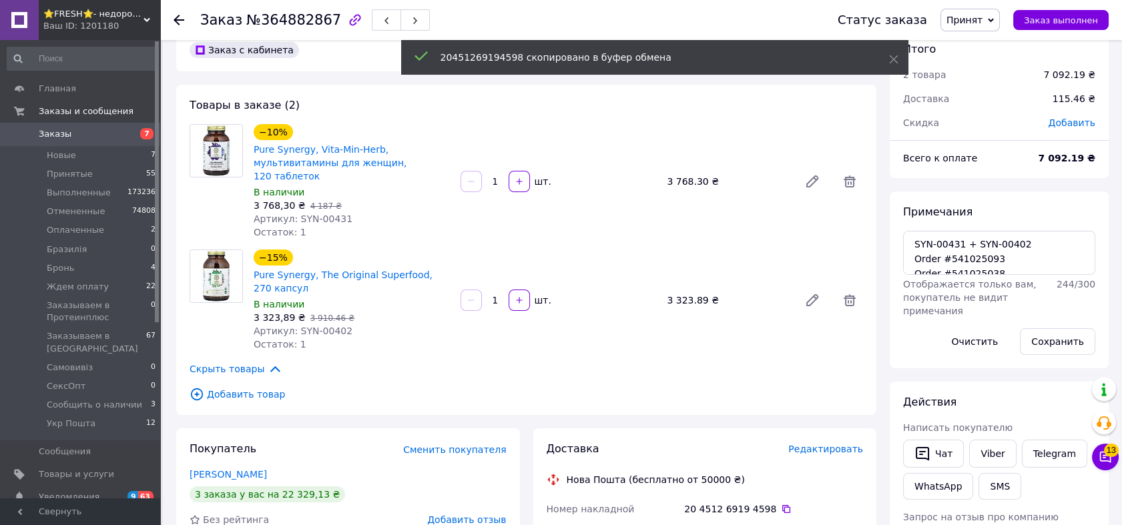
scroll to position [0, 0]
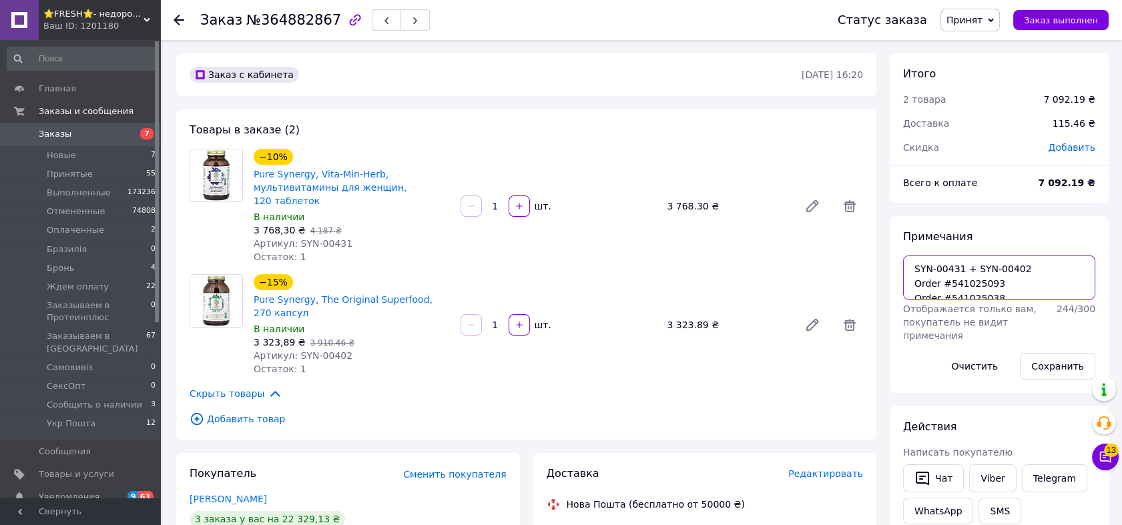
click at [967, 265] on textarea "SYN-00431 + SYN-00402 Order #541025093 Order #541025038" at bounding box center [999, 278] width 192 height 44
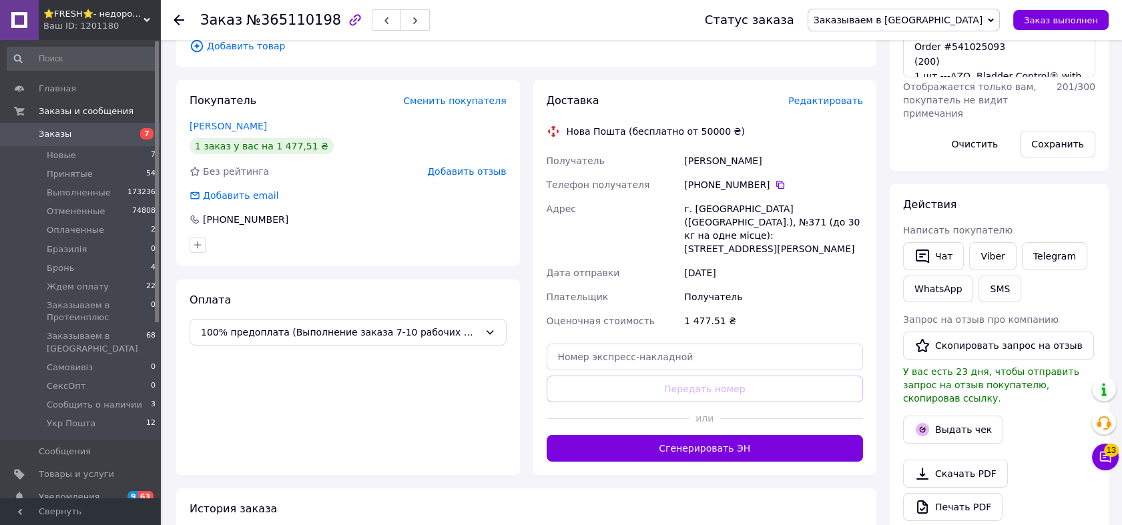
scroll to position [395, 0]
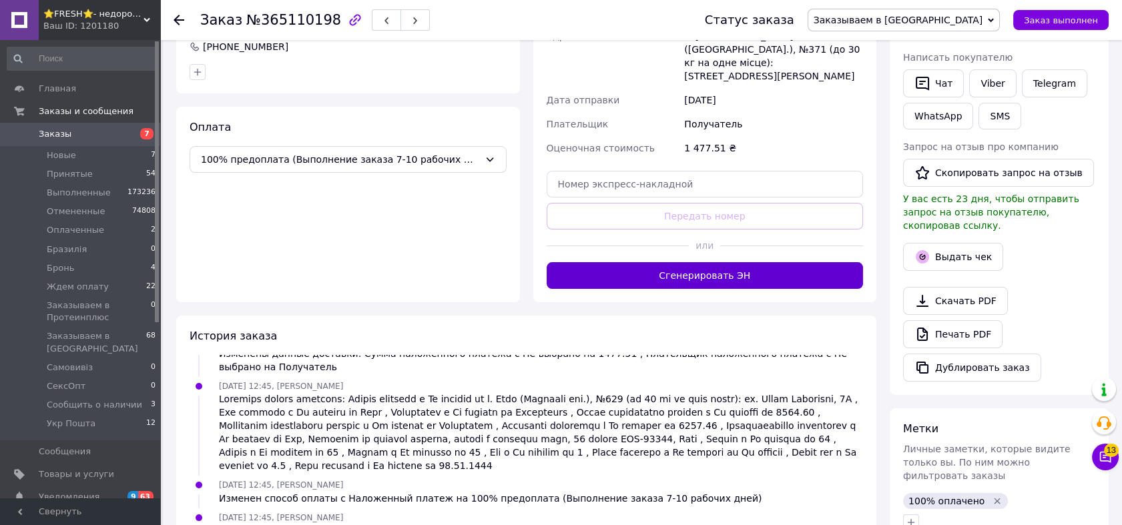
click at [763, 262] on button "Сгенерировать ЭН" at bounding box center [704, 275] width 317 height 27
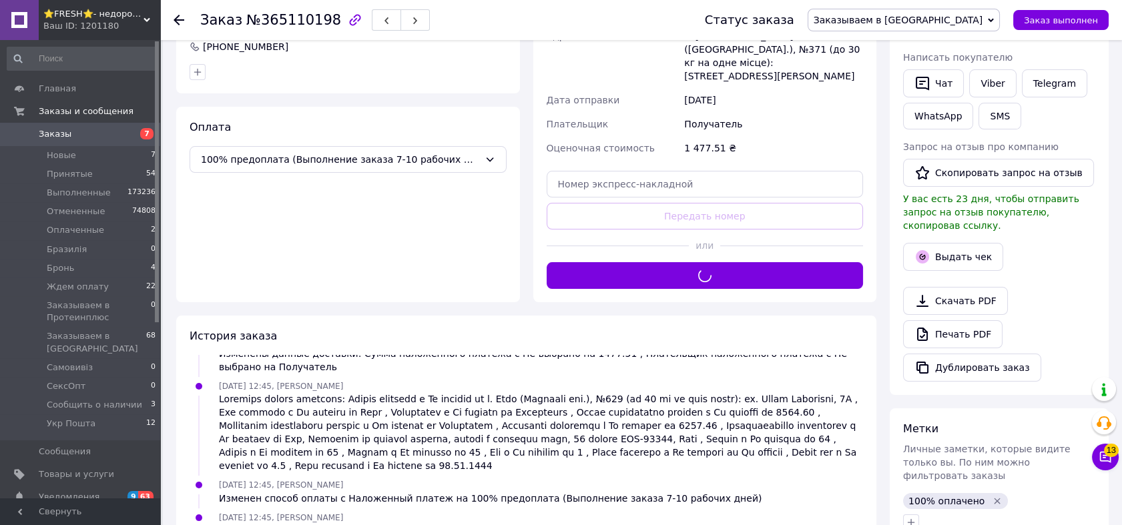
click at [945, 23] on span "Заказываем в [GEOGRAPHIC_DATA]" at bounding box center [897, 20] width 169 height 11
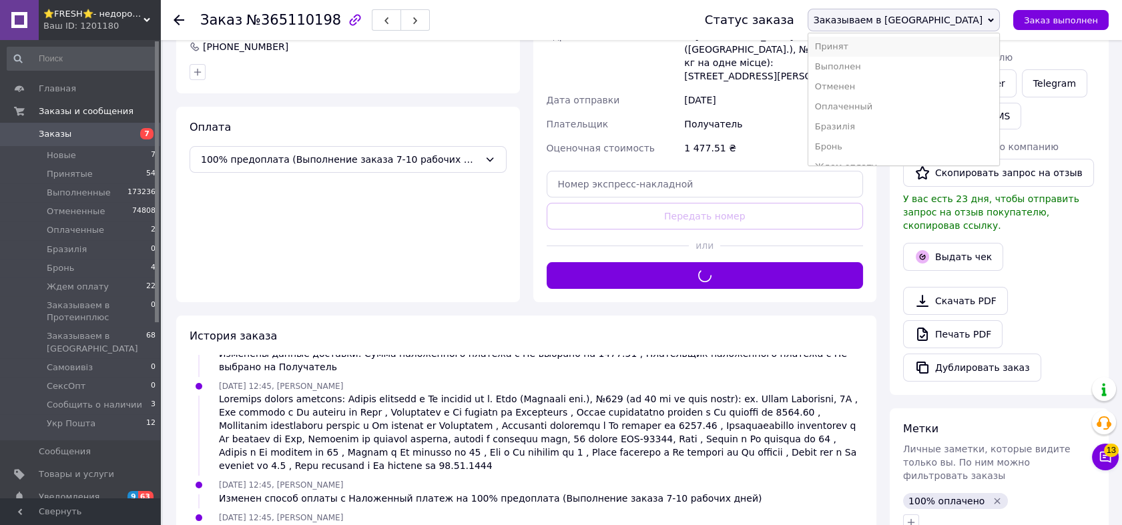
click at [941, 42] on li "Принят" at bounding box center [903, 47] width 191 height 20
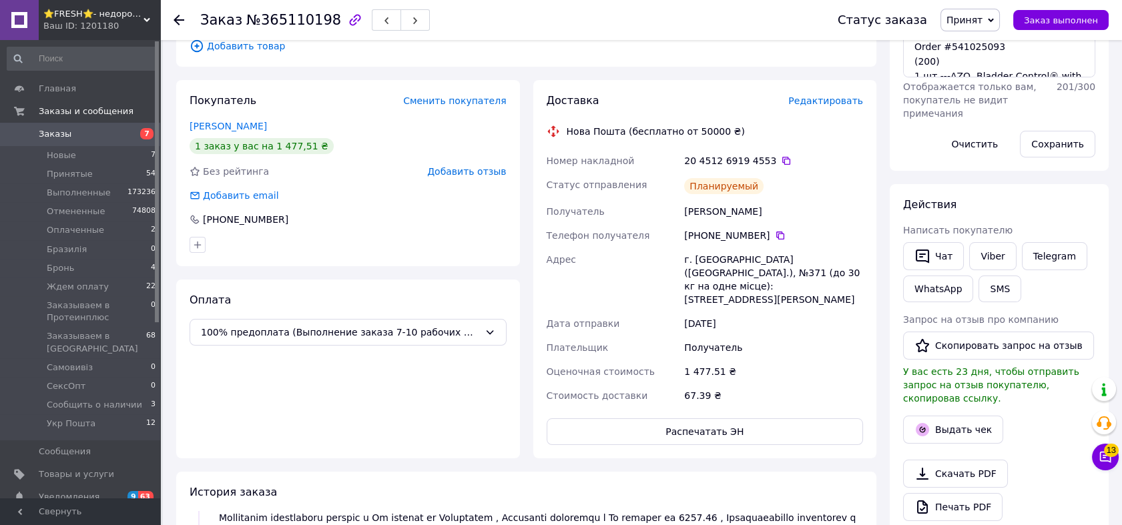
scroll to position [0, 0]
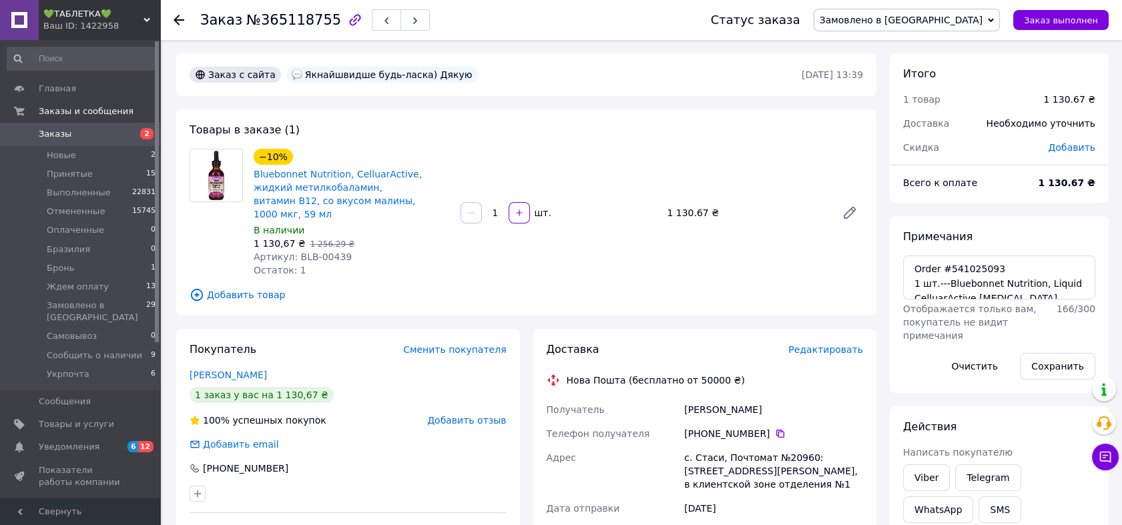
scroll to position [222, 0]
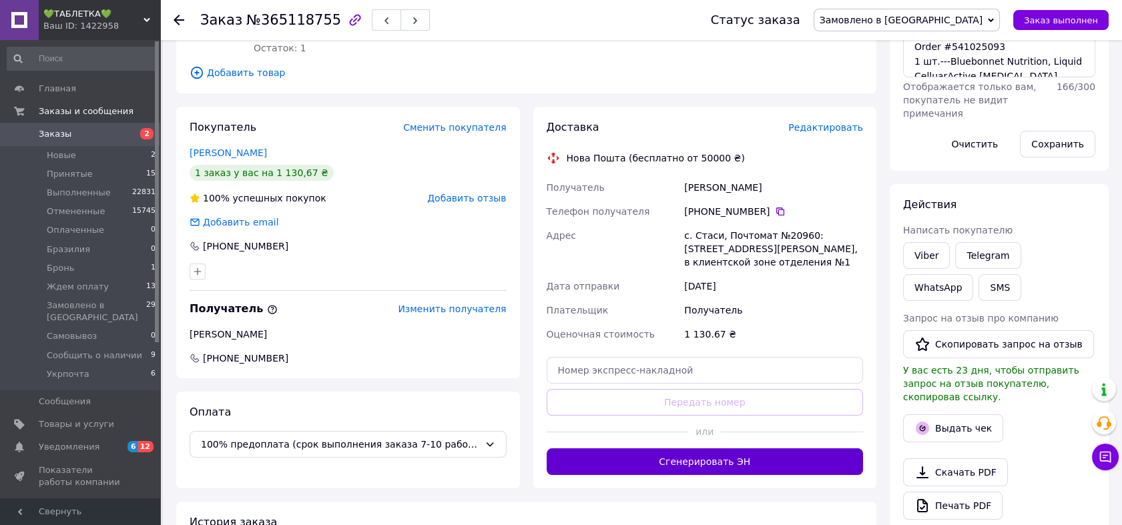
click at [705, 448] on button "Сгенерировать ЭН" at bounding box center [704, 461] width 317 height 27
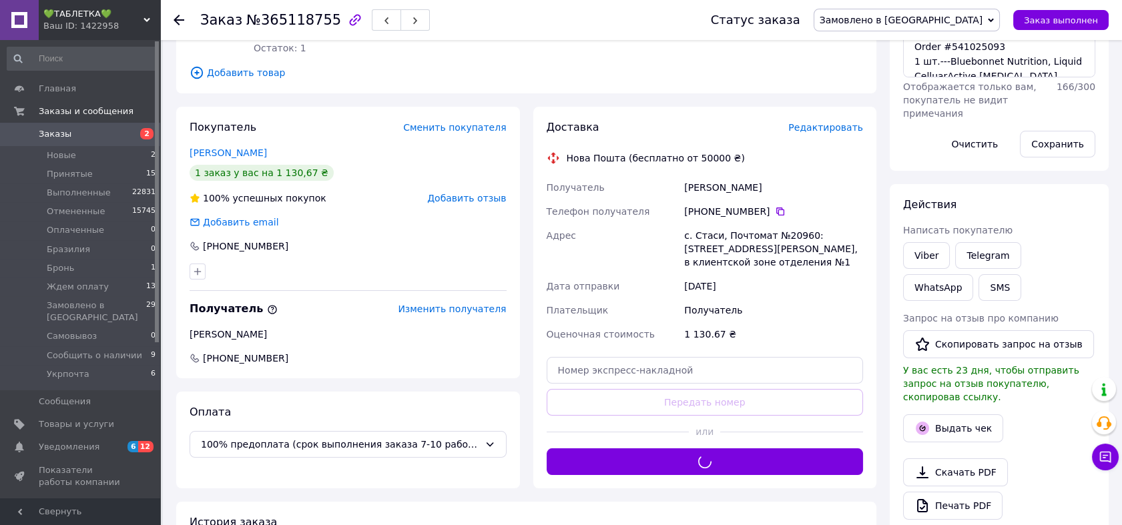
click at [945, 22] on span "Замовлено в США" at bounding box center [900, 20] width 163 height 11
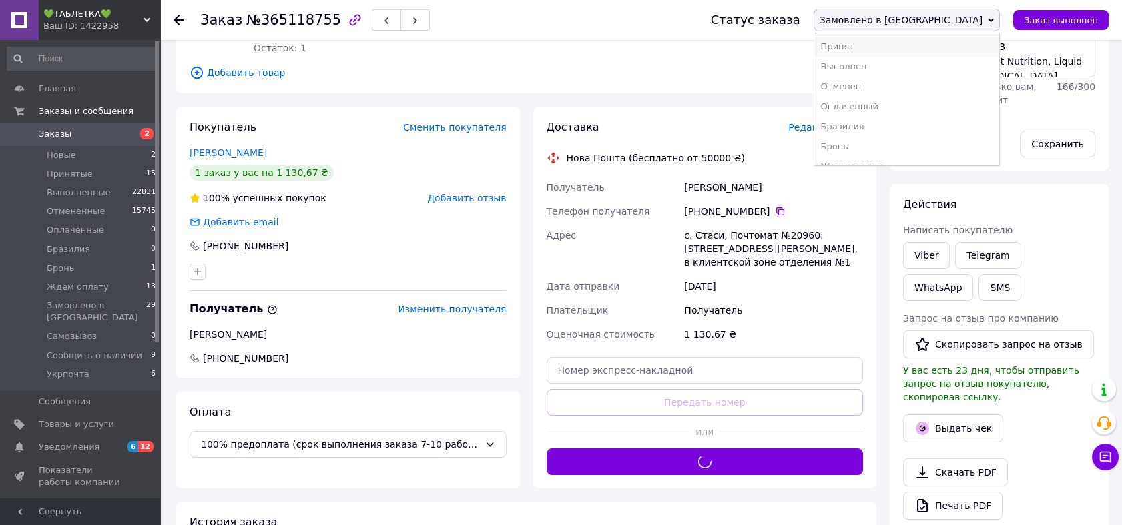
click at [939, 45] on li "Принят" at bounding box center [906, 47] width 185 height 20
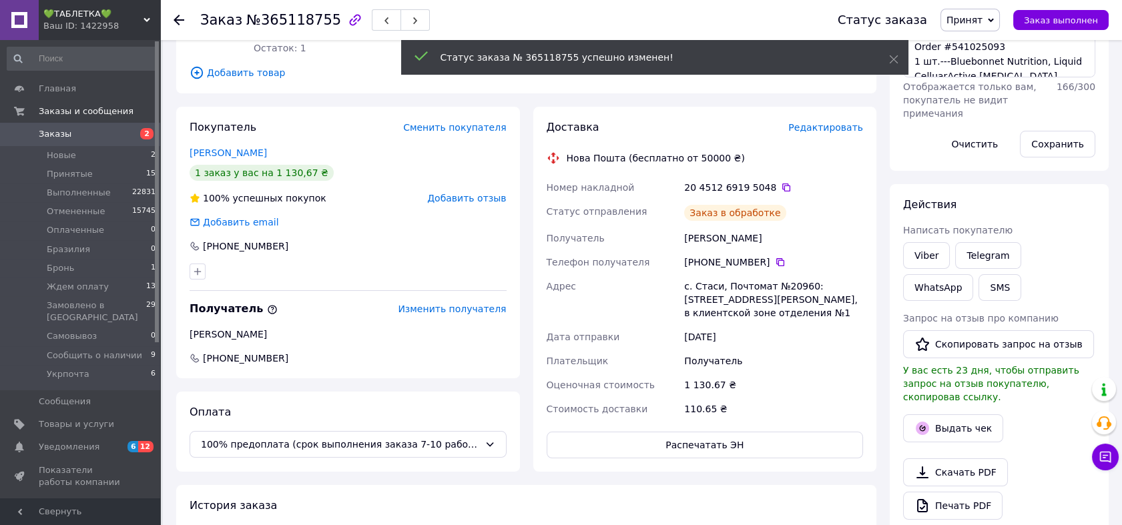
scroll to position [77, 0]
drag, startPoint x: 119, startPoint y: 30, endPoint x: 109, endPoint y: 79, distance: 49.9
click at [119, 29] on div "Ваш ID: 1422958" at bounding box center [101, 26] width 117 height 12
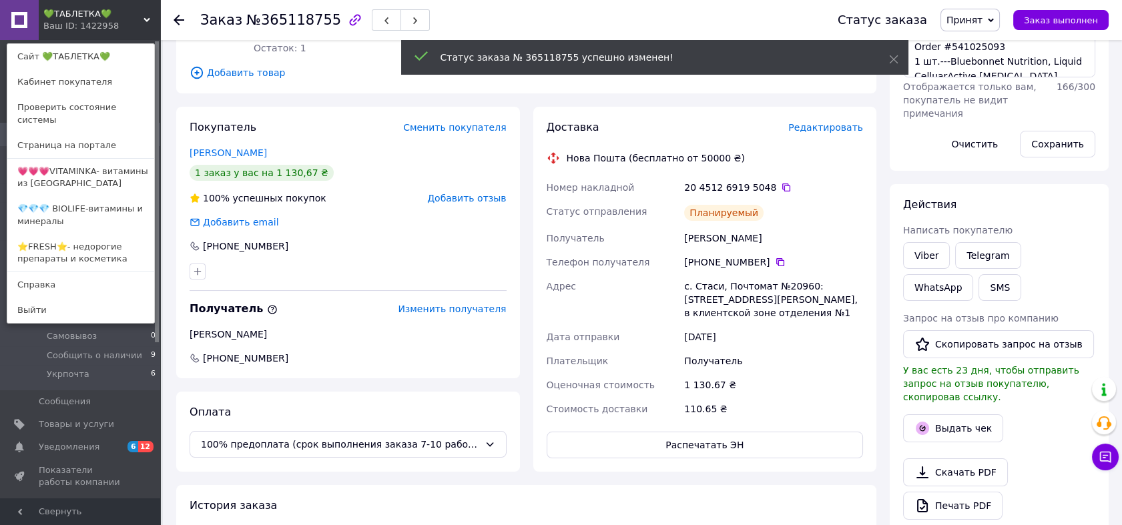
drag, startPoint x: 85, startPoint y: 195, endPoint x: 95, endPoint y: 187, distance: 12.4
click at [85, 196] on link "💎💎💎 BIOLIFE-витамины и минералы" at bounding box center [80, 214] width 147 height 37
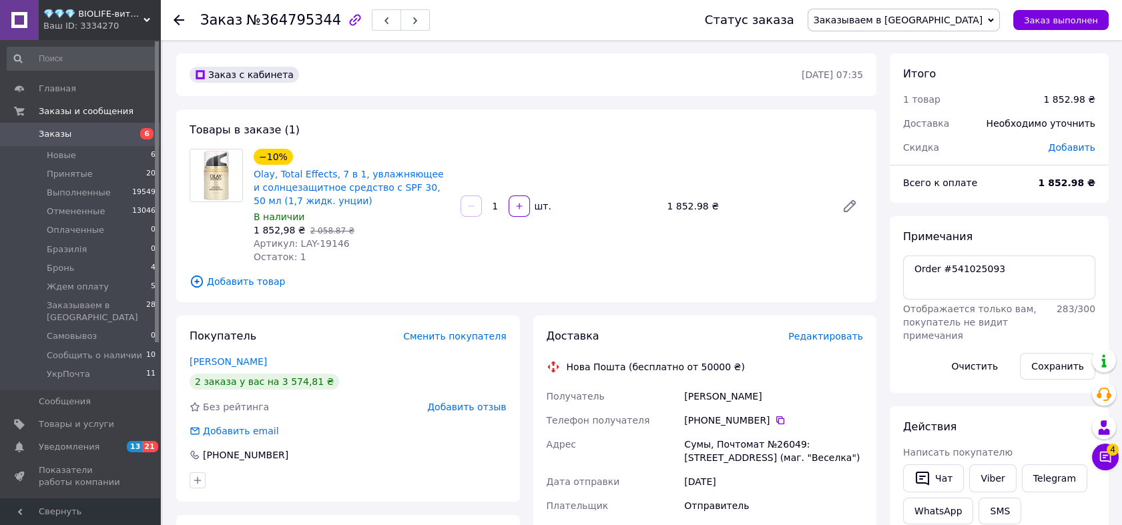
scroll to position [123, 0]
drag, startPoint x: 973, startPoint y: 13, endPoint x: 971, endPoint y: 25, distance: 11.4
click at [973, 15] on span "Заказываем в [GEOGRAPHIC_DATA]" at bounding box center [897, 20] width 169 height 11
click at [968, 41] on li "Принят" at bounding box center [903, 47] width 191 height 20
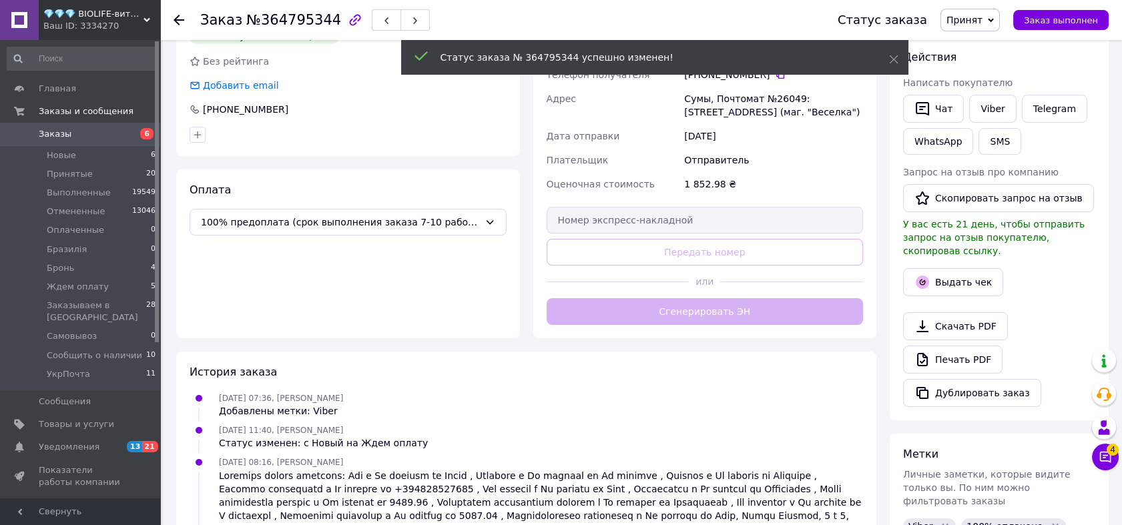
scroll to position [155, 0]
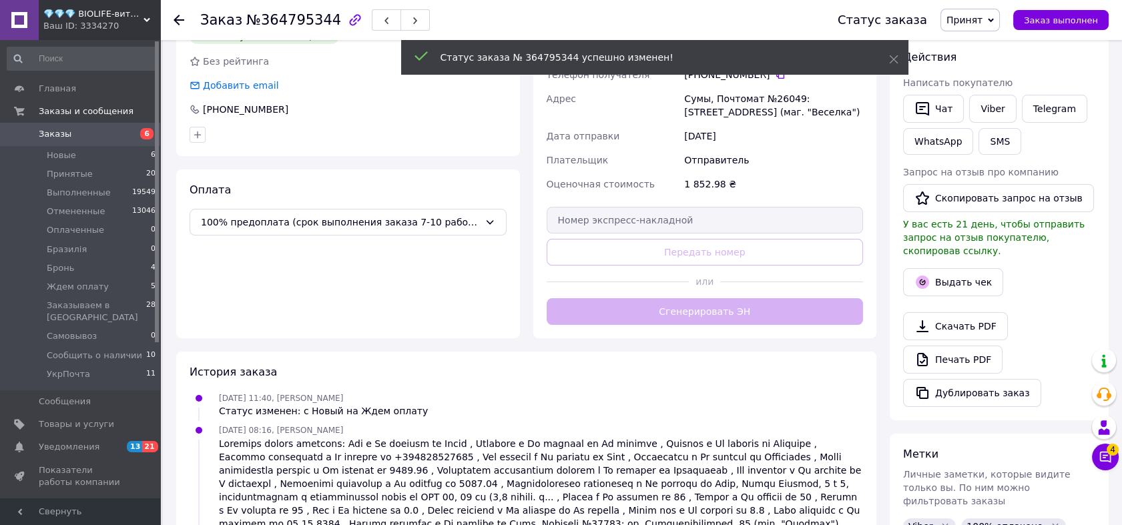
click at [790, 331] on div "Доставка Редактировать Нова Пошта (бесплатно от 50000 ₴) Получатель Темченко На…" at bounding box center [705, 154] width 344 height 368
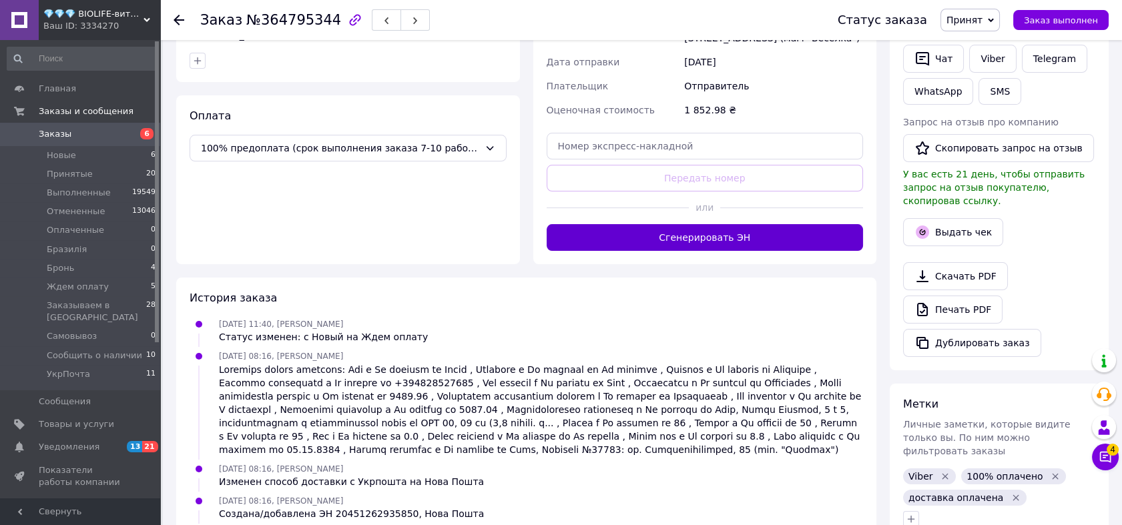
click at [782, 230] on button "Сгенерировать ЭН" at bounding box center [704, 237] width 317 height 27
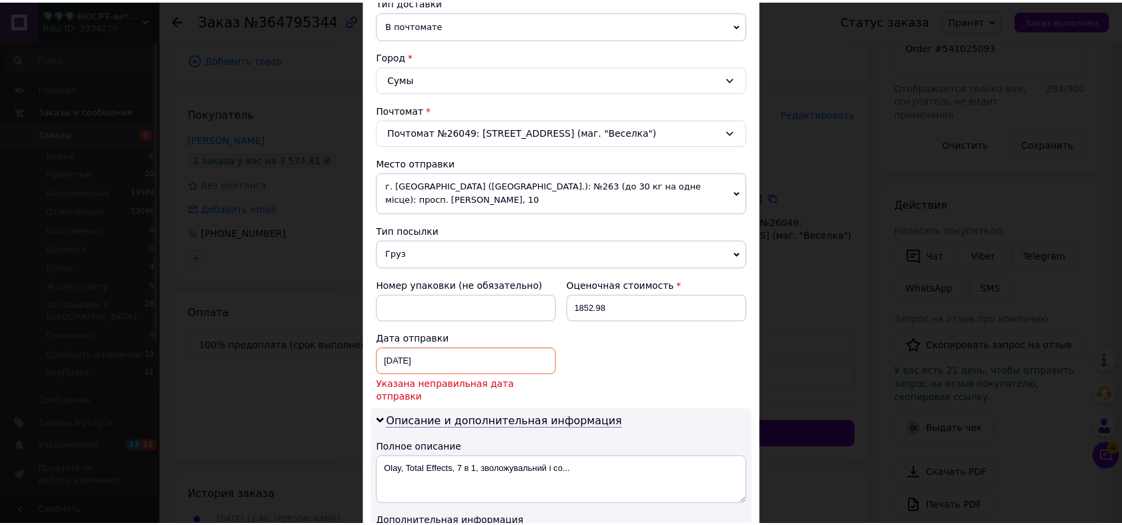
scroll to position [470, 0]
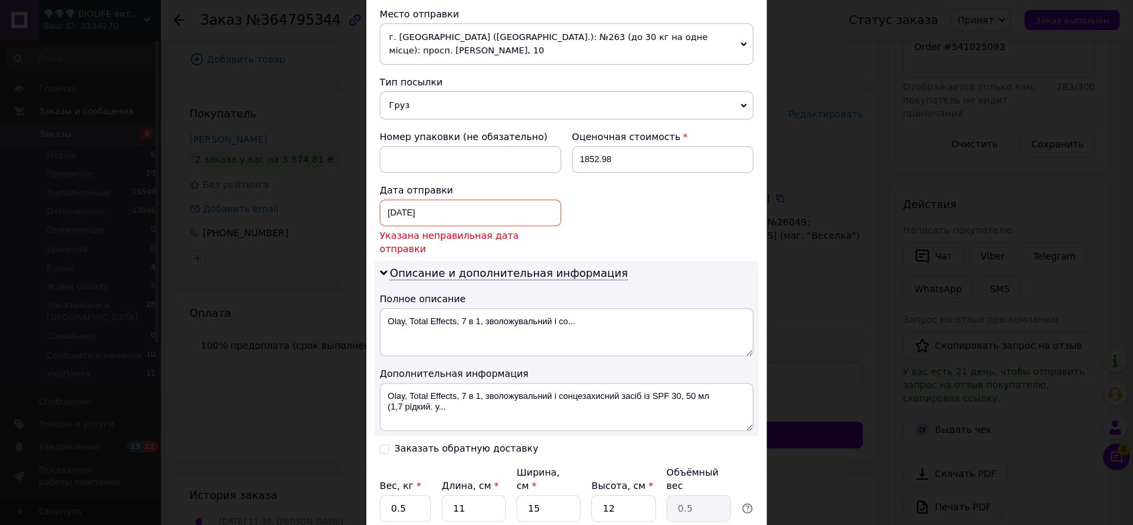
click at [438, 200] on div "04.10.2025 < 2025 > < Октябрь > Пн Вт Ср Чт Пт Сб Вс 29 30 1 2 3 4 5 6 7 8 9 10…" at bounding box center [470, 213] width 181 height 27
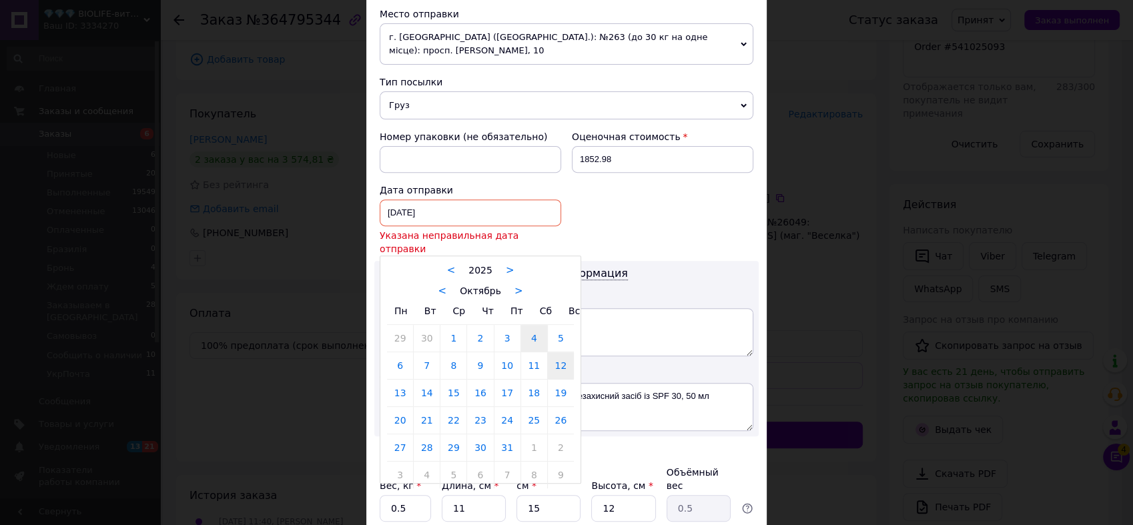
click at [564, 352] on link "12" at bounding box center [561, 365] width 26 height 27
type input "12.10.2025"
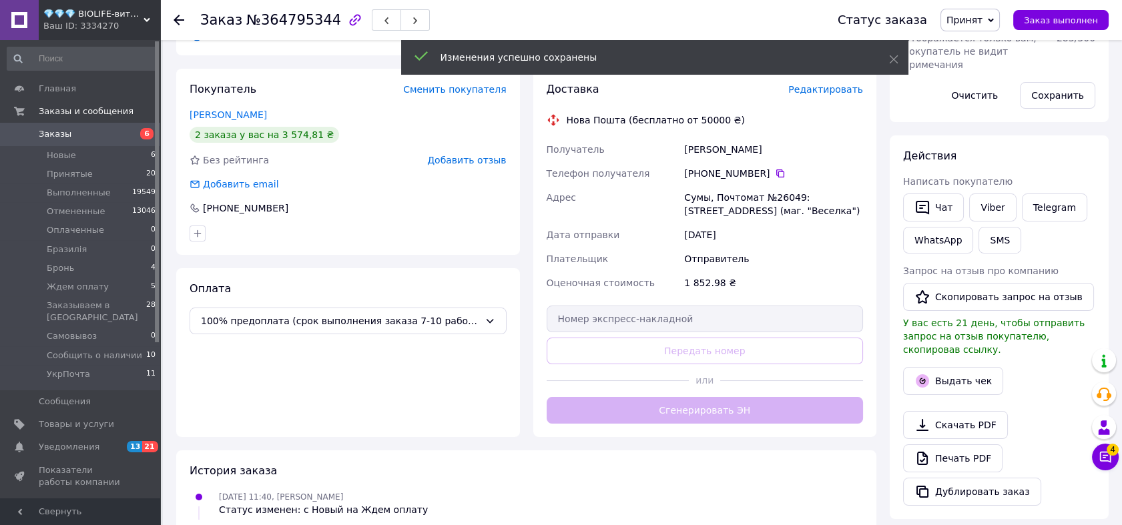
scroll to position [187, 0]
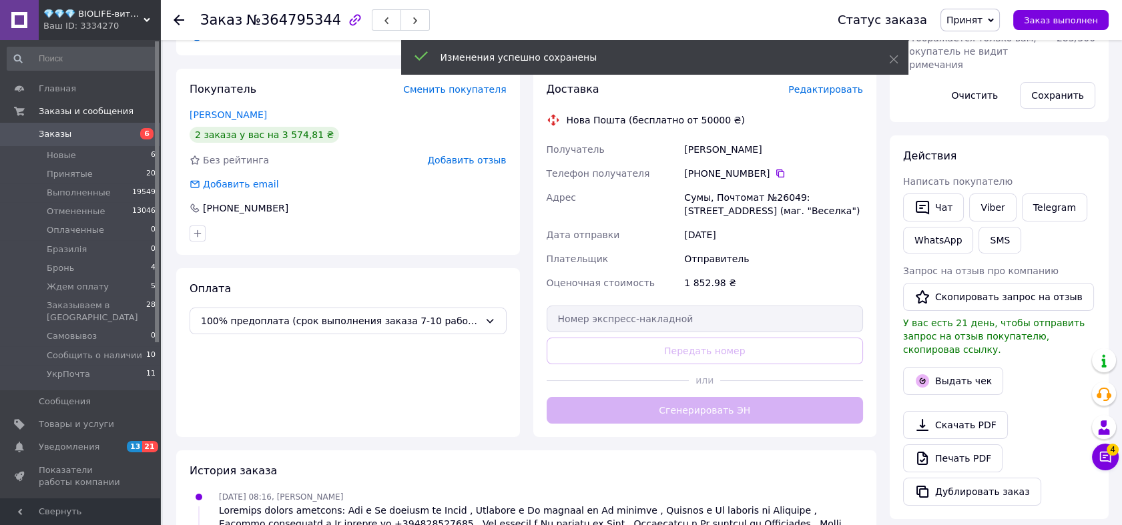
click at [657, 410] on div "Доставка Редактировать Нова Пошта (бесплатно от 50000 ₴) Получатель Темченко На…" at bounding box center [704, 253] width 317 height 342
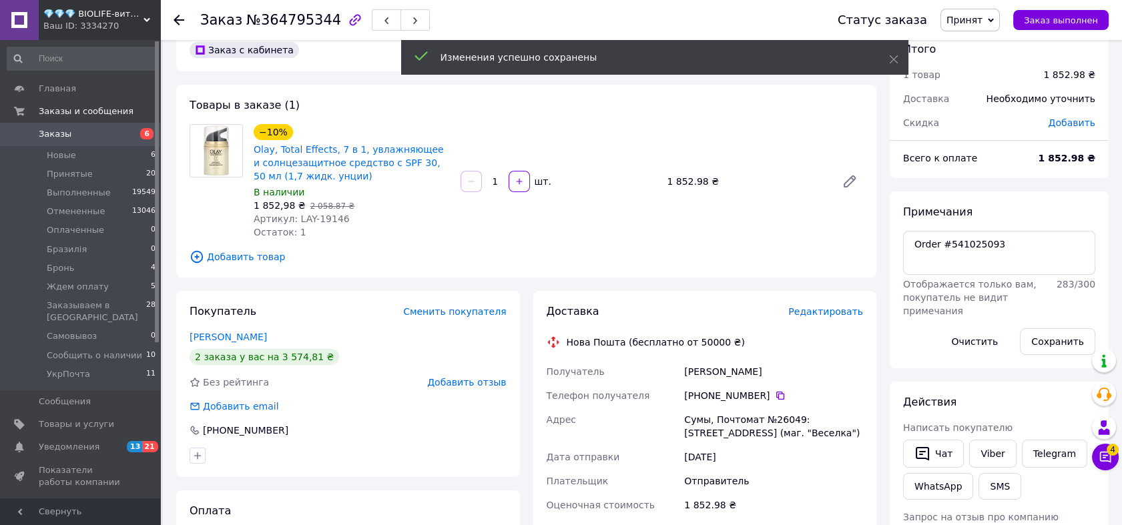
scroll to position [197, 0]
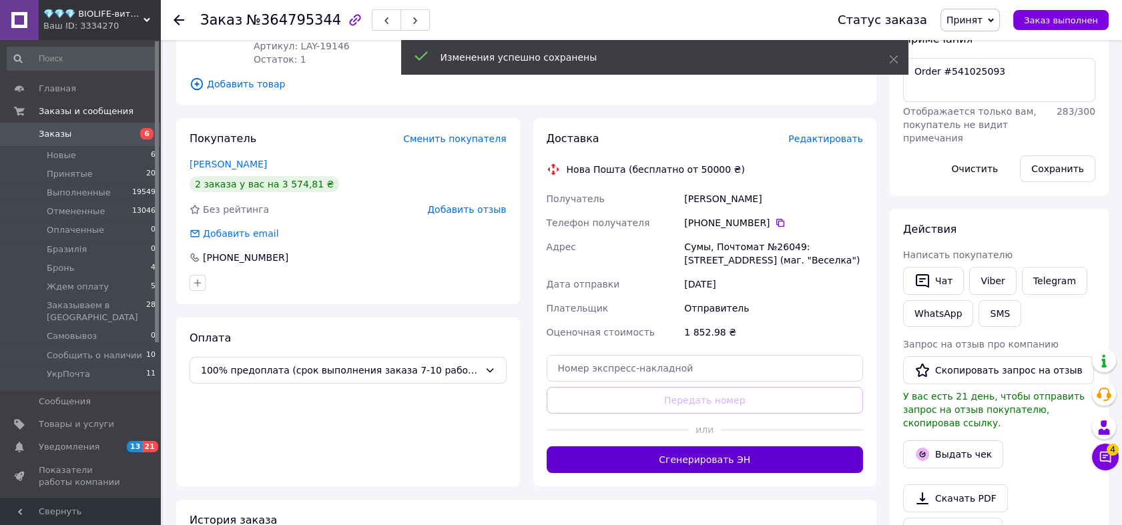
click at [716, 456] on button "Сгенерировать ЭН" at bounding box center [704, 459] width 317 height 27
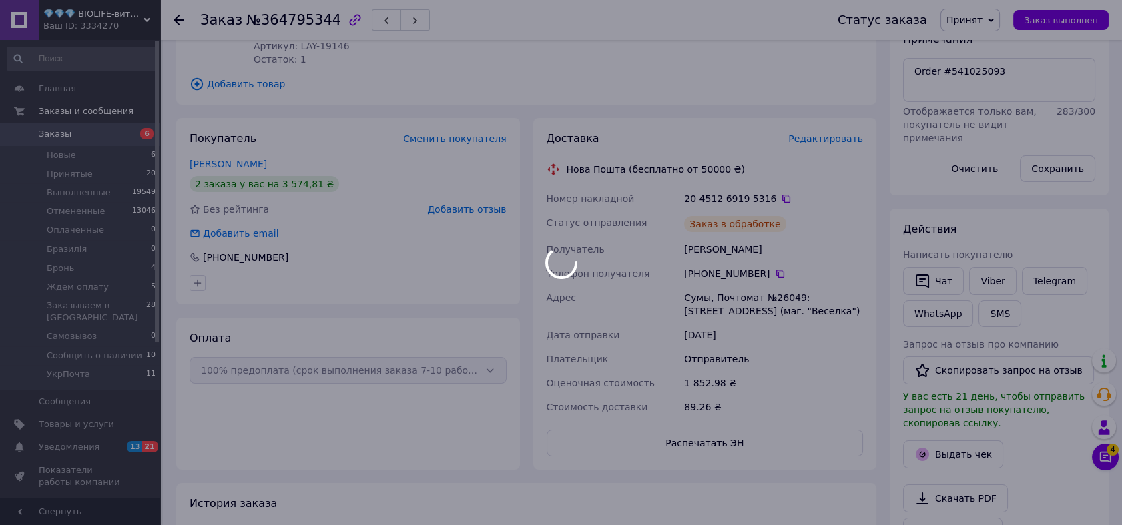
scroll to position [219, 0]
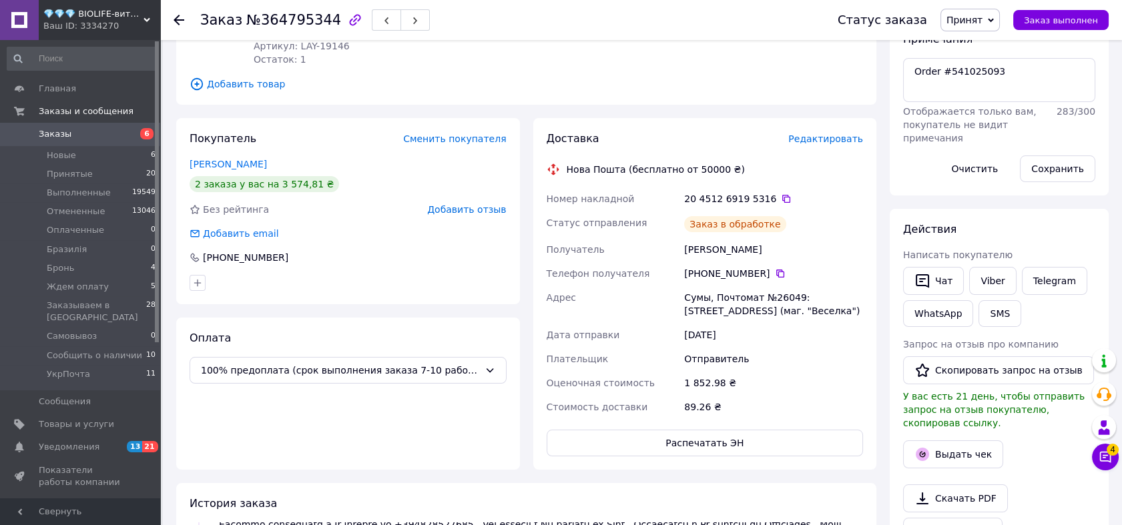
click at [782, 197] on icon at bounding box center [786, 199] width 8 height 8
click at [125, 17] on span "💎💎💎 BIOLIFE-витамины и минералы" at bounding box center [93, 14] width 100 height 12
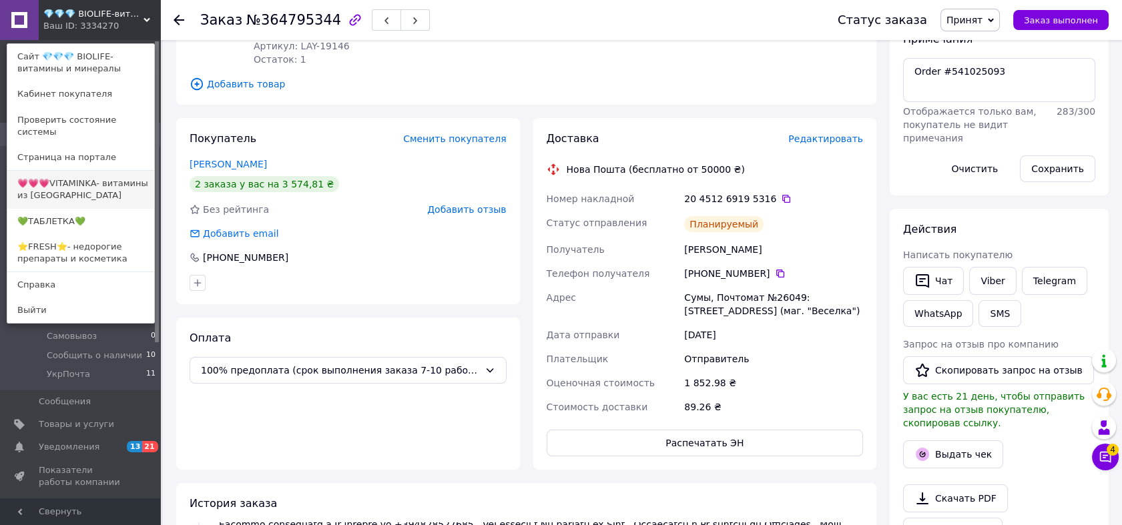
click at [105, 184] on link "💗💗💗VITAMINKA- витамины из [GEOGRAPHIC_DATA]" at bounding box center [80, 189] width 147 height 37
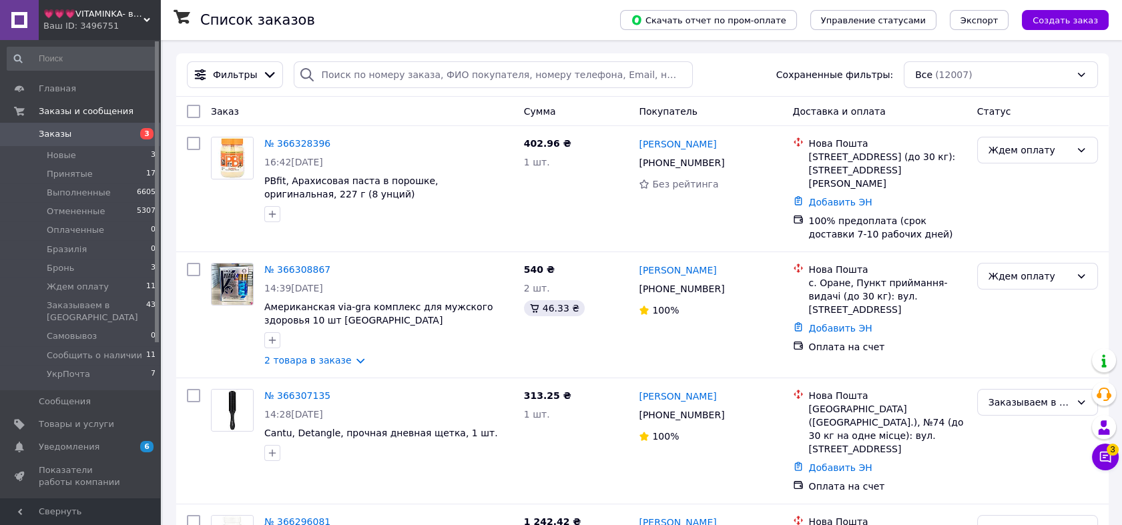
drag, startPoint x: 111, startPoint y: 15, endPoint x: 102, endPoint y: 39, distance: 24.9
click at [110, 17] on span "💗💗💗VITAMINKA- витамины из [GEOGRAPHIC_DATA]" at bounding box center [93, 14] width 100 height 12
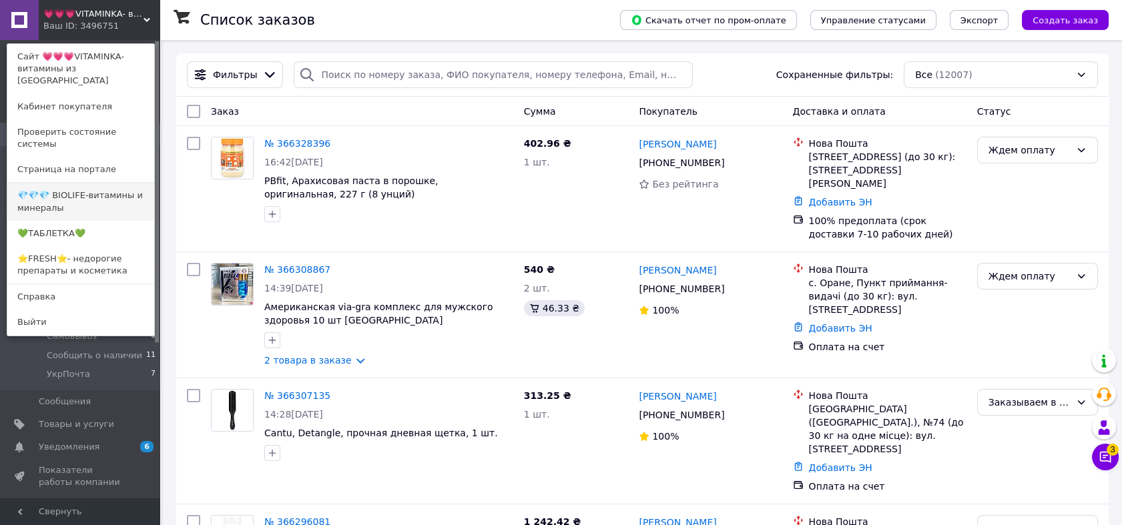
click at [84, 183] on link "💎💎💎 BIOLIFE-витамины и минералы" at bounding box center [80, 201] width 147 height 37
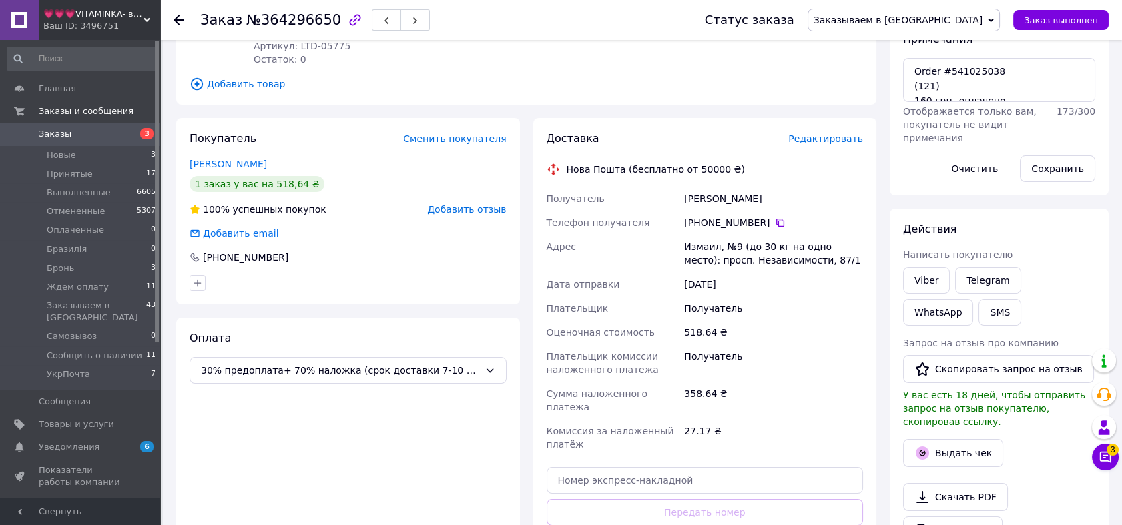
scroll to position [346, 0]
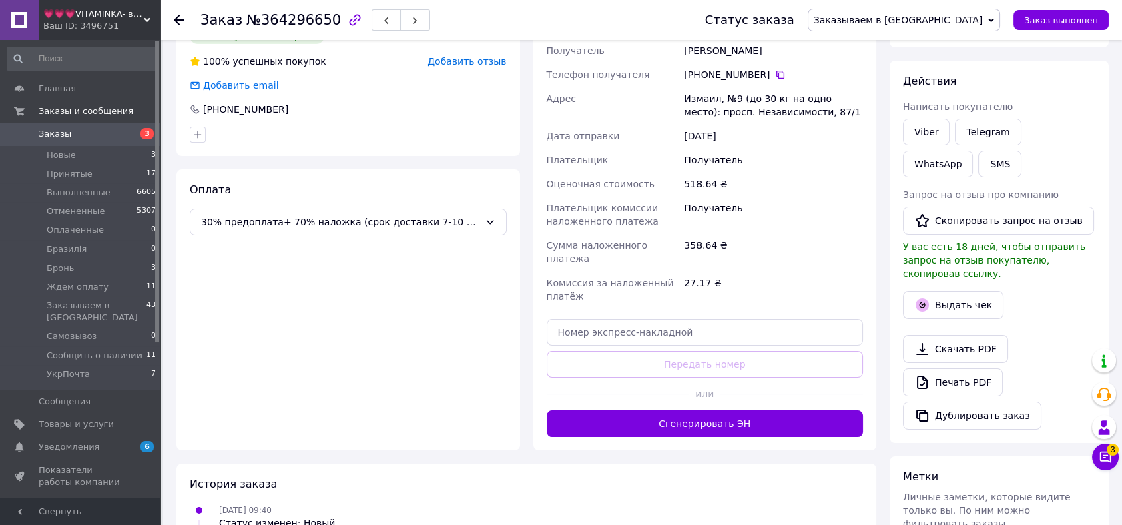
click at [740, 410] on button "Сгенерировать ЭН" at bounding box center [704, 423] width 317 height 27
click at [960, 19] on span "Заказываем в [GEOGRAPHIC_DATA]" at bounding box center [897, 20] width 169 height 11
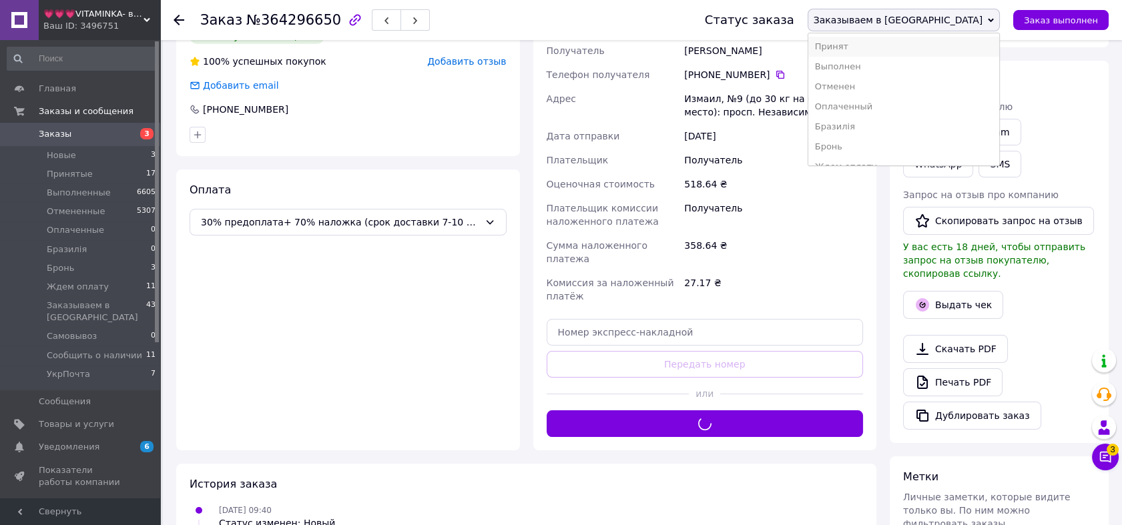
click at [940, 51] on li "Принят" at bounding box center [903, 47] width 191 height 20
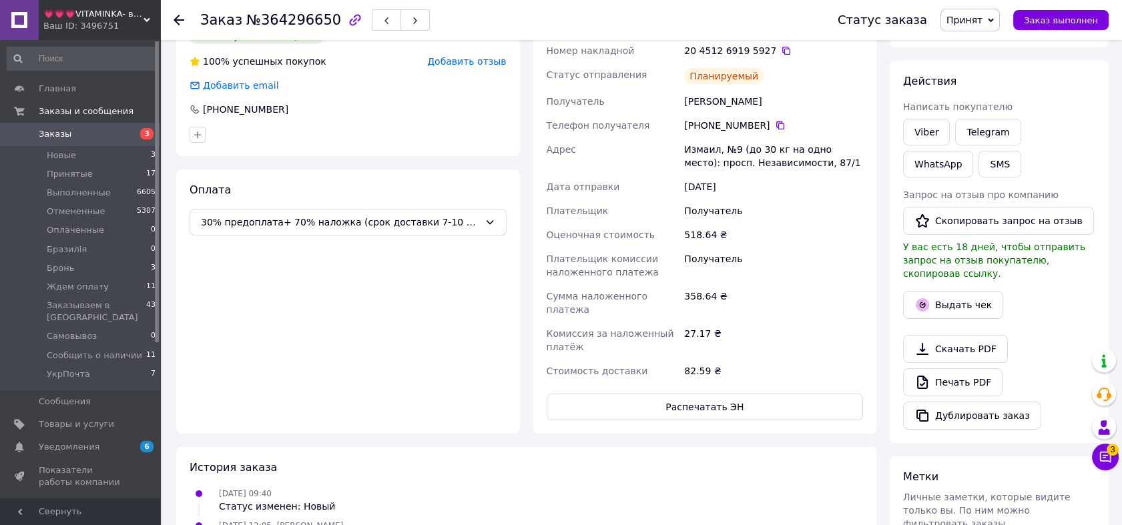
scroll to position [27, 0]
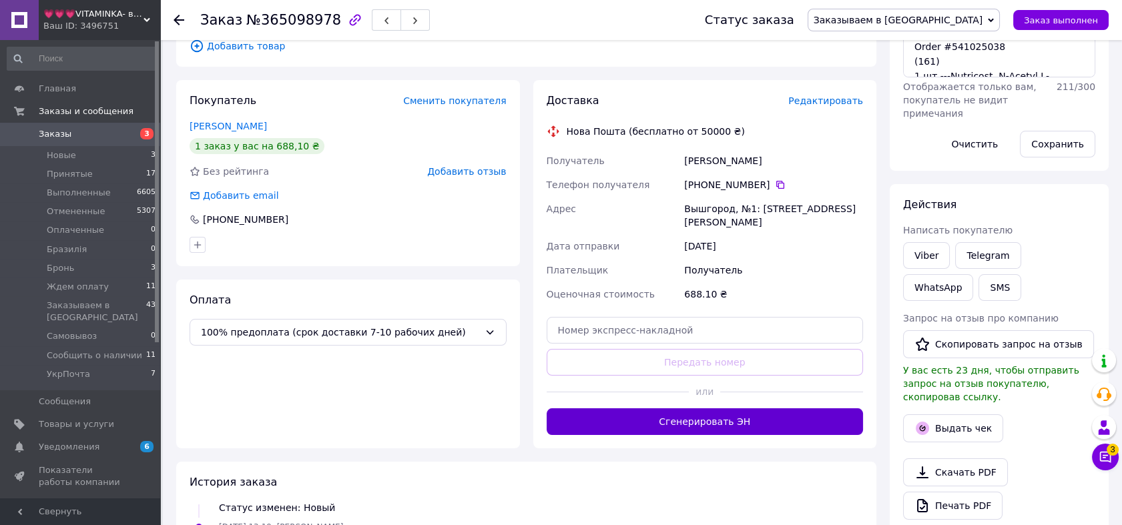
scroll to position [247, 0]
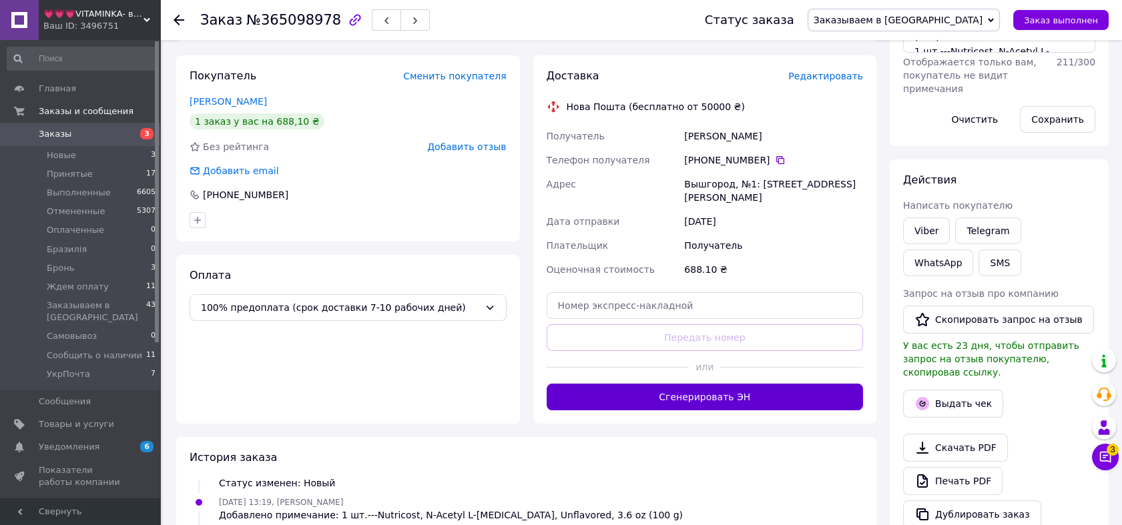
click at [775, 384] on button "Сгенерировать ЭН" at bounding box center [704, 397] width 317 height 27
click at [969, 21] on span "Заказываем в [GEOGRAPHIC_DATA]" at bounding box center [897, 20] width 169 height 11
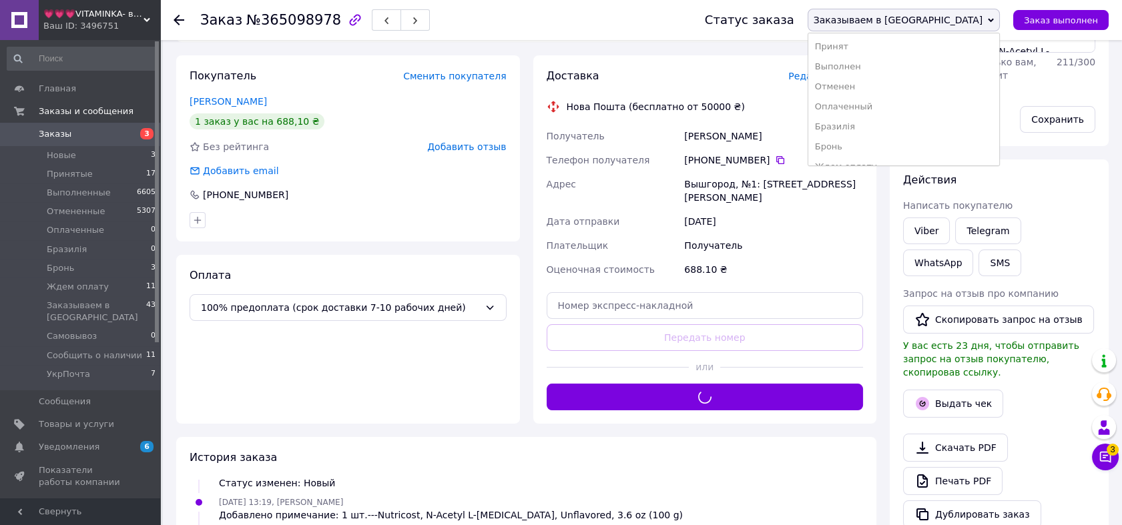
click at [947, 43] on li "Принят" at bounding box center [903, 47] width 191 height 20
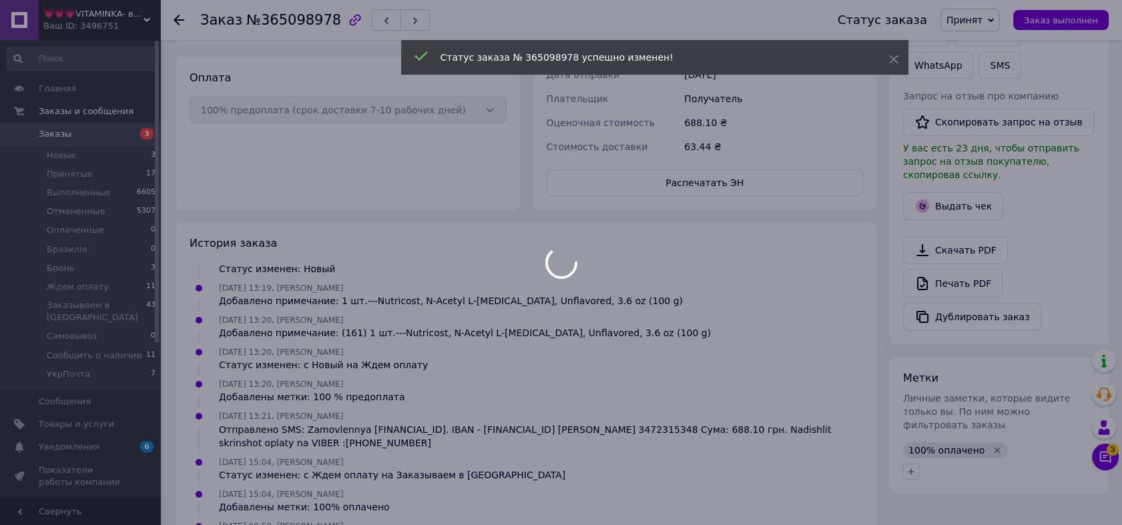
scroll to position [45, 0]
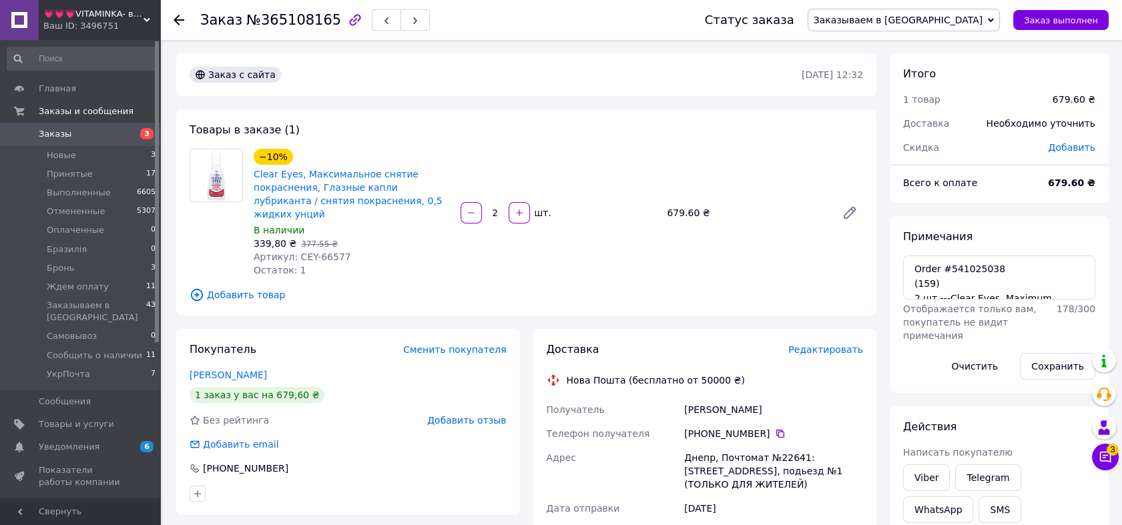
scroll to position [197, 0]
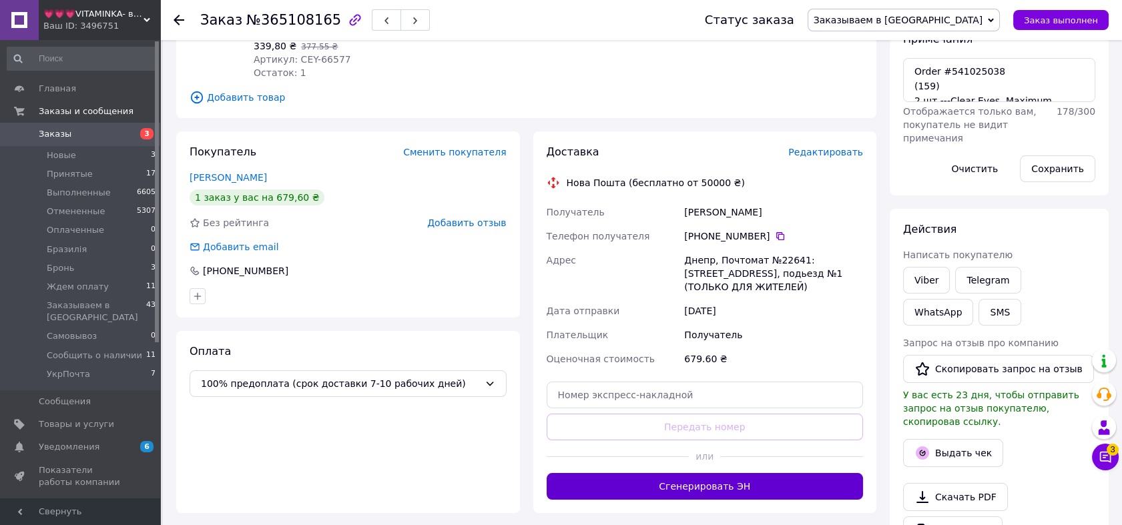
click at [798, 473] on button "Сгенерировать ЭН" at bounding box center [704, 486] width 317 height 27
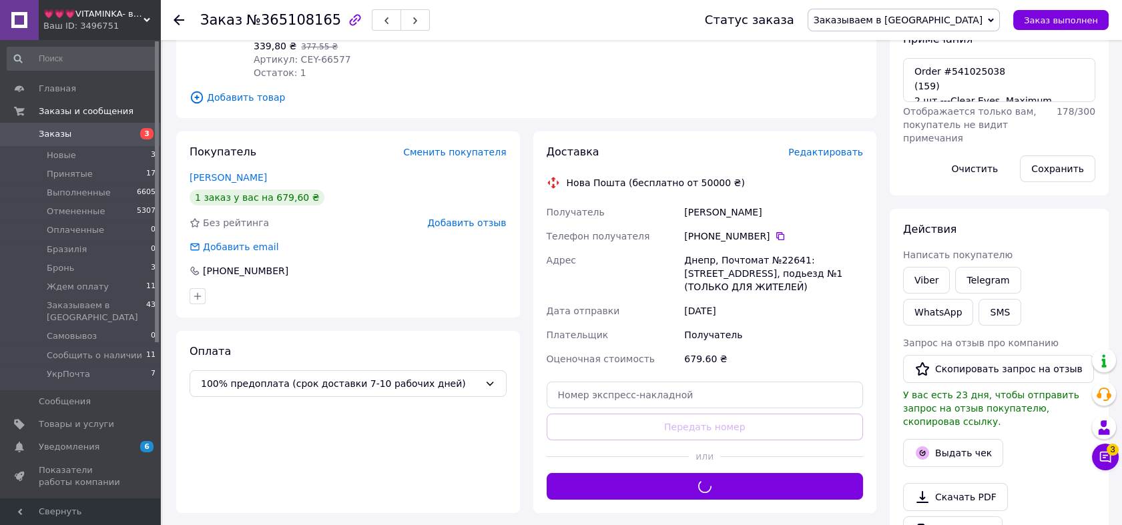
click at [981, 19] on span "Заказываем в [GEOGRAPHIC_DATA]" at bounding box center [897, 20] width 169 height 11
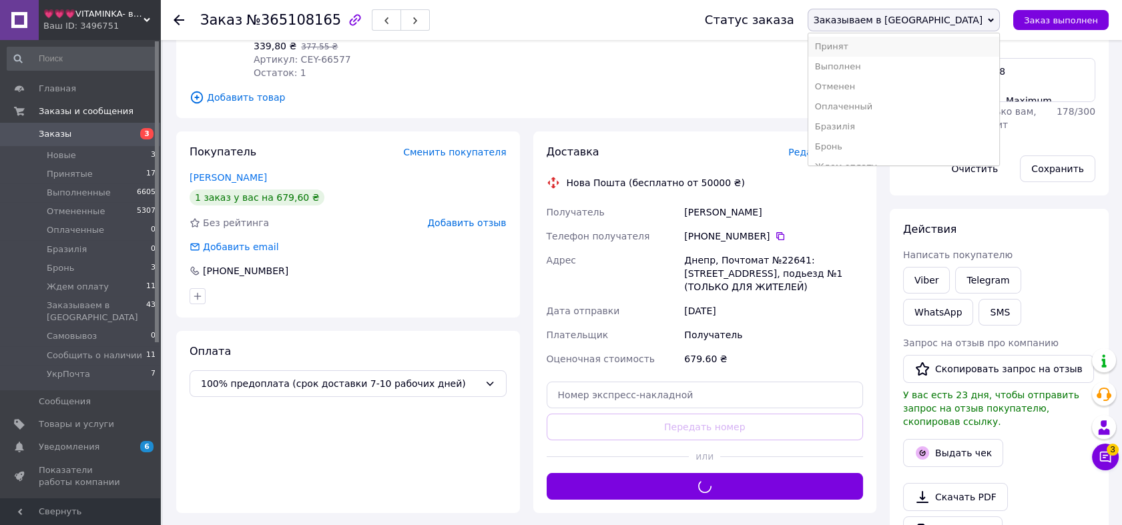
click at [951, 49] on li "Принят" at bounding box center [903, 47] width 191 height 20
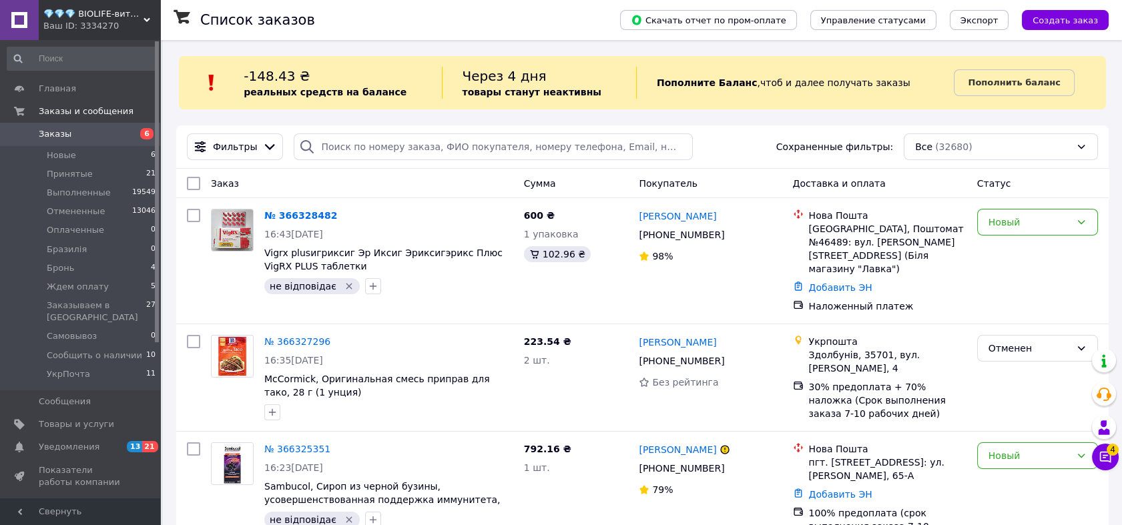
click at [107, 16] on span "💎💎💎 BIOLIFE-витамины и минералы" at bounding box center [93, 14] width 100 height 12
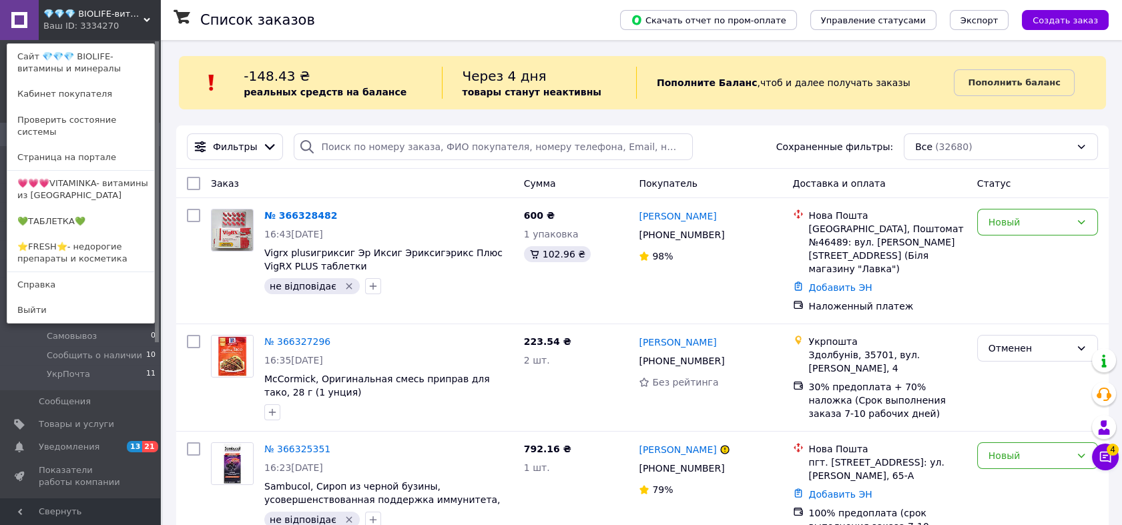
drag, startPoint x: 71, startPoint y: 240, endPoint x: 116, endPoint y: 169, distance: 83.7
click at [71, 240] on link "⭐FRESH⭐- недорогие препараты и косметика" at bounding box center [80, 252] width 147 height 37
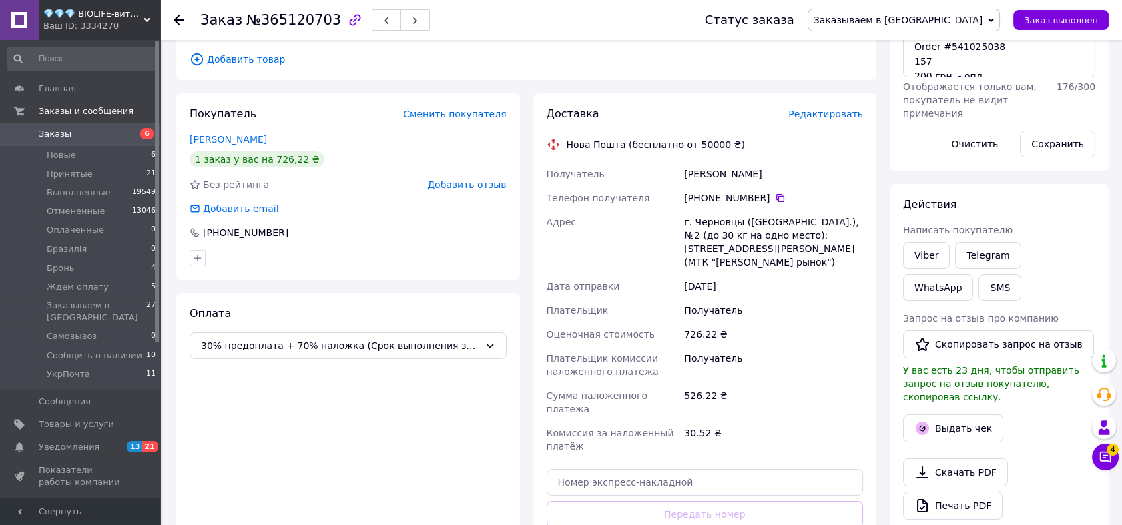
scroll to position [395, 0]
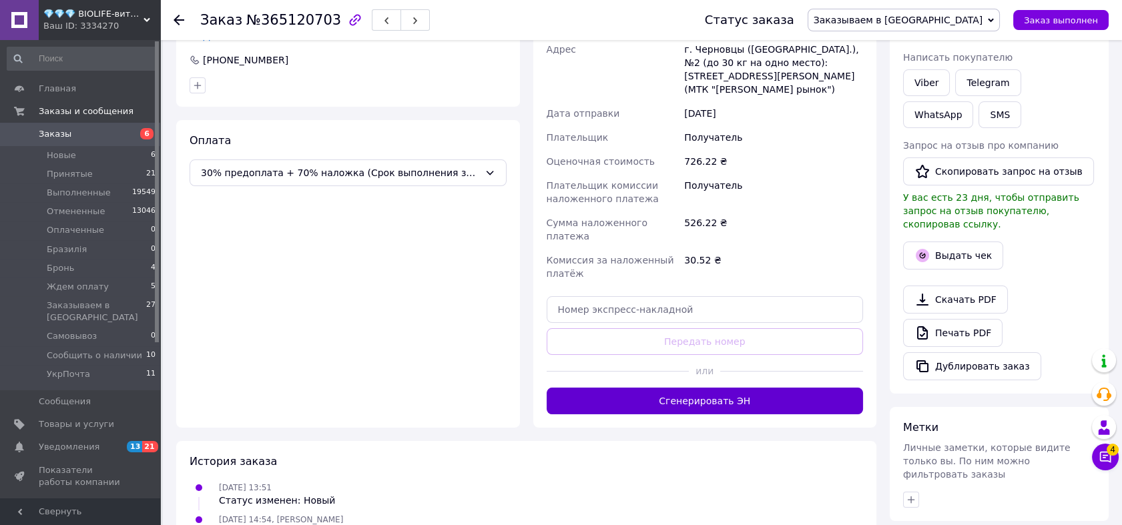
click at [771, 388] on button "Сгенерировать ЭН" at bounding box center [704, 401] width 317 height 27
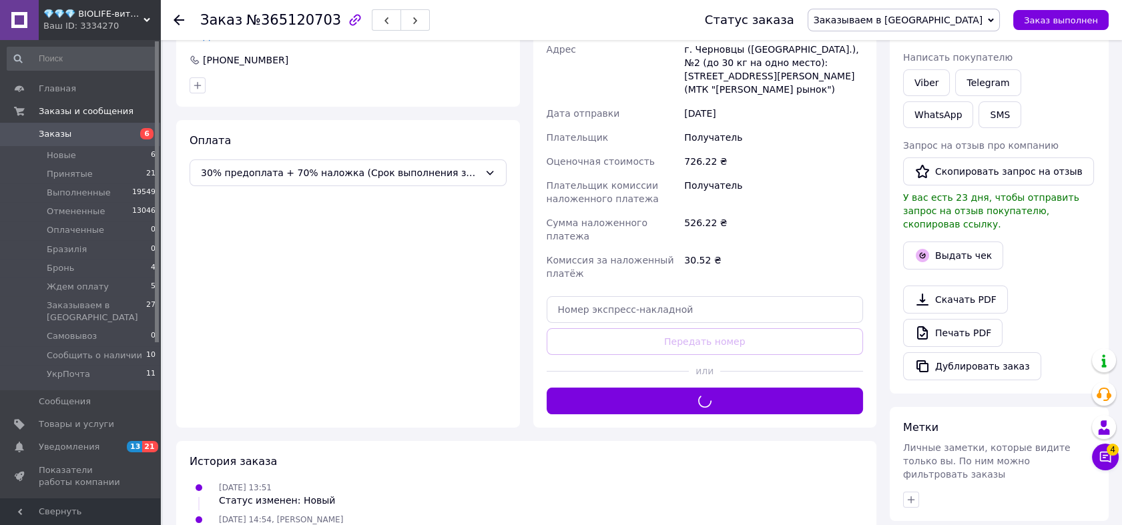
click at [993, 23] on span "Заказываем в [GEOGRAPHIC_DATA]" at bounding box center [903, 20] width 192 height 23
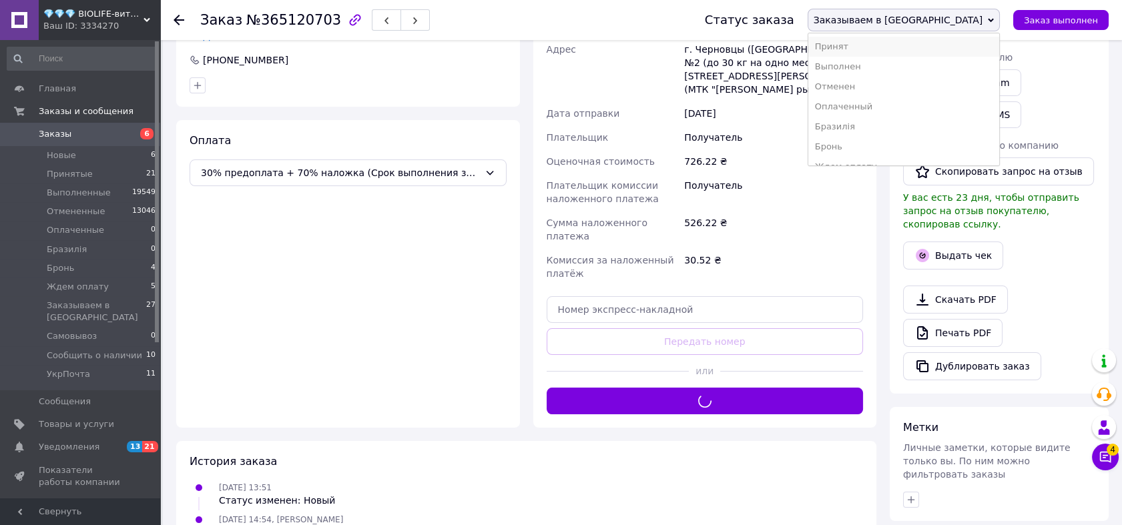
click at [971, 43] on li "Принят" at bounding box center [903, 47] width 191 height 20
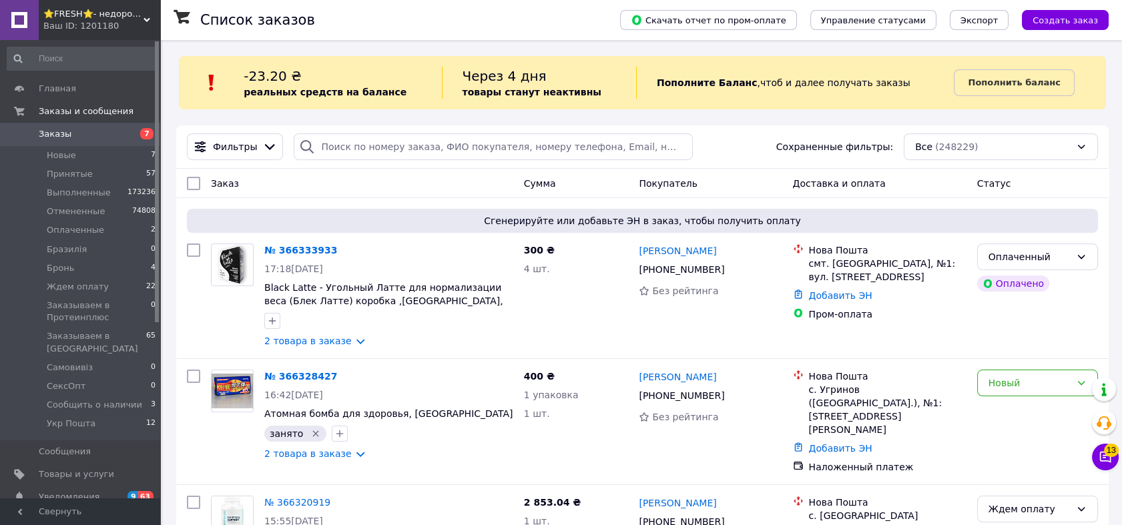
drag, startPoint x: 123, startPoint y: 12, endPoint x: 72, endPoint y: 149, distance: 146.5
click at [122, 12] on span "⭐FRESH⭐- недорогие препараты и косметика" at bounding box center [93, 14] width 100 height 12
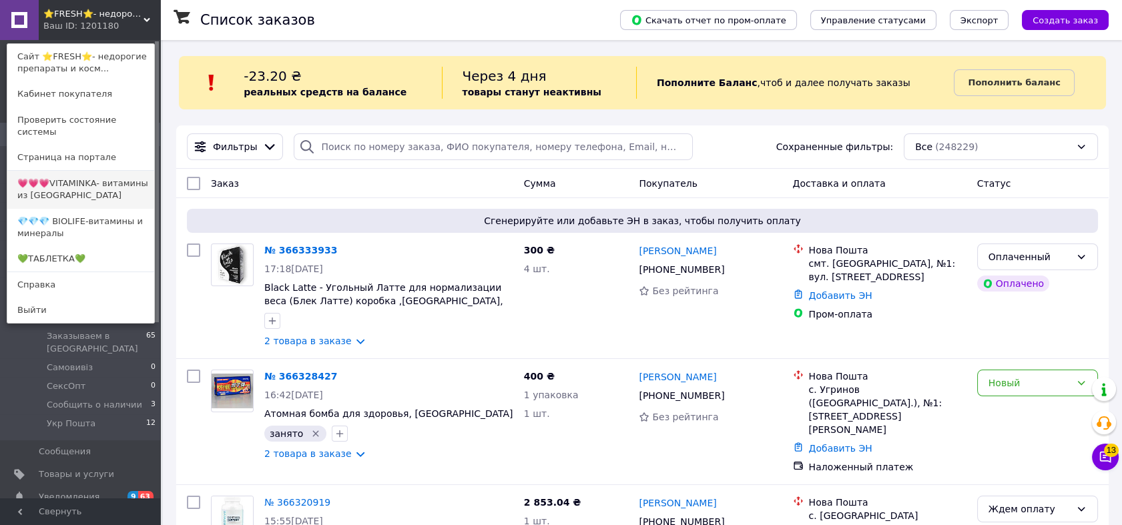
click at [74, 172] on link "💗💗💗VITAMINKA- витамины из [GEOGRAPHIC_DATA]" at bounding box center [80, 189] width 147 height 37
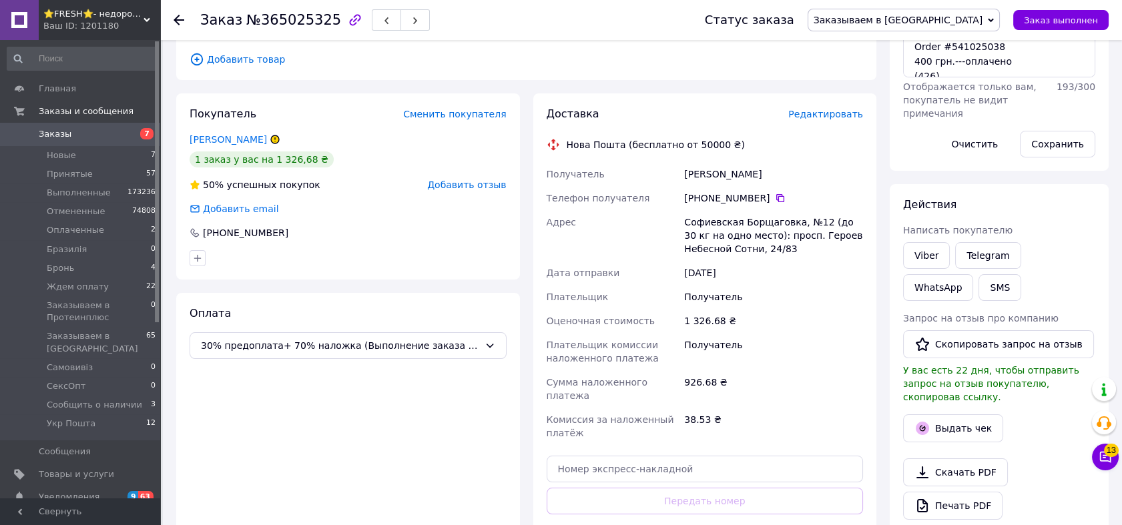
scroll to position [370, 0]
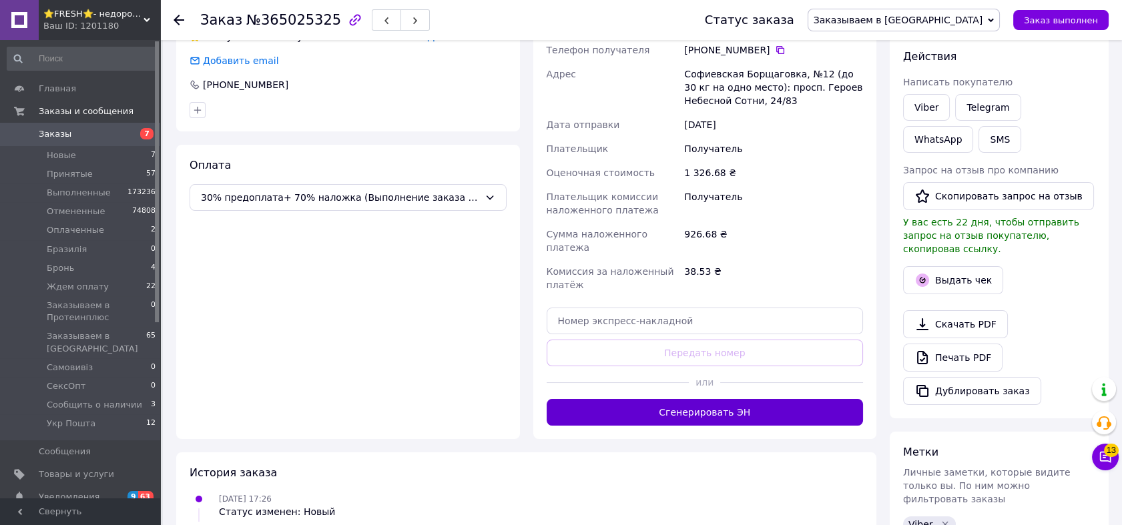
click at [725, 400] on button "Сгенерировать ЭН" at bounding box center [704, 412] width 317 height 27
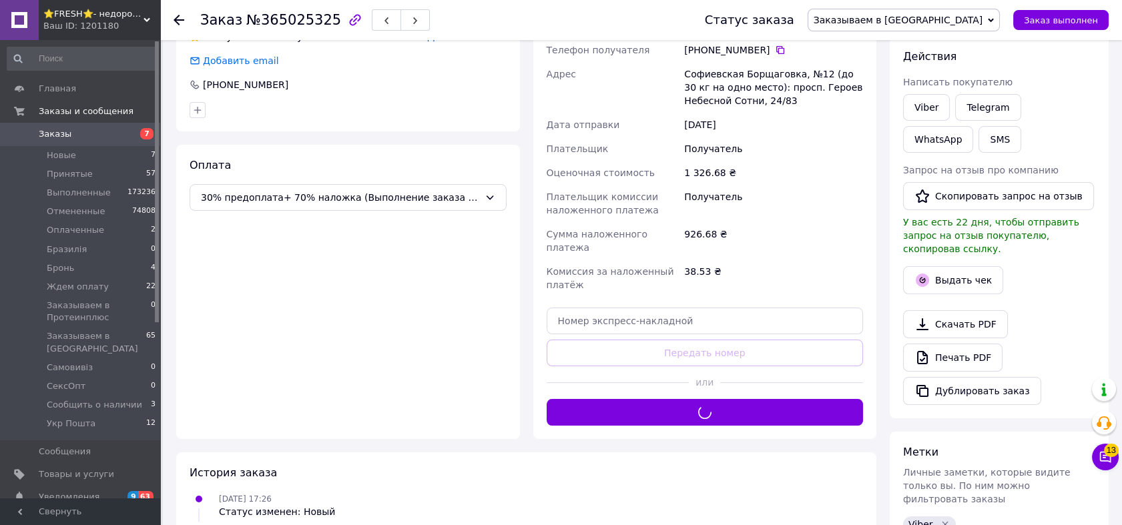
click at [957, 12] on span "Заказываем в [GEOGRAPHIC_DATA]" at bounding box center [903, 20] width 192 height 23
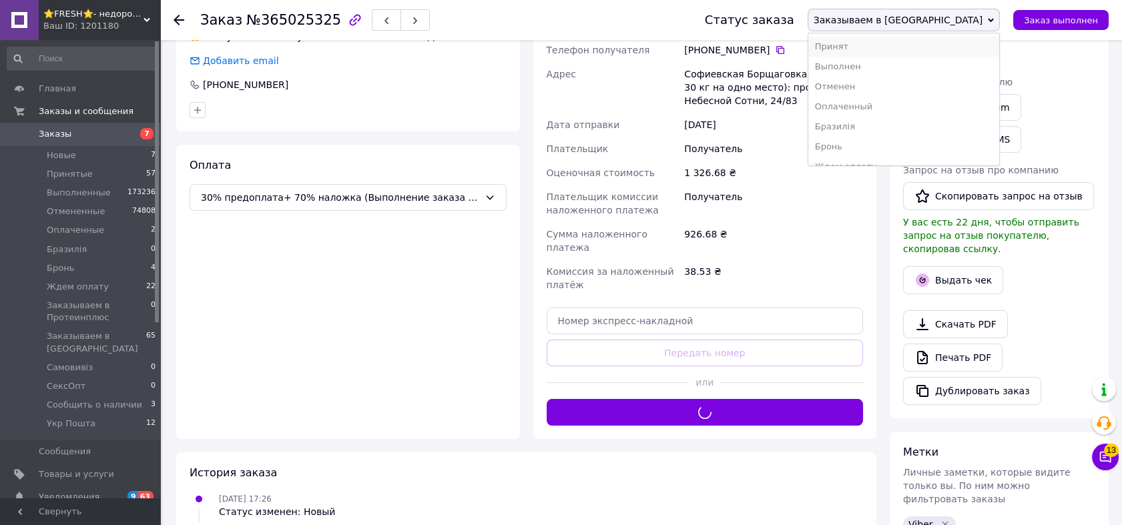
click at [965, 49] on li "Принят" at bounding box center [903, 47] width 191 height 20
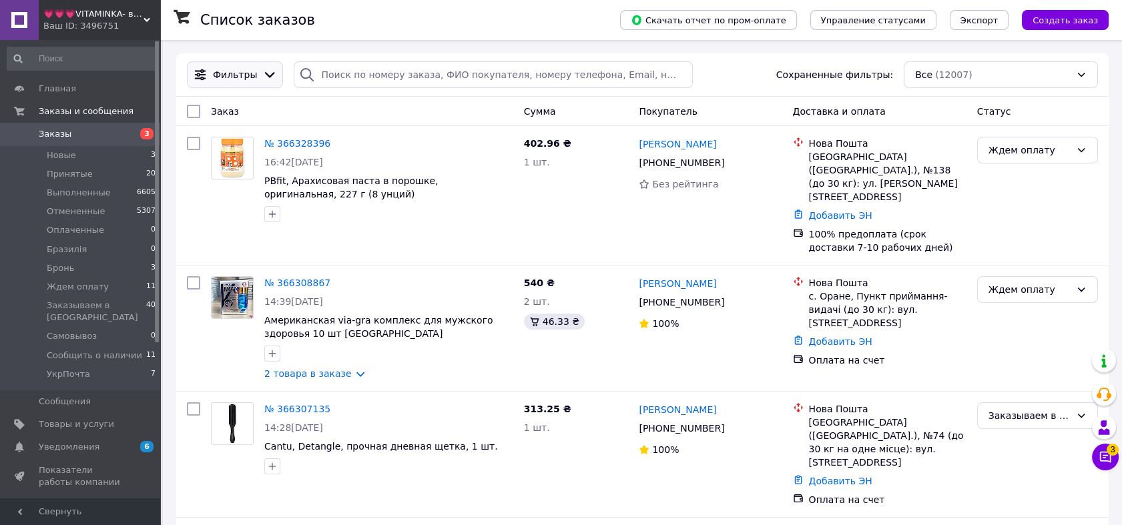
click at [260, 80] on div at bounding box center [270, 74] width 20 height 15
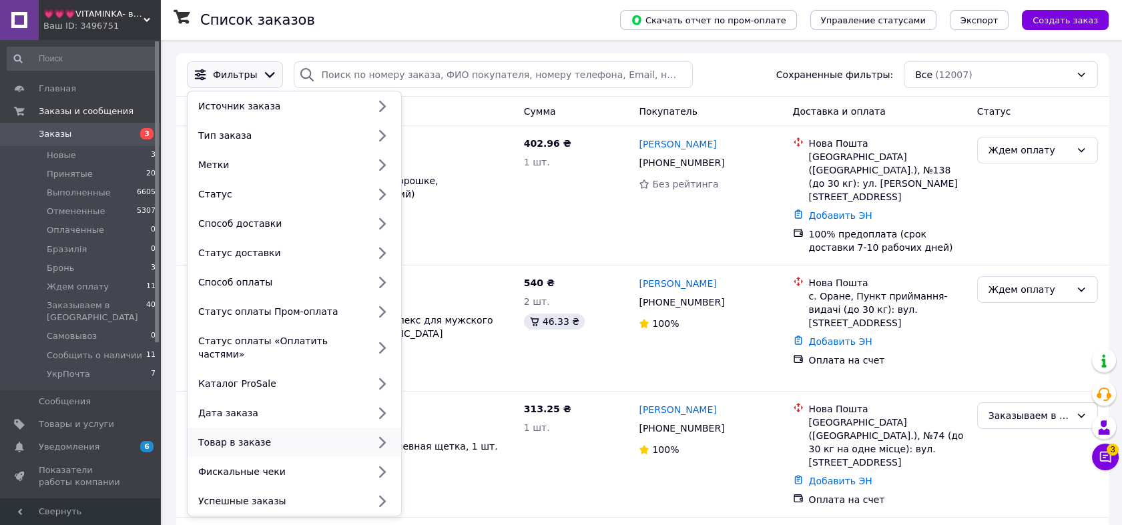
click at [302, 436] on div "Товар в заказе" at bounding box center [280, 442] width 175 height 13
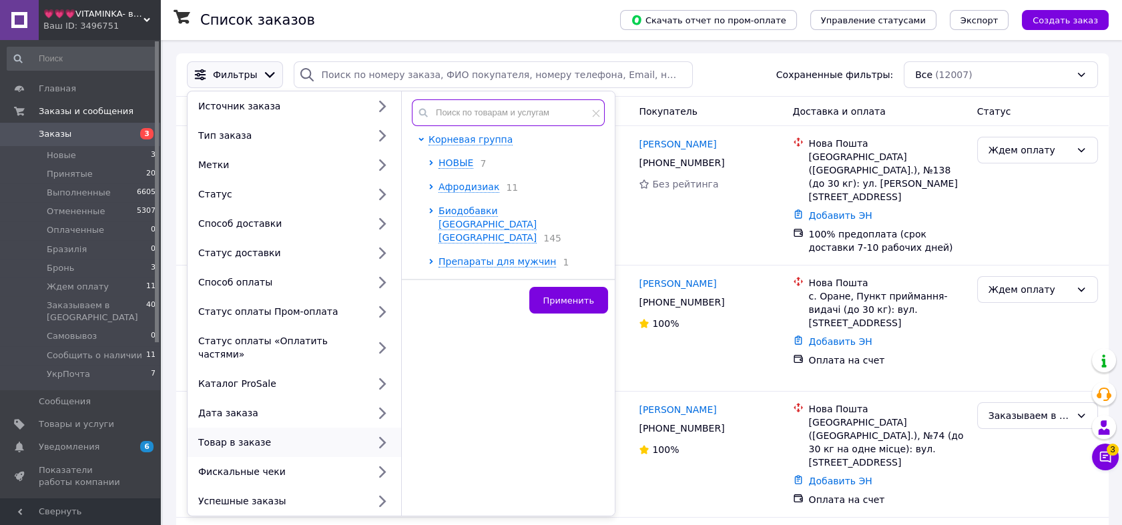
paste input "SWV-11344"
click at [546, 115] on input "text" at bounding box center [508, 112] width 193 height 27
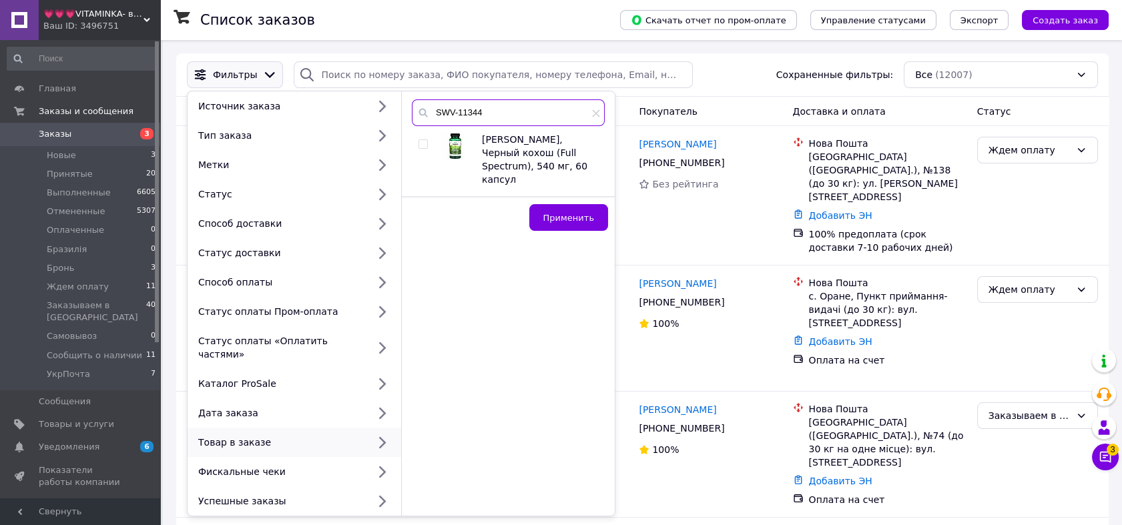
type input "SWV-11344"
drag, startPoint x: 420, startPoint y: 143, endPoint x: 502, endPoint y: 184, distance: 91.9
click at [420, 143] on input "checkbox" at bounding box center [422, 144] width 9 height 9
checkbox input "true"
click at [548, 213] on span "Применить" at bounding box center [568, 218] width 51 height 10
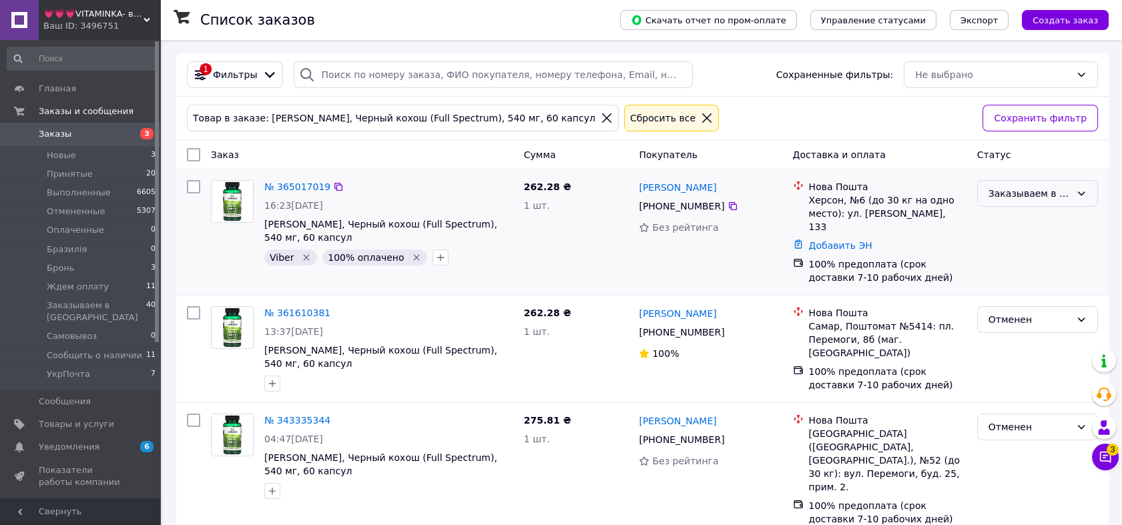
click at [1030, 200] on div "Заказываем в [GEOGRAPHIC_DATA]" at bounding box center [1029, 193] width 82 height 15
click at [1025, 219] on li "Принят" at bounding box center [1036, 222] width 119 height 24
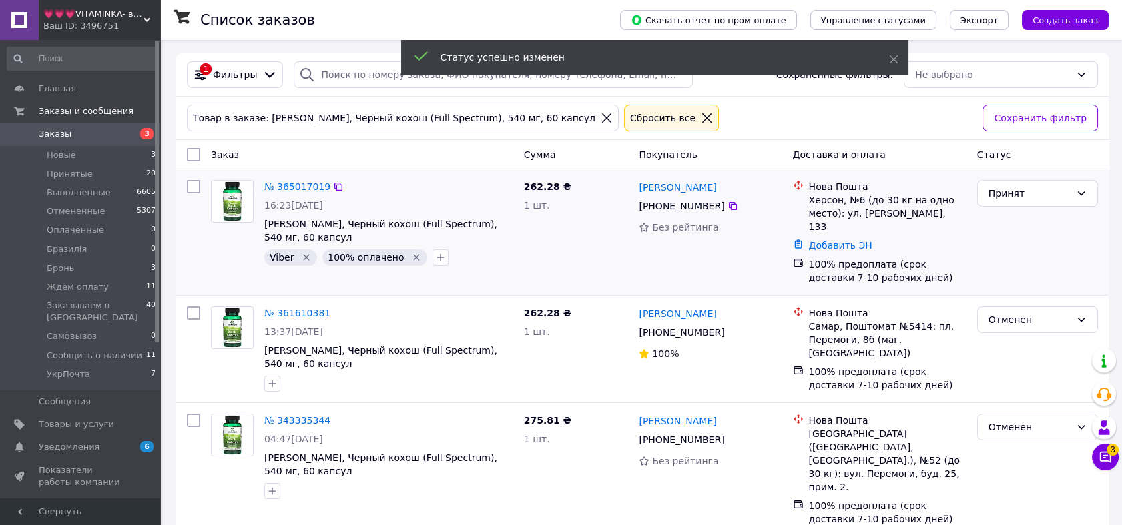
click at [292, 184] on link "№ 365017019" at bounding box center [297, 186] width 66 height 11
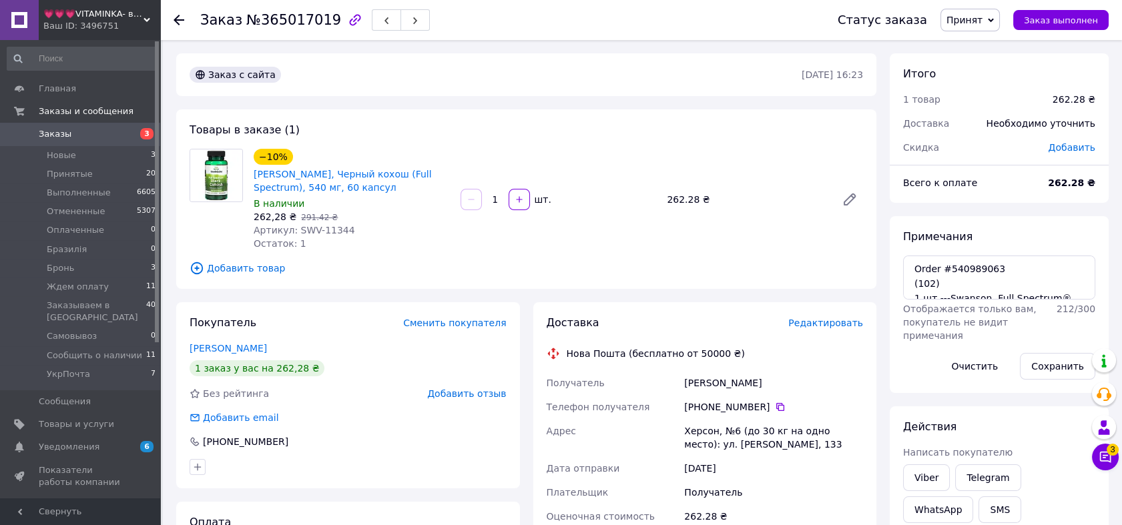
scroll to position [222, 0]
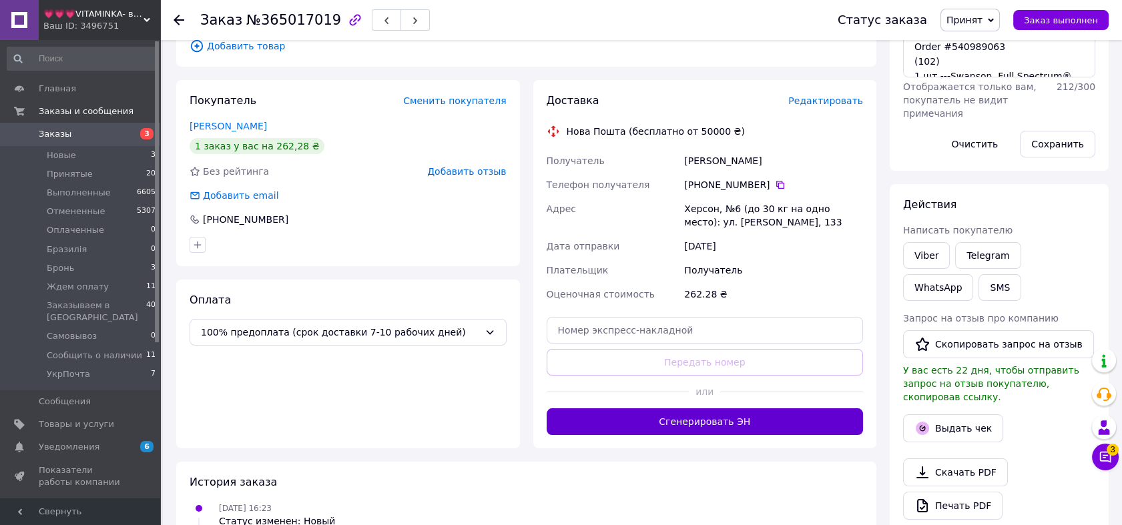
click at [747, 416] on div "Доставка Редактировать Нова Пошта (бесплатно от 50000 ₴) Получатель Задорожня О…" at bounding box center [704, 264] width 317 height 342
click at [747, 417] on button "Сгенерировать ЭН" at bounding box center [704, 421] width 317 height 27
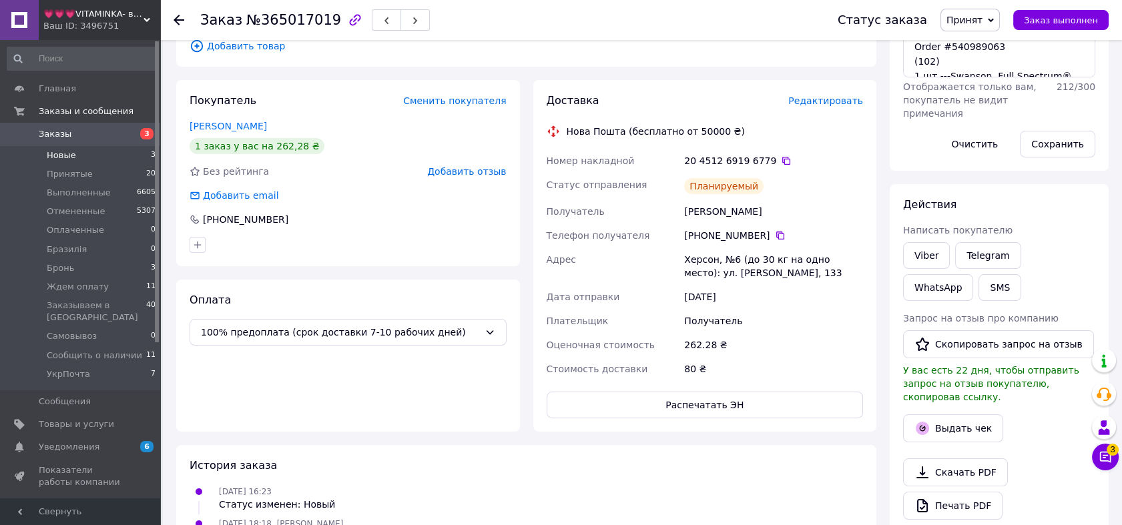
click at [105, 152] on li "Новые 3" at bounding box center [81, 155] width 163 height 19
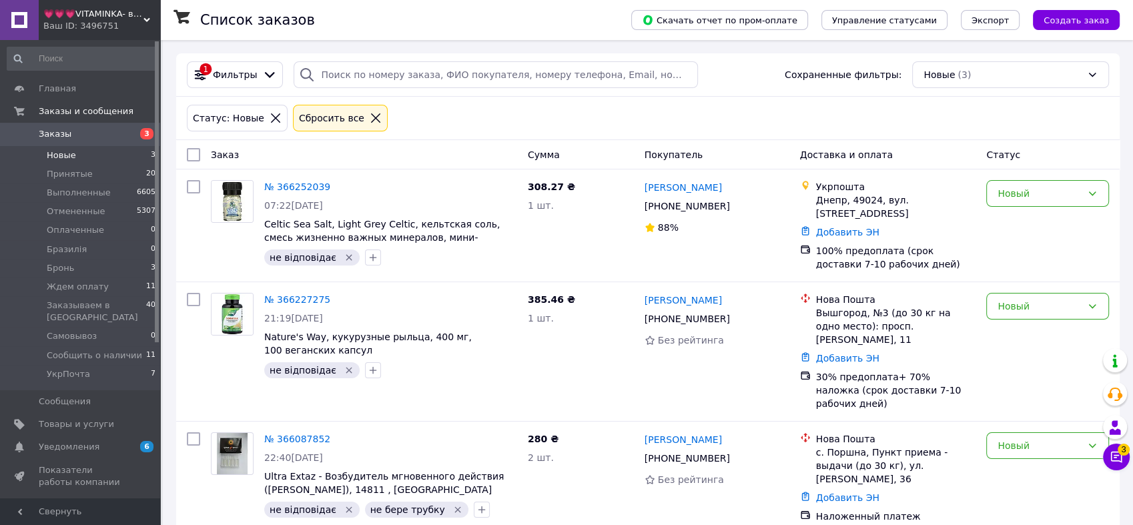
click at [128, 31] on div "Ваш ID: 3496751" at bounding box center [101, 26] width 117 height 12
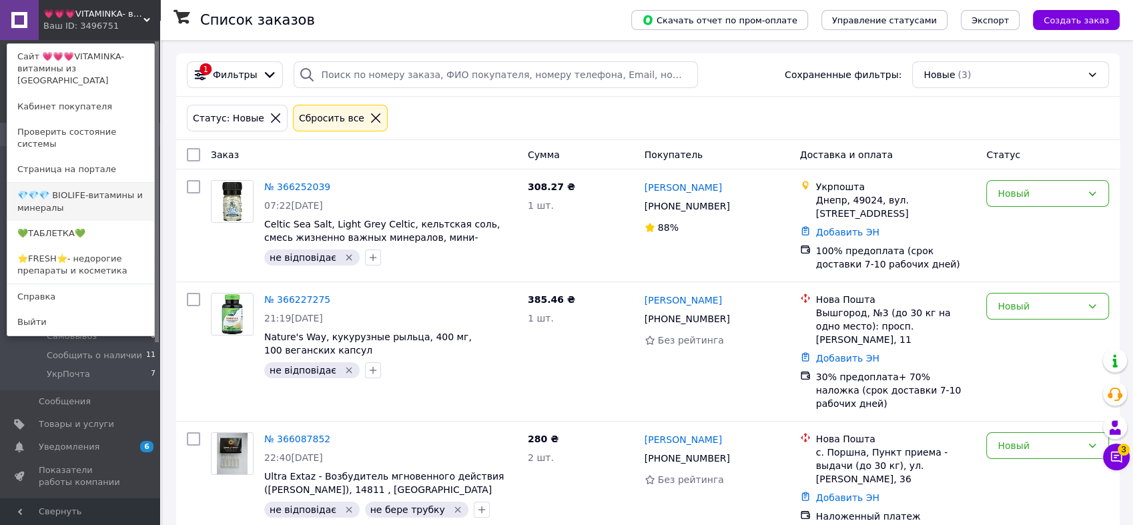
click at [120, 183] on link "💎💎💎 BIOLIFE-витамины и минералы" at bounding box center [80, 201] width 147 height 37
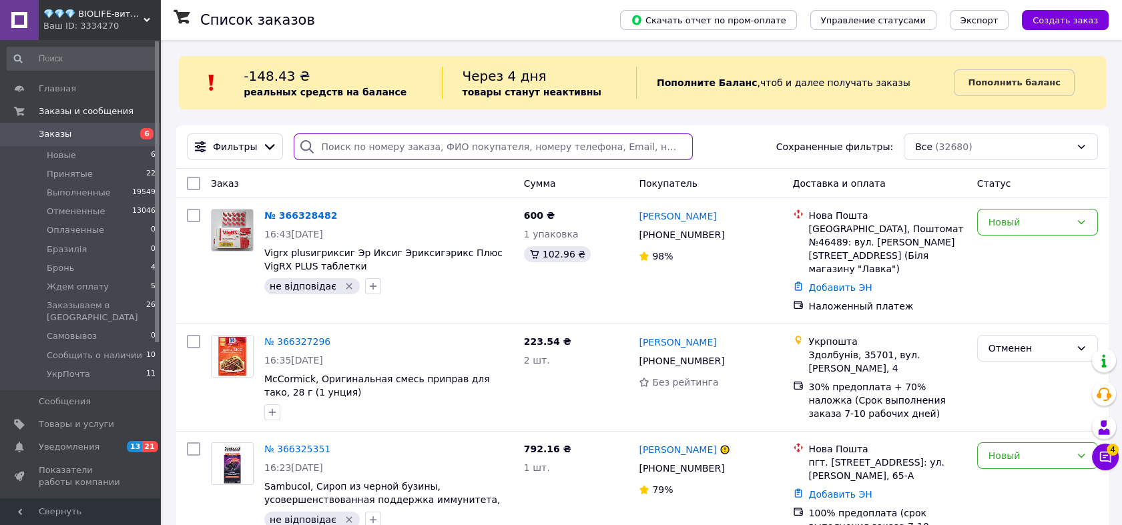
paste input "366249578"
click at [456, 150] on input "search" at bounding box center [493, 146] width 399 height 27
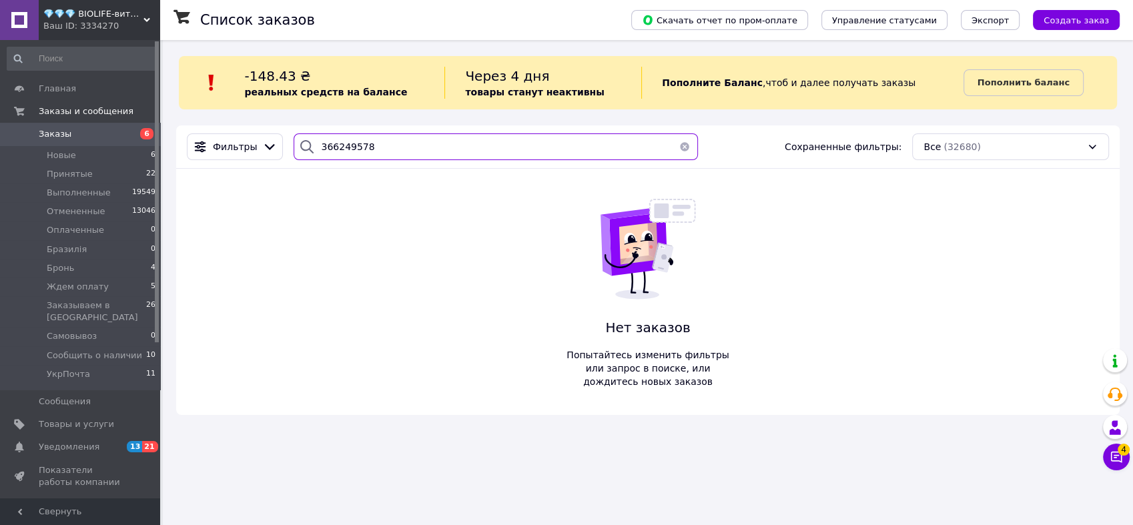
type input "366249578"
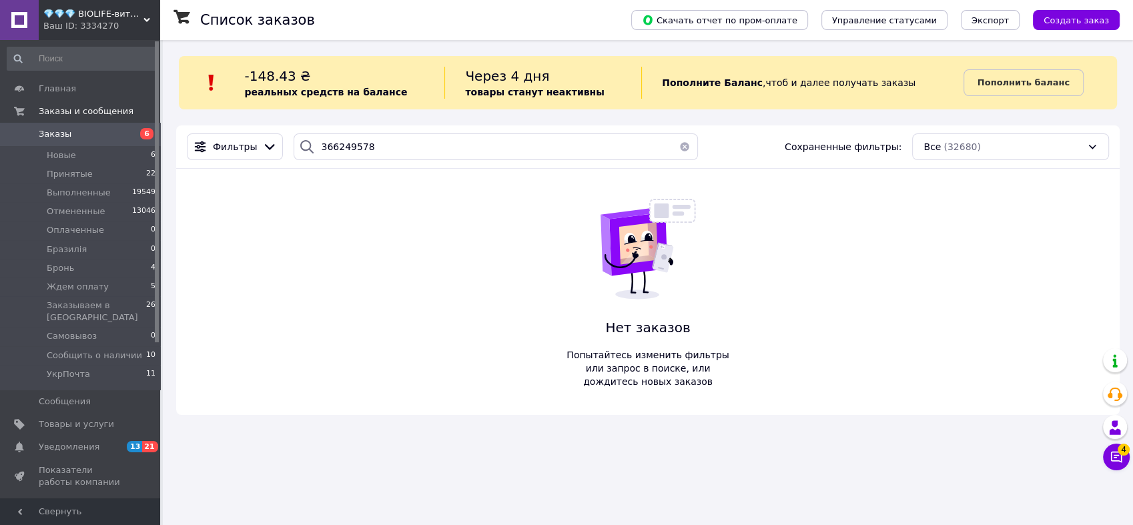
click at [108, 11] on span "💎💎💎 BIOLIFE-витамины и минералы" at bounding box center [93, 14] width 100 height 12
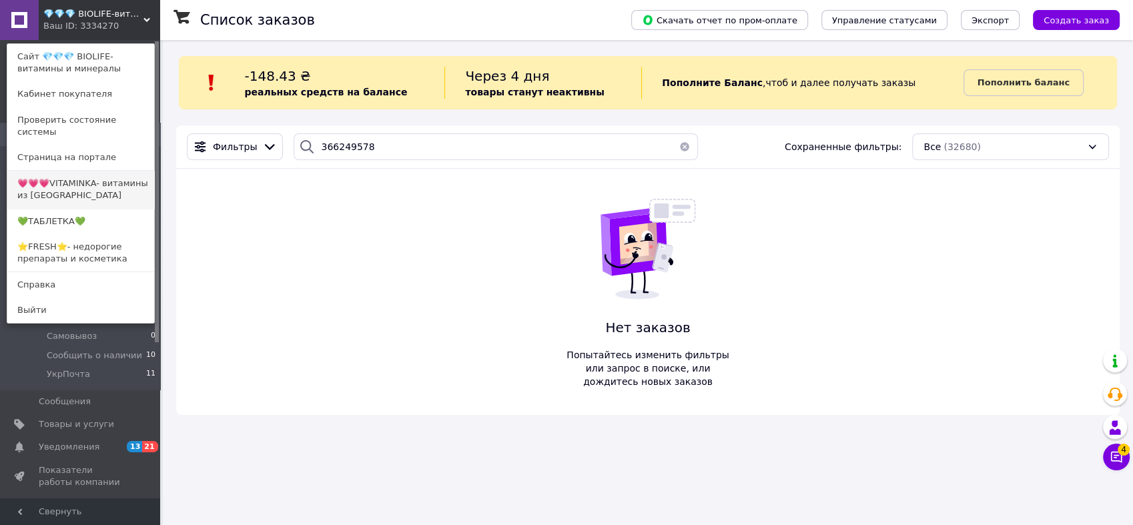
click at [89, 175] on link "💗💗💗VITAMINKA- витамины из [GEOGRAPHIC_DATA]" at bounding box center [80, 189] width 147 height 37
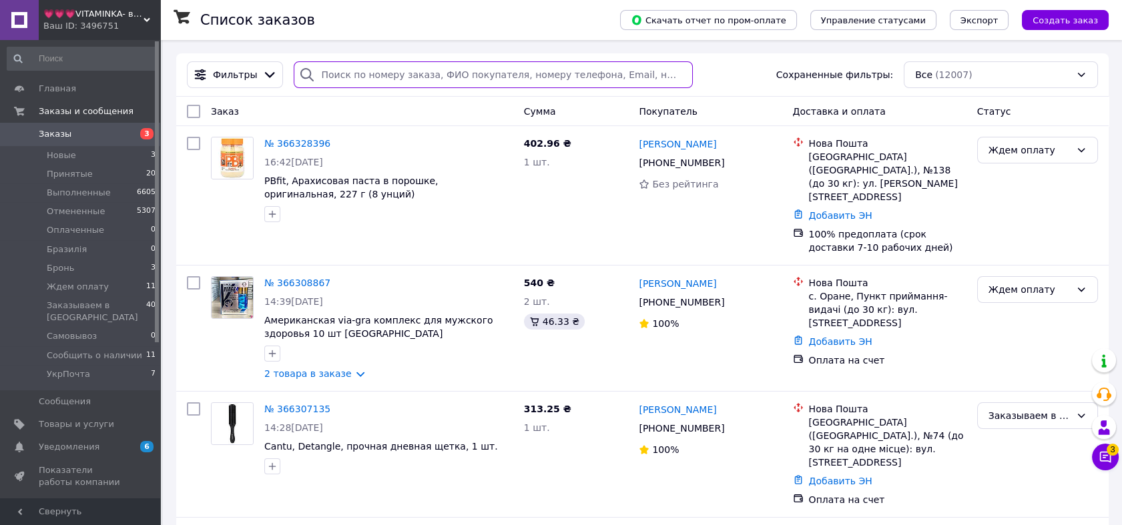
paste input "366249578"
click at [364, 81] on input "search" at bounding box center [493, 74] width 399 height 27
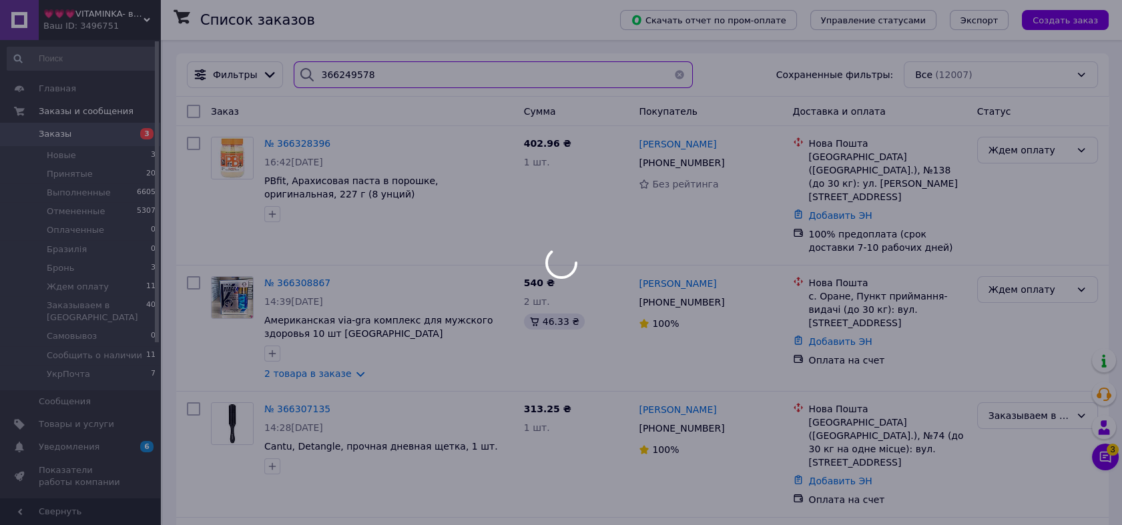
type input "366249578"
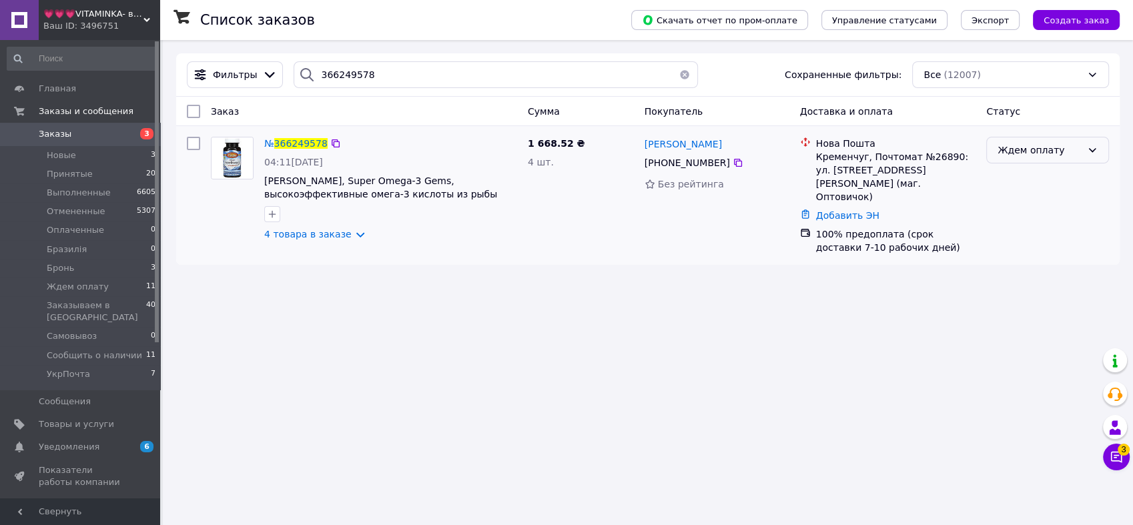
click at [1052, 151] on div "Ждем оплату" at bounding box center [1040, 150] width 84 height 15
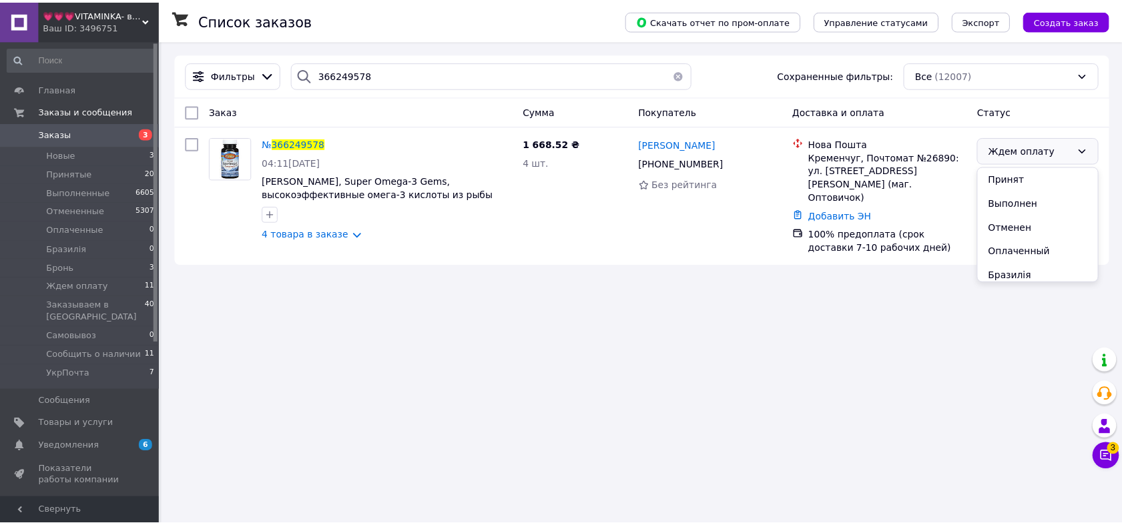
scroll to position [125, 0]
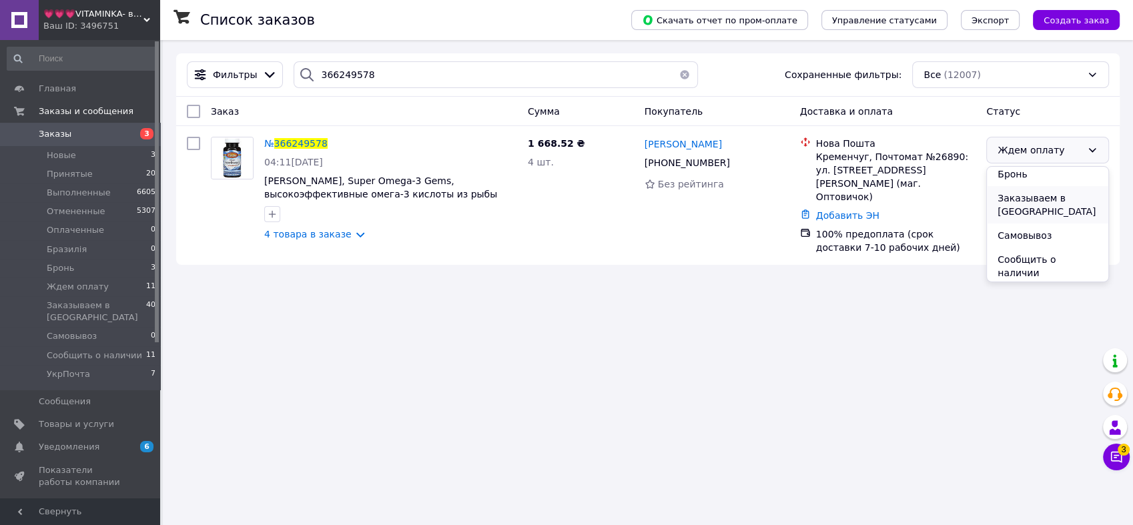
click at [1058, 197] on li "Заказываем в [GEOGRAPHIC_DATA]" at bounding box center [1047, 204] width 121 height 37
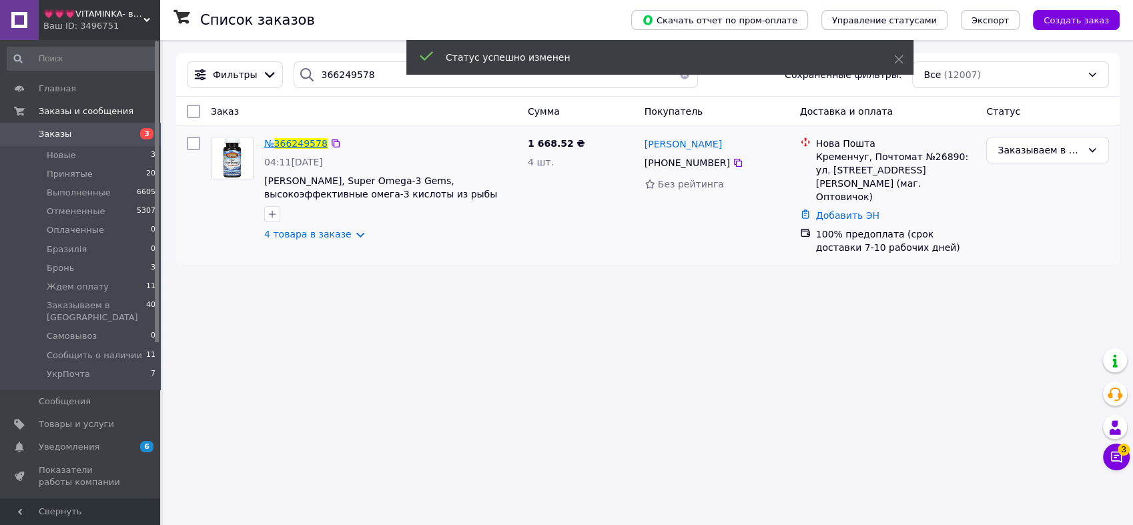
click at [308, 144] on span "366249578" at bounding box center [300, 143] width 53 height 11
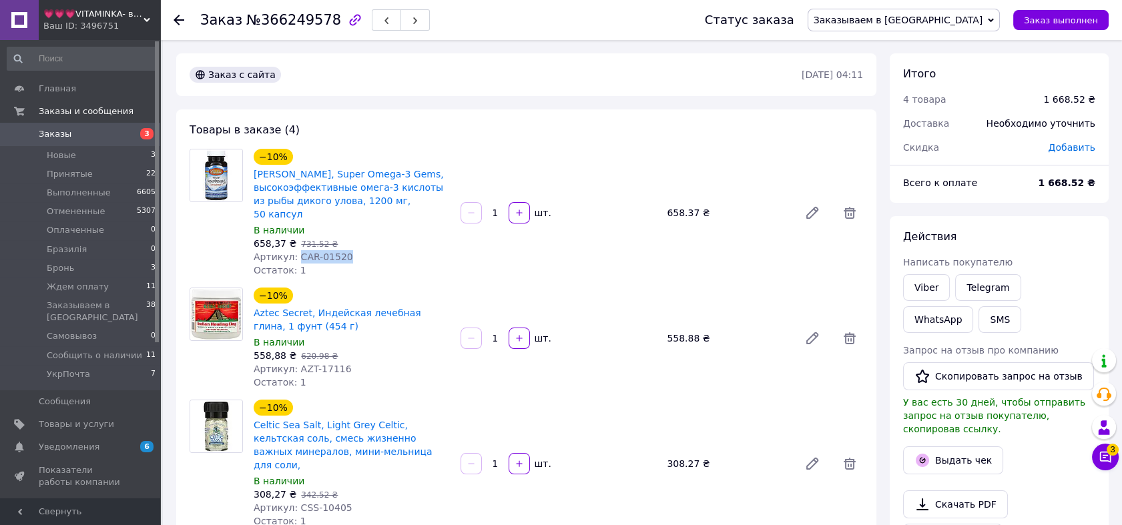
drag, startPoint x: 344, startPoint y: 240, endPoint x: 295, endPoint y: 244, distance: 48.9
click at [295, 250] on div "Артикул: CAR-01520" at bounding box center [352, 256] width 196 height 13
copy span "CAR-01520"
drag, startPoint x: 344, startPoint y: 352, endPoint x: 292, endPoint y: 354, distance: 52.7
click at [292, 362] on div "Артикул: AZT-17116" at bounding box center [352, 368] width 196 height 13
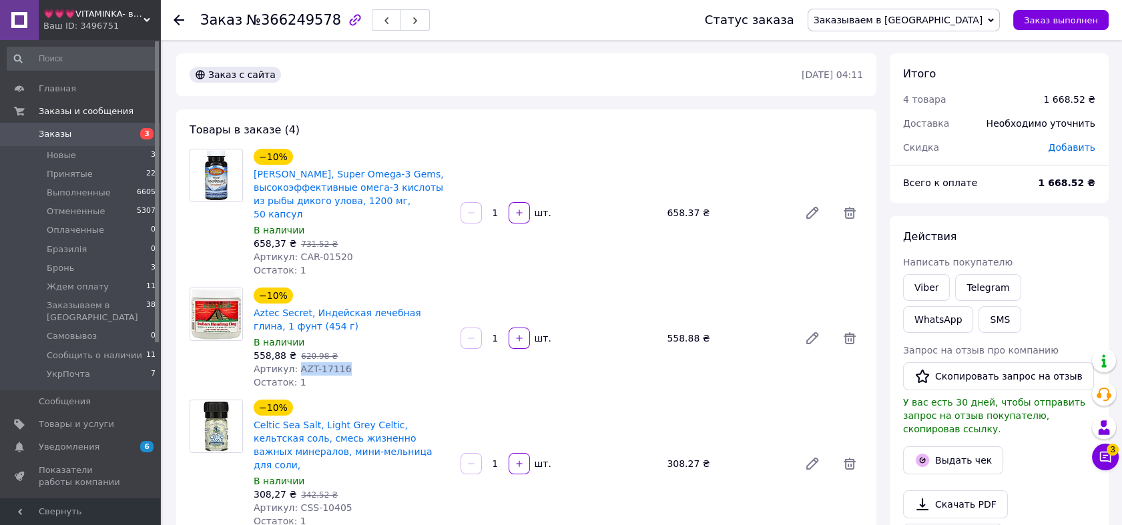
copy span "AZT-17116"
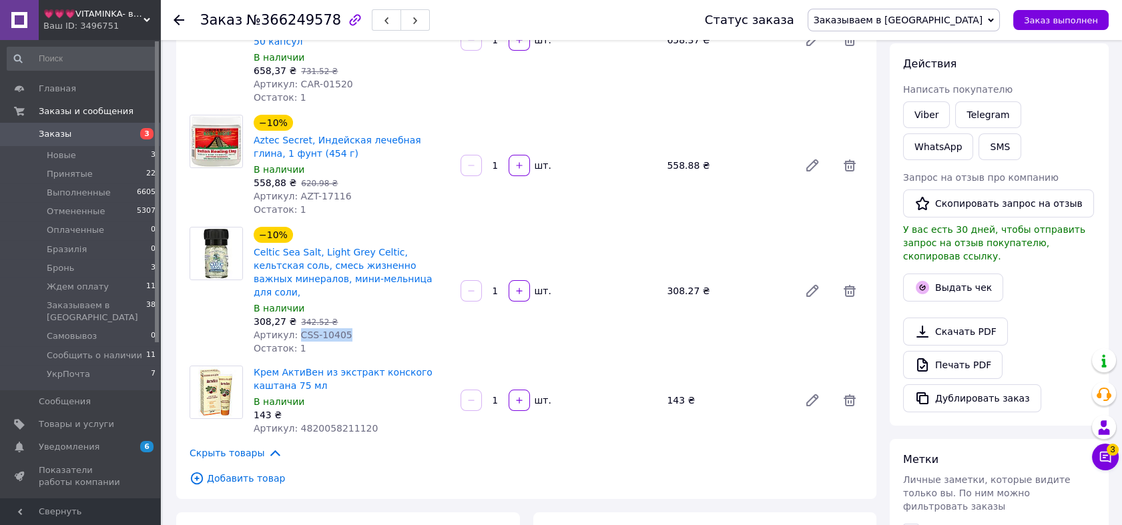
drag, startPoint x: 346, startPoint y: 308, endPoint x: 293, endPoint y: 307, distance: 52.7
click at [293, 328] on div "Артикул: CSS-10405" at bounding box center [352, 334] width 196 height 13
copy span "CSS-10405"
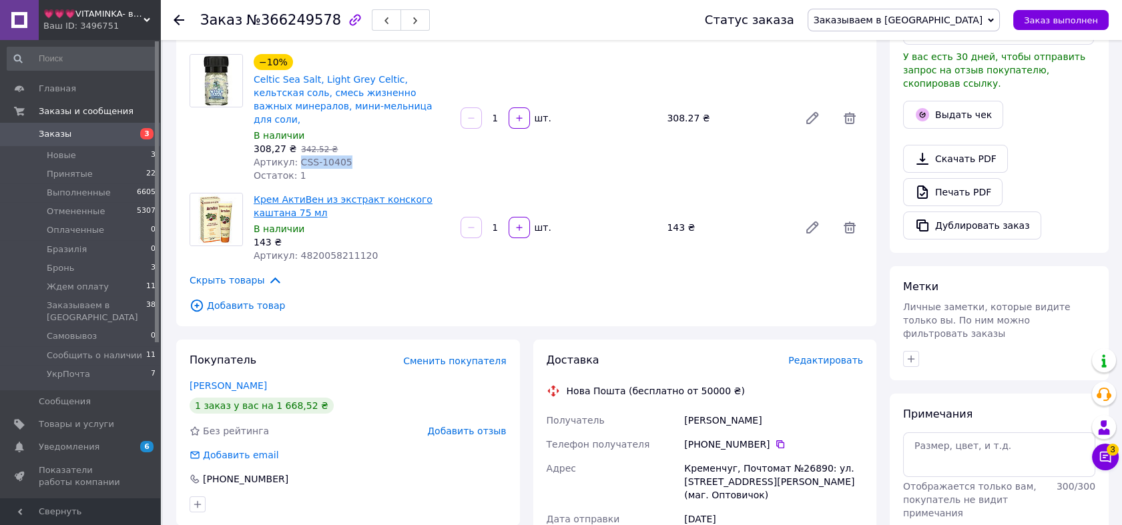
click at [359, 194] on link "Крем АктиВен из экстракт конского каштана 75 мл" at bounding box center [343, 206] width 179 height 24
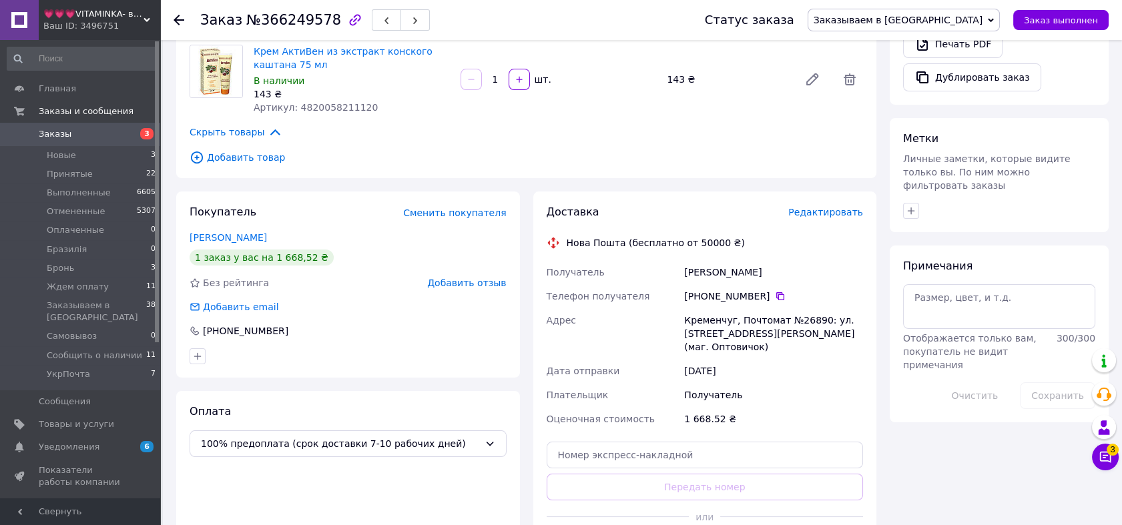
scroll to position [544, 0]
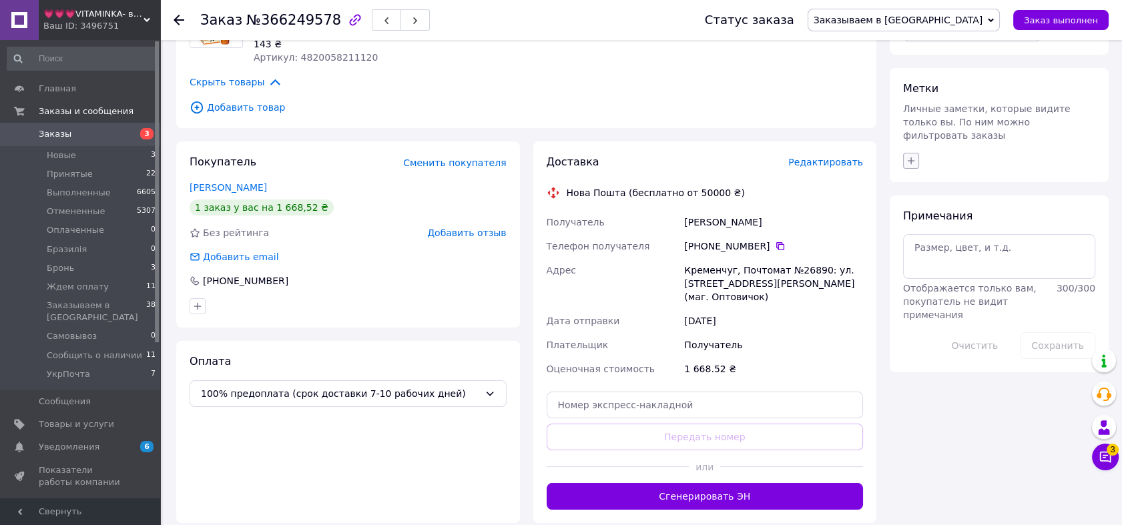
click at [907, 155] on icon "button" at bounding box center [910, 160] width 11 height 11
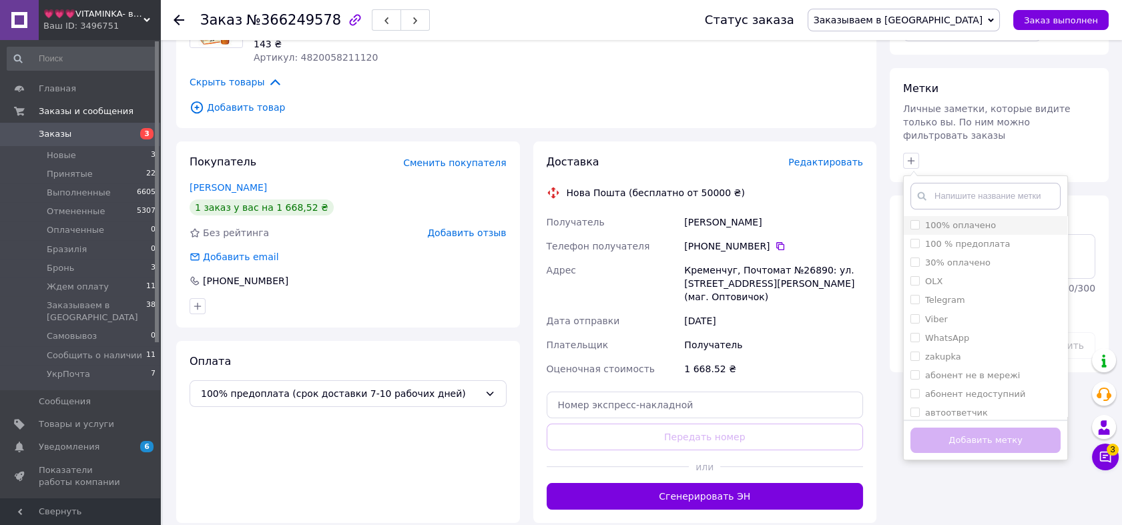
click at [913, 220] on input "100% оплачено" at bounding box center [914, 224] width 9 height 9
checkbox input "true"
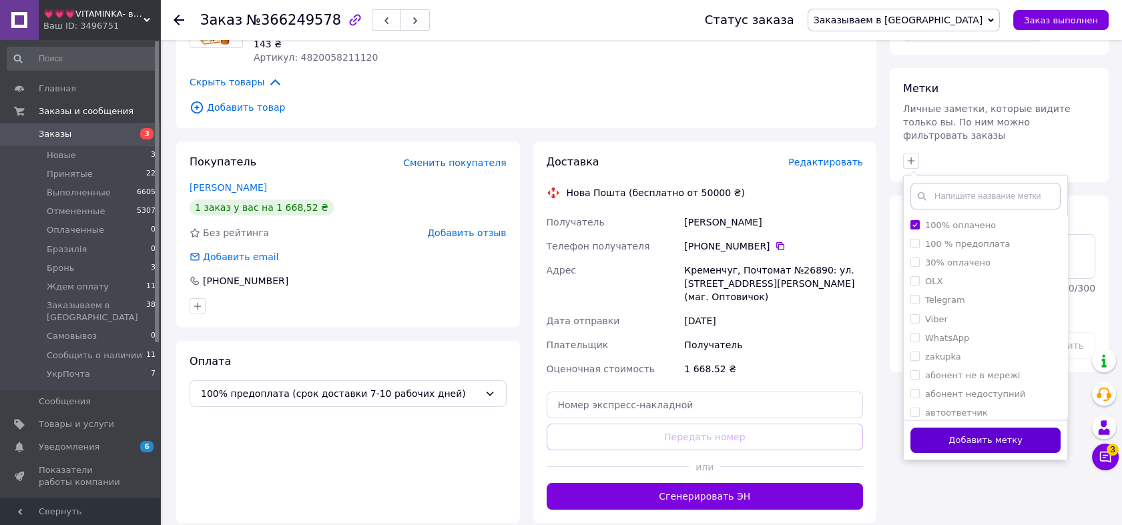
click at [978, 428] on button "Добавить метку" at bounding box center [985, 441] width 150 height 26
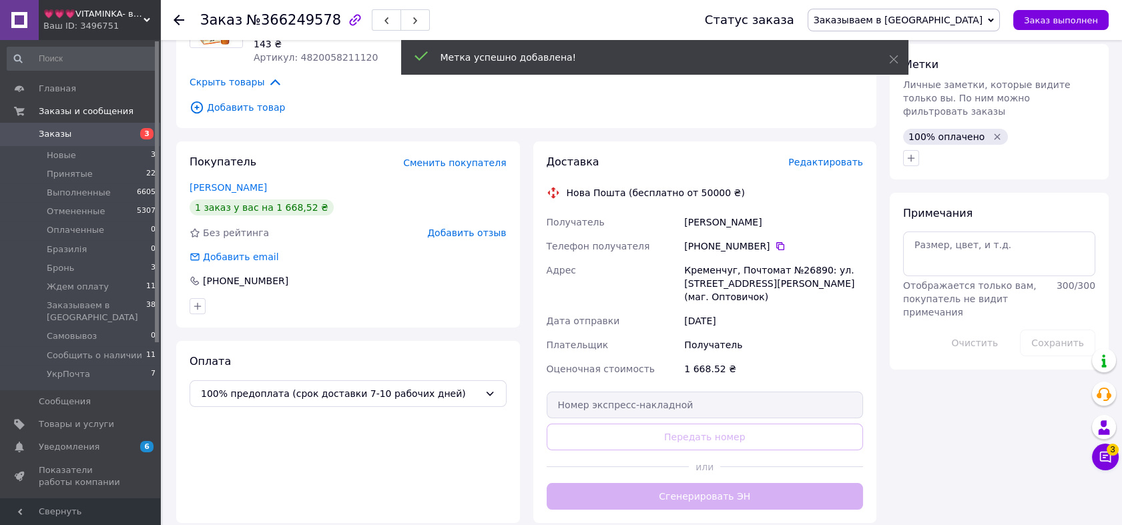
click at [141, 133] on span "3" at bounding box center [146, 133] width 13 height 11
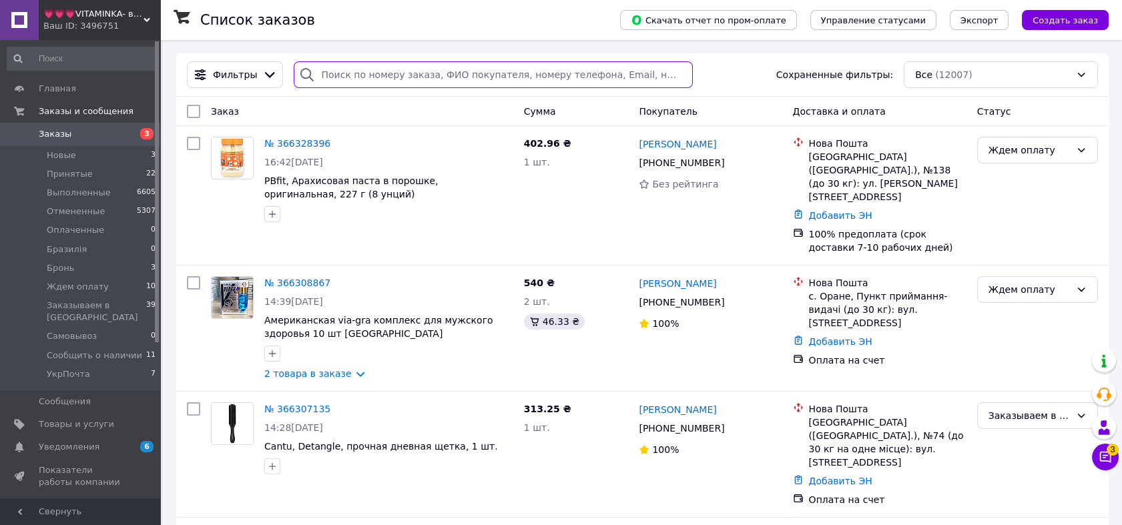
paste input "366305021"
drag, startPoint x: 485, startPoint y: 80, endPoint x: 476, endPoint y: 91, distance: 14.2
click at [485, 80] on input "search" at bounding box center [493, 74] width 399 height 27
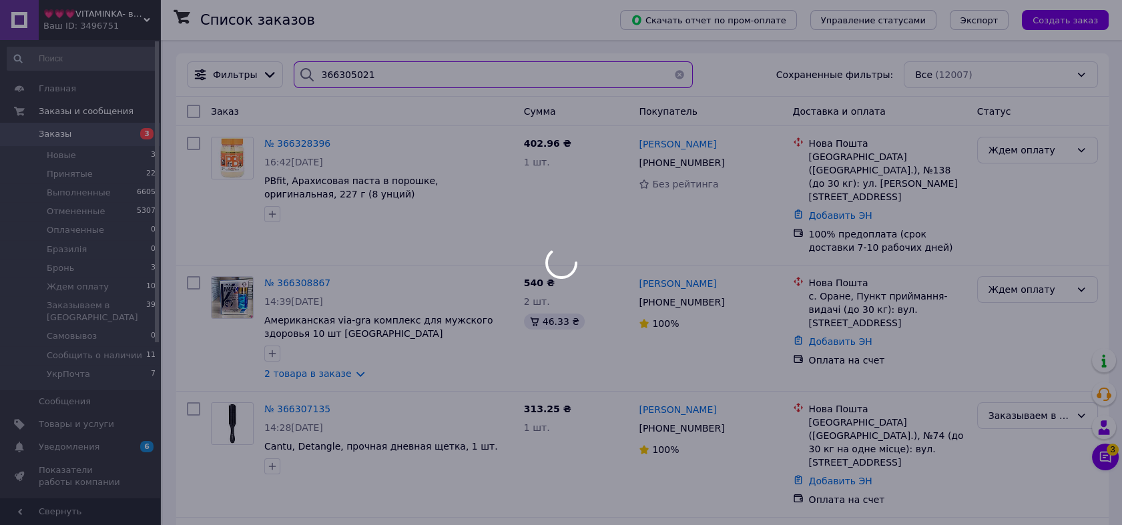
type input "366305021"
click at [112, 15] on div at bounding box center [561, 262] width 1122 height 525
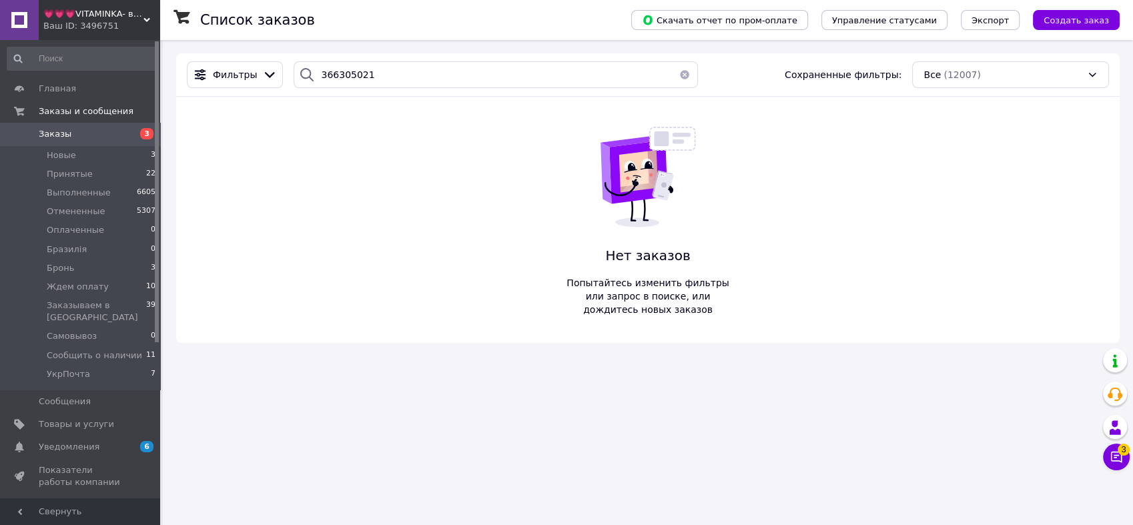
click at [112, 15] on span "💗💗💗VITAMINKA- витамины из [GEOGRAPHIC_DATA]" at bounding box center [93, 14] width 100 height 12
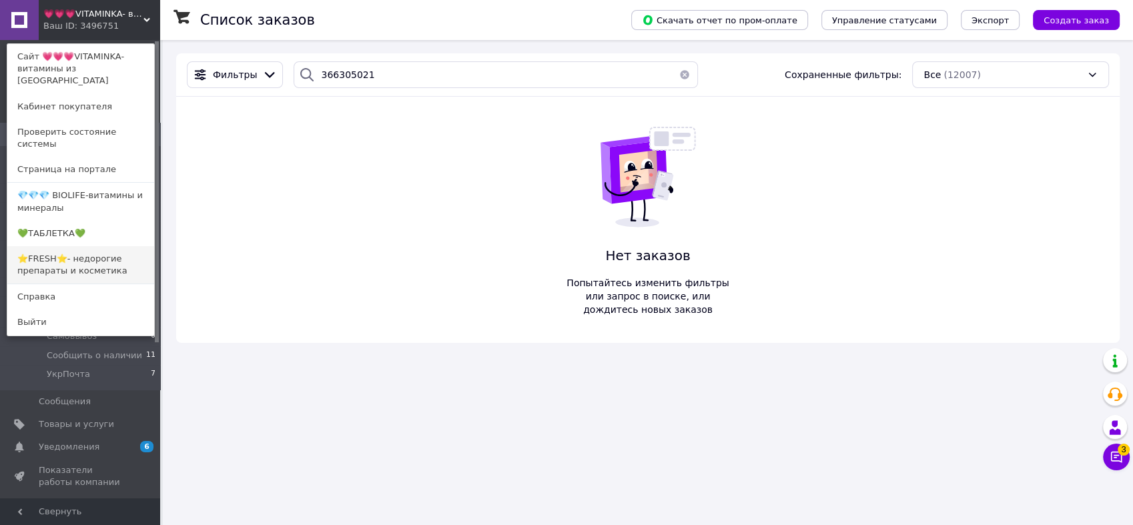
click at [83, 247] on link "⭐FRESH⭐- недорогие препараты и косметика" at bounding box center [80, 264] width 147 height 37
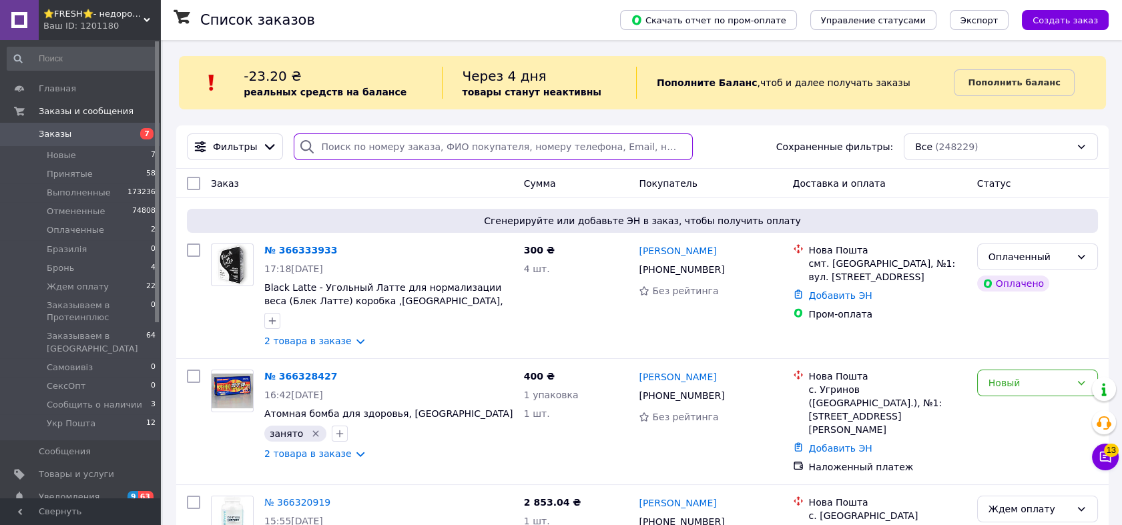
paste input "366305021"
click at [428, 144] on input "search" at bounding box center [493, 146] width 399 height 27
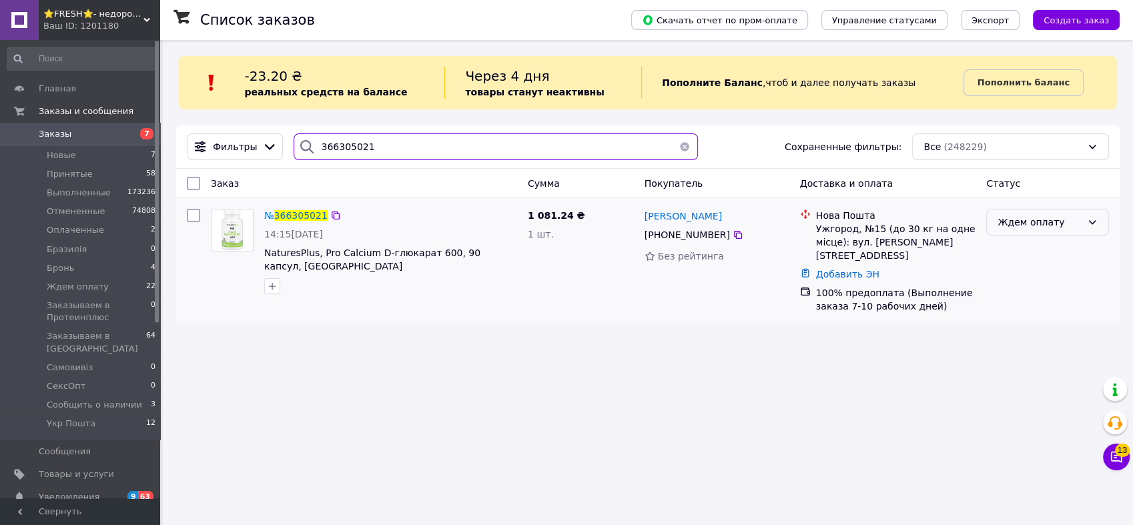
type input "366305021"
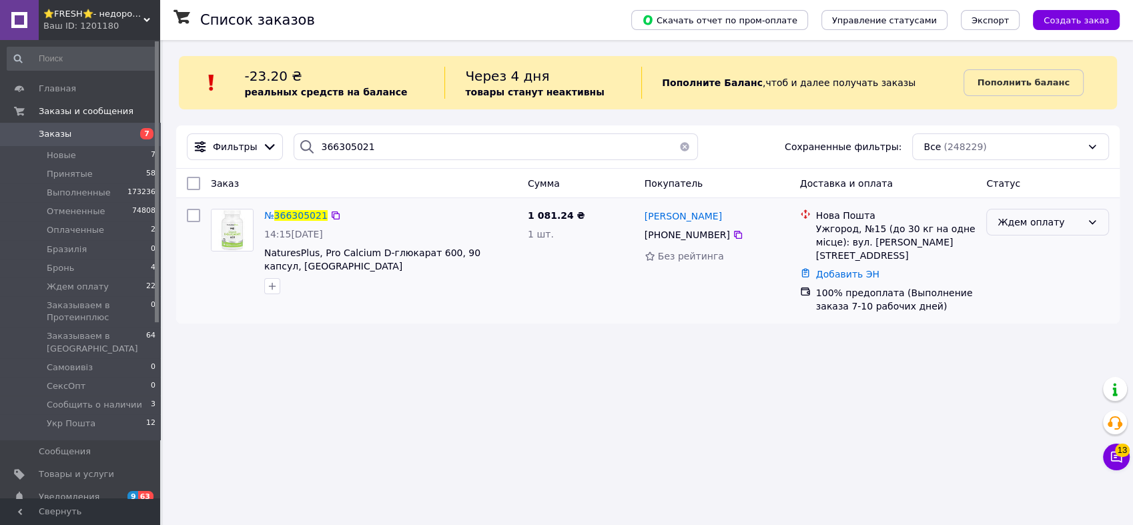
click at [1027, 223] on div "Ждем оплату" at bounding box center [1040, 222] width 84 height 15
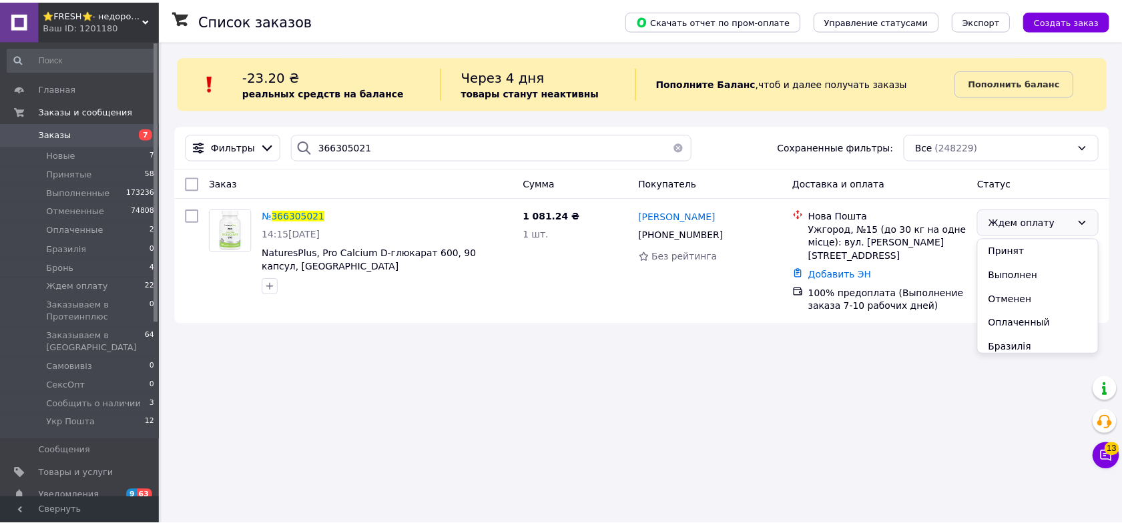
scroll to position [173, 0]
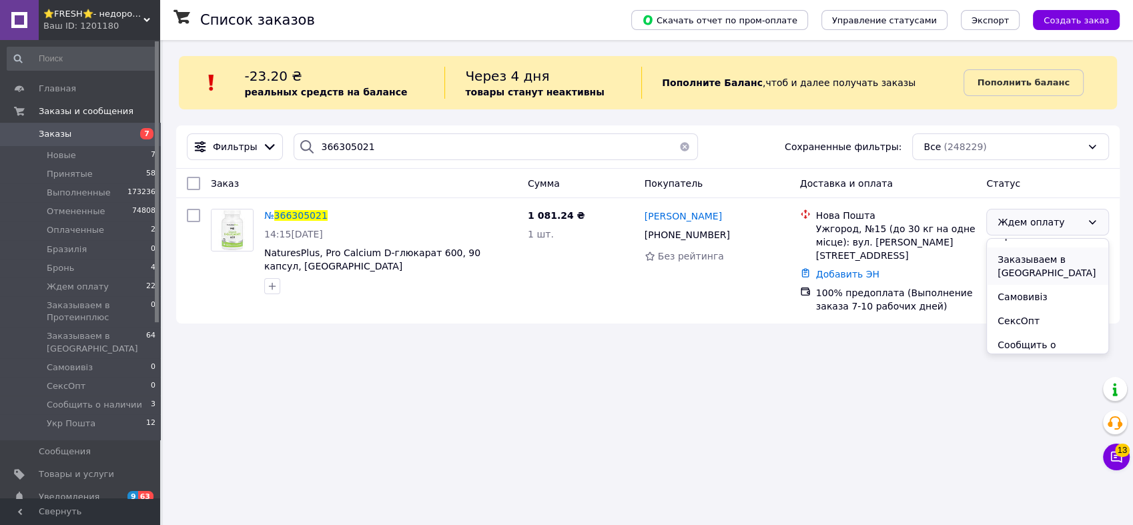
click at [1050, 256] on li "Заказываем в [GEOGRAPHIC_DATA]" at bounding box center [1047, 266] width 121 height 37
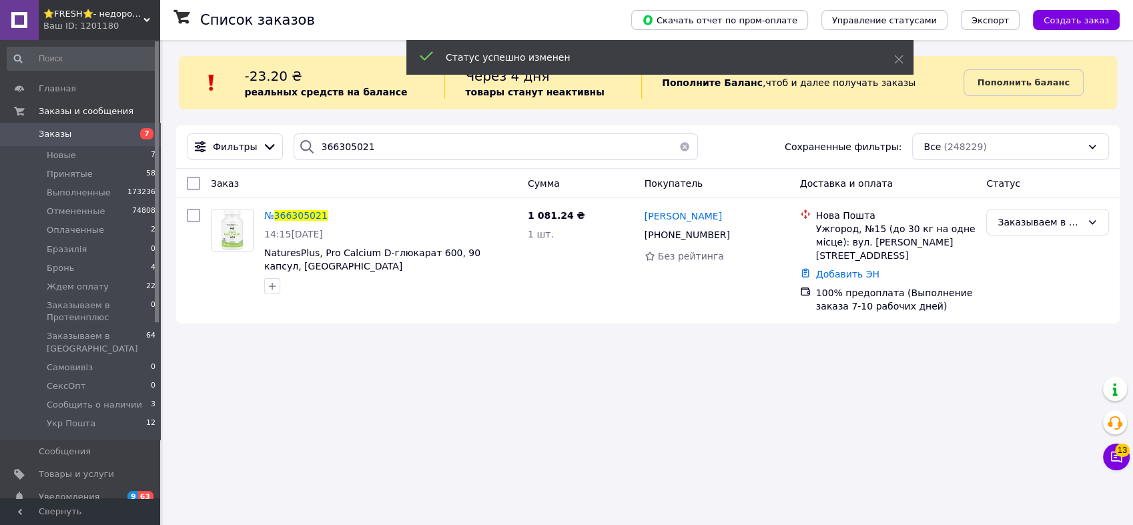
click at [272, 283] on icon "button" at bounding box center [272, 286] width 7 height 7
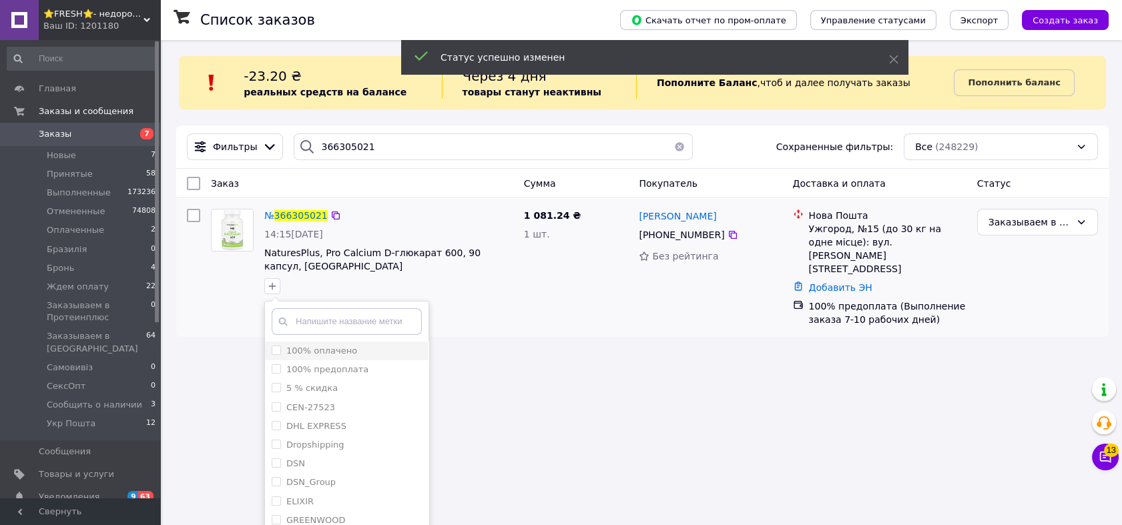
drag, startPoint x: 273, startPoint y: 338, endPoint x: 412, endPoint y: 378, distance: 144.9
click at [273, 346] on input "100% оплачено" at bounding box center [276, 350] width 9 height 9
checkbox input "true"
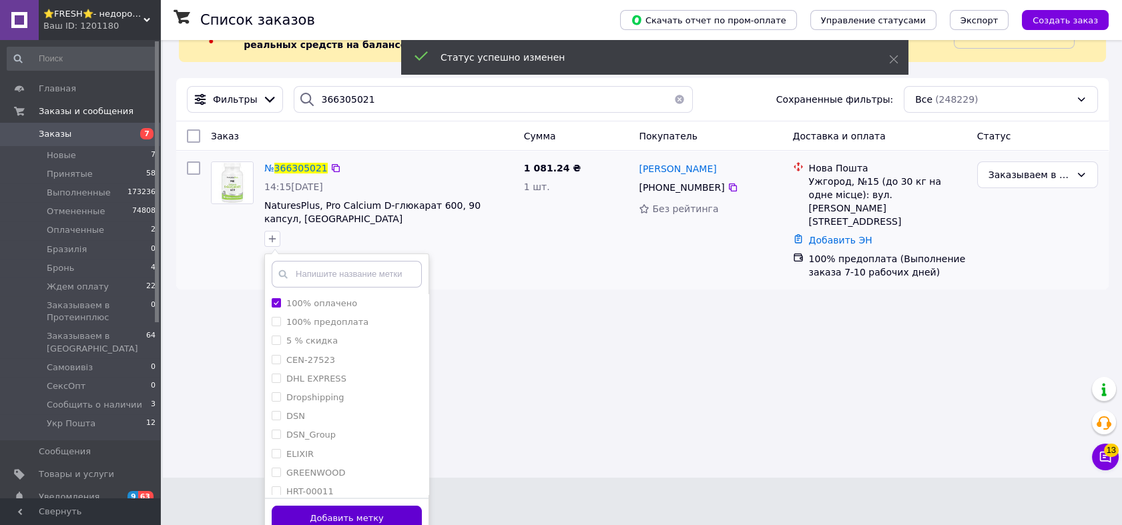
click at [364, 506] on button "Добавить метку" at bounding box center [347, 519] width 150 height 26
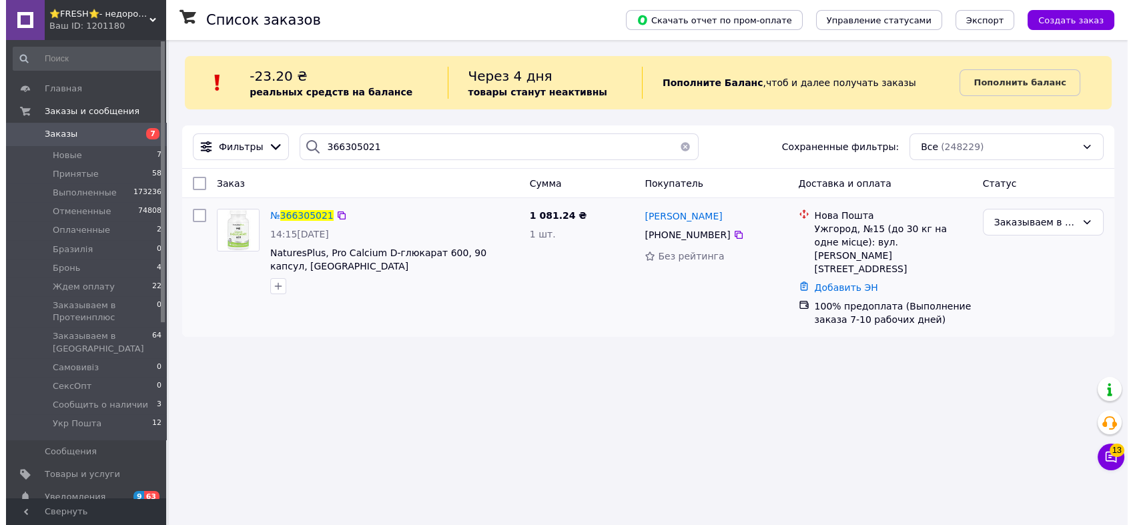
scroll to position [0, 0]
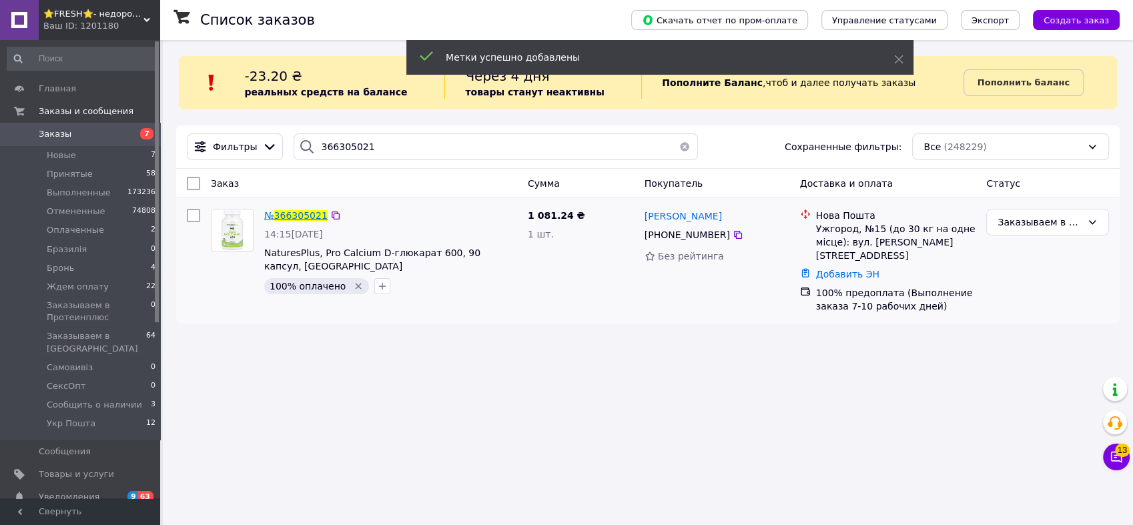
click at [302, 215] on span "366305021" at bounding box center [300, 215] width 53 height 11
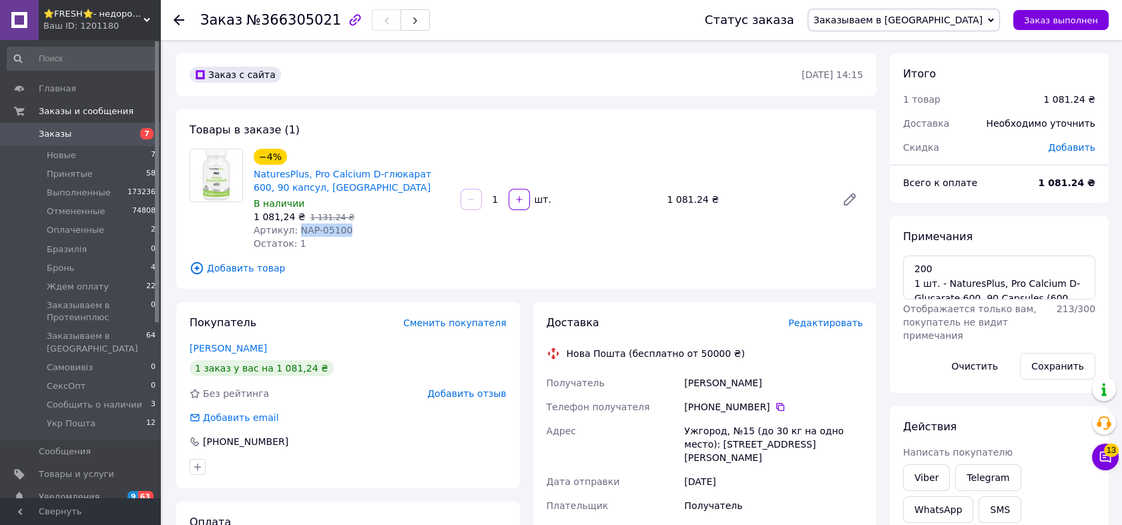
drag, startPoint x: 348, startPoint y: 231, endPoint x: 294, endPoint y: 232, distance: 54.0
click at [294, 232] on div "Артикул: NAP-05100" at bounding box center [352, 230] width 196 height 13
copy span "NAP-05100"
click at [121, 133] on span "Заказы" at bounding box center [81, 134] width 85 height 12
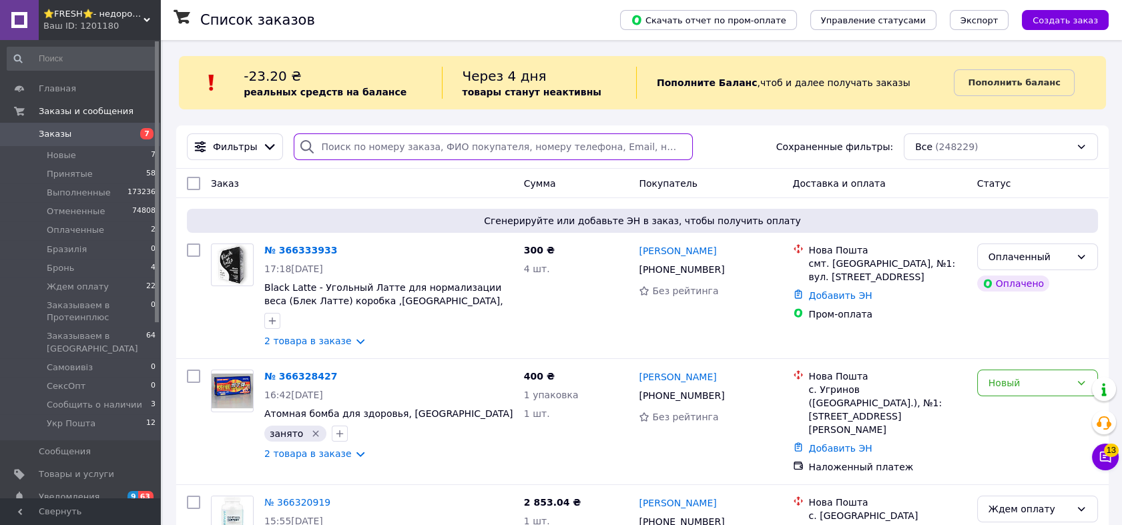
drag, startPoint x: 484, startPoint y: 146, endPoint x: 486, endPoint y: 139, distance: 7.5
click at [484, 146] on input "search" at bounding box center [493, 146] width 399 height 27
paste input "366328396"
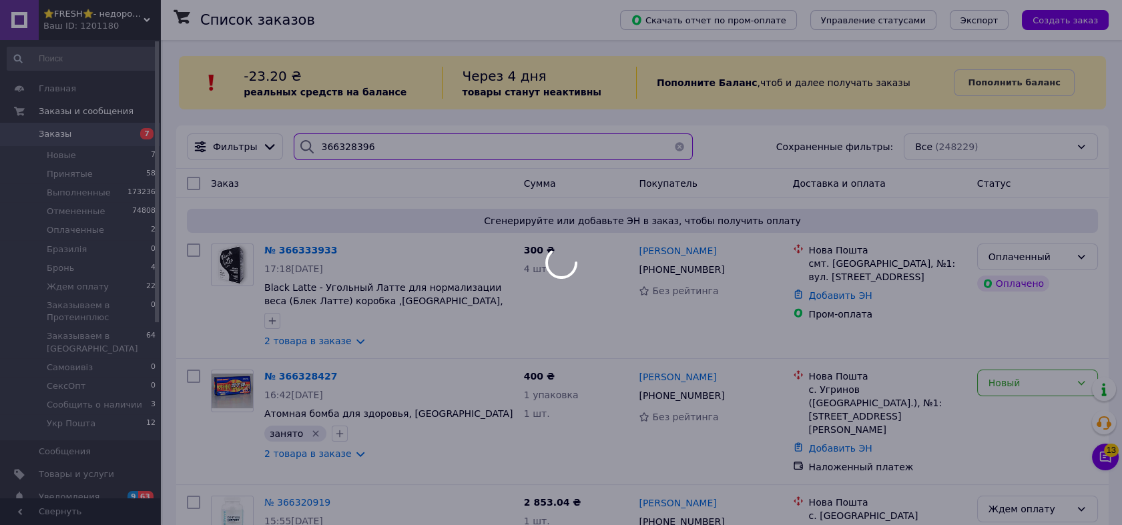
type input "366328396"
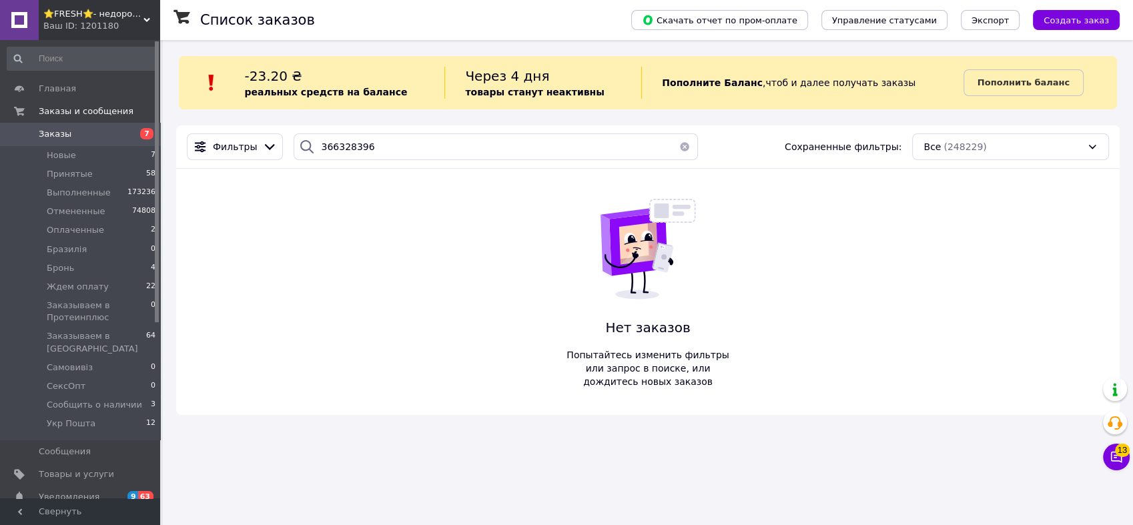
click at [75, 27] on div "Ваш ID: 1201180" at bounding box center [101, 26] width 117 height 12
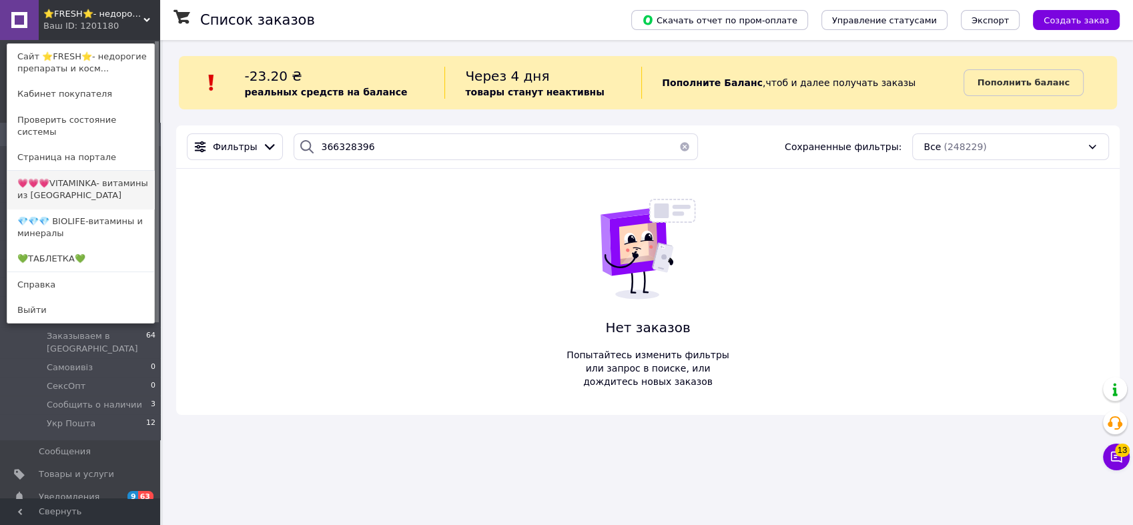
click at [103, 188] on link "💗💗💗VITAMINKA- витамины из [GEOGRAPHIC_DATA]" at bounding box center [80, 189] width 147 height 37
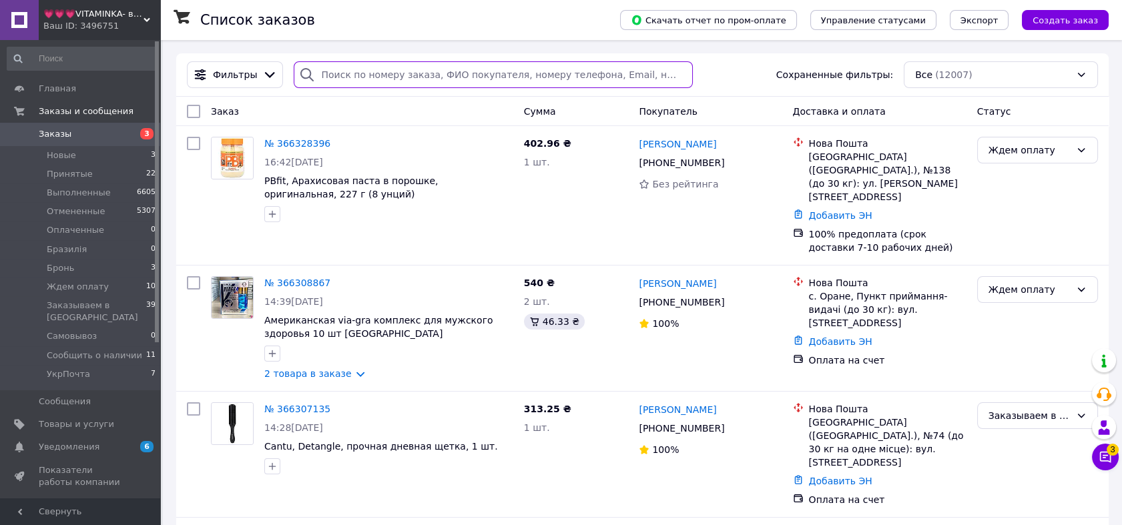
paste input "366328396"
click at [354, 80] on input "search" at bounding box center [493, 74] width 399 height 27
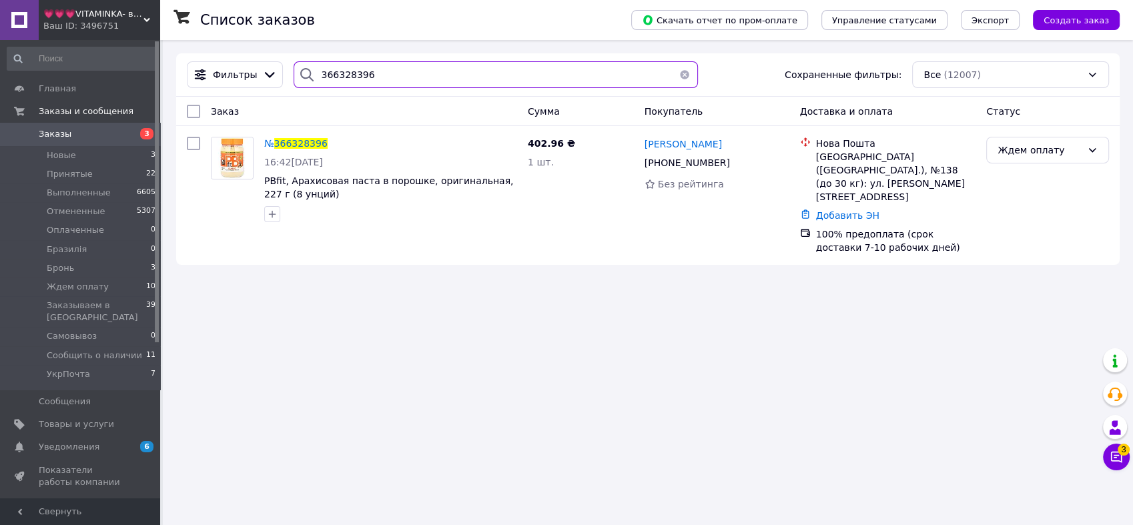
type input "366328396"
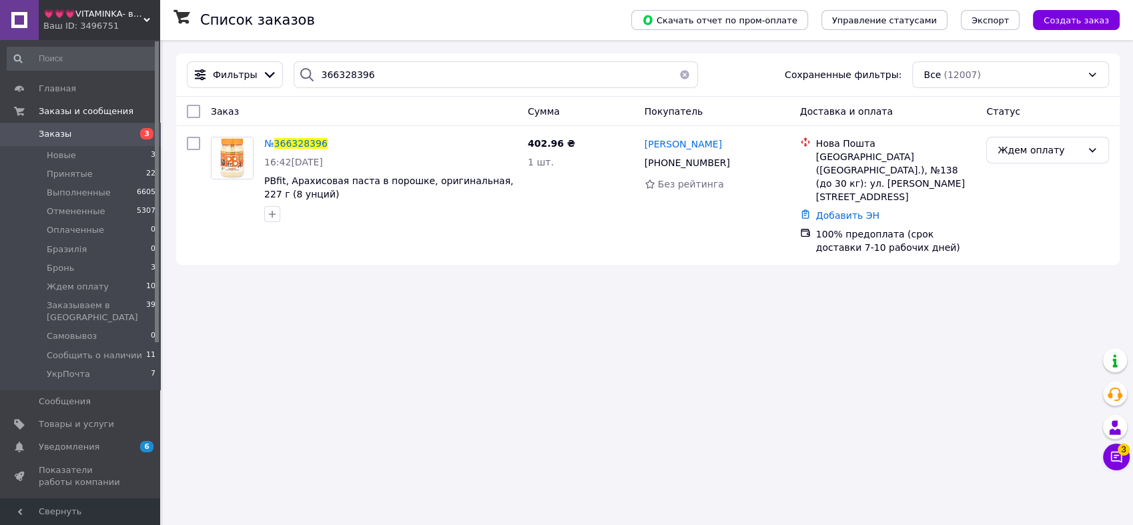
click at [1054, 149] on div "Ждем оплату" at bounding box center [1040, 150] width 84 height 15
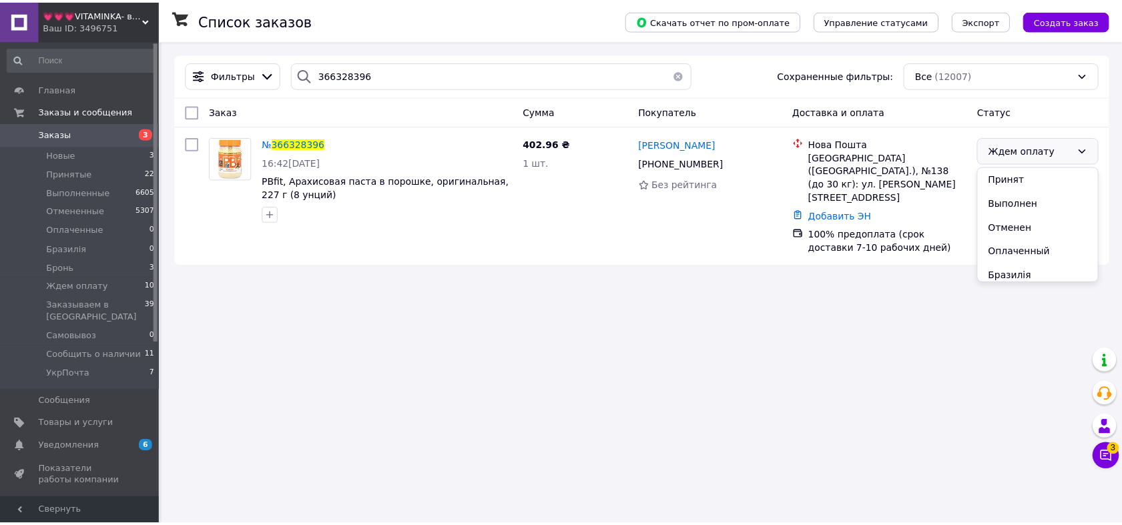
scroll to position [125, 0]
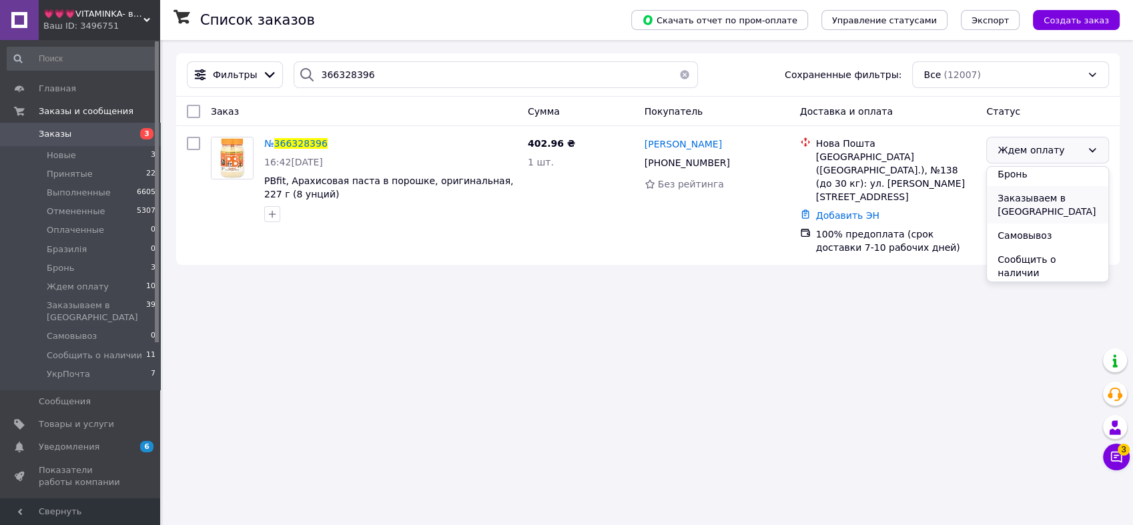
click at [1072, 197] on li "Заказываем в [GEOGRAPHIC_DATA]" at bounding box center [1047, 204] width 121 height 37
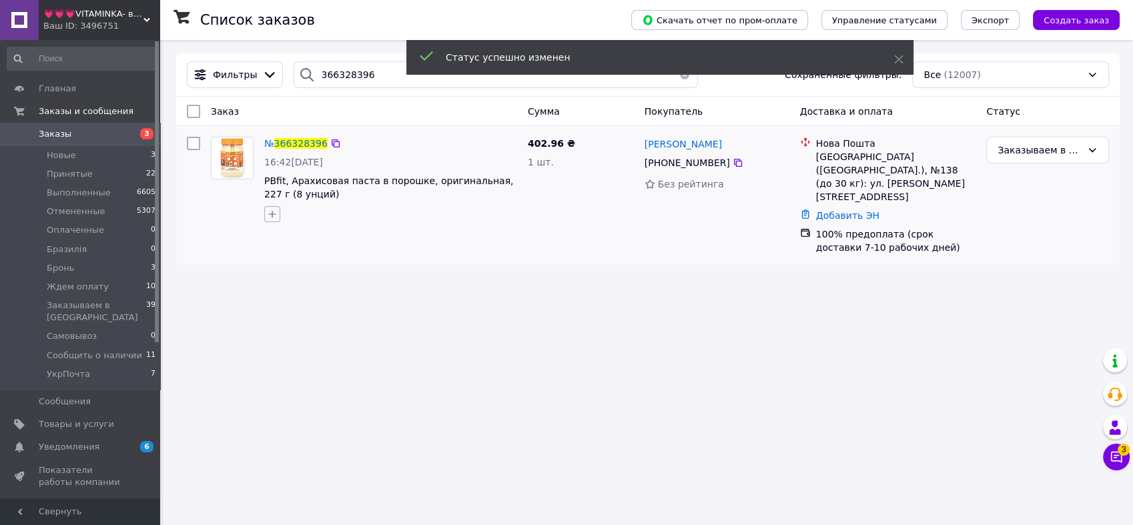
drag, startPoint x: 270, startPoint y: 208, endPoint x: 274, endPoint y: 220, distance: 12.0
click at [272, 212] on icon "button" at bounding box center [272, 214] width 11 height 11
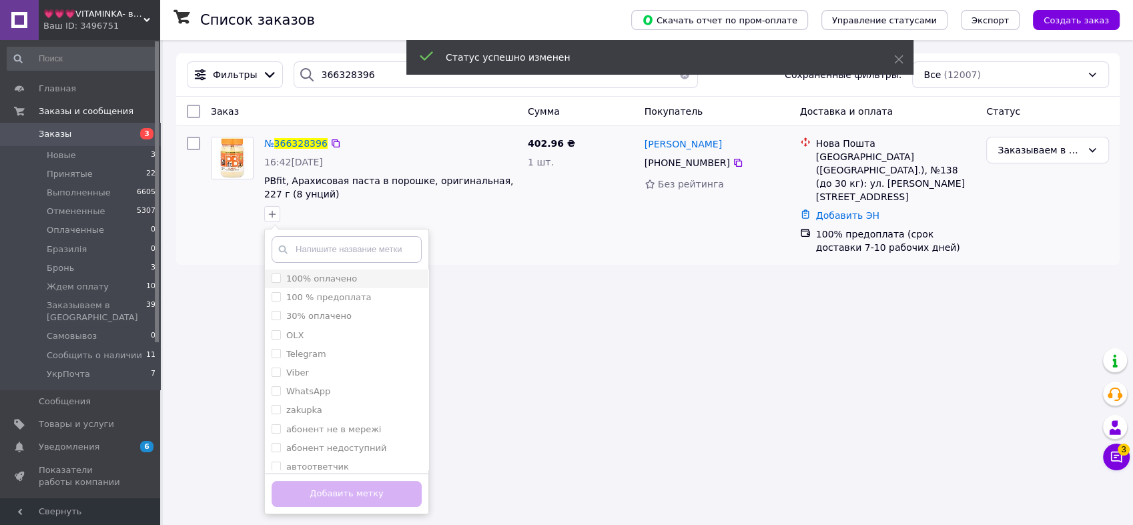
click at [278, 276] on input "100% оплачено" at bounding box center [276, 278] width 9 height 9
checkbox input "true"
click at [342, 501] on button "Добавить метку" at bounding box center [347, 494] width 150 height 26
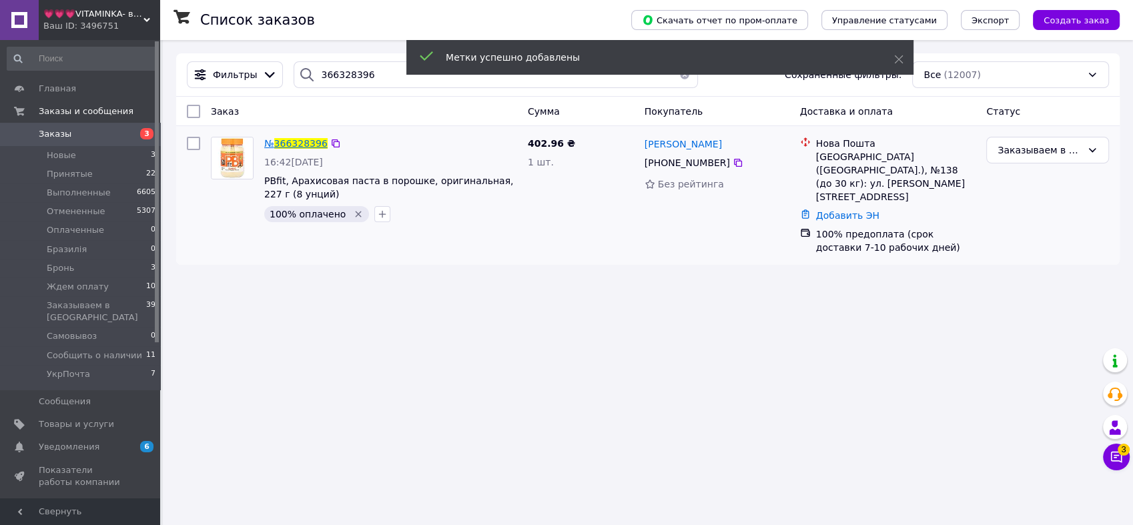
click at [307, 139] on span "366328396" at bounding box center [300, 143] width 53 height 11
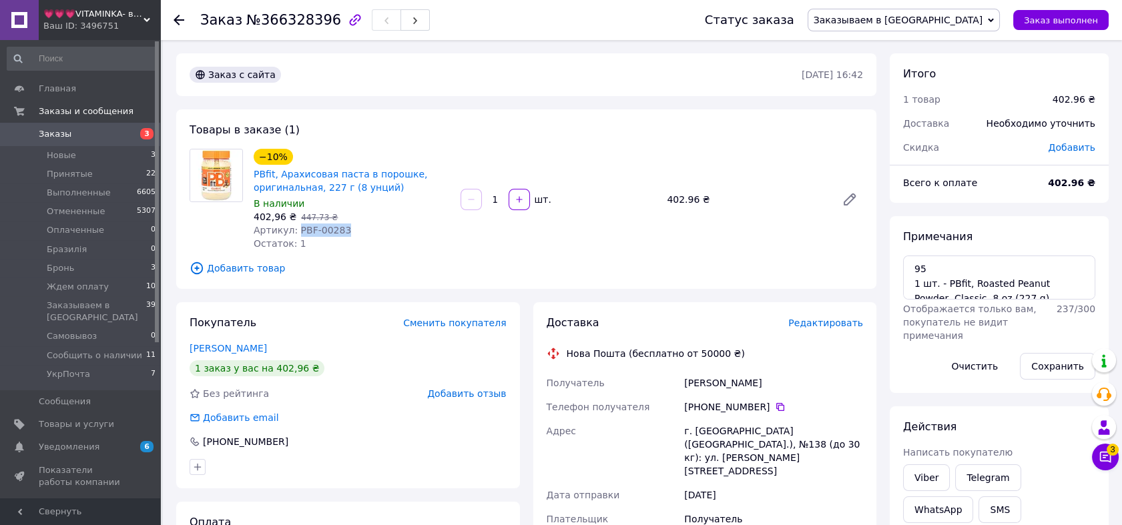
drag, startPoint x: 340, startPoint y: 229, endPoint x: 293, endPoint y: 229, distance: 46.7
click at [293, 229] on div "Артикул: PBF-00283" at bounding box center [352, 230] width 196 height 13
copy span "PBF-00283"
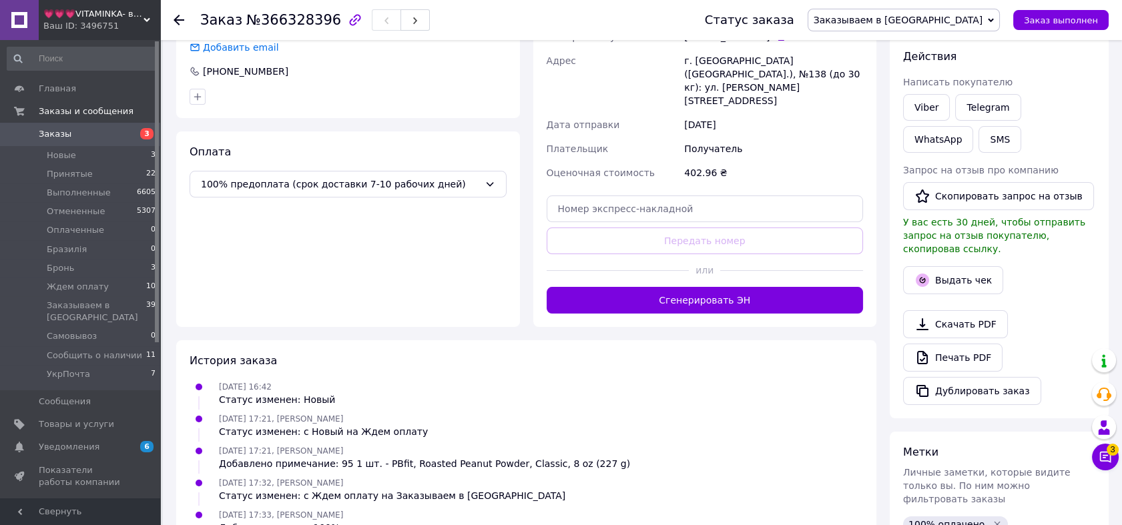
scroll to position [398, 0]
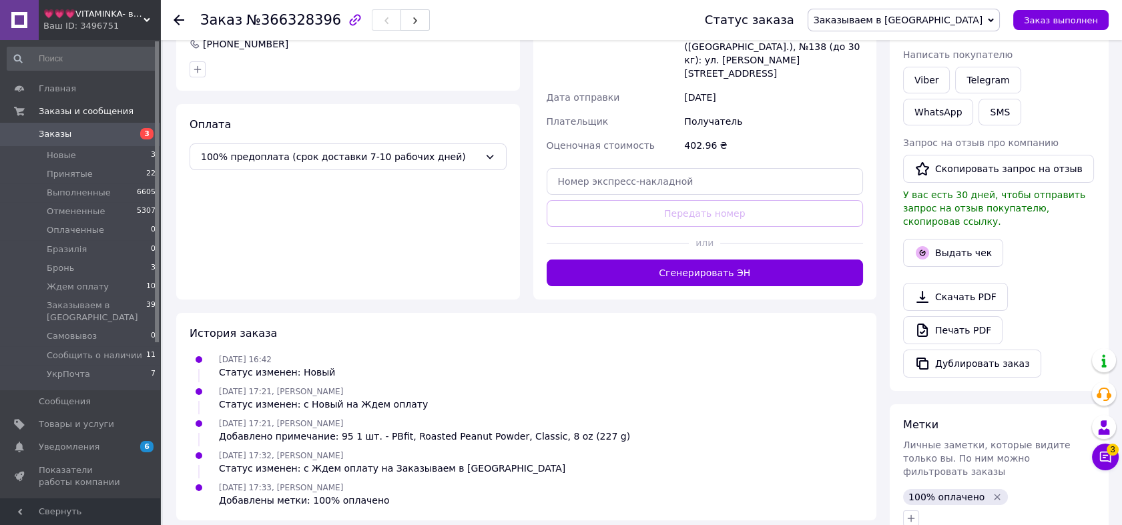
click at [93, 27] on div "Ваш ID: 3496751" at bounding box center [101, 26] width 117 height 12
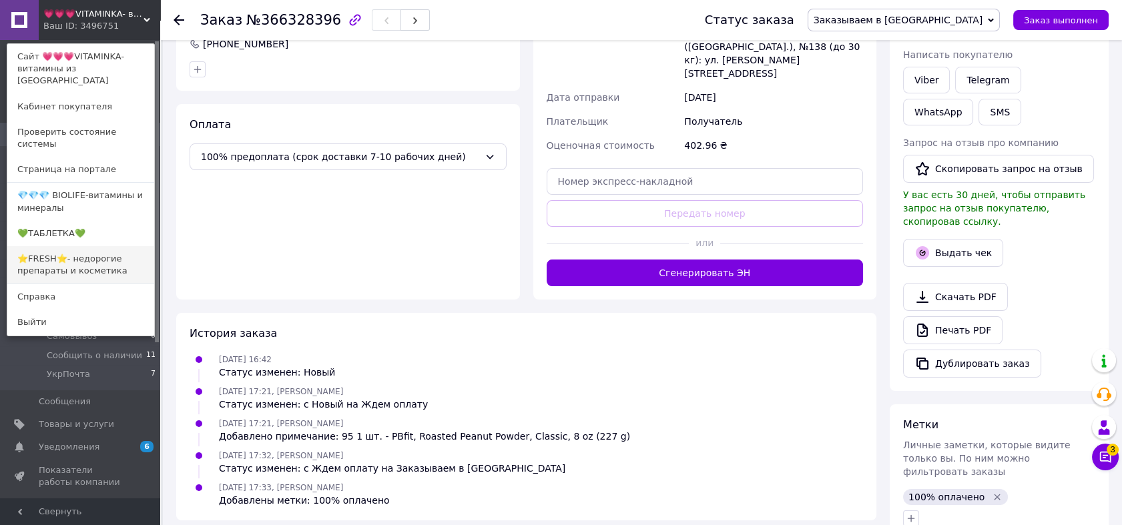
click at [78, 246] on link "⭐FRESH⭐- недорогие препараты и косметика" at bounding box center [80, 264] width 147 height 37
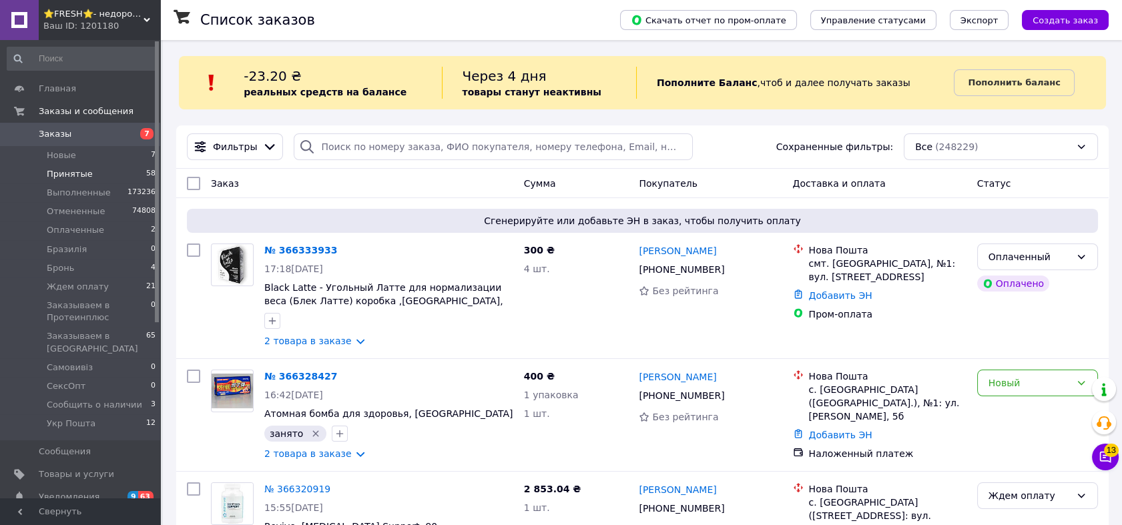
click at [81, 172] on span "Принятые" at bounding box center [70, 174] width 46 height 12
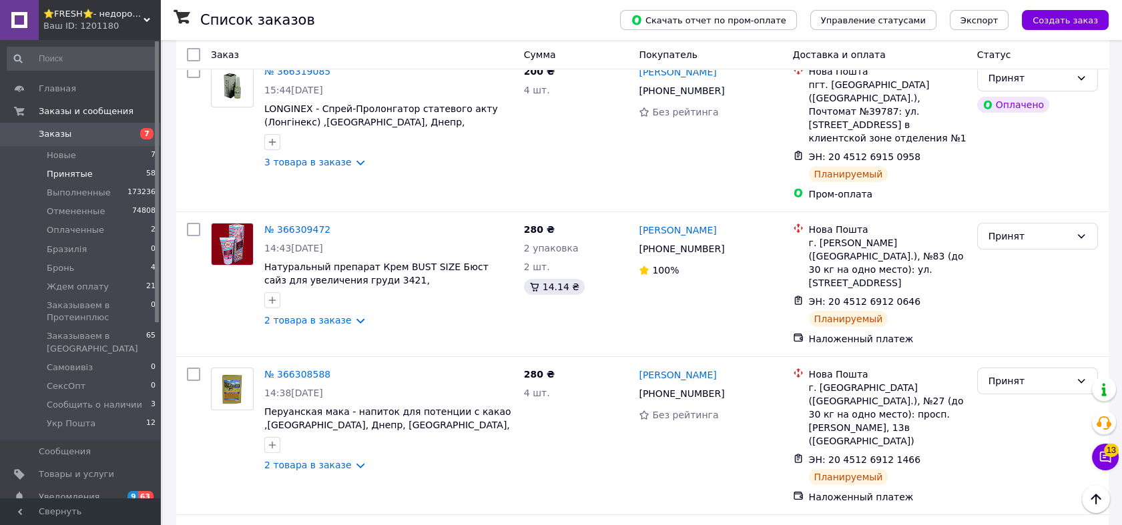
scroll to position [420, 0]
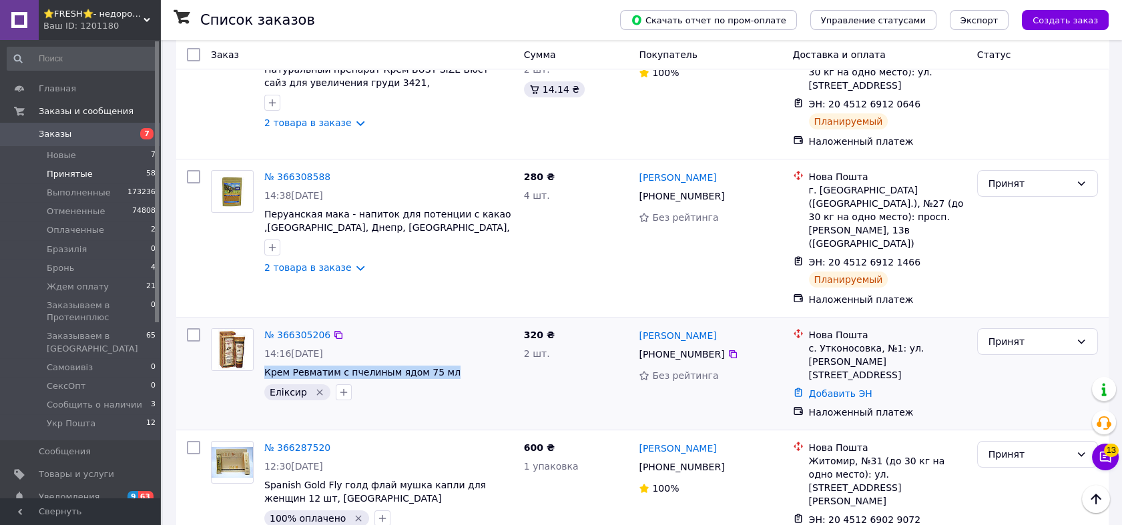
drag, startPoint x: 262, startPoint y: 320, endPoint x: 444, endPoint y: 325, distance: 182.9
click at [444, 325] on div "№ 366305206 14:16, 12.10.2025 Крем Ревматим с пчелиным ядом 75 мл Еліксир" at bounding box center [389, 364] width 260 height 83
copy span "Крем Ревматим с пчелиным ядом 75 мл"
drag, startPoint x: 99, startPoint y: 132, endPoint x: 127, endPoint y: 135, distance: 28.8
click at [99, 132] on span "Заказы" at bounding box center [81, 134] width 85 height 12
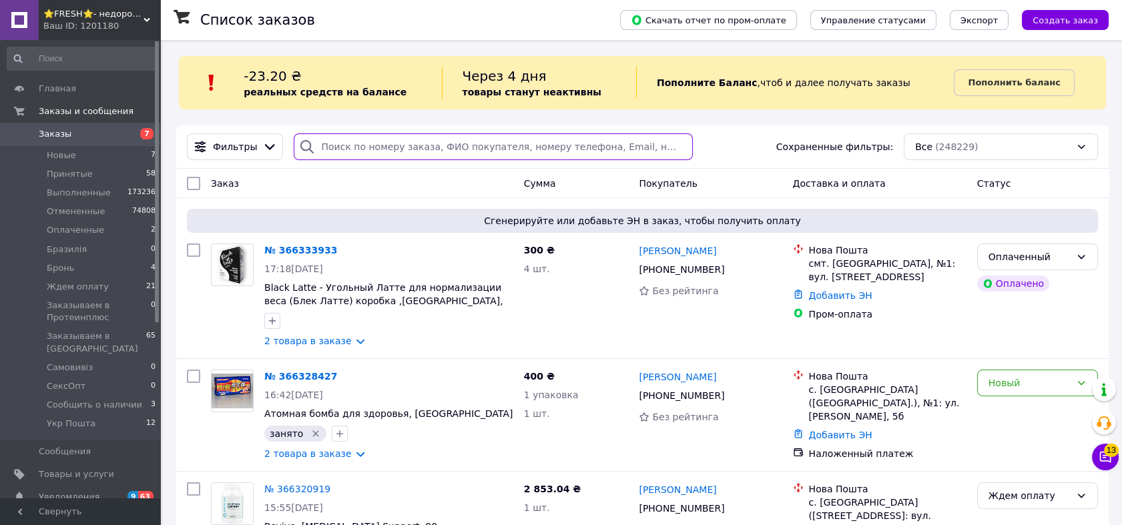
click at [471, 148] on input "search" at bounding box center [493, 146] width 399 height 27
paste input "0966762980"
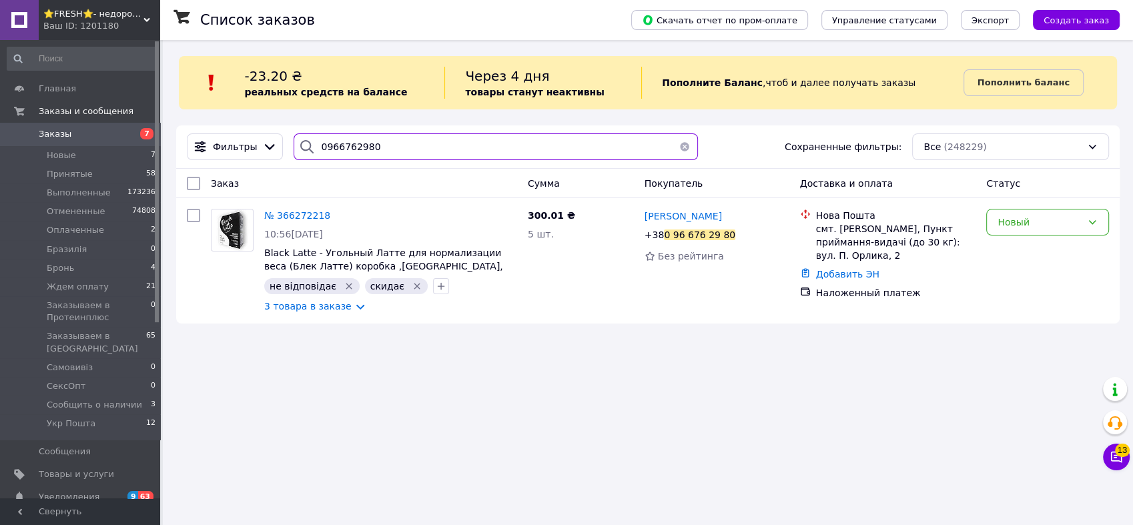
type input "0966762980"
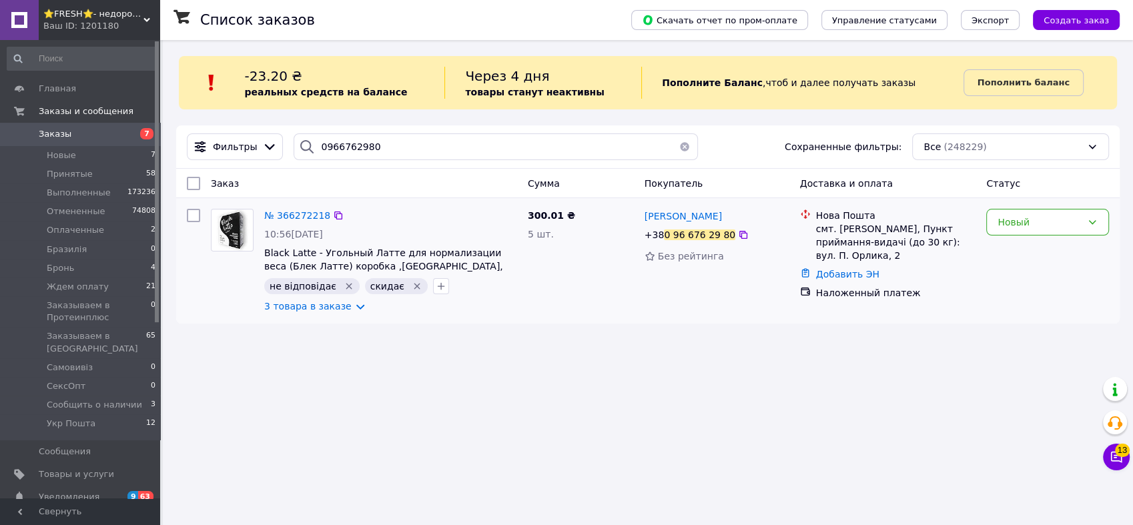
click at [344, 288] on icon "Удалить метку" at bounding box center [349, 286] width 11 height 11
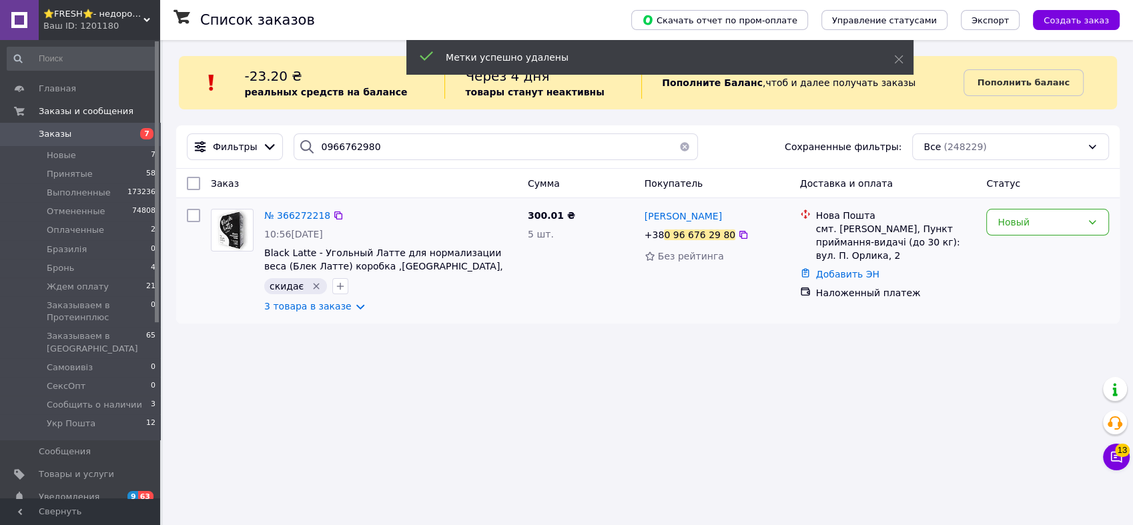
click at [311, 284] on icon "Удалить метку" at bounding box center [316, 286] width 11 height 11
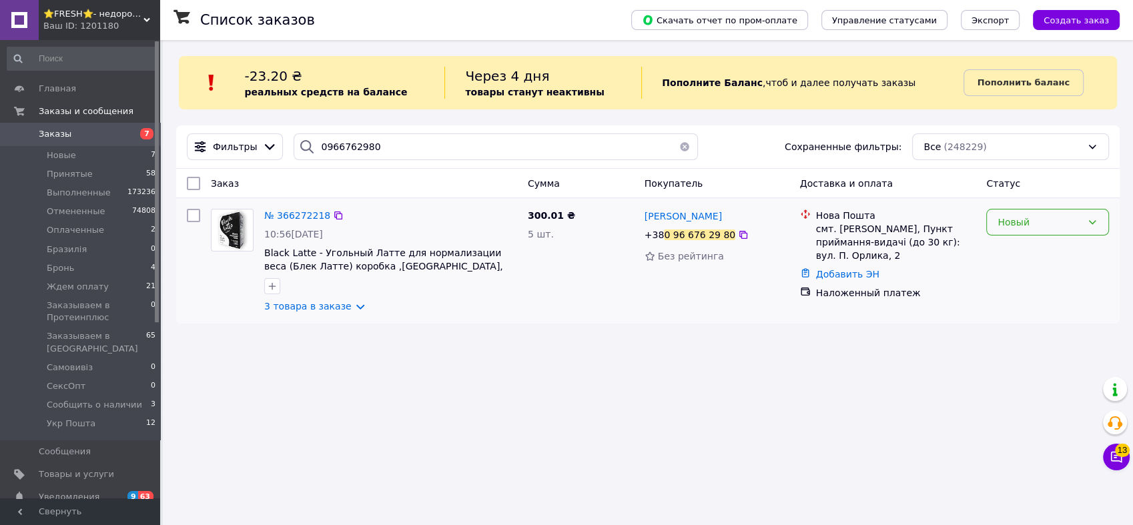
click at [1010, 225] on div "Новый" at bounding box center [1040, 222] width 84 height 15
click at [1011, 255] on li "Принят" at bounding box center [1047, 251] width 121 height 24
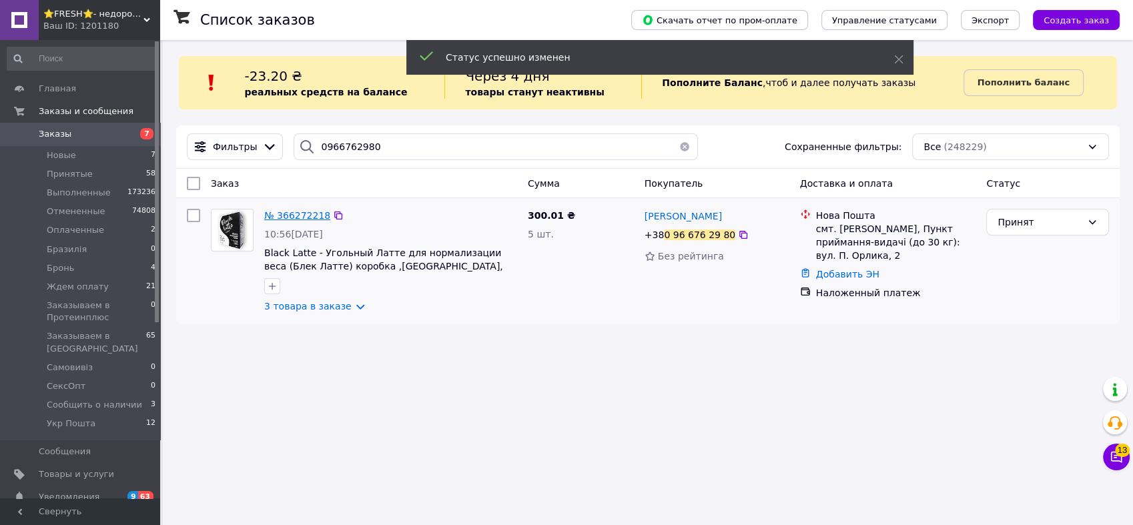
click at [291, 214] on span "№ 366272218" at bounding box center [297, 215] width 66 height 11
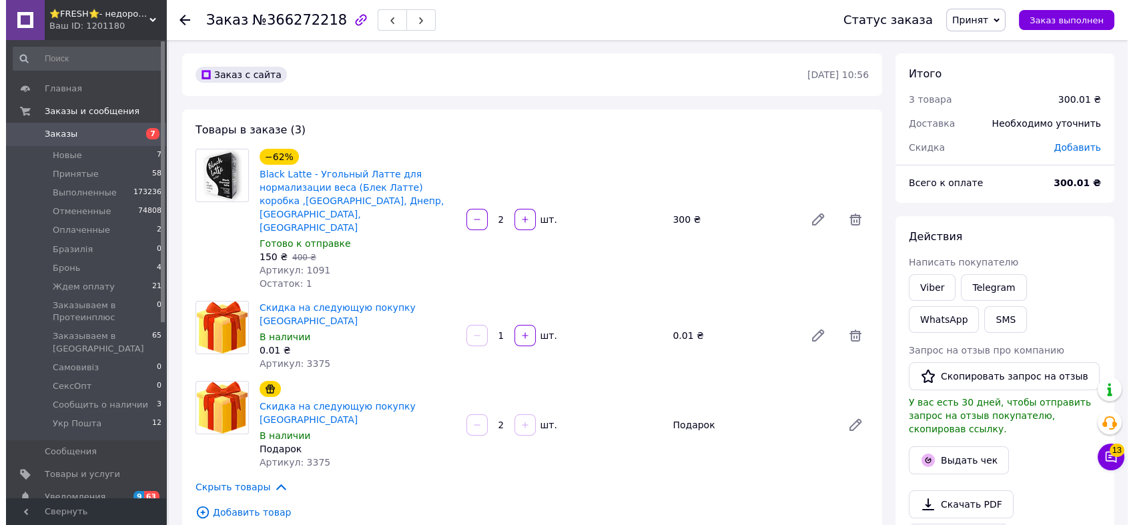
scroll to position [222, 0]
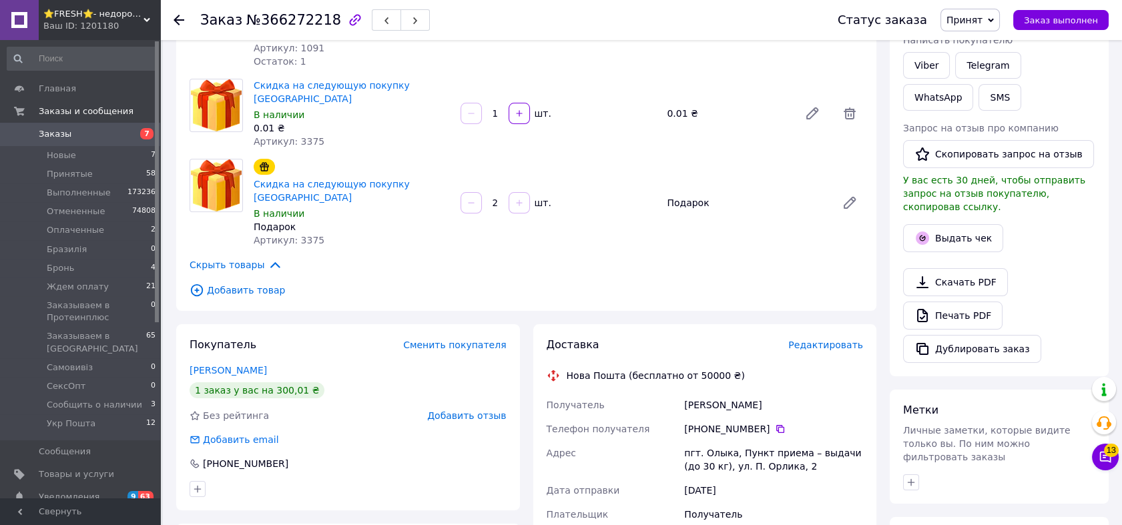
click at [827, 338] on div "Доставка Редактировать" at bounding box center [704, 345] width 317 height 15
click at [827, 340] on span "Редактировать" at bounding box center [825, 345] width 75 height 11
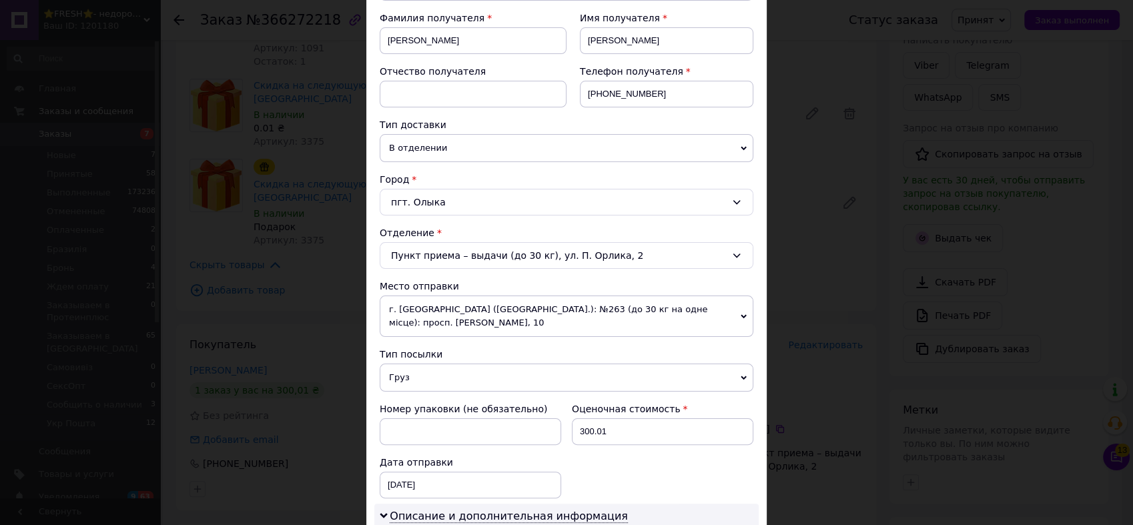
scroll to position [395, 0]
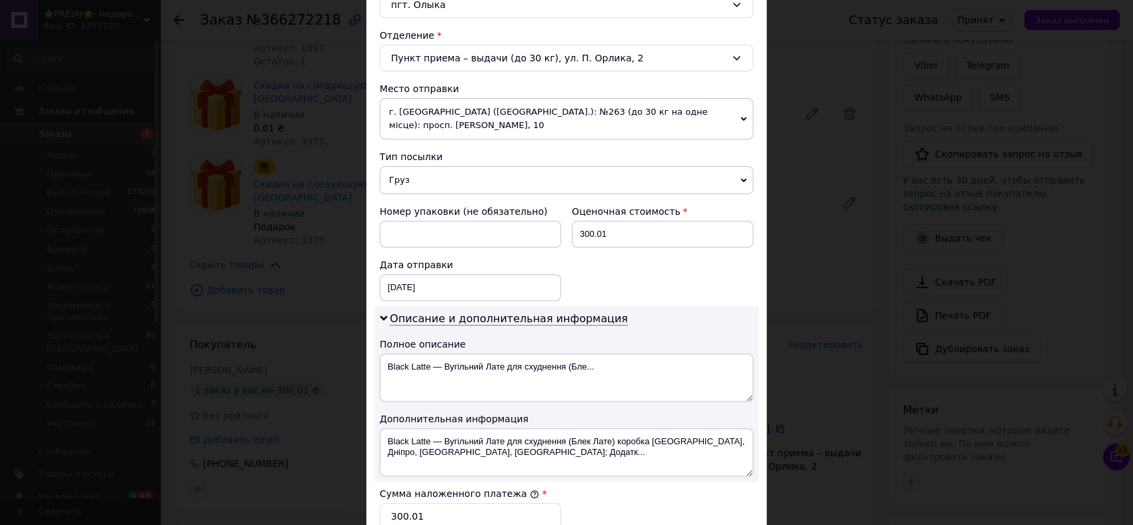
click at [553, 388] on div "Описание и дополнительная информация Полное описание Black Latte — Вугільний Ла…" at bounding box center [566, 393] width 384 height 175
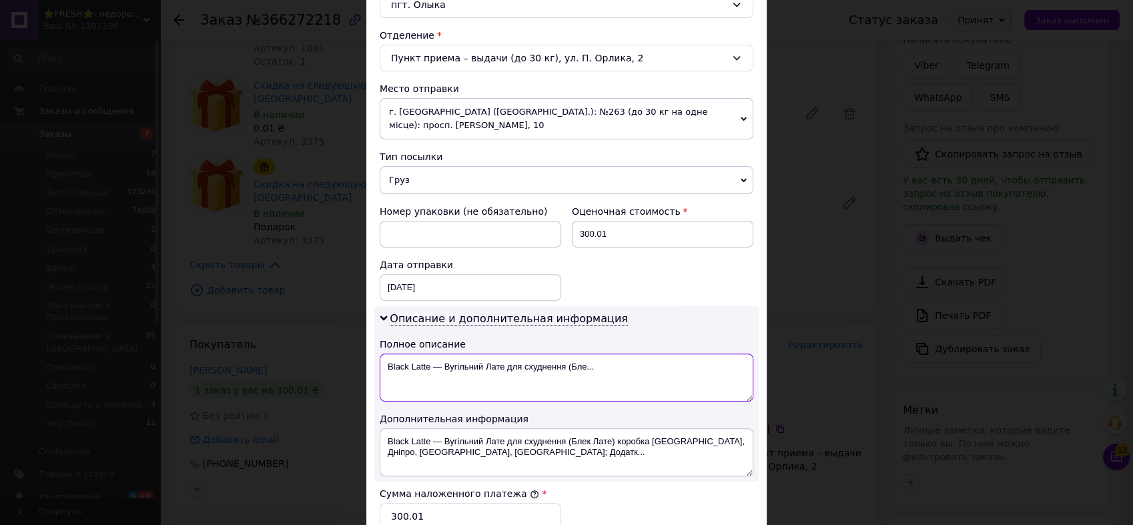
click at [556, 356] on textarea "Black Latte — Вугільний Лате для схуднення (Бле..." at bounding box center [567, 378] width 374 height 48
paste textarea "2 шт. - Black Latte"
type textarea "2 шт. - Black Latte"
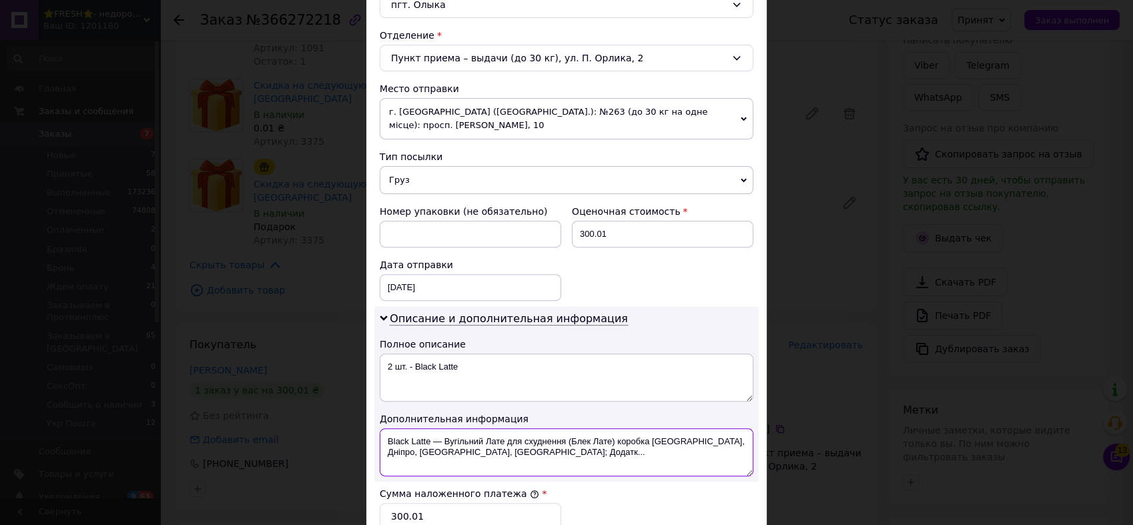
click at [579, 438] on textarea "Black Latte — Вугільний Лате для схуднення (Блек Лате) коробка Київ, Дніпро, Од…" at bounding box center [567, 452] width 374 height 48
paste textarea "2 шт. - Black Latte"
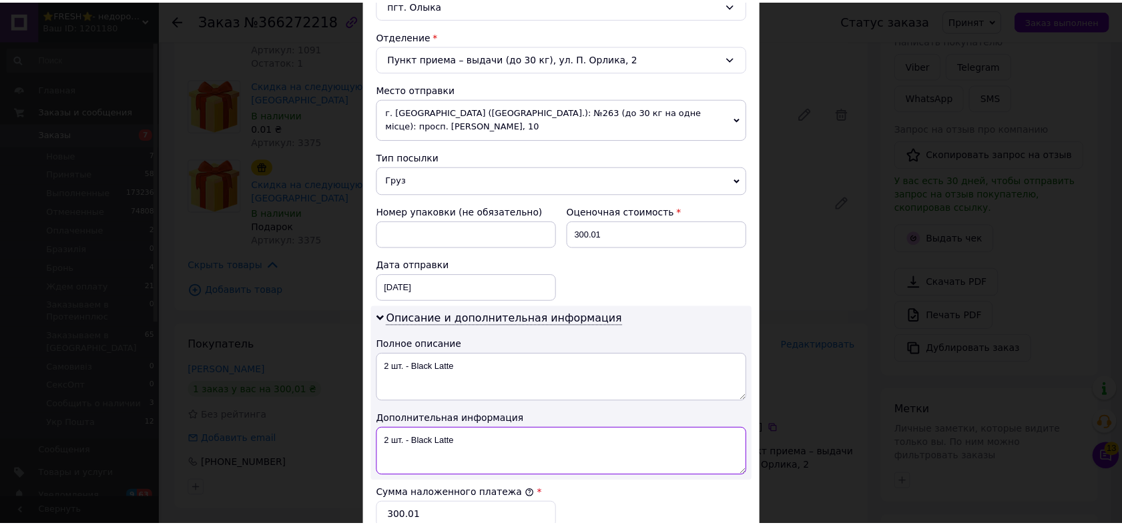
scroll to position [618, 0]
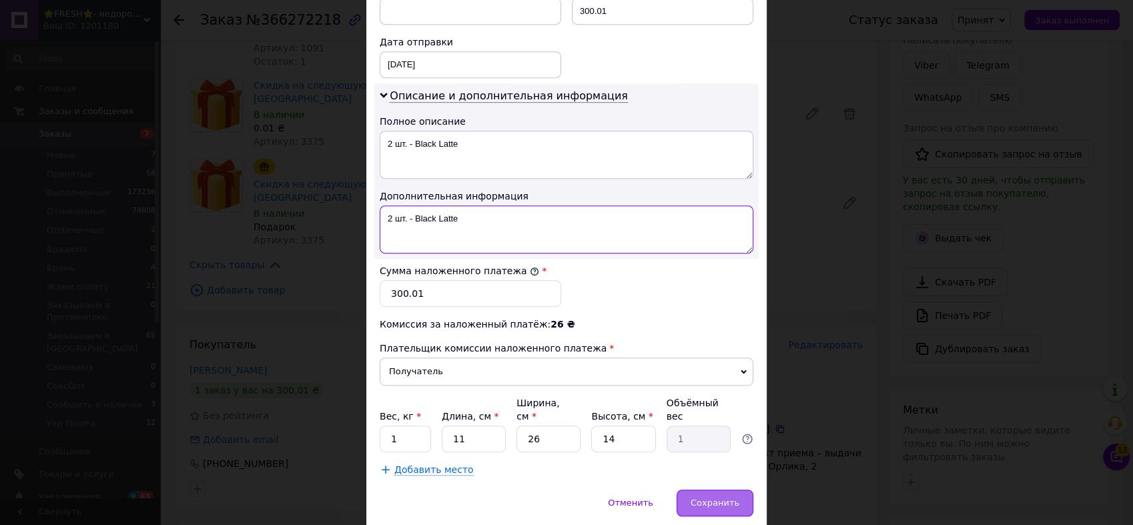
type textarea "2 шт. - Black Latte"
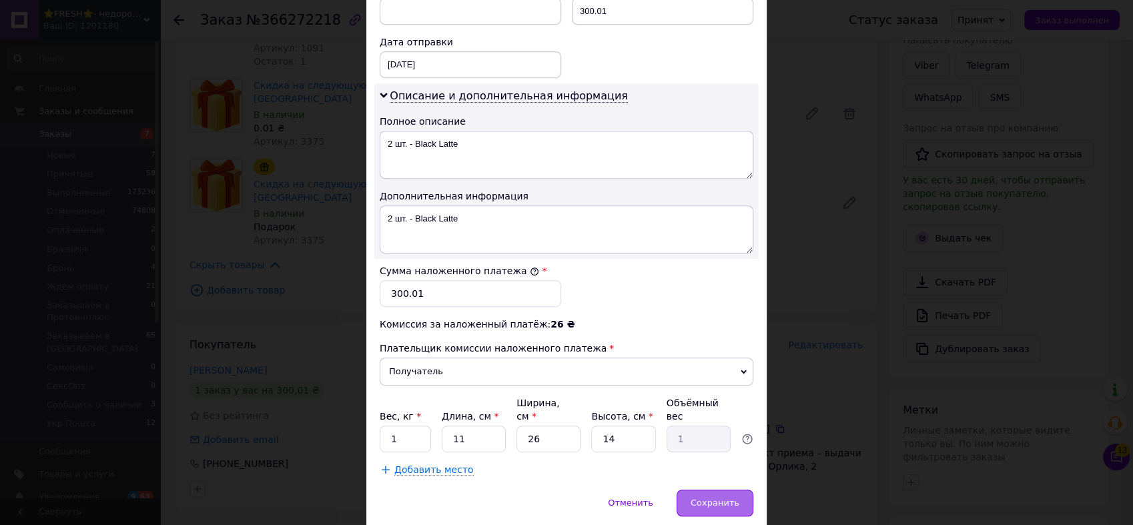
click at [720, 490] on div "Сохранить" at bounding box center [715, 503] width 77 height 27
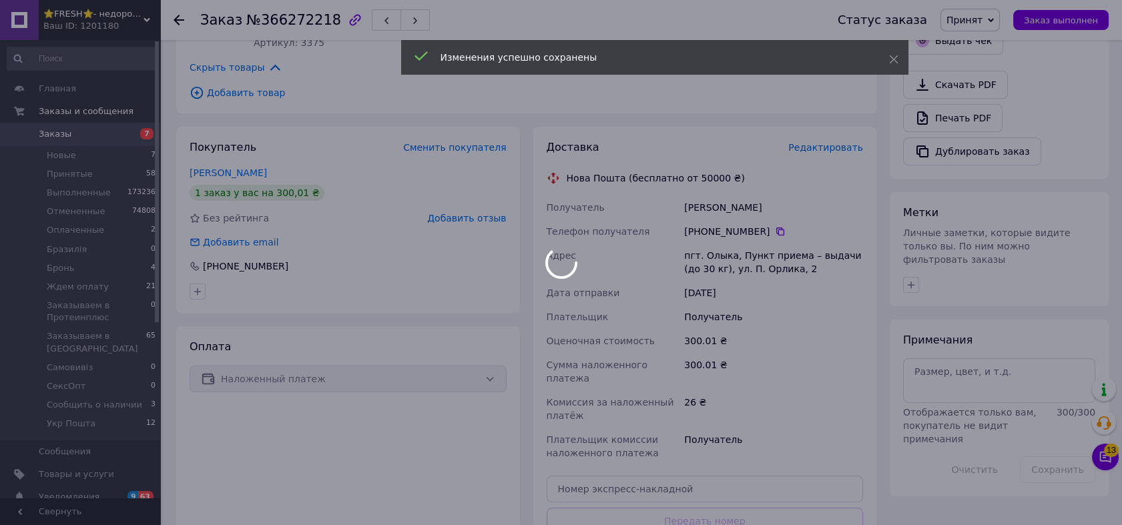
scroll to position [568, 0]
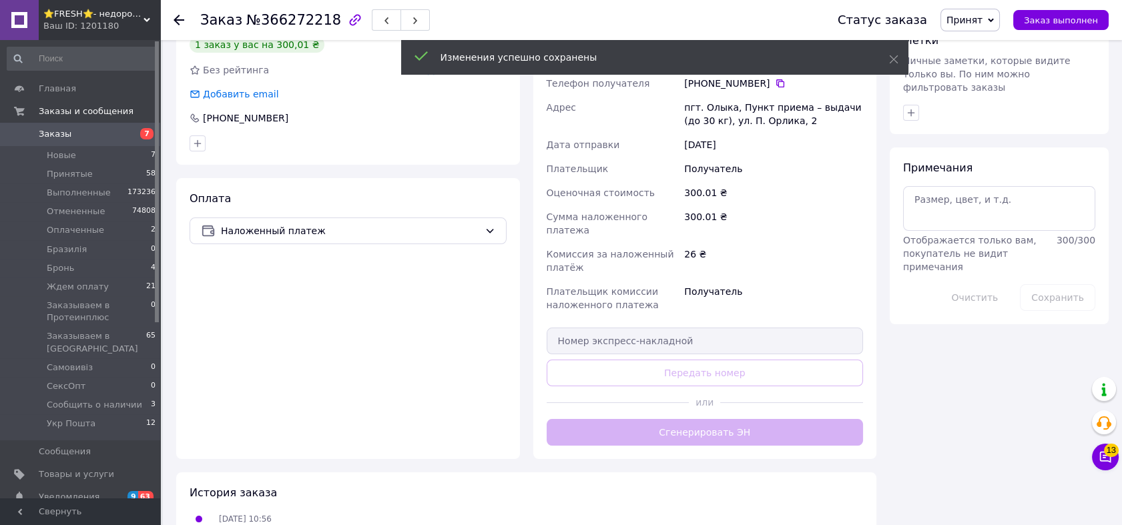
click at [717, 349] on div "Доставка Редактировать Нова Пошта (бесплатно от 50000 ₴) Получатель Булакевич Б…" at bounding box center [704, 219] width 317 height 454
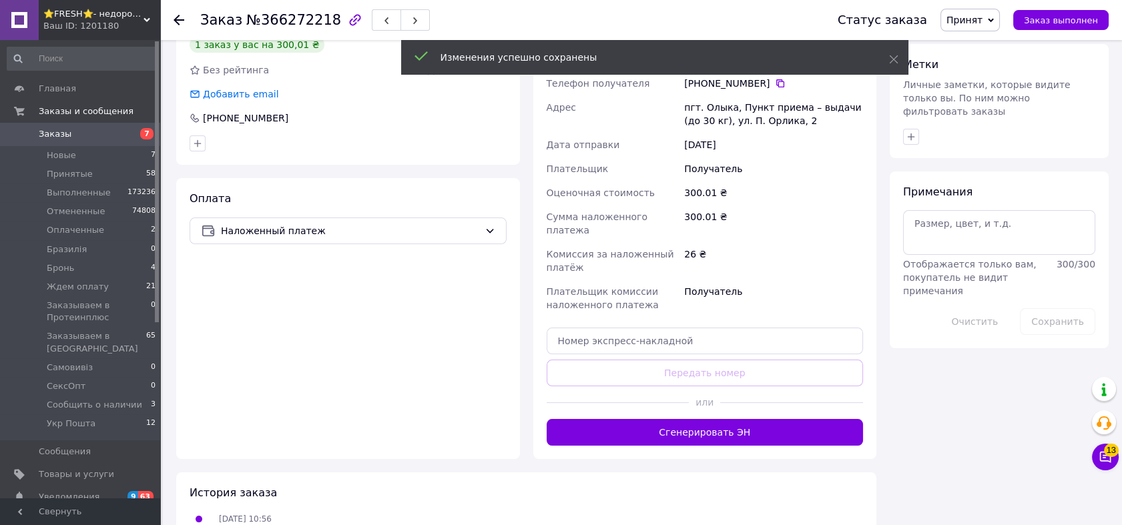
click at [717, 419] on button "Сгенерировать ЭН" at bounding box center [704, 432] width 317 height 27
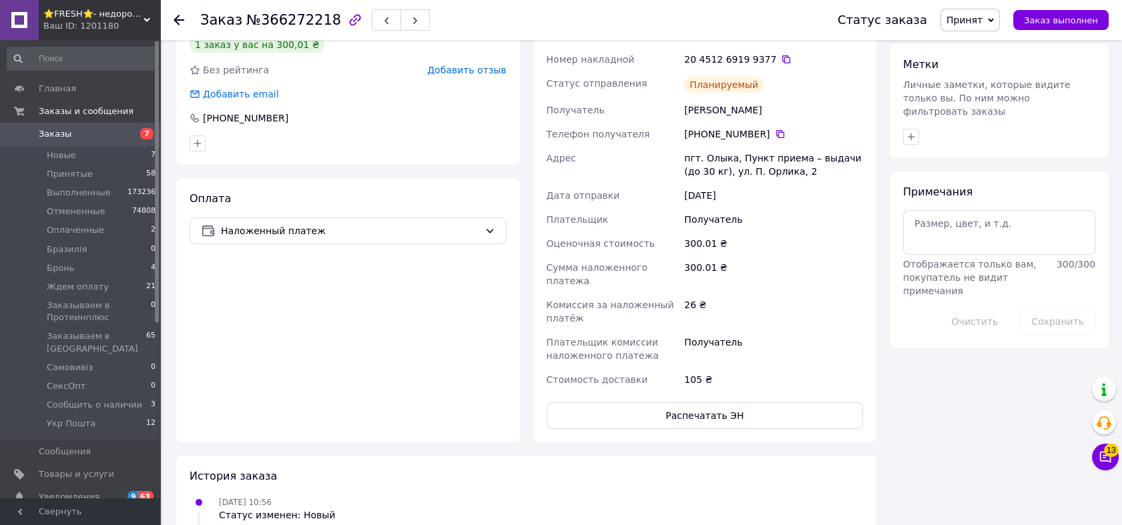
click at [56, 129] on span "Заказы" at bounding box center [55, 134] width 33 height 12
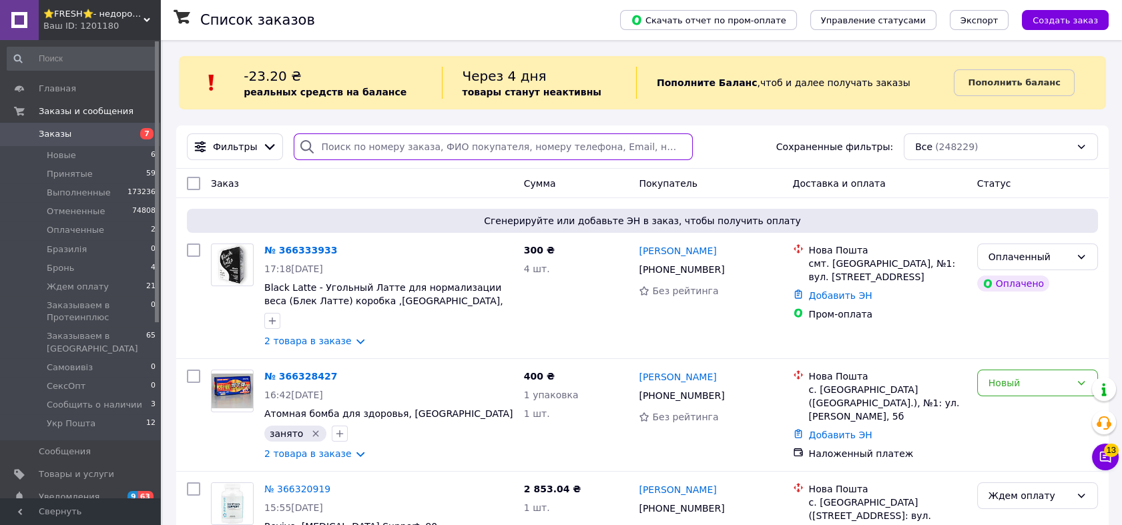
paste input "0994076979"
click at [493, 146] on input "search" at bounding box center [493, 146] width 399 height 27
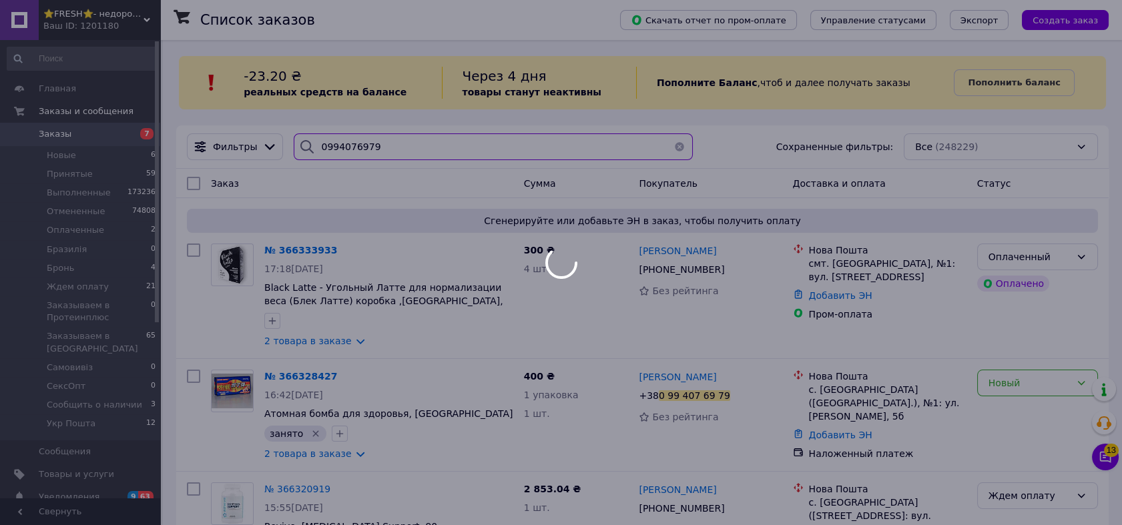
type input "0994076979"
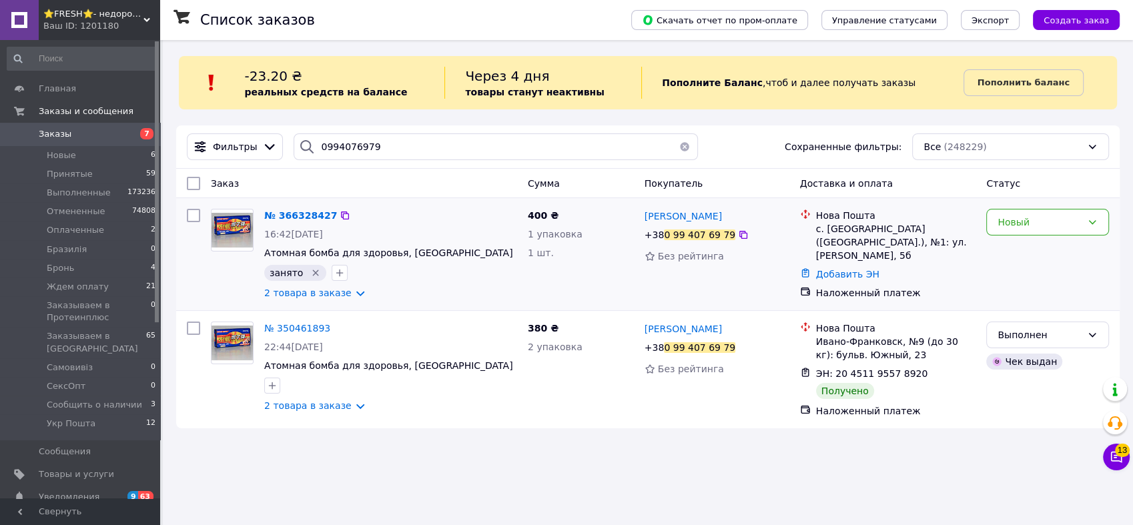
click at [226, 236] on img at bounding box center [232, 230] width 41 height 35
click at [69, 174] on span "Принятые" at bounding box center [70, 174] width 46 height 12
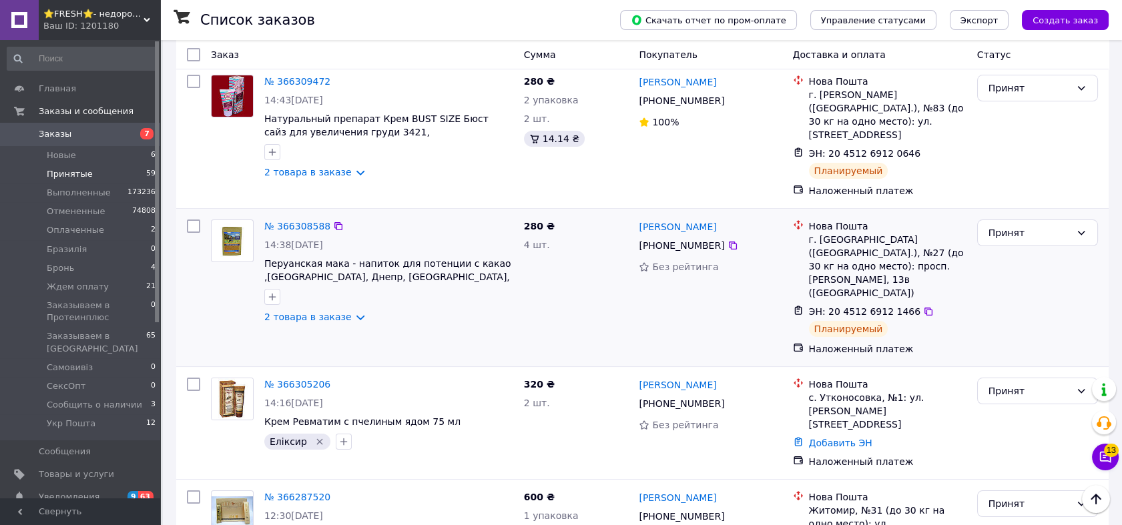
scroll to position [518, 0]
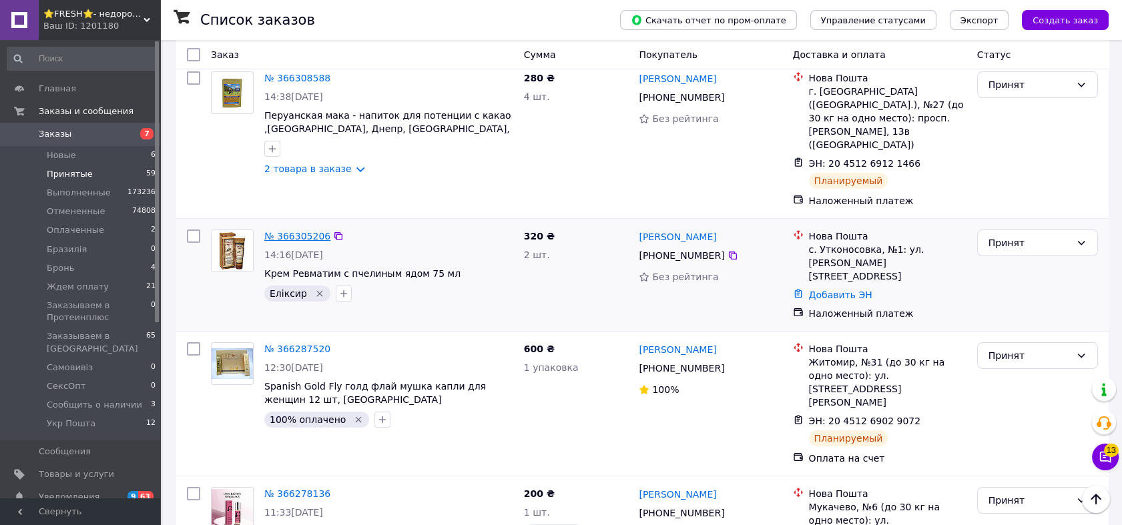
click at [312, 231] on link "№ 366305206" at bounding box center [297, 236] width 66 height 11
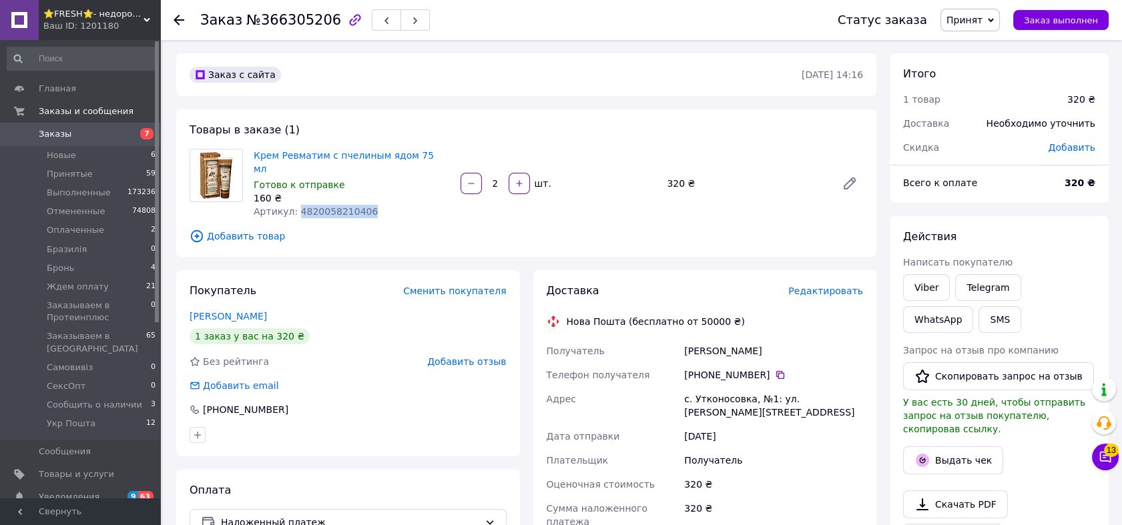
drag, startPoint x: 368, startPoint y: 203, endPoint x: 294, endPoint y: 202, distance: 74.1
click at [294, 205] on div "Артикул: 4820058210406" at bounding box center [352, 211] width 196 height 13
copy span "4820058210406"
click at [125, 18] on span "⭐FRESH⭐- недорогие препараты и косметика" at bounding box center [93, 14] width 100 height 12
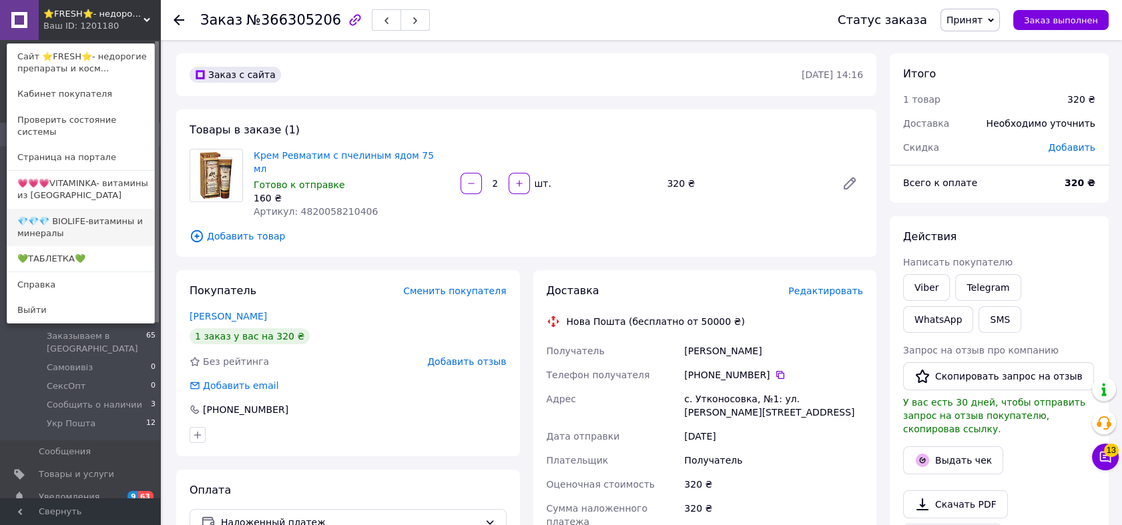
click at [98, 212] on link "💎💎💎 BIOLIFE-витамины и минералы" at bounding box center [80, 227] width 147 height 37
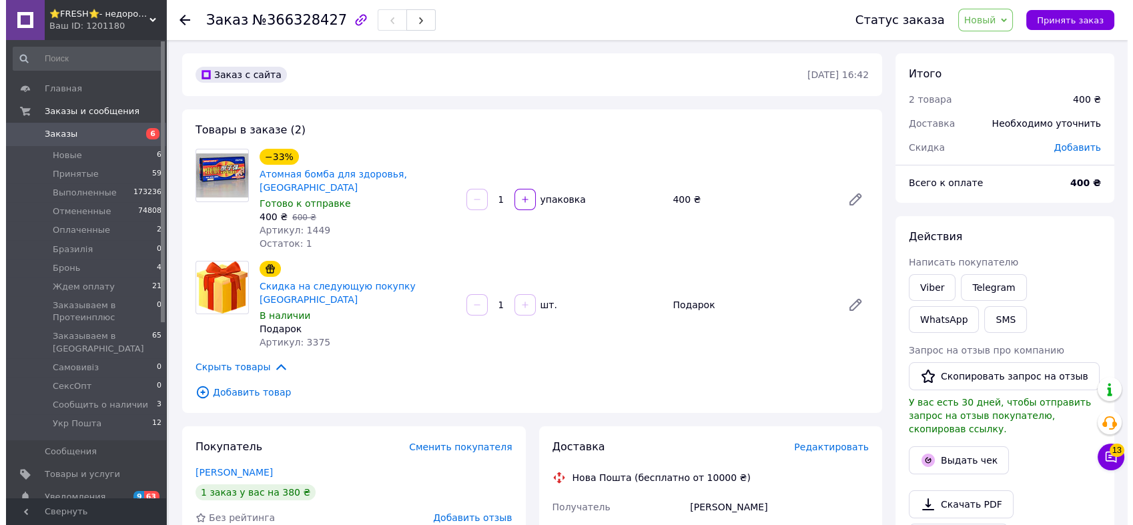
scroll to position [123, 0]
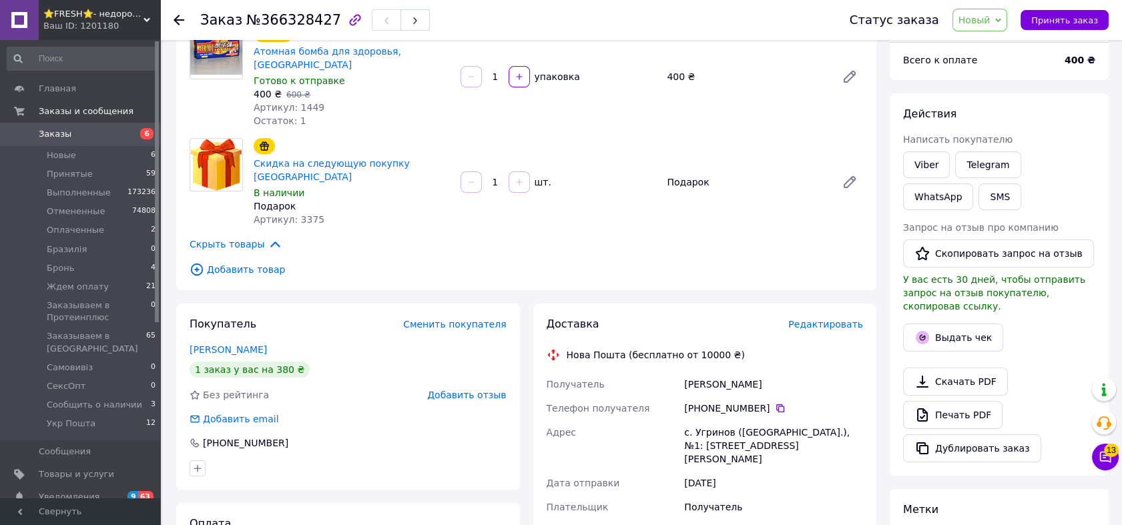
click at [990, 15] on span "Новый" at bounding box center [974, 20] width 32 height 11
click at [986, 37] on li "Принят" at bounding box center [1038, 47] width 170 height 20
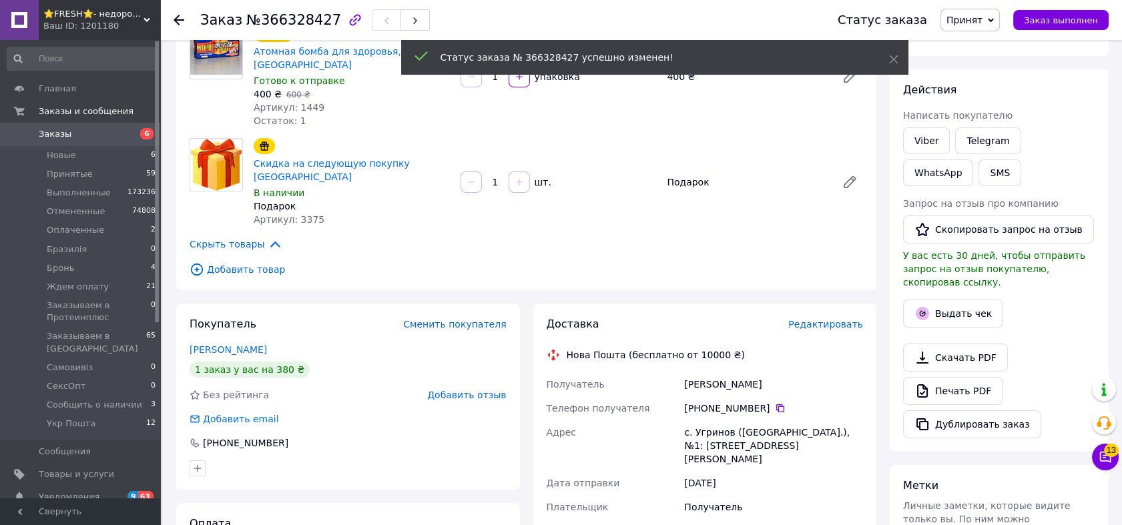
click at [831, 319] on span "Редактировать" at bounding box center [825, 324] width 75 height 11
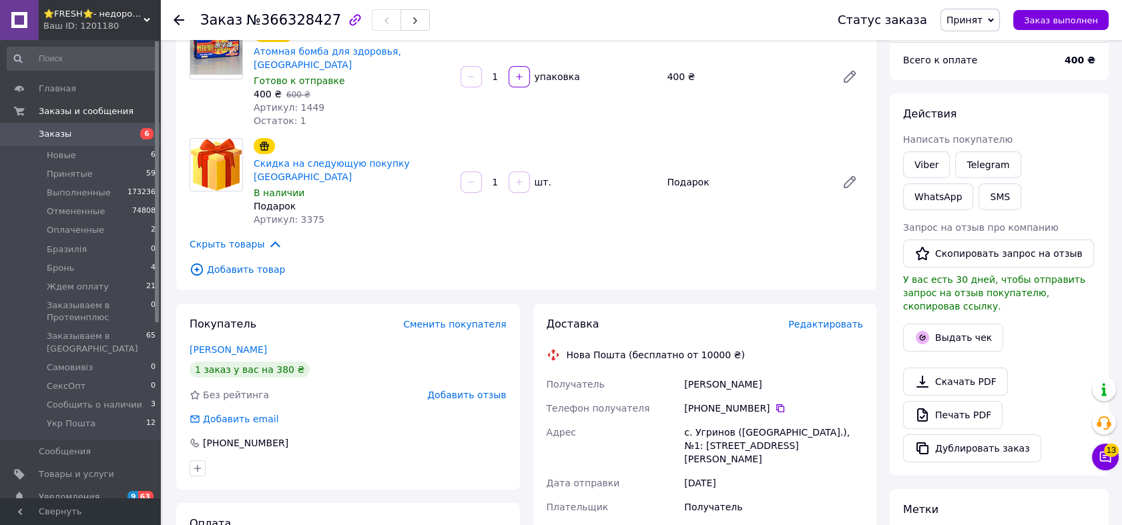
click at [833, 319] on span "Редактировать" at bounding box center [825, 324] width 75 height 11
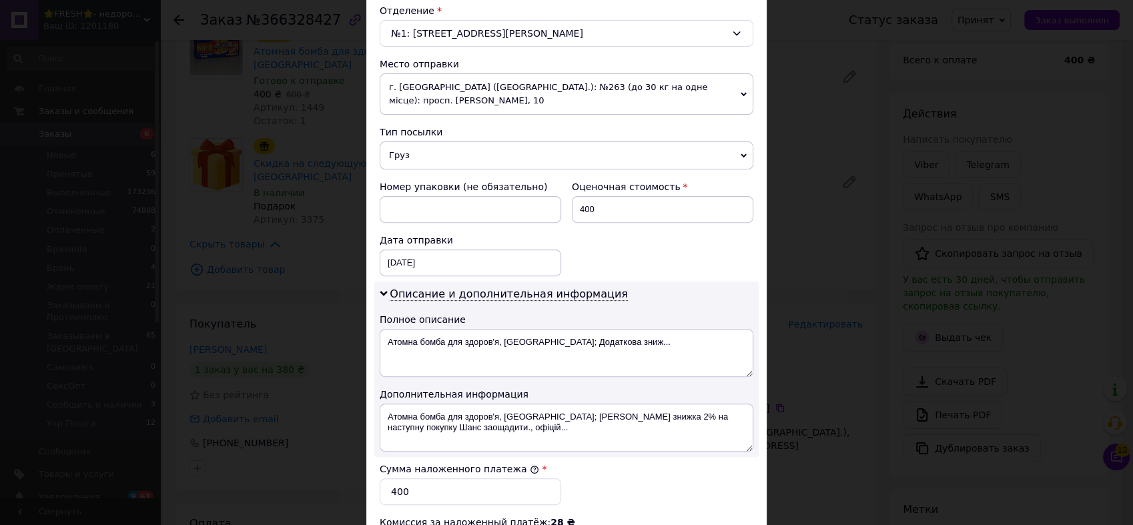
scroll to position [592, 0]
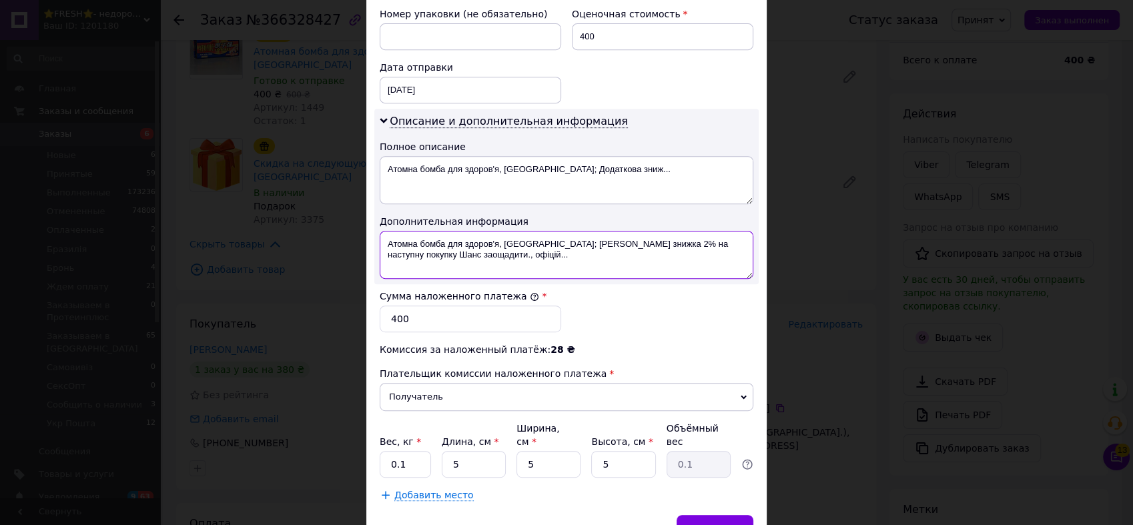
click at [530, 232] on textarea "Атомна бомба для здоров'я, Київ; Додаткова знижка 2% на наступну покупку Шанс з…" at bounding box center [567, 255] width 374 height 48
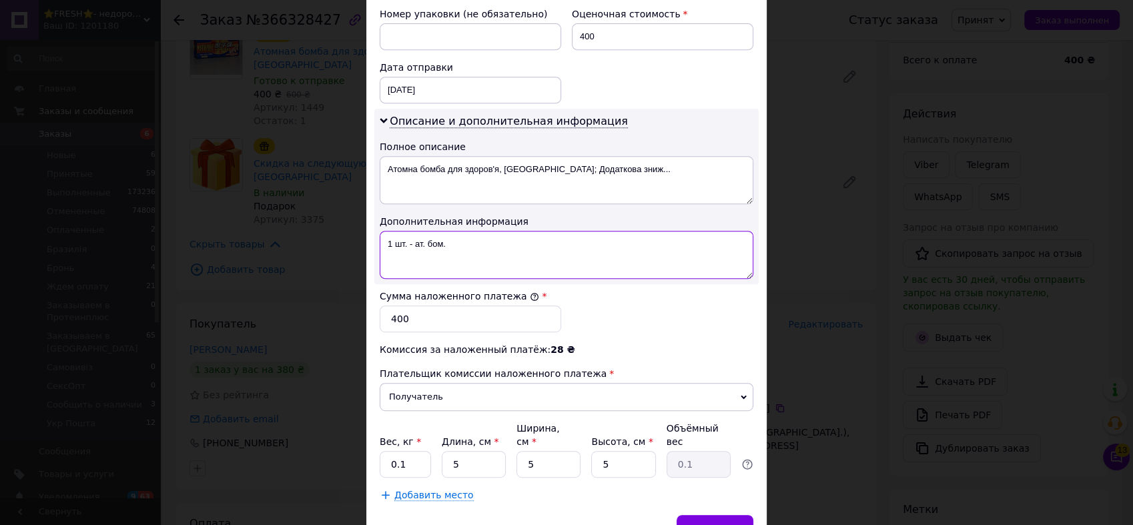
click at [530, 233] on textarea "1 шт. - ат. бом." at bounding box center [567, 255] width 374 height 48
type textarea "1 шт. - ат. бом."
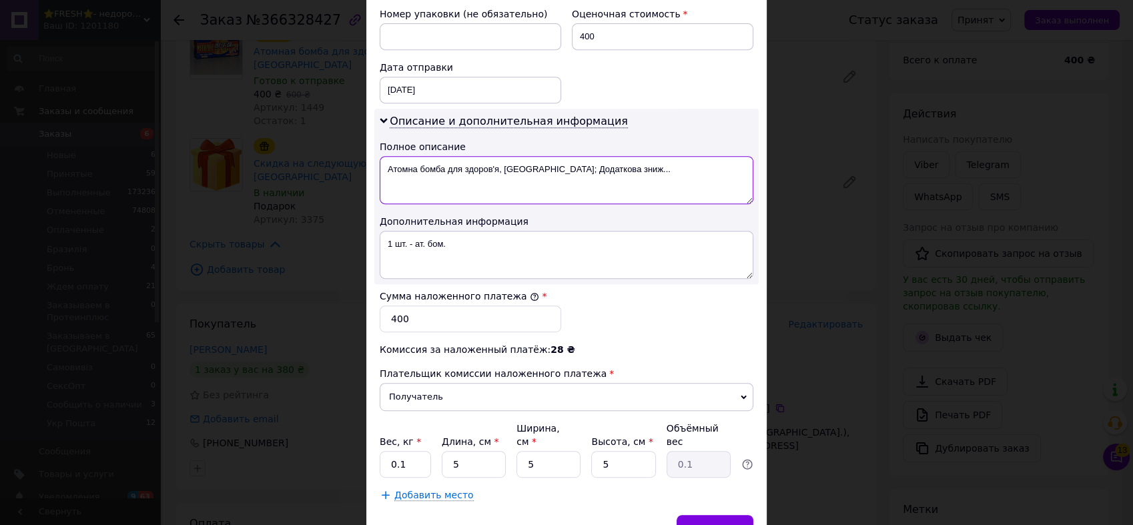
click at [556, 161] on textarea "Атомна бомба для здоров'я, Київ; Додаткова зниж..." at bounding box center [567, 180] width 374 height 48
paste textarea "1 шт. - ат. бом"
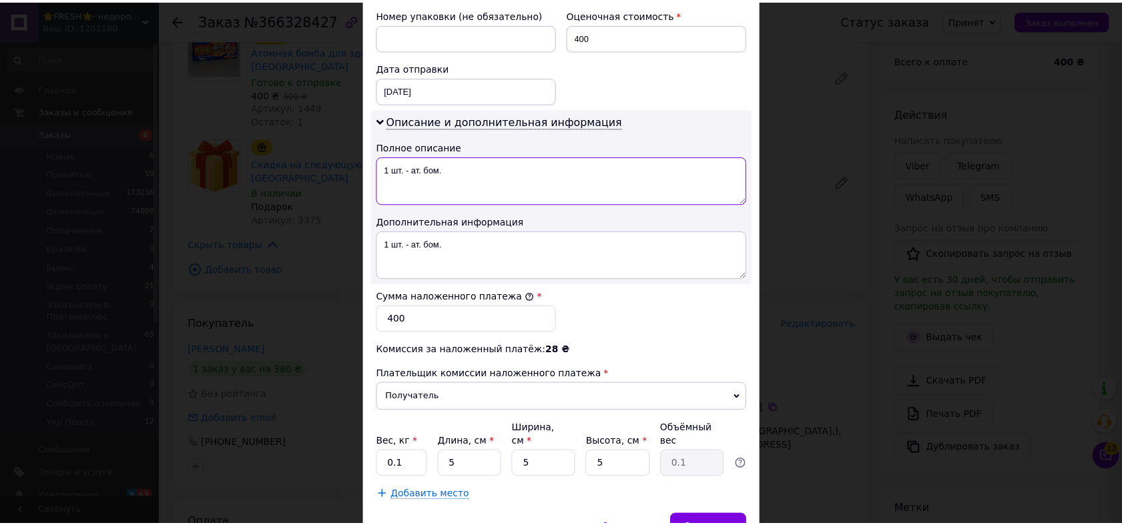
scroll to position [640, 0]
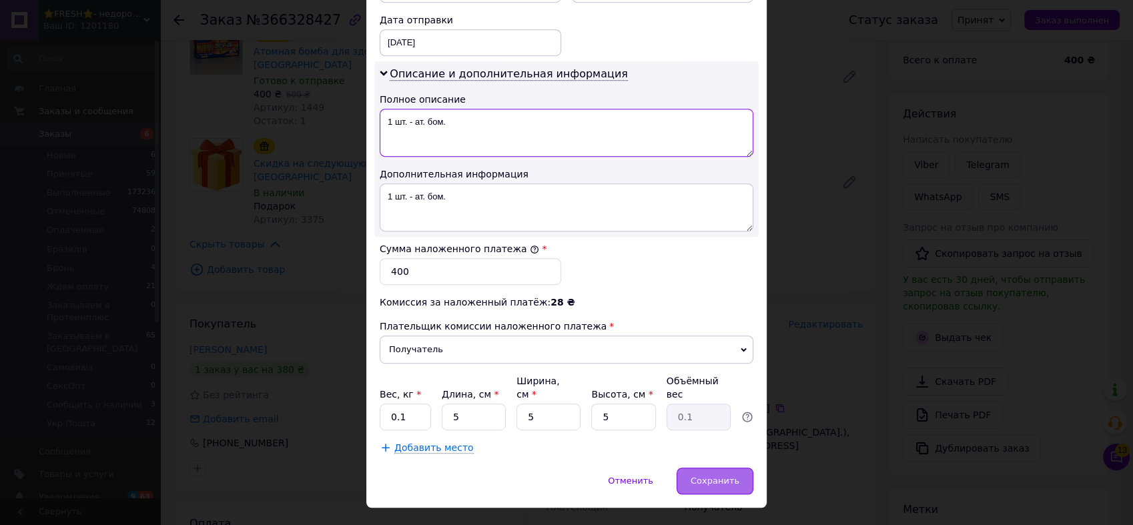
type textarea "1 шт. - ат. бом."
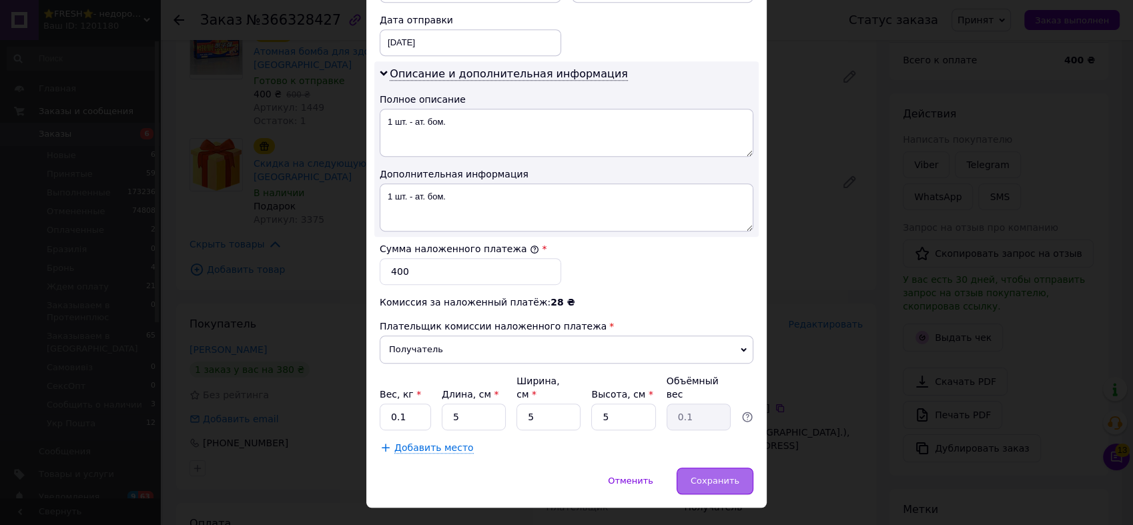
click at [717, 476] on span "Сохранить" at bounding box center [715, 481] width 49 height 10
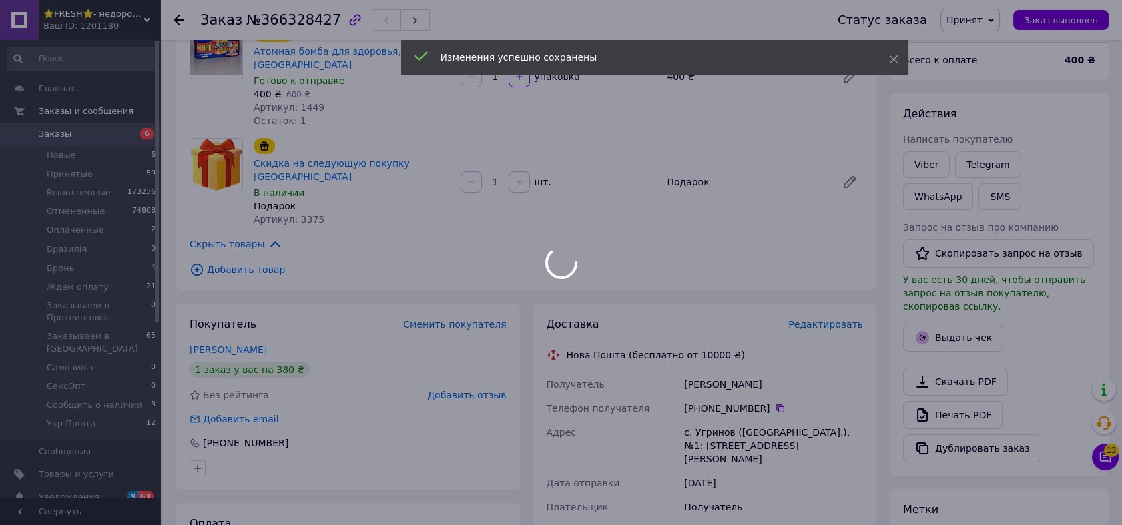
scroll to position [346, 0]
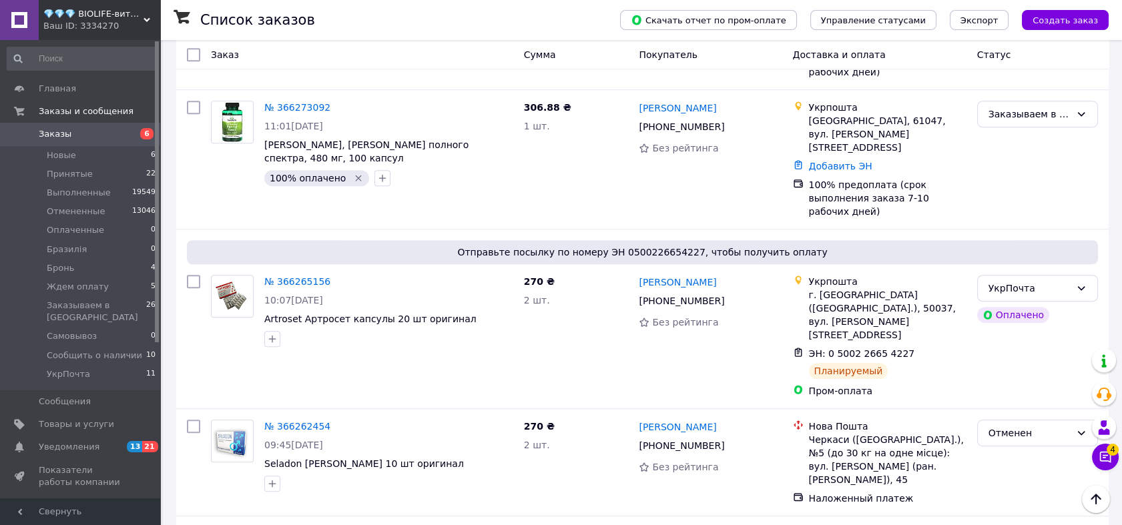
scroll to position [1433, 0]
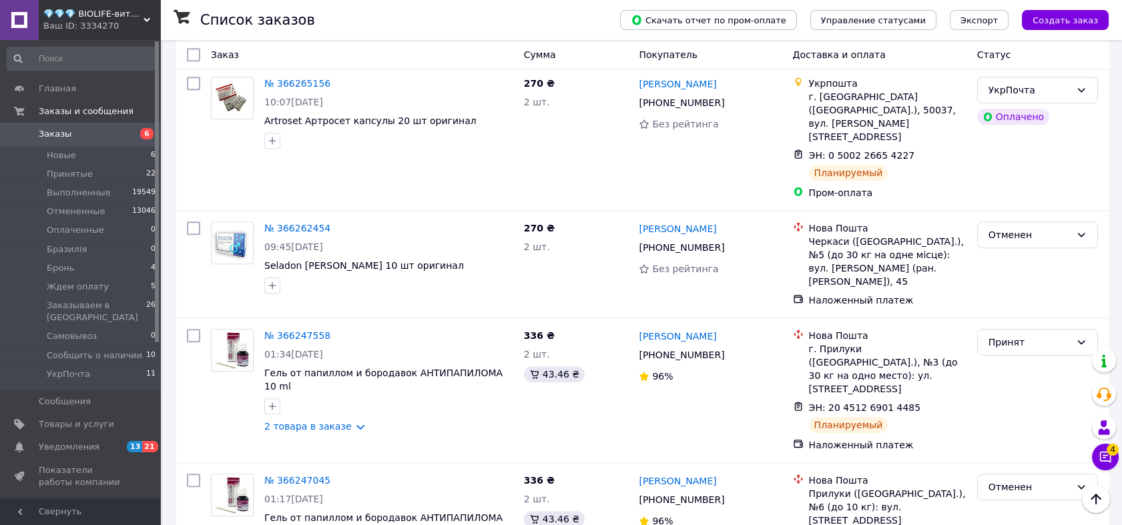
click at [114, 25] on div "Ваш ID: 3334270" at bounding box center [101, 26] width 117 height 12
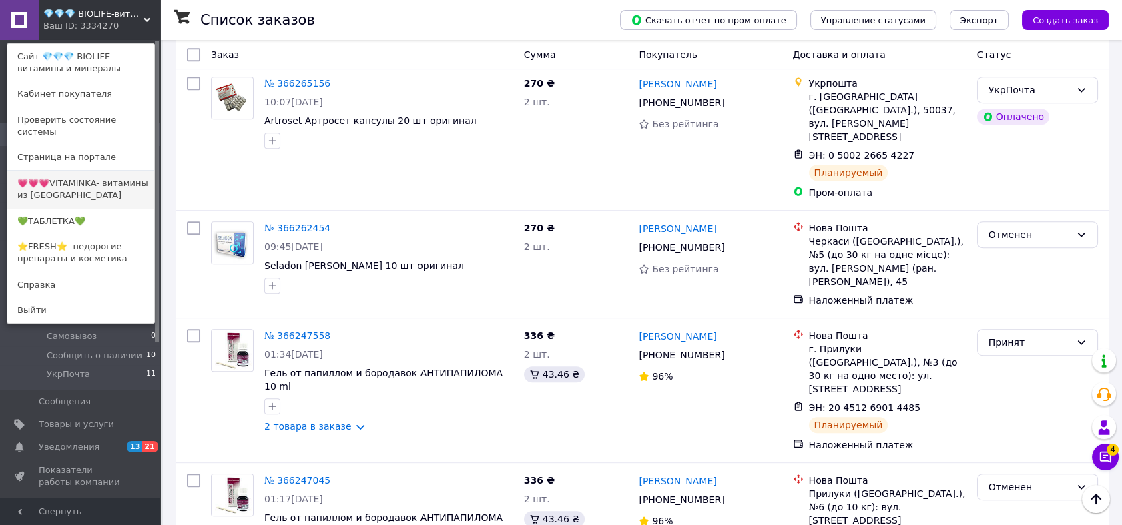
click at [113, 172] on link "💗💗💗VITAMINKA- витамины из [GEOGRAPHIC_DATA]" at bounding box center [80, 189] width 147 height 37
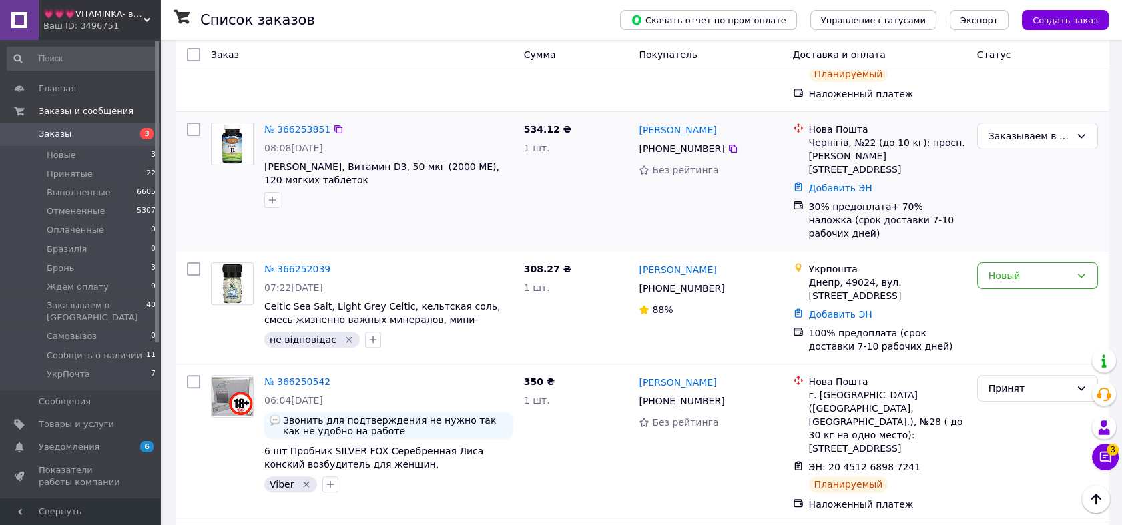
scroll to position [1161, 0]
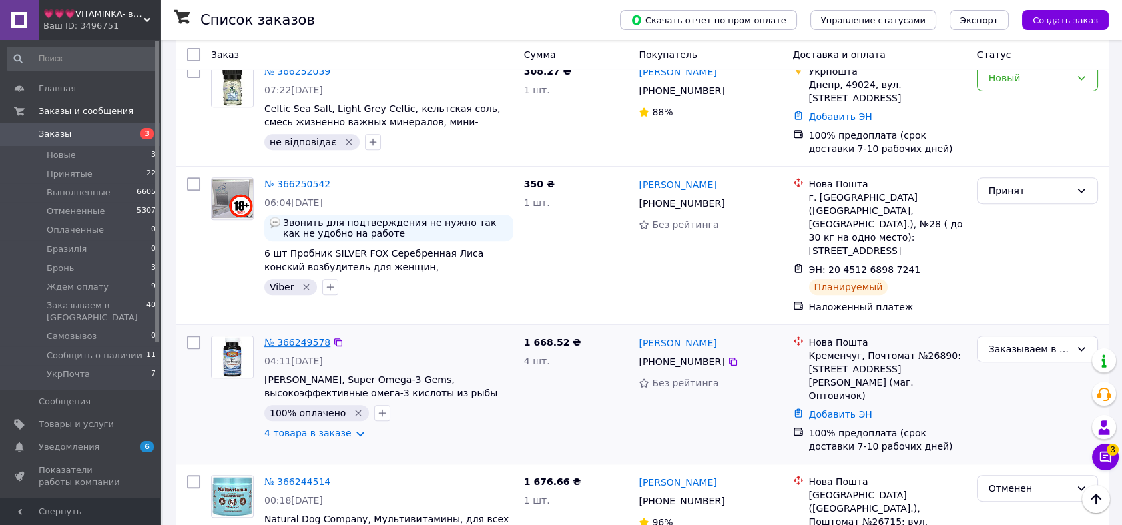
click at [299, 337] on link "№ 366249578" at bounding box center [297, 342] width 66 height 11
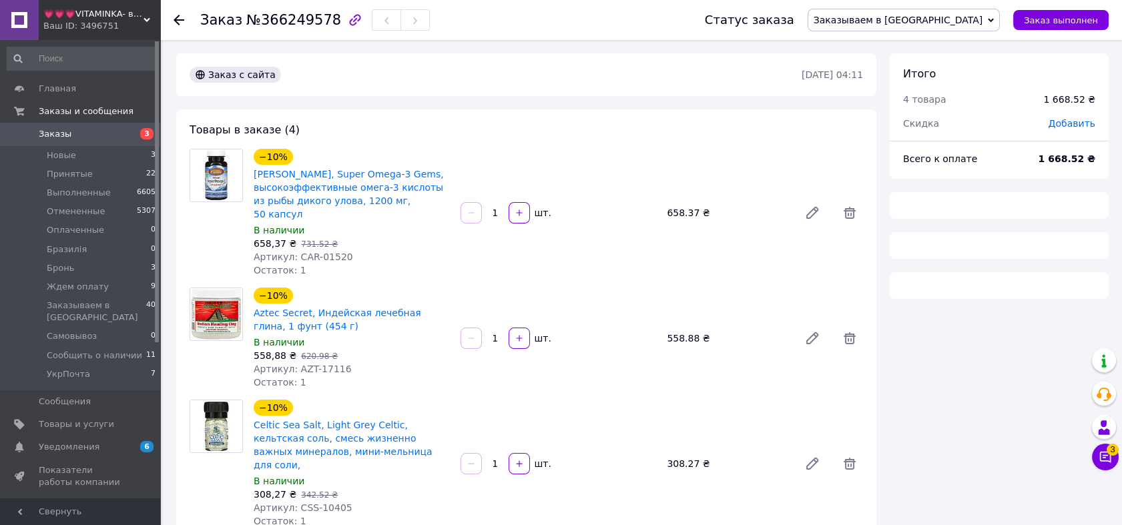
scroll to position [173, 0]
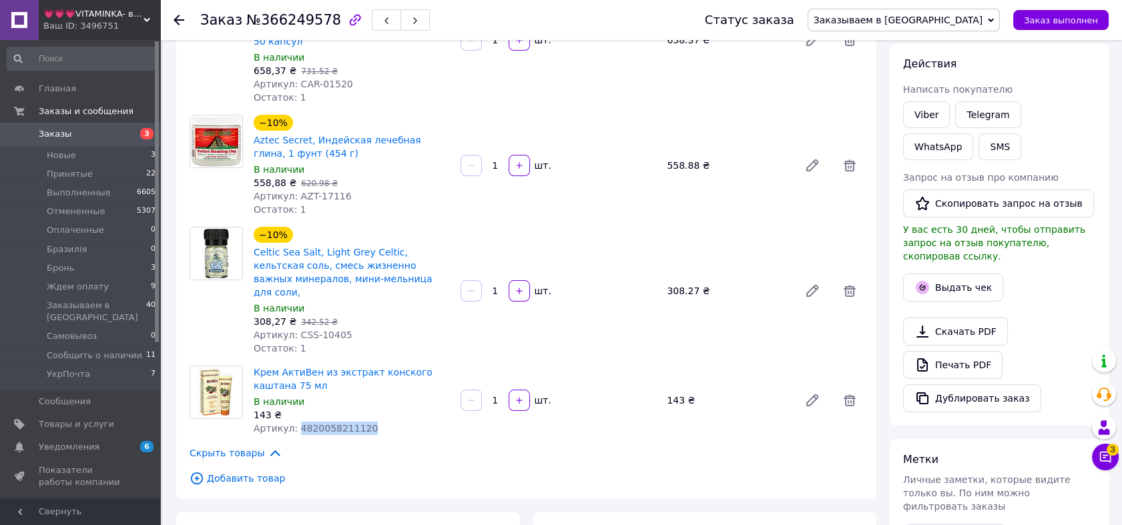
drag, startPoint x: 374, startPoint y: 396, endPoint x: 292, endPoint y: 399, distance: 82.1
click at [292, 422] on div "Артикул: 4820058211120" at bounding box center [352, 428] width 196 height 13
copy span "4820058211120"
click at [117, 133] on span "Заказы" at bounding box center [81, 134] width 85 height 12
